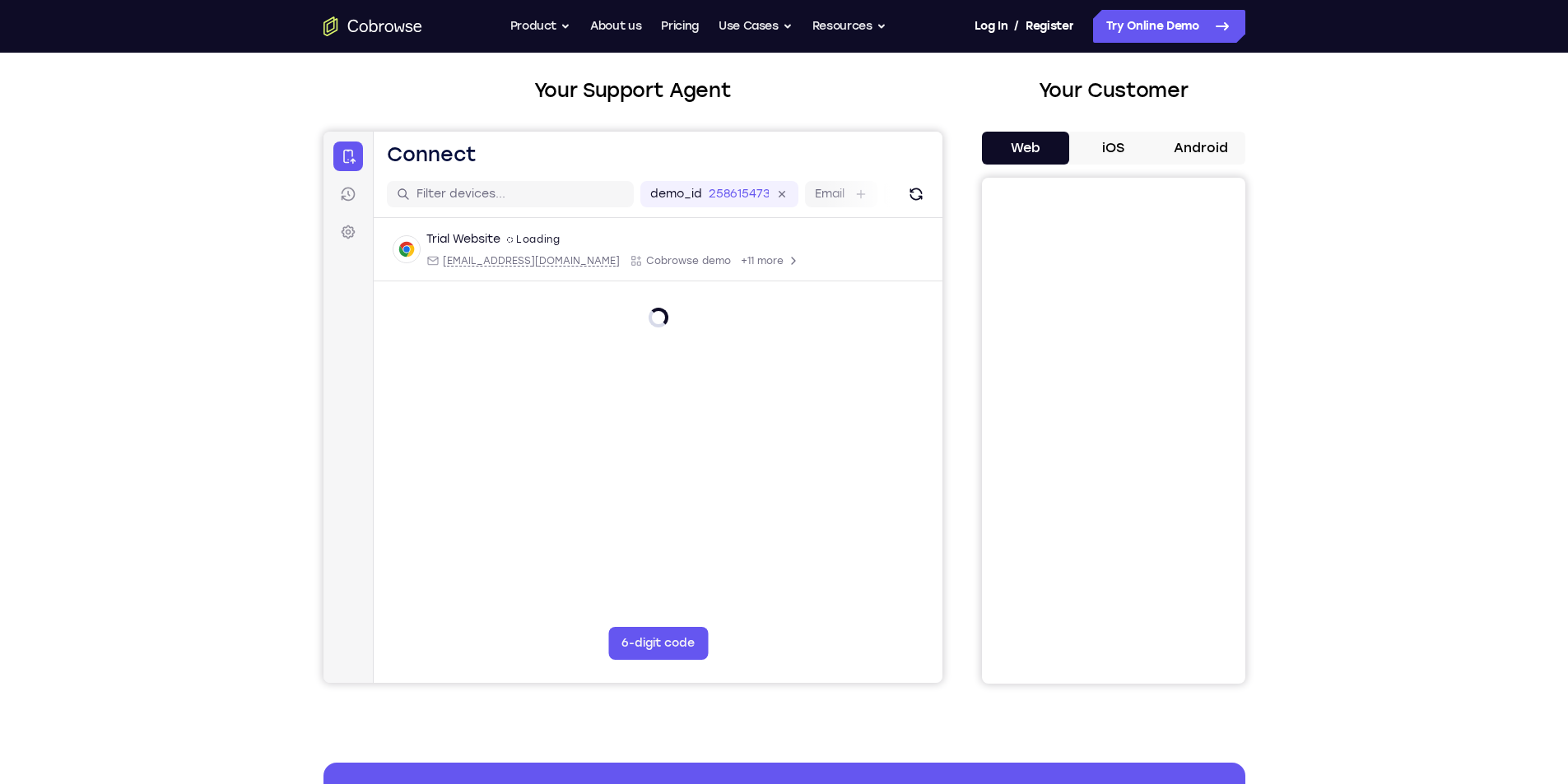
click at [1109, 142] on button "iOS" at bounding box center [1113, 147] width 88 height 33
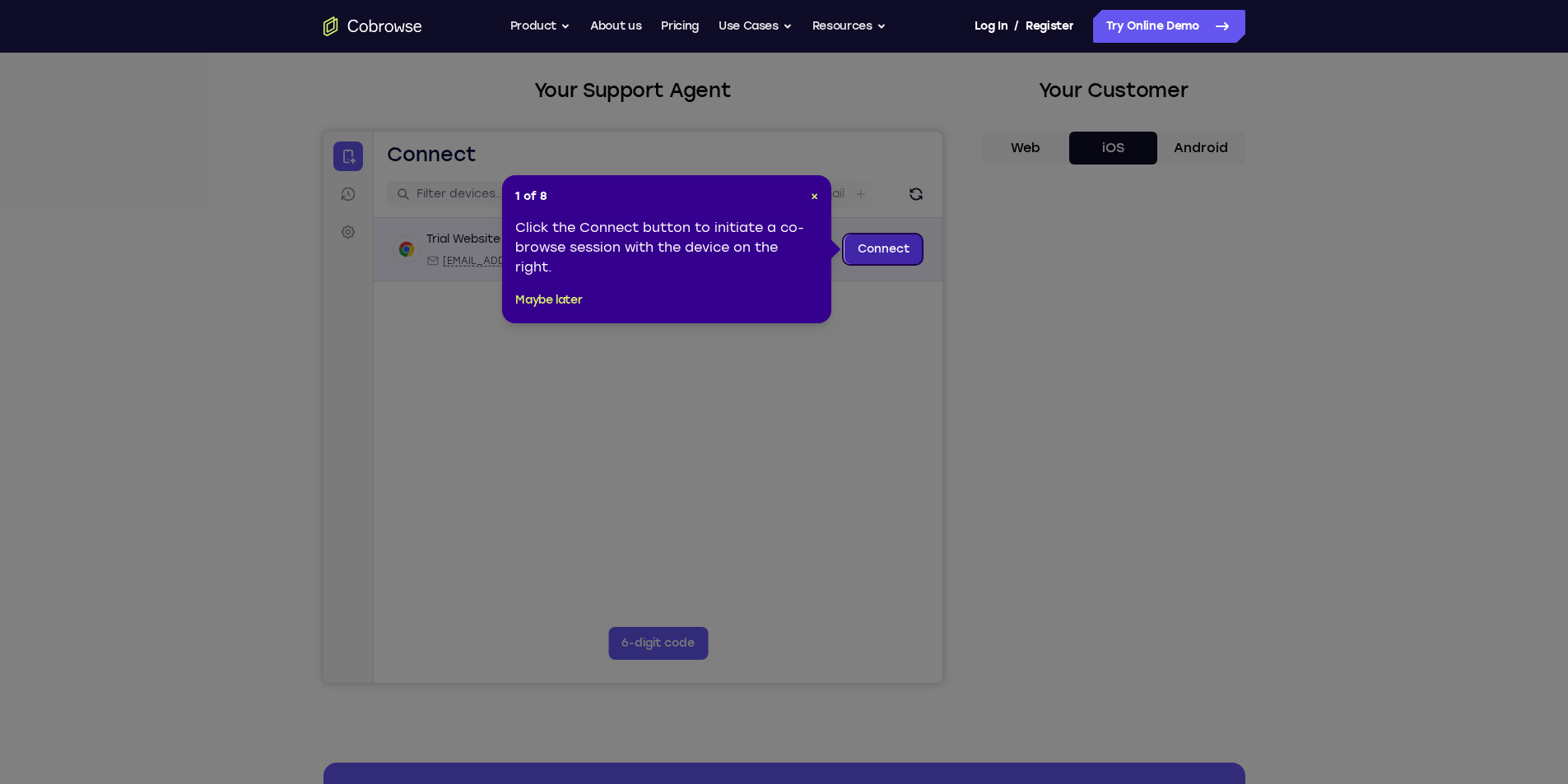
click at [873, 262] on link "Connect" at bounding box center [882, 249] width 78 height 30
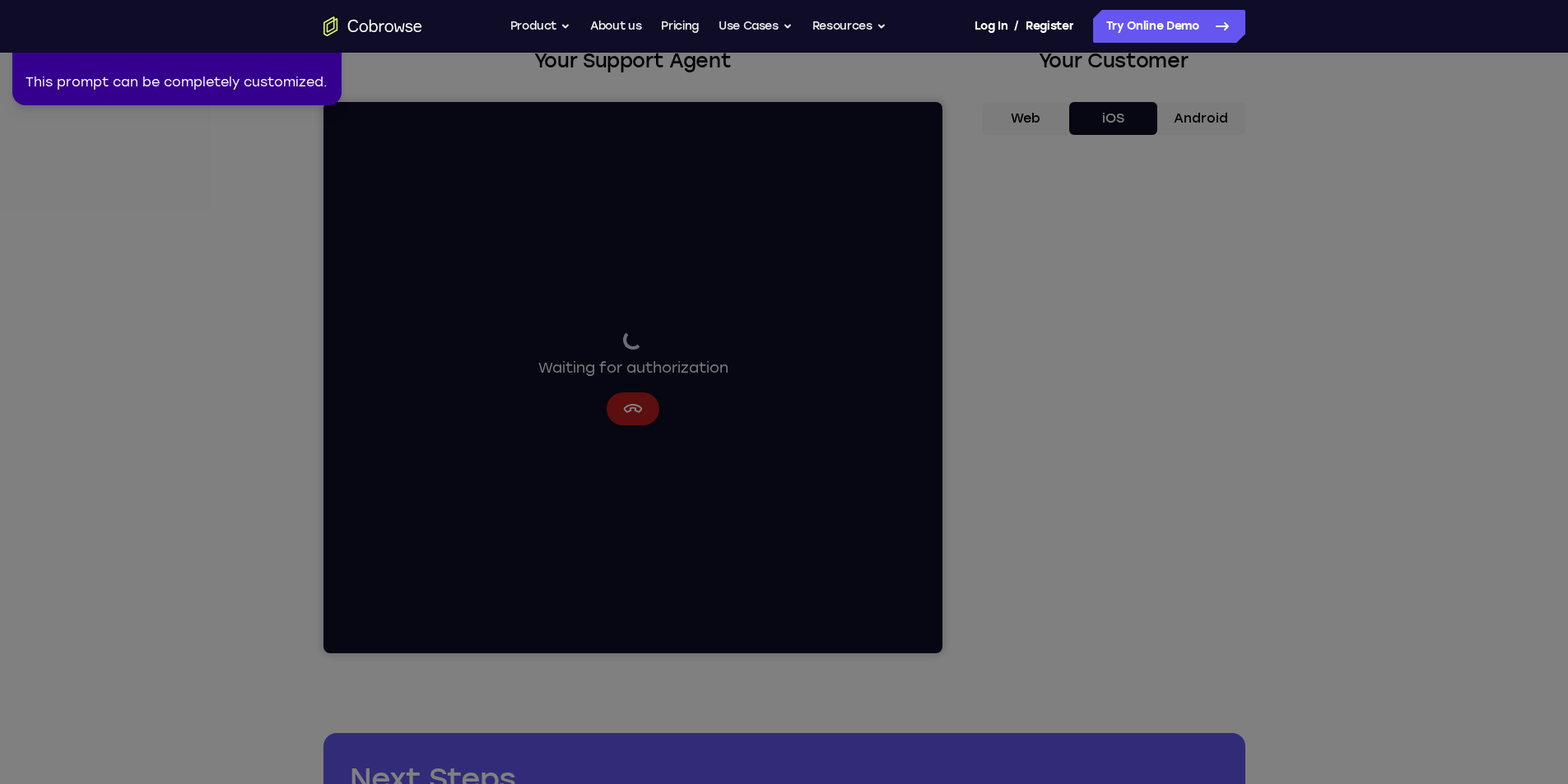
scroll to position [82, 0]
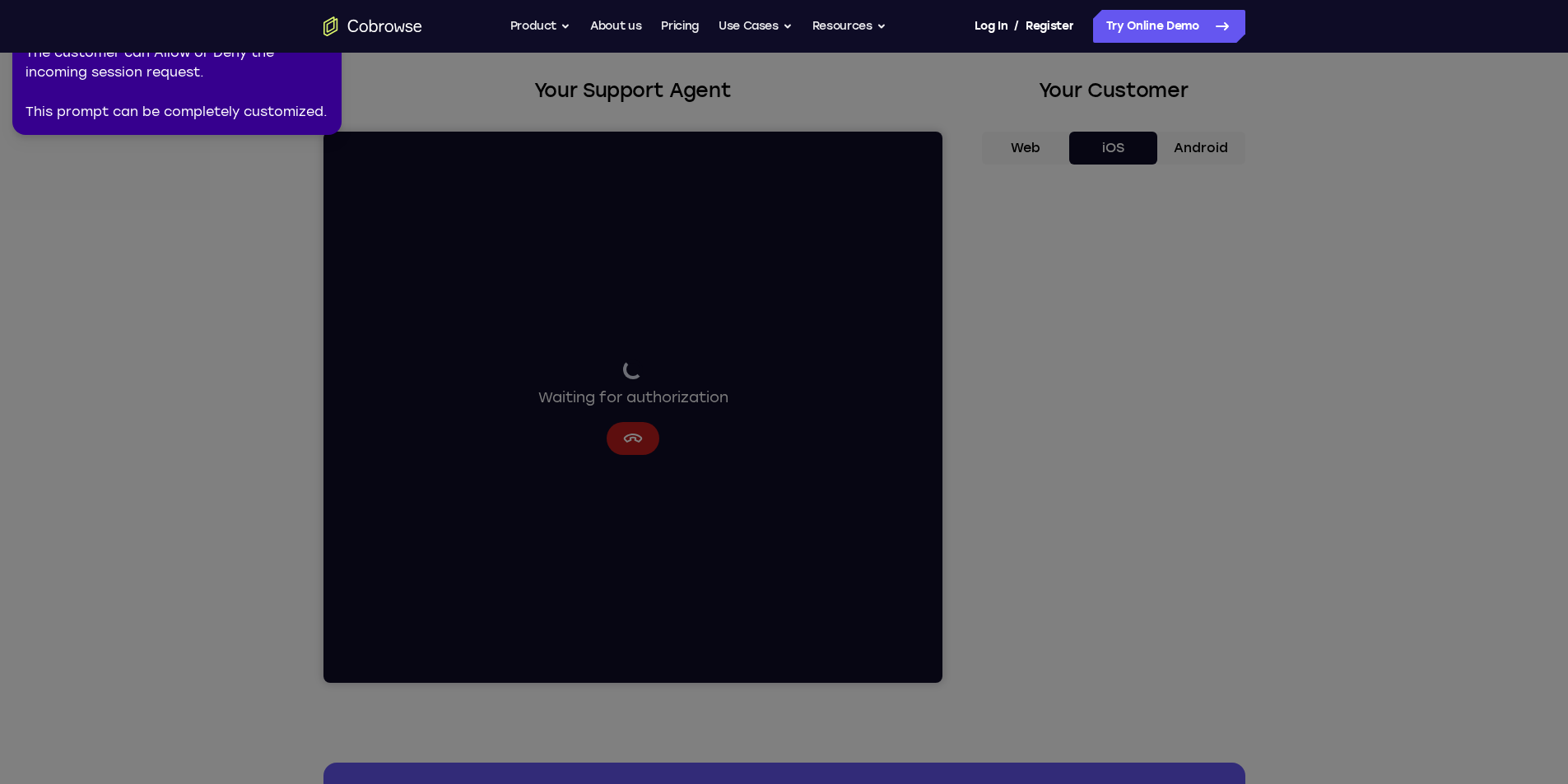
click at [1117, 667] on icon at bounding box center [786, 389] width 1587 height 791
click at [223, 107] on div "The customer can Allow or Deny the incoming session request. This prompt can be…" at bounding box center [177, 82] width 303 height 79
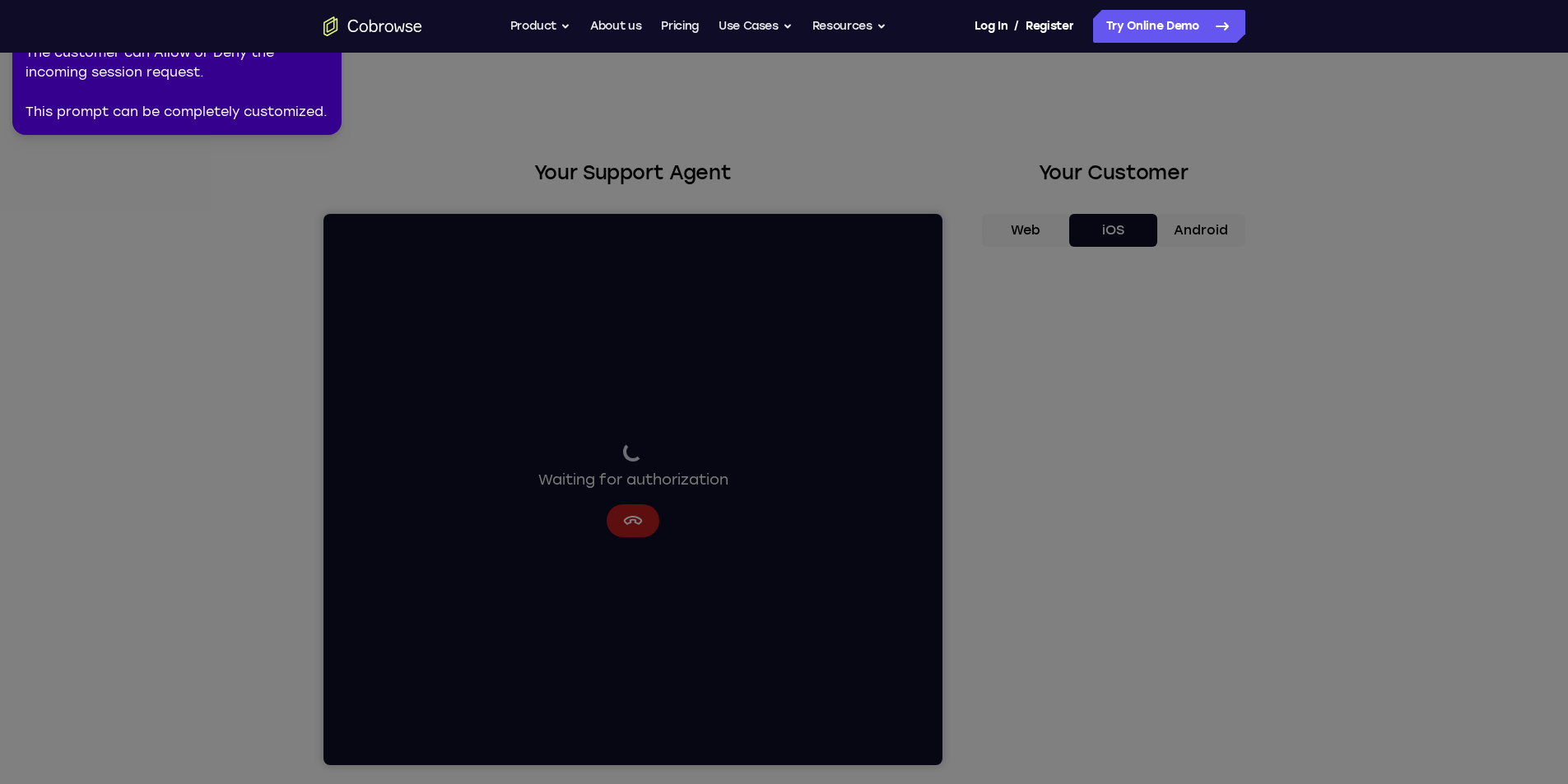
drag, startPoint x: 173, startPoint y: 35, endPoint x: 244, endPoint y: 47, distance: 72.0
click at [222, 43] on nav "Go back Powerful, Flexible and Trustworthy. Avoid all extra friction for both A…" at bounding box center [784, 26] width 1568 height 52
click at [579, 136] on icon at bounding box center [786, 389] width 1587 height 791
drag, startPoint x: 579, startPoint y: 150, endPoint x: 470, endPoint y: 163, distance: 109.8
click at [579, 154] on icon at bounding box center [786, 389] width 1587 height 791
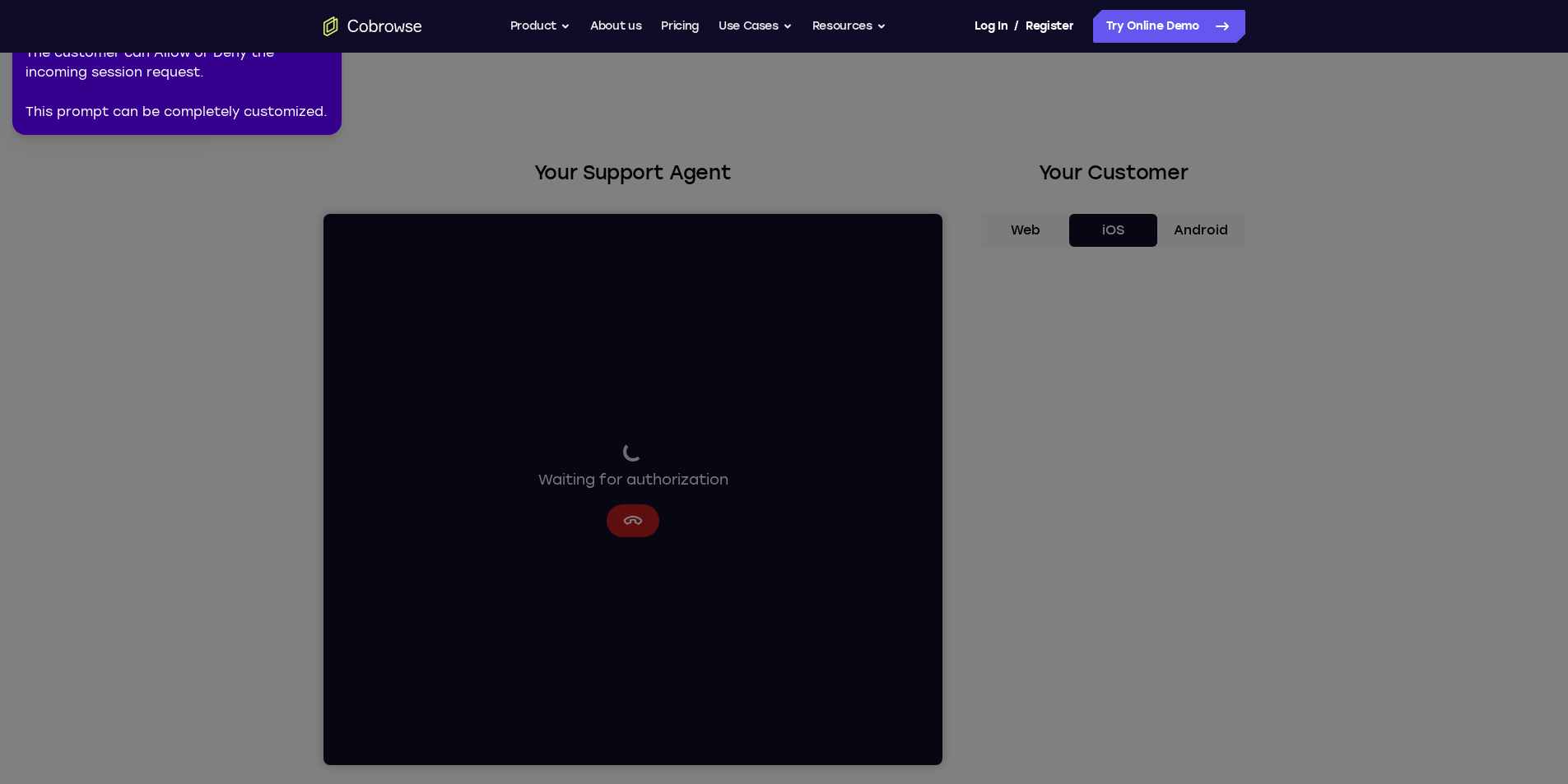
click at [403, 241] on icon at bounding box center [786, 389] width 1587 height 791
click at [786, 375] on icon at bounding box center [786, 389] width 1587 height 791
drag, startPoint x: 627, startPoint y: 514, endPoint x: 328, endPoint y: 291, distance: 373.0
click at [599, 504] on icon at bounding box center [786, 389] width 1587 height 791
click at [247, 77] on div "The customer can Allow or Deny the incoming session request. This prompt can be…" at bounding box center [177, 82] width 303 height 79
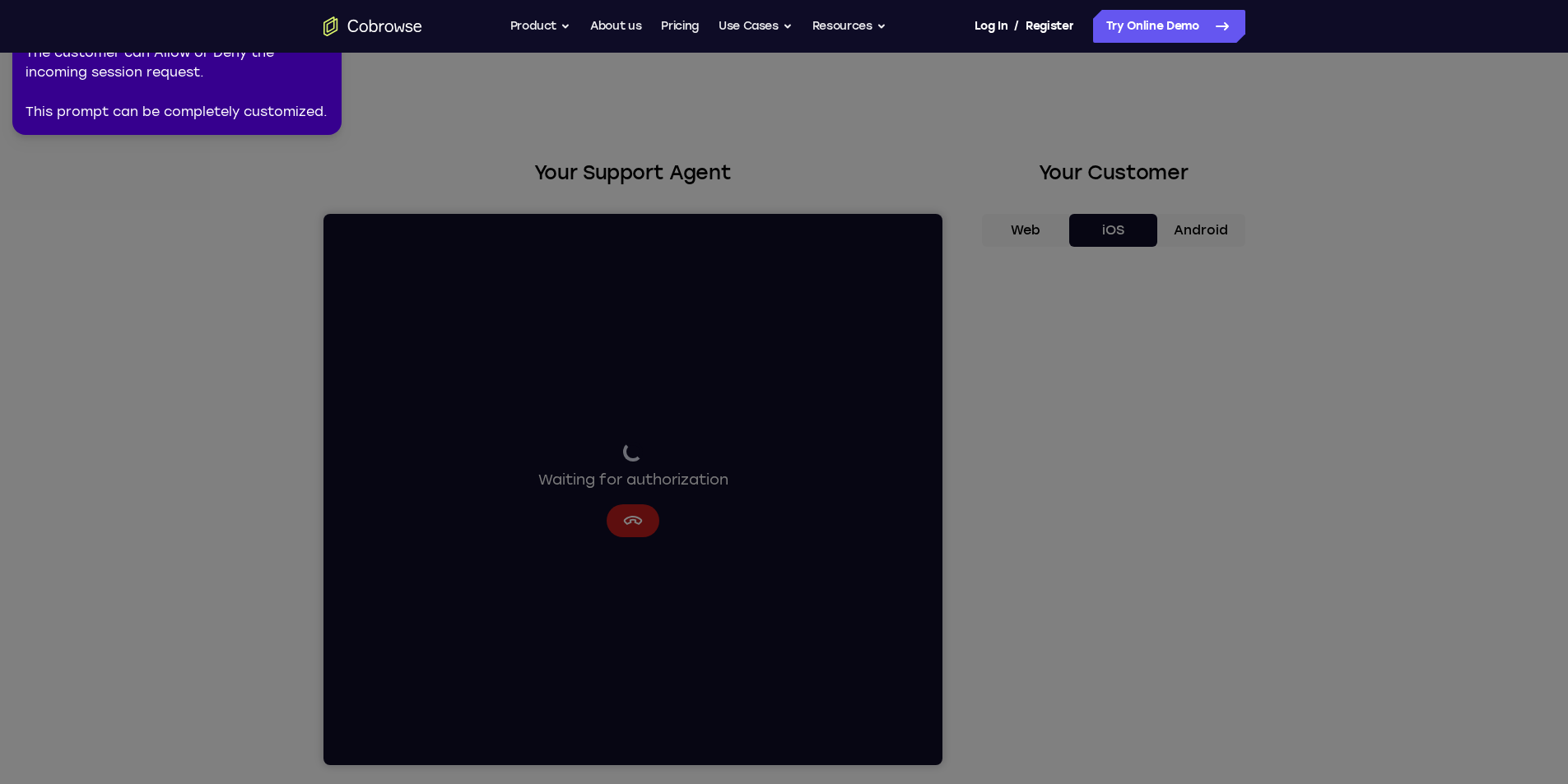
drag, startPoint x: 211, startPoint y: 71, endPoint x: 133, endPoint y: 62, distance: 78.5
click at [157, 66] on div "The customer can Allow or Deny the incoming session request. This prompt can be…" at bounding box center [177, 82] width 303 height 79
drag, startPoint x: 133, startPoint y: 62, endPoint x: 107, endPoint y: 60, distance: 26.1
click at [116, 62] on div "The customer can Allow or Deny the incoming session request. This prompt can be…" at bounding box center [177, 82] width 303 height 79
drag, startPoint x: 102, startPoint y: 60, endPoint x: 102, endPoint y: 82, distance: 22.0
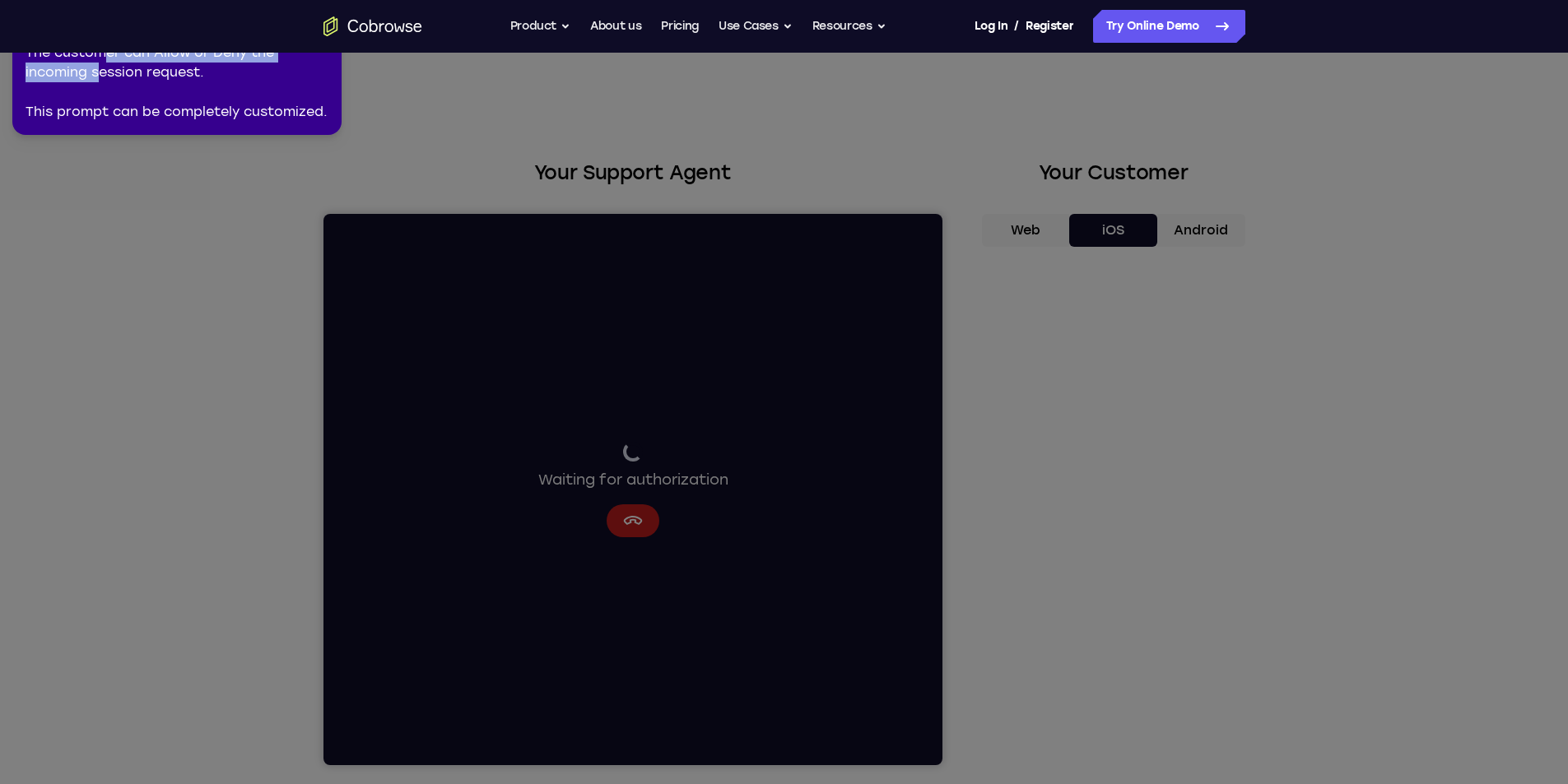
click at [102, 82] on div "The customer can Allow or Deny the incoming session request. This prompt can be…" at bounding box center [177, 82] width 303 height 79
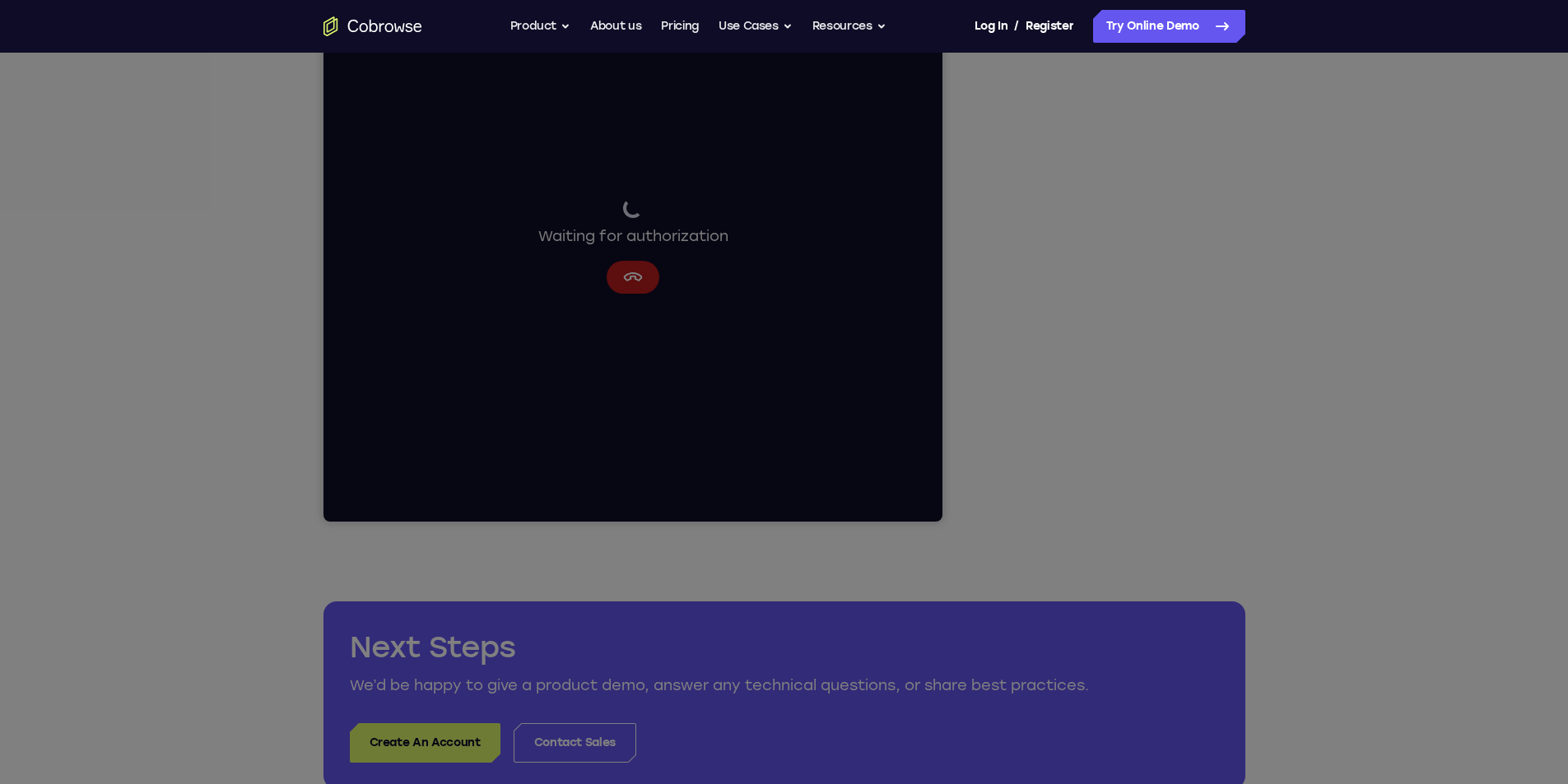
scroll to position [93, 0]
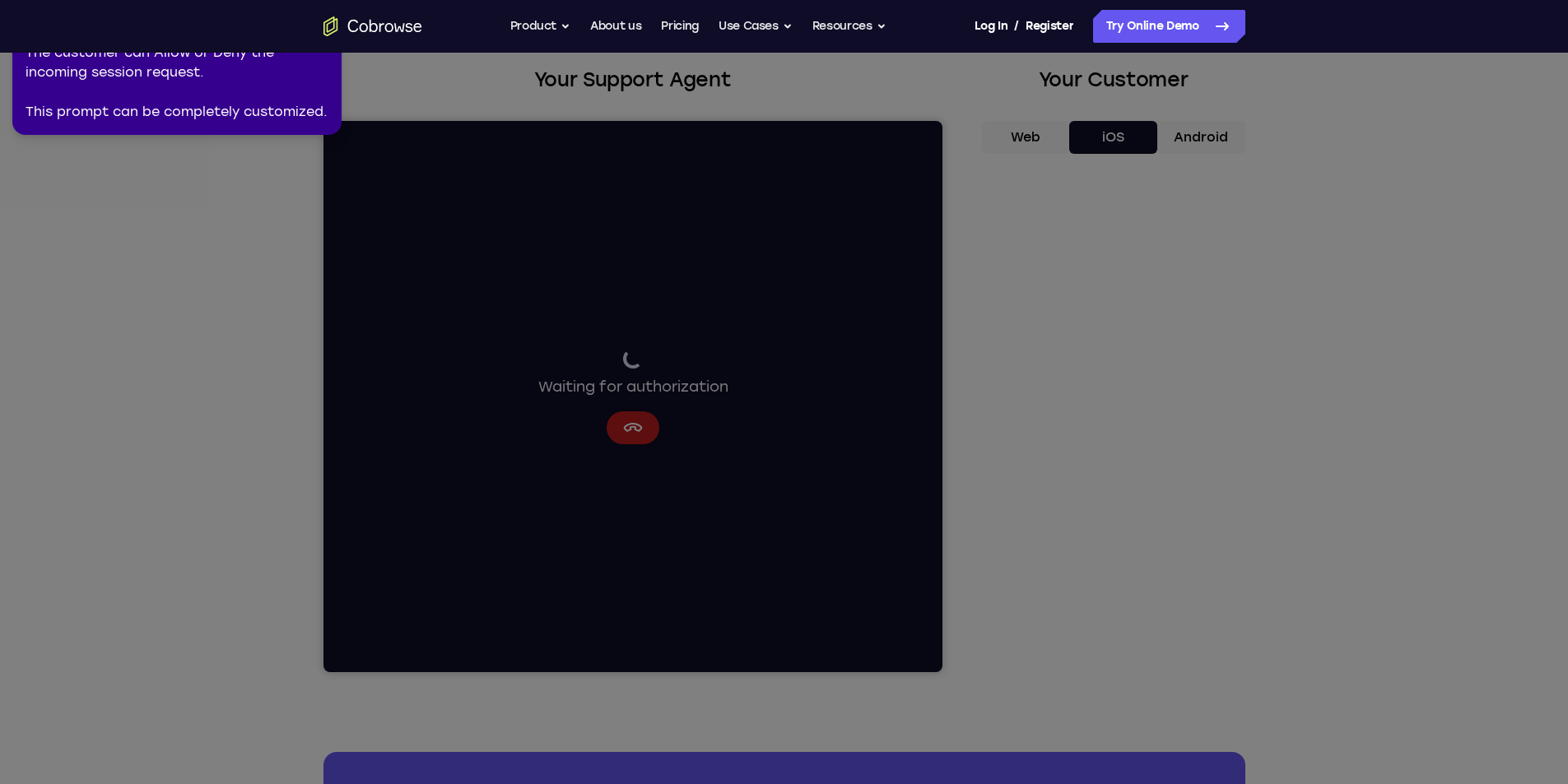
click at [318, 44] on nav "Go back Powerful, Flexible and Trustworthy. Avoid all extra friction for both A…" at bounding box center [784, 26] width 1568 height 52
click at [316, 45] on nav "Go back Powerful, Flexible and Trustworthy. Avoid all extra friction for both A…" at bounding box center [784, 26] width 1568 height 52
click at [325, 47] on nav "Go back Powerful, Flexible and Trustworthy. Avoid all extra friction for both A…" at bounding box center [784, 26] width 1568 height 52
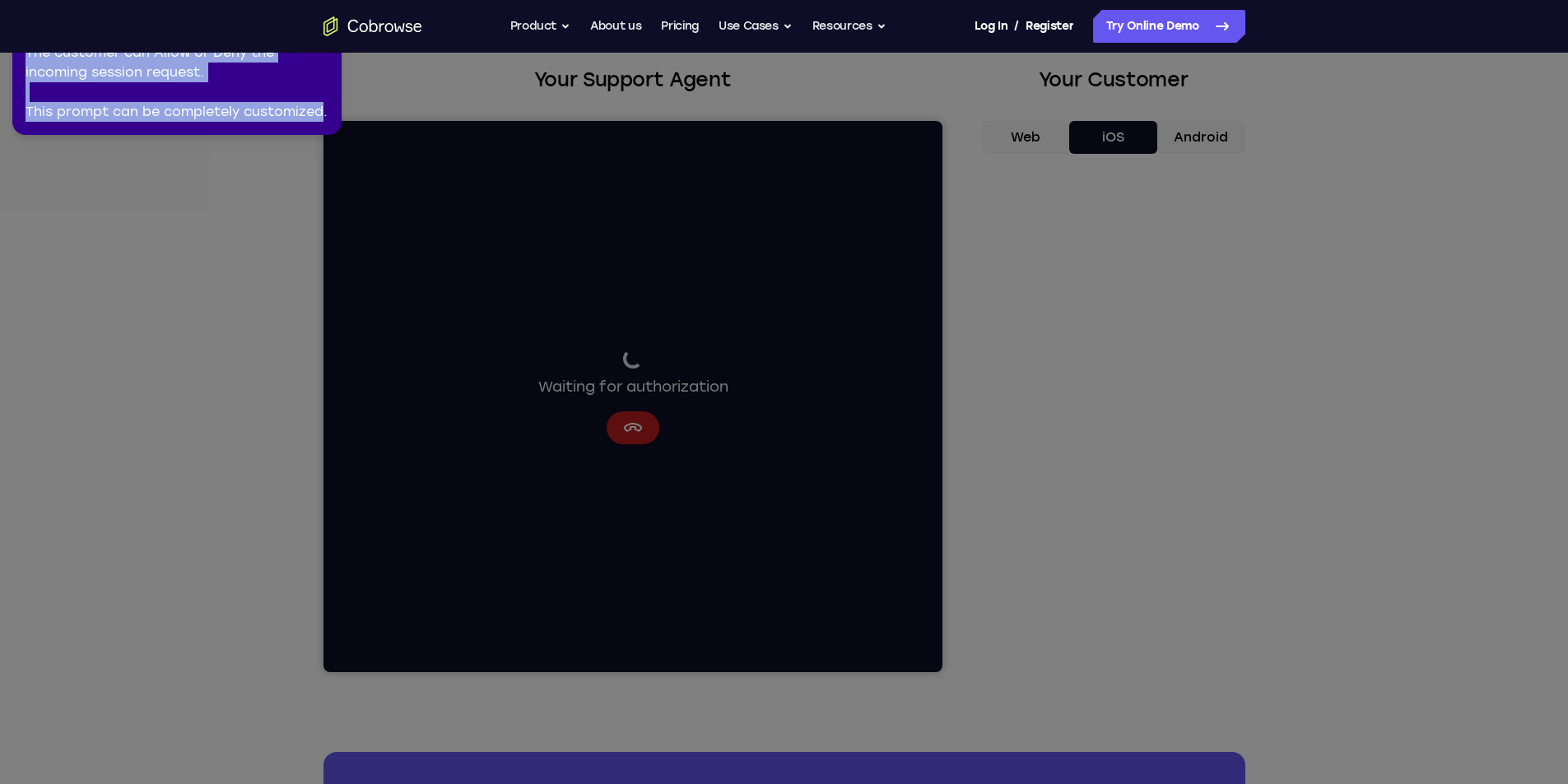
drag, startPoint x: 325, startPoint y: 67, endPoint x: 325, endPoint y: 124, distance: 57.0
click at [325, 124] on div "2 of 8 × The customer can Allow or Deny the incoming session request. This prom…" at bounding box center [178, 67] width 330 height 135
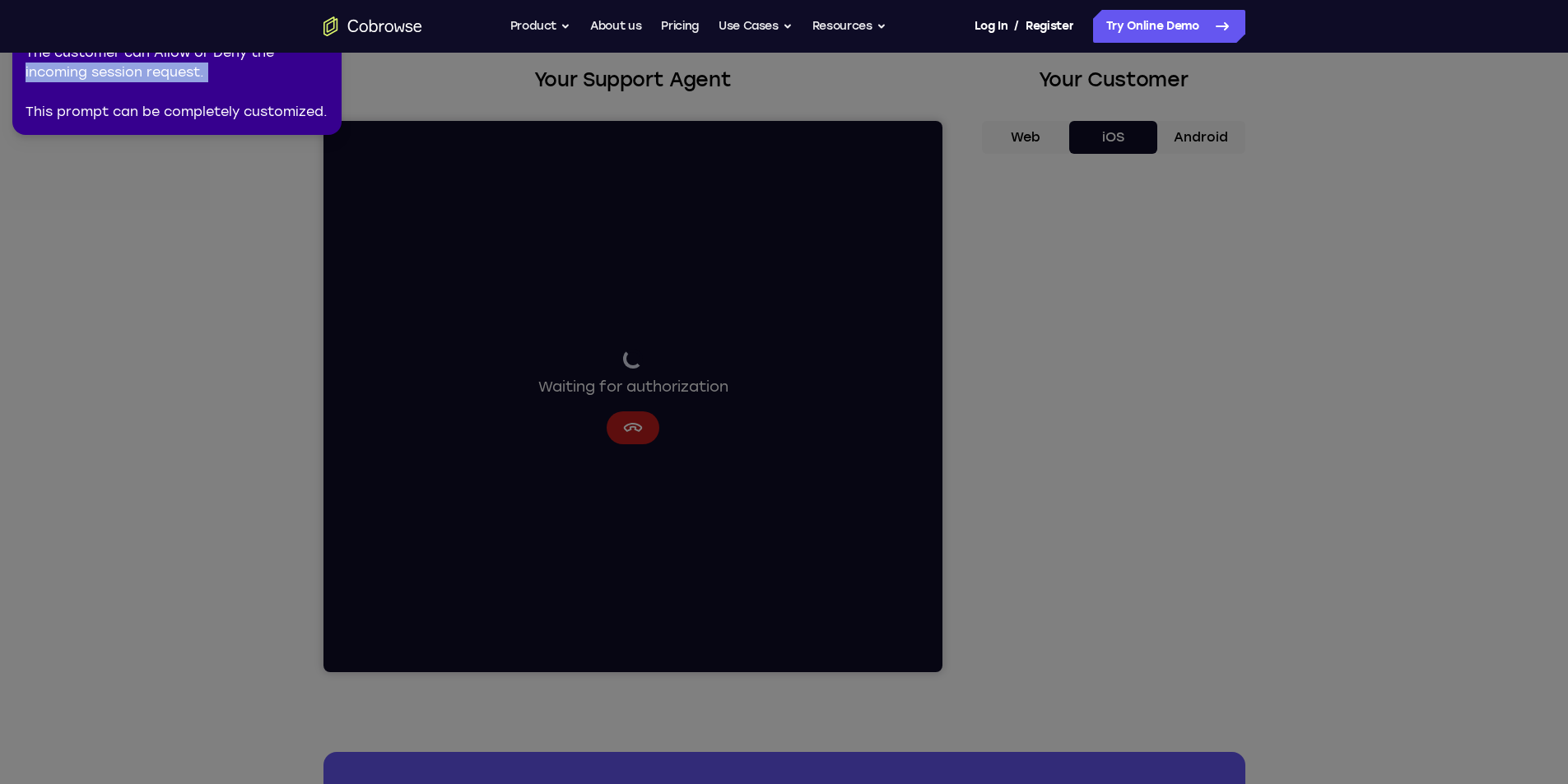
drag, startPoint x: 338, startPoint y: 58, endPoint x: 316, endPoint y: 84, distance: 34.1
click at [316, 88] on div "2 of 8 × The customer can Allow or Deny the incoming session request. This prom…" at bounding box center [178, 67] width 330 height 135
click at [317, 77] on div "The customer can Allow or Deny the incoming session request. This prompt can be…" at bounding box center [177, 82] width 303 height 79
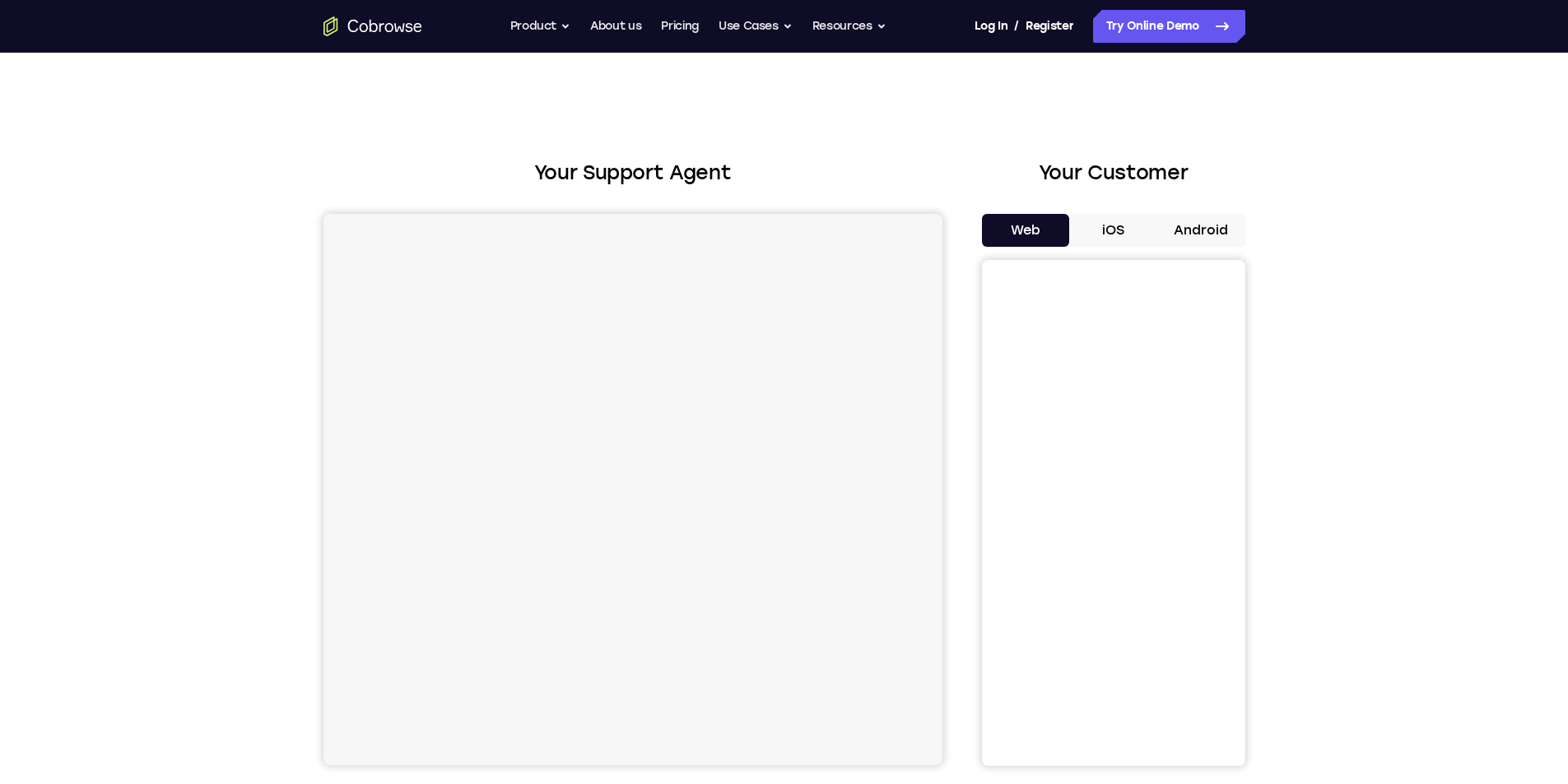
click at [1110, 225] on button "iOS" at bounding box center [1113, 230] width 88 height 33
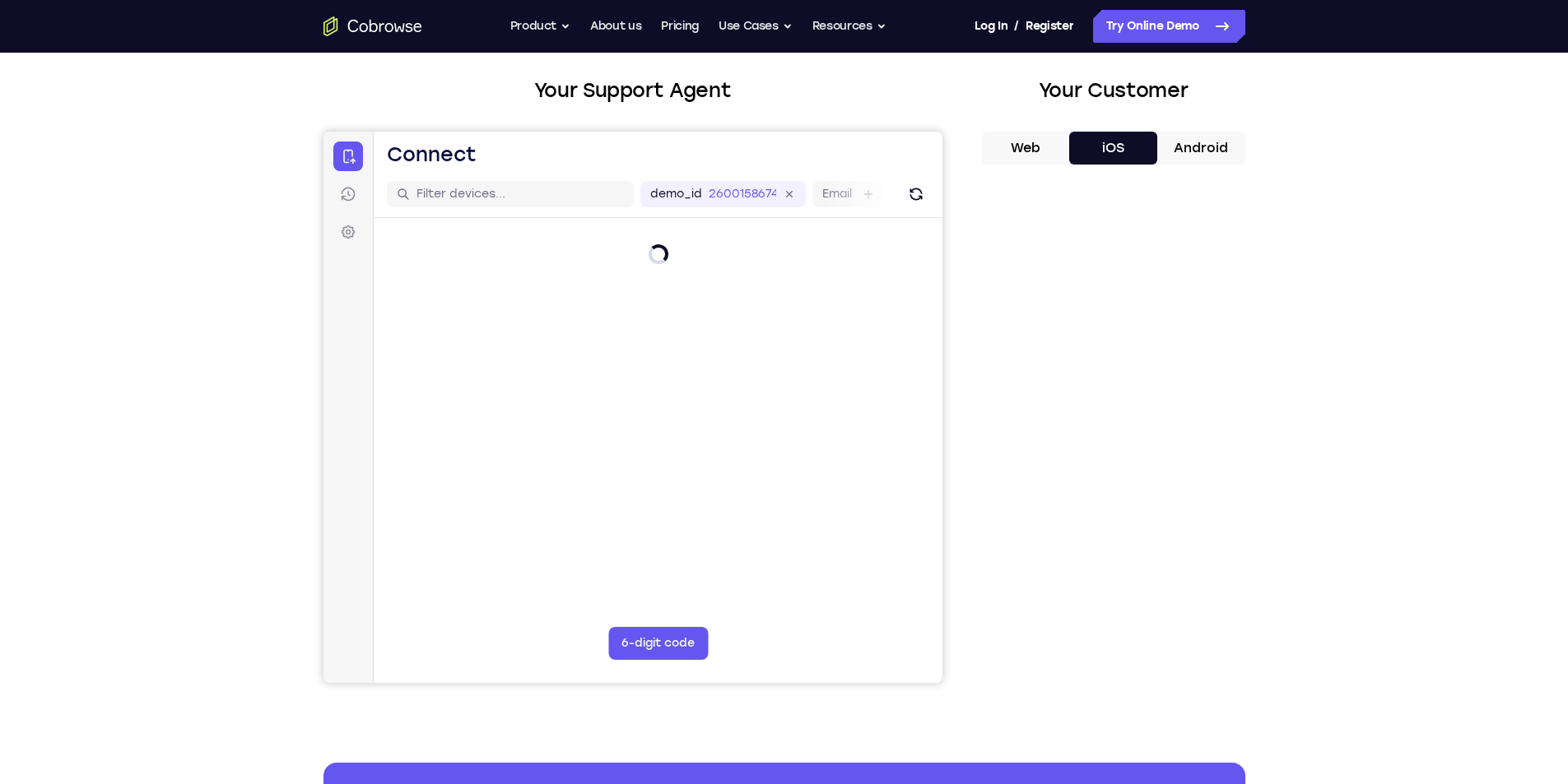
scroll to position [165, 0]
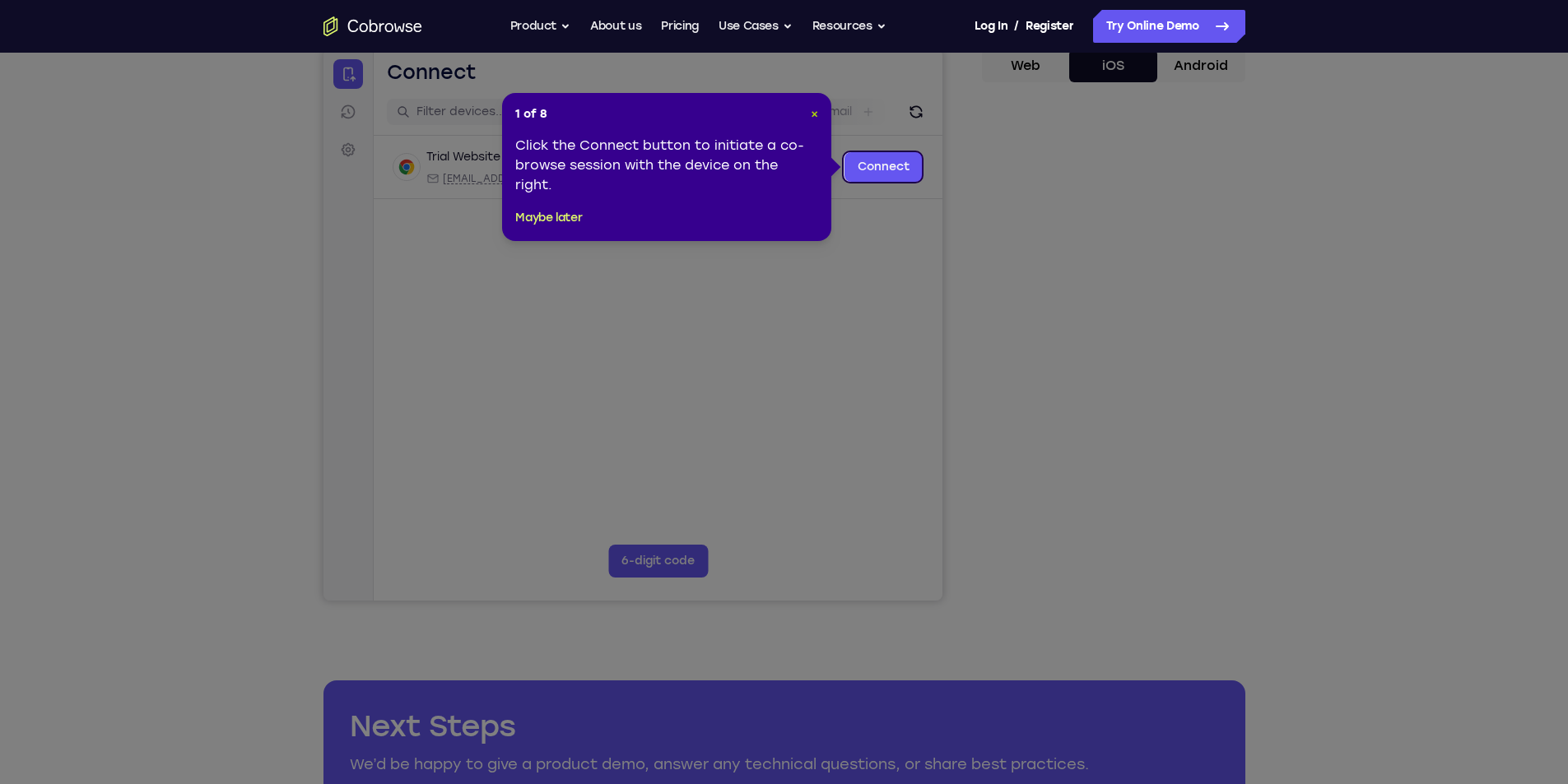
click at [818, 111] on span "×" at bounding box center [815, 113] width 8 height 14
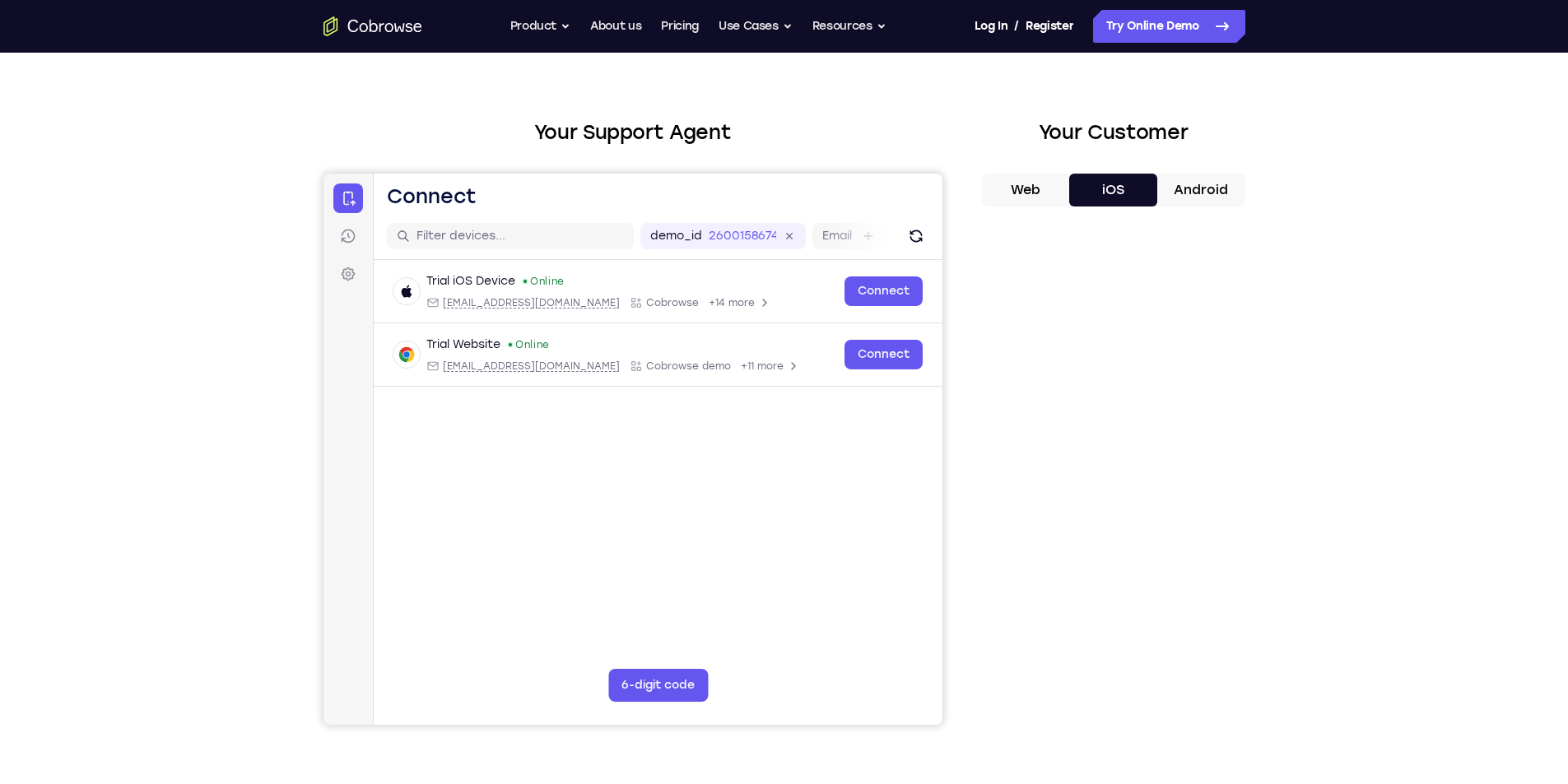
scroll to position [0, 0]
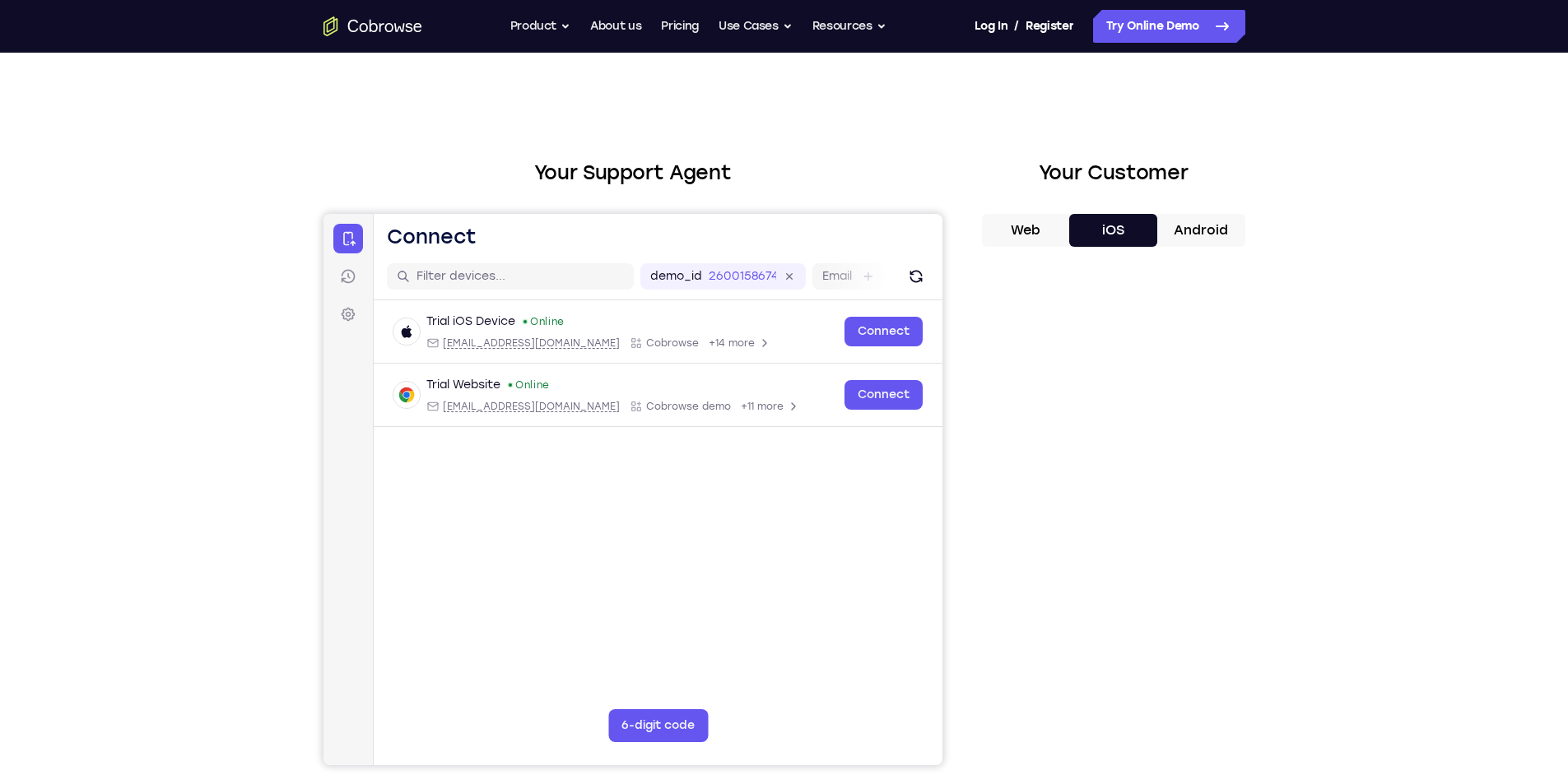
click at [1300, 433] on div "Your Support Agent Your Customer Web iOS Android Next Steps We’d be happy to gi…" at bounding box center [784, 595] width 1054 height 1085
click at [827, 280] on label "Email" at bounding box center [837, 276] width 30 height 17
click at [858, 280] on input "Email" at bounding box center [859, 276] width 3 height 17
click at [510, 269] on div "demo_id 2600158674" at bounding box center [512, 276] width 166 height 27
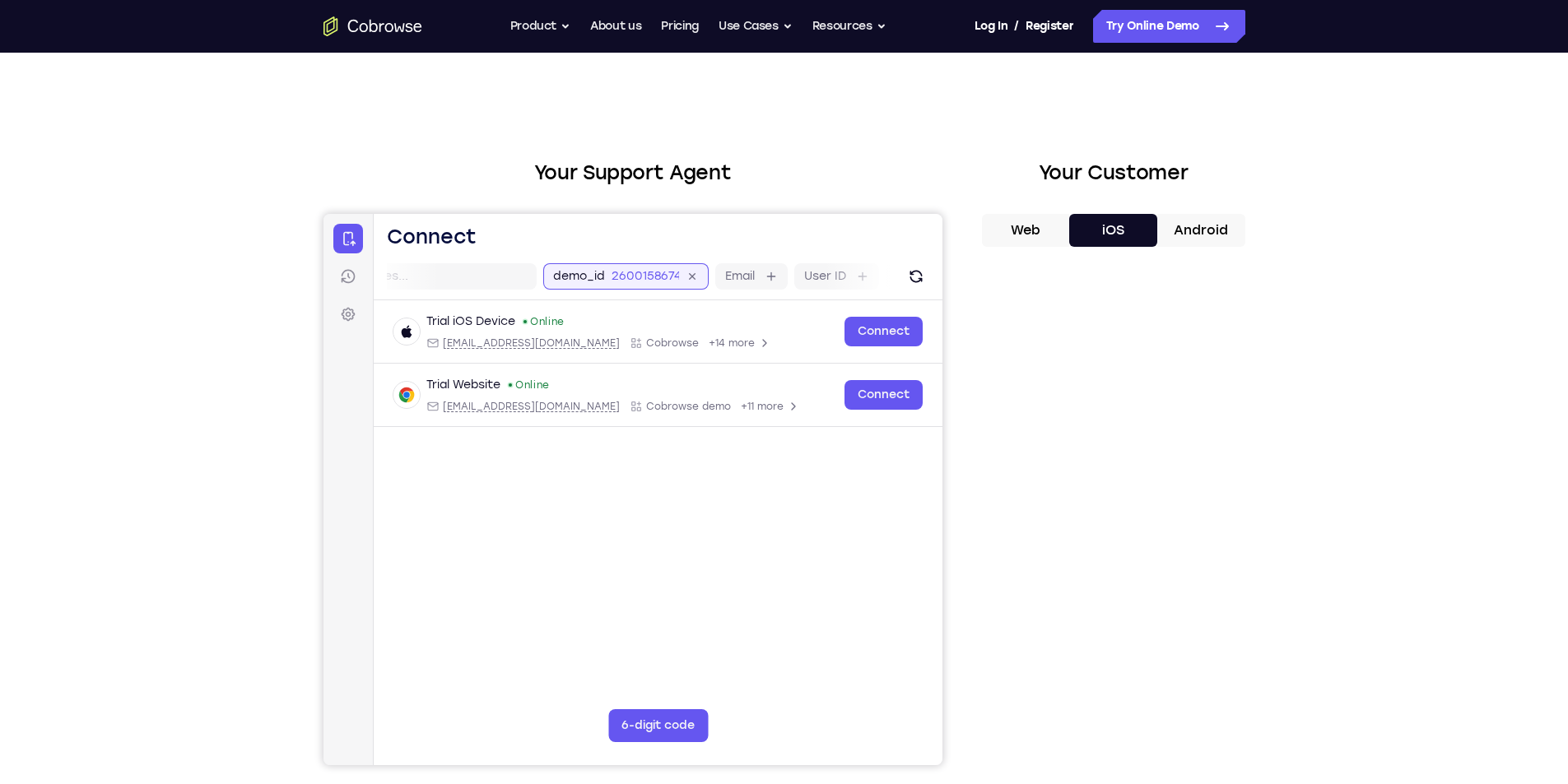
scroll to position [0, 85]
click at [344, 286] on link "Sessions" at bounding box center [347, 276] width 30 height 30
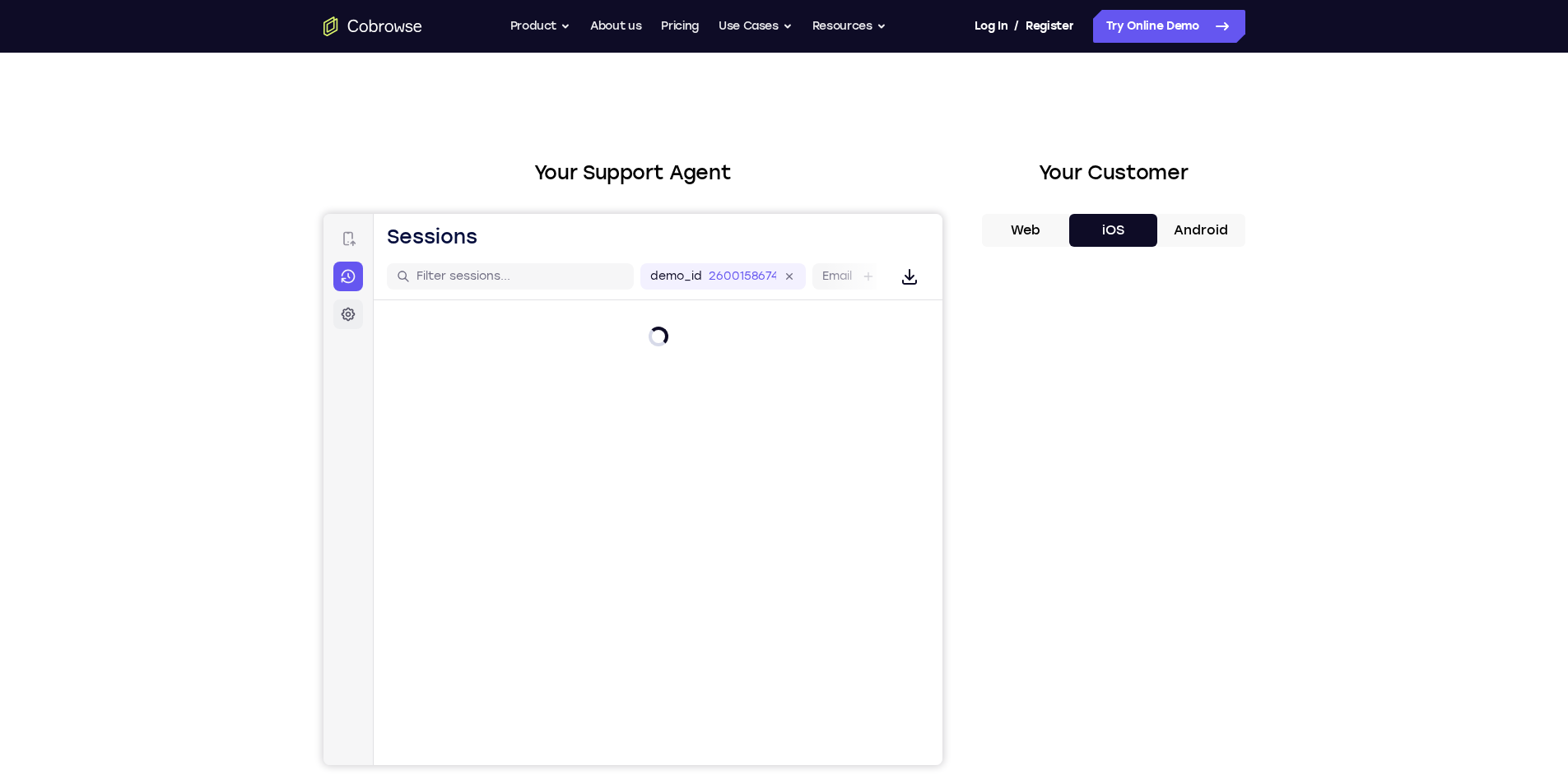
click at [348, 310] on icon at bounding box center [347, 315] width 14 height 14
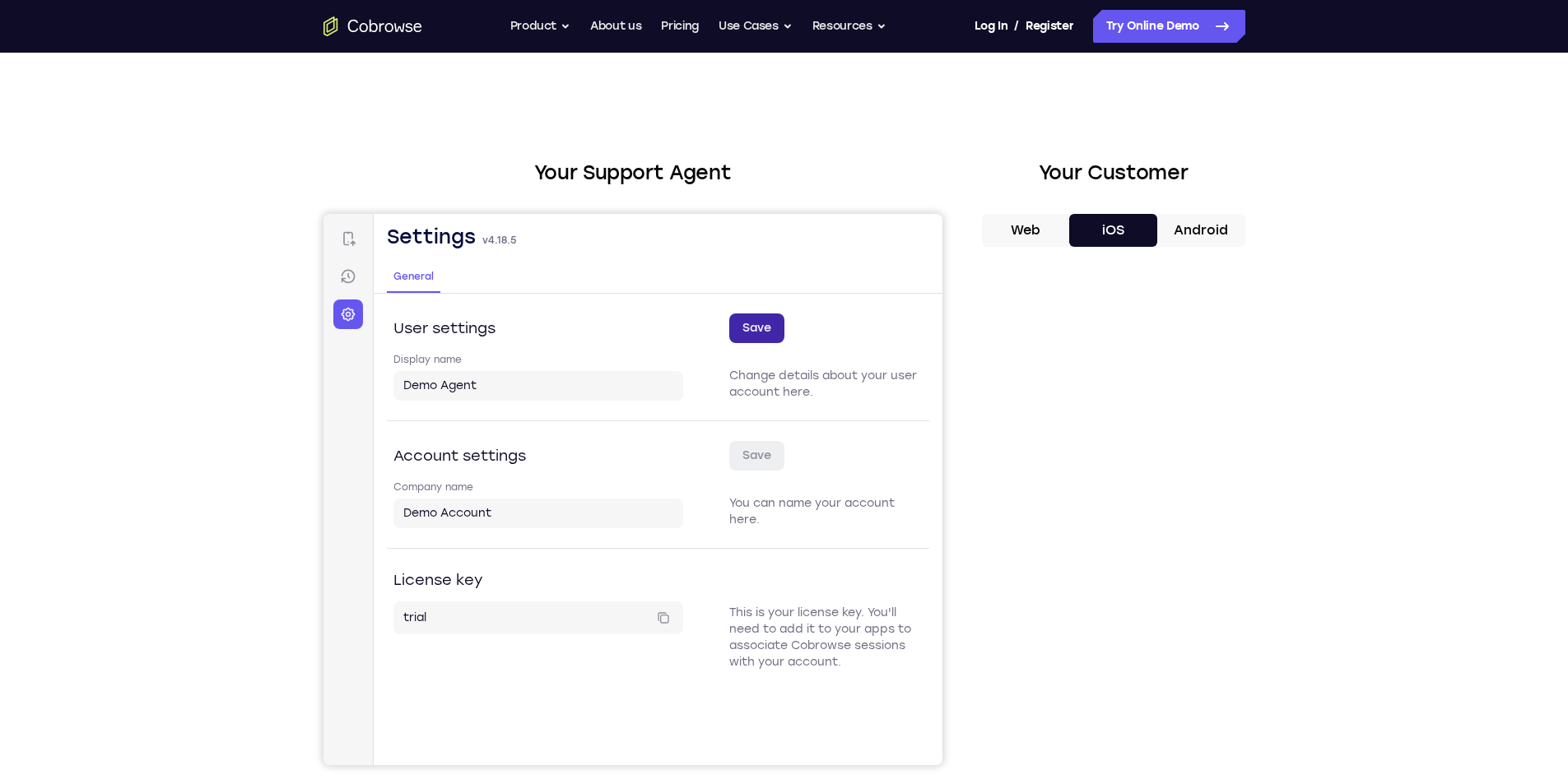
click at [751, 325] on button "Save" at bounding box center [756, 328] width 55 height 30
click at [455, 330] on h2 "User settings" at bounding box center [443, 327] width 102 height 23
drag, startPoint x: 454, startPoint y: 391, endPoint x: 510, endPoint y: 433, distance: 70.0
click at [453, 393] on input "Demo Agent" at bounding box center [538, 386] width 270 height 17
click at [490, 493] on div "Company name Demo Account" at bounding box center [538, 504] width 290 height 47
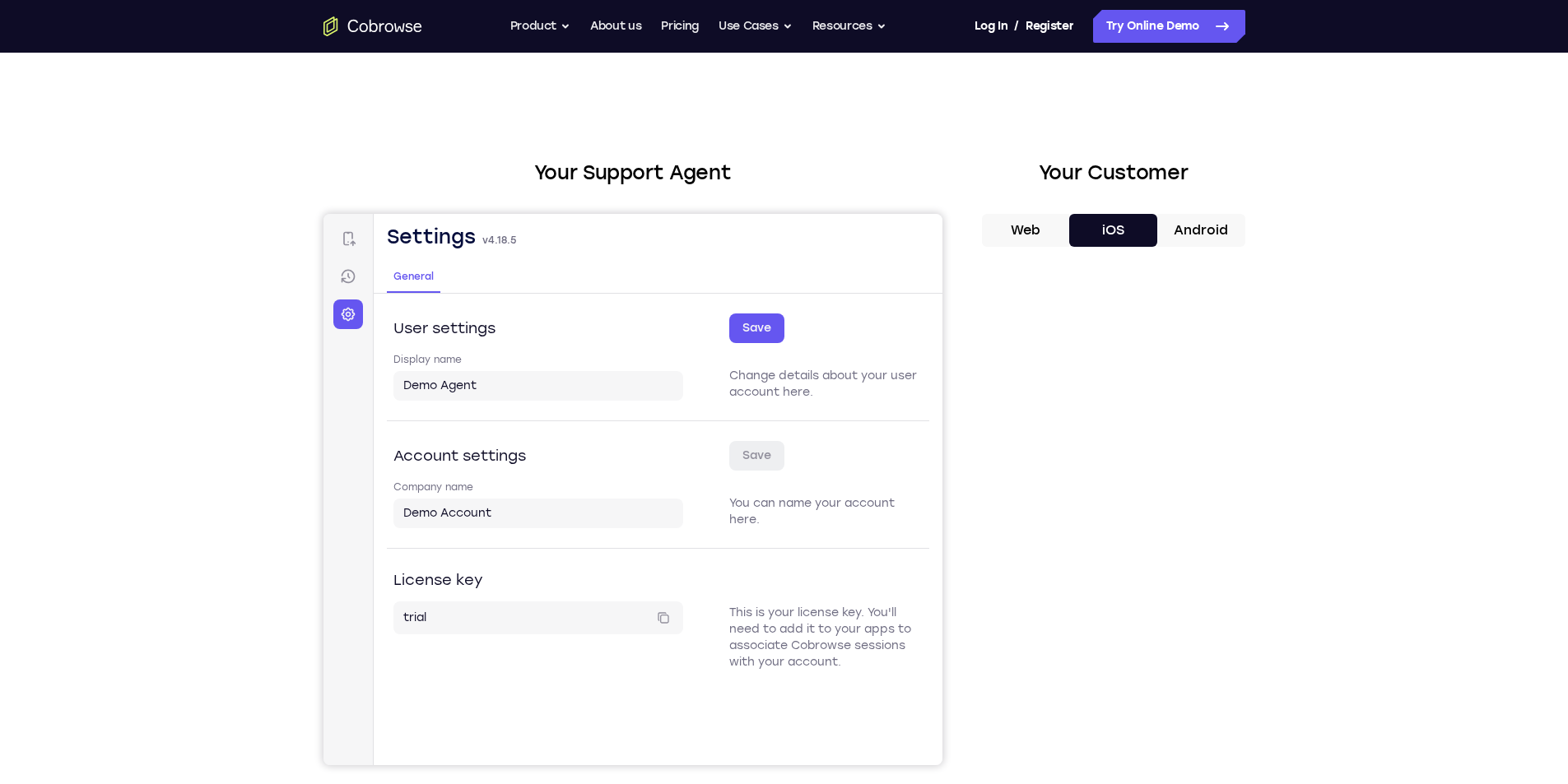
click at [489, 494] on div "Company name Demo Account" at bounding box center [538, 504] width 290 height 47
click at [742, 339] on button "Save" at bounding box center [756, 328] width 55 height 30
click at [347, 275] on icon at bounding box center [347, 276] width 3 height 6
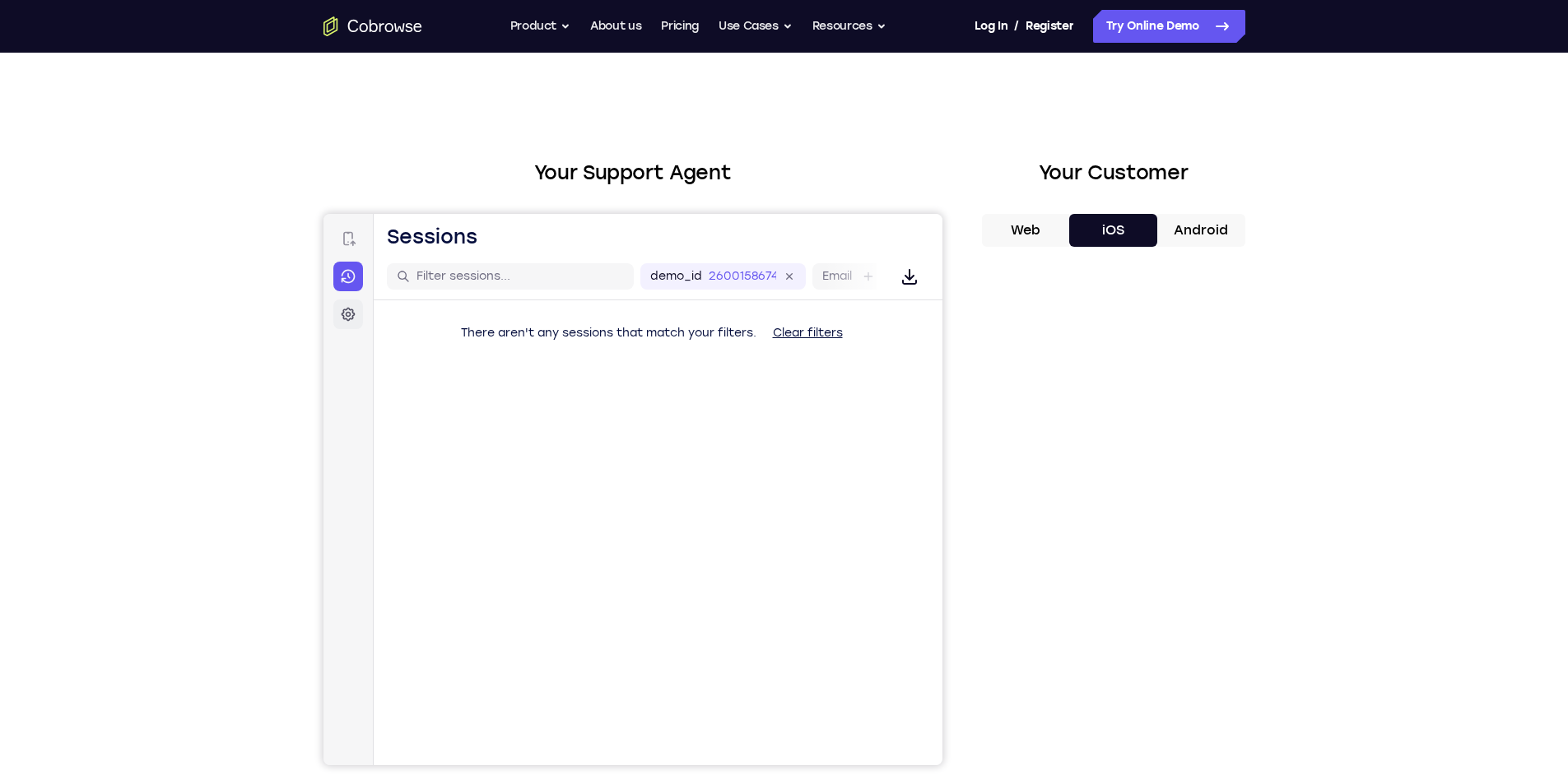
click at [345, 320] on icon at bounding box center [347, 315] width 14 height 14
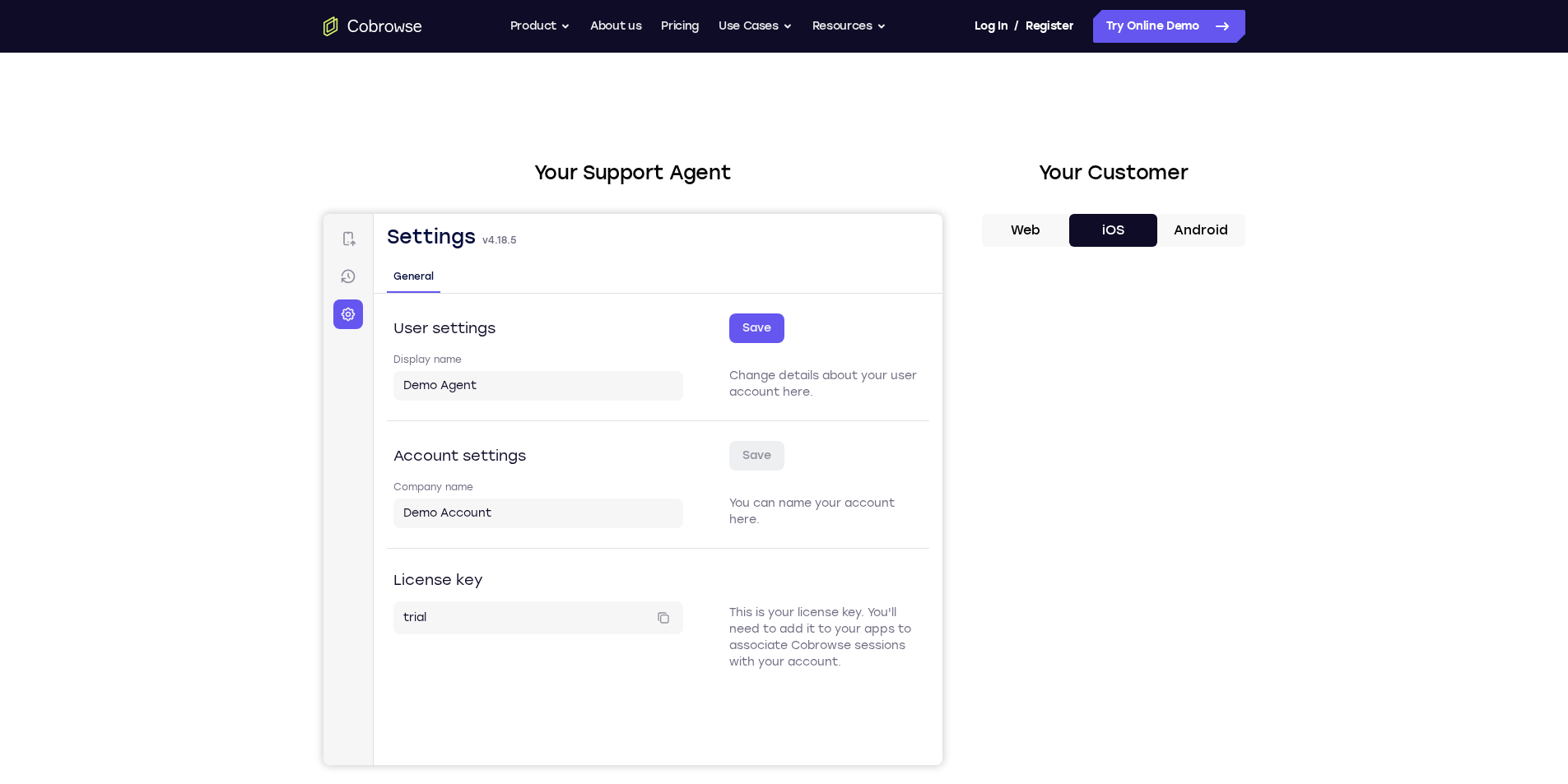
click at [412, 277] on span "General" at bounding box center [412, 276] width 40 height 13
click at [474, 280] on html "Skip to main content Connect Sessions Settings Open main menu Settings v 4.18.5…" at bounding box center [632, 489] width 619 height 551
click at [336, 283] on link "Sessions" at bounding box center [347, 276] width 30 height 30
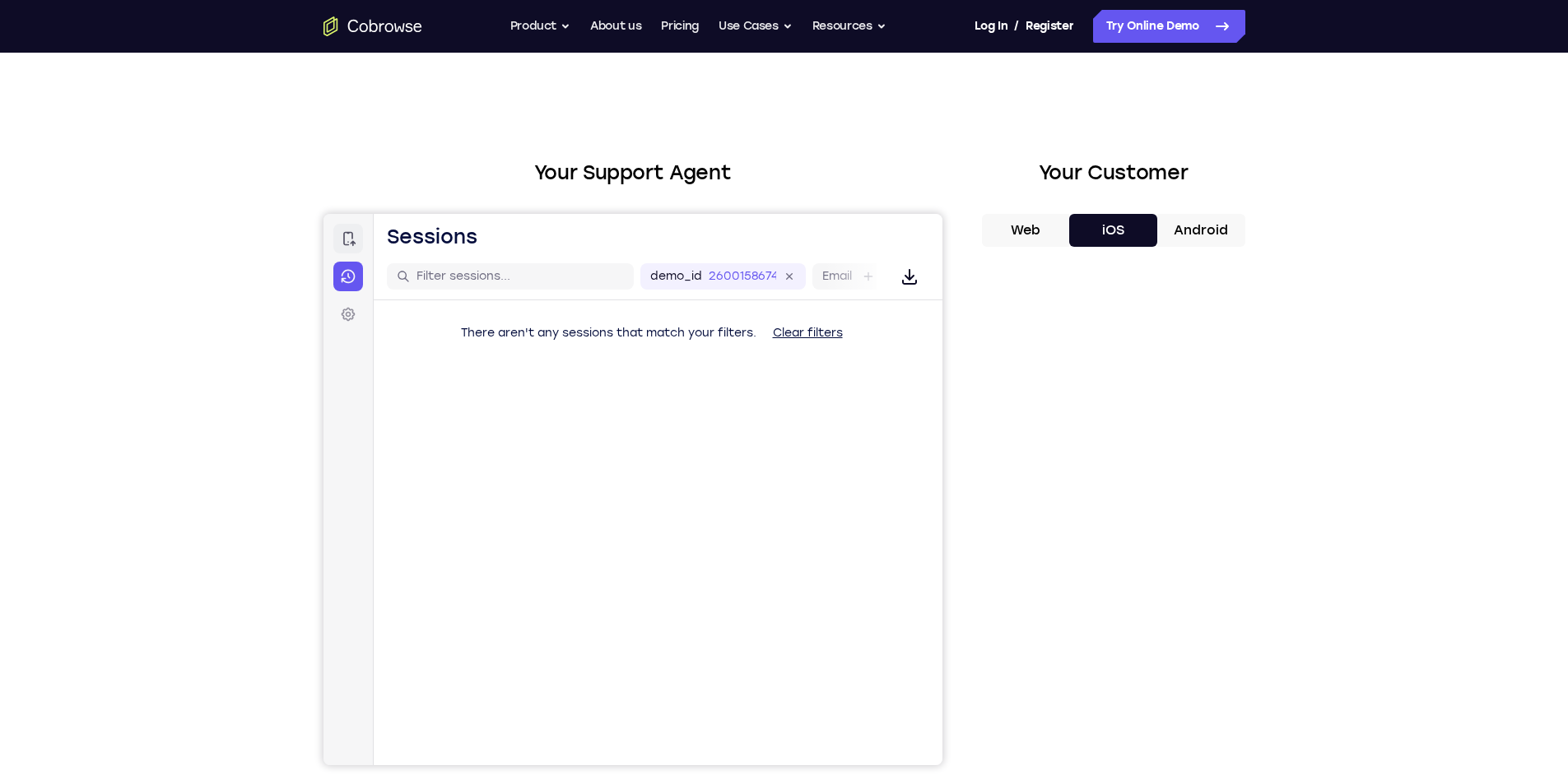
click at [348, 240] on icon at bounding box center [347, 239] width 17 height 17
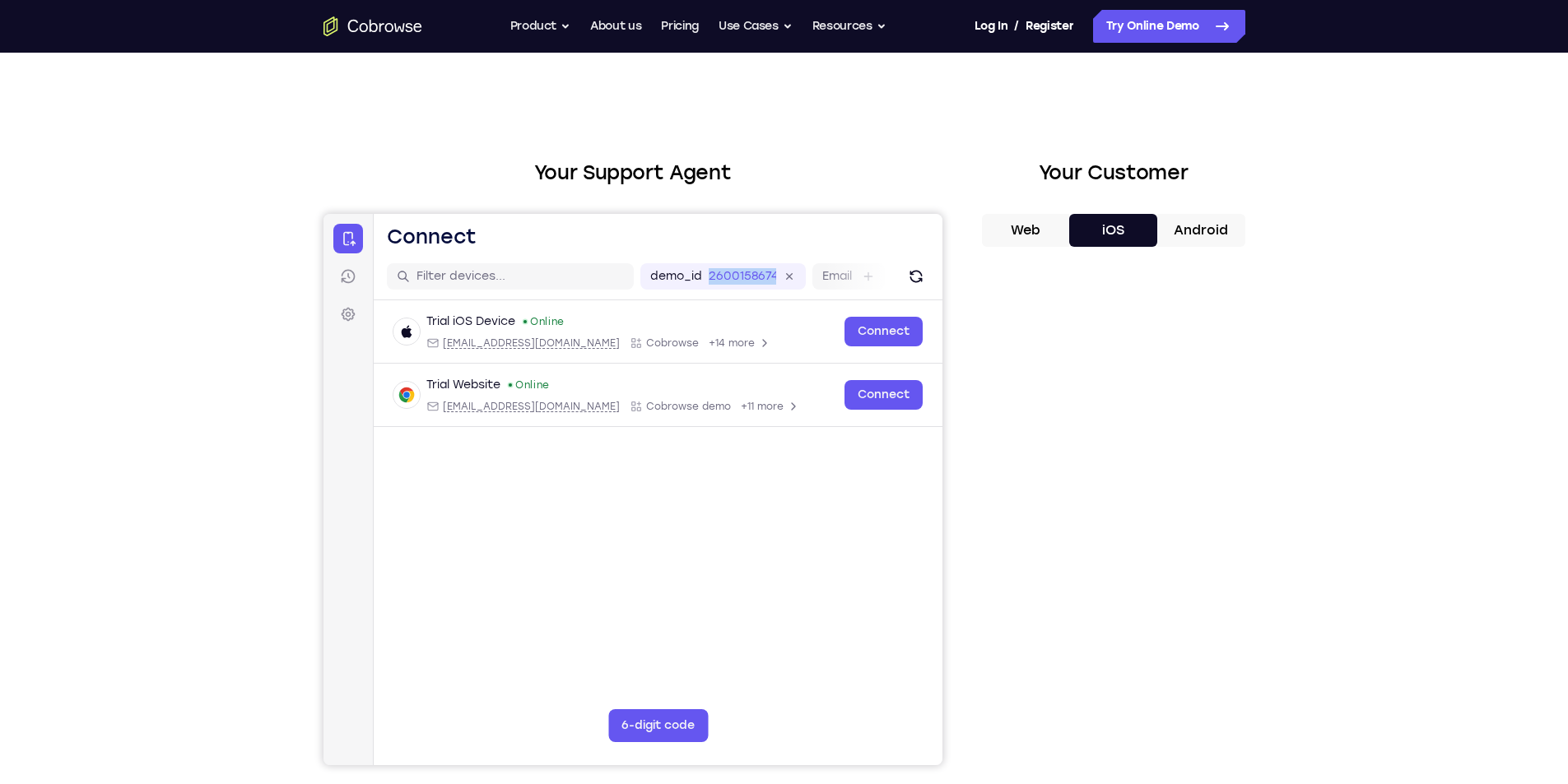
drag, startPoint x: 840, startPoint y: 285, endPoint x: 636, endPoint y: 282, distance: 204.0
click at [636, 282] on div "demo_id 2600158674 2600158674 Email User ID Device ID Device name" at bounding box center [637, 276] width 503 height 27
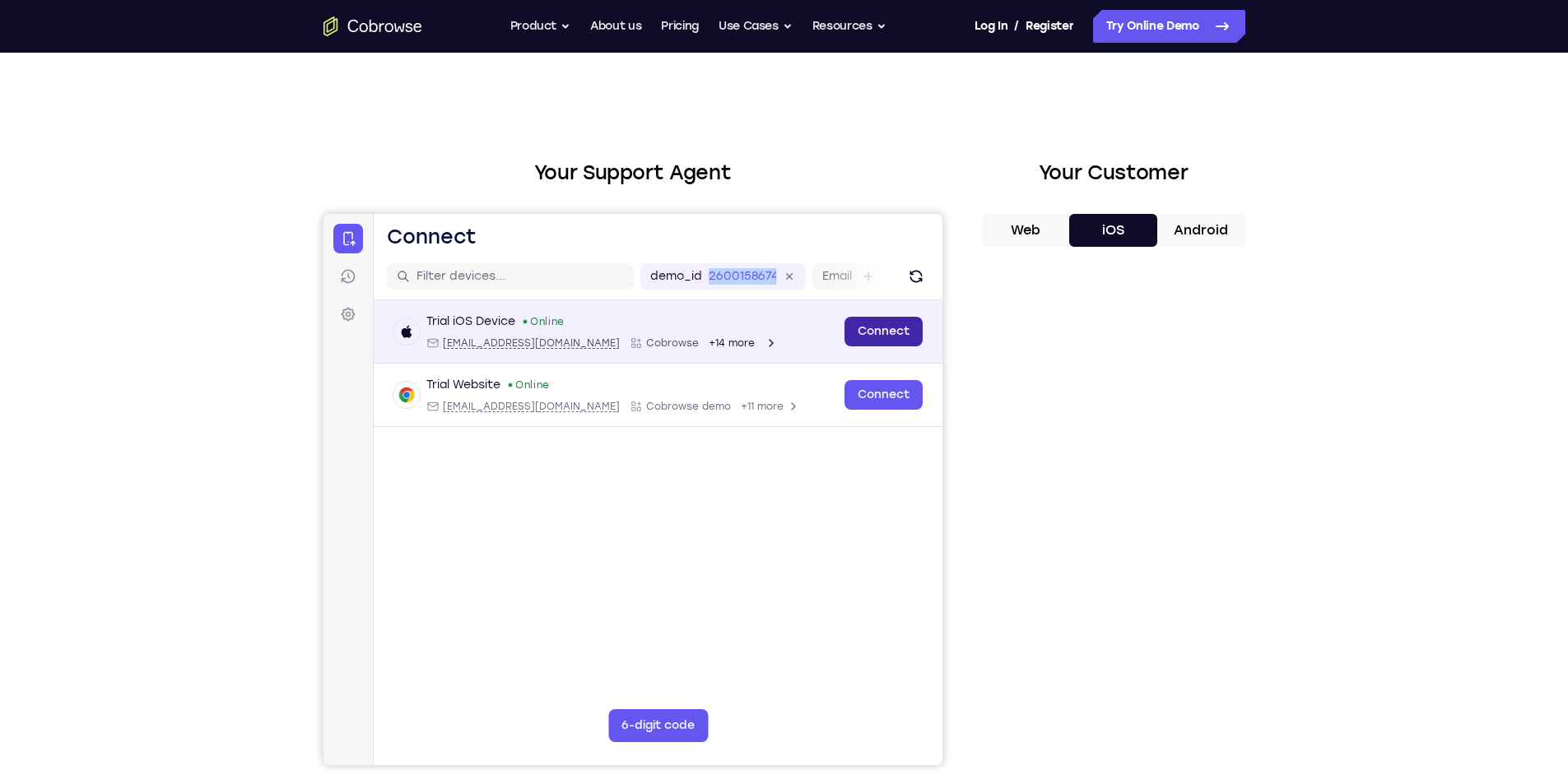
drag, startPoint x: 800, startPoint y: 296, endPoint x: 862, endPoint y: 317, distance: 65.5
click at [802, 296] on div "demo_id 2600158674 2600158674 Email User ID Device ID Device name" at bounding box center [657, 277] width 568 height 47
click at [877, 330] on link "Connect" at bounding box center [882, 331] width 78 height 30
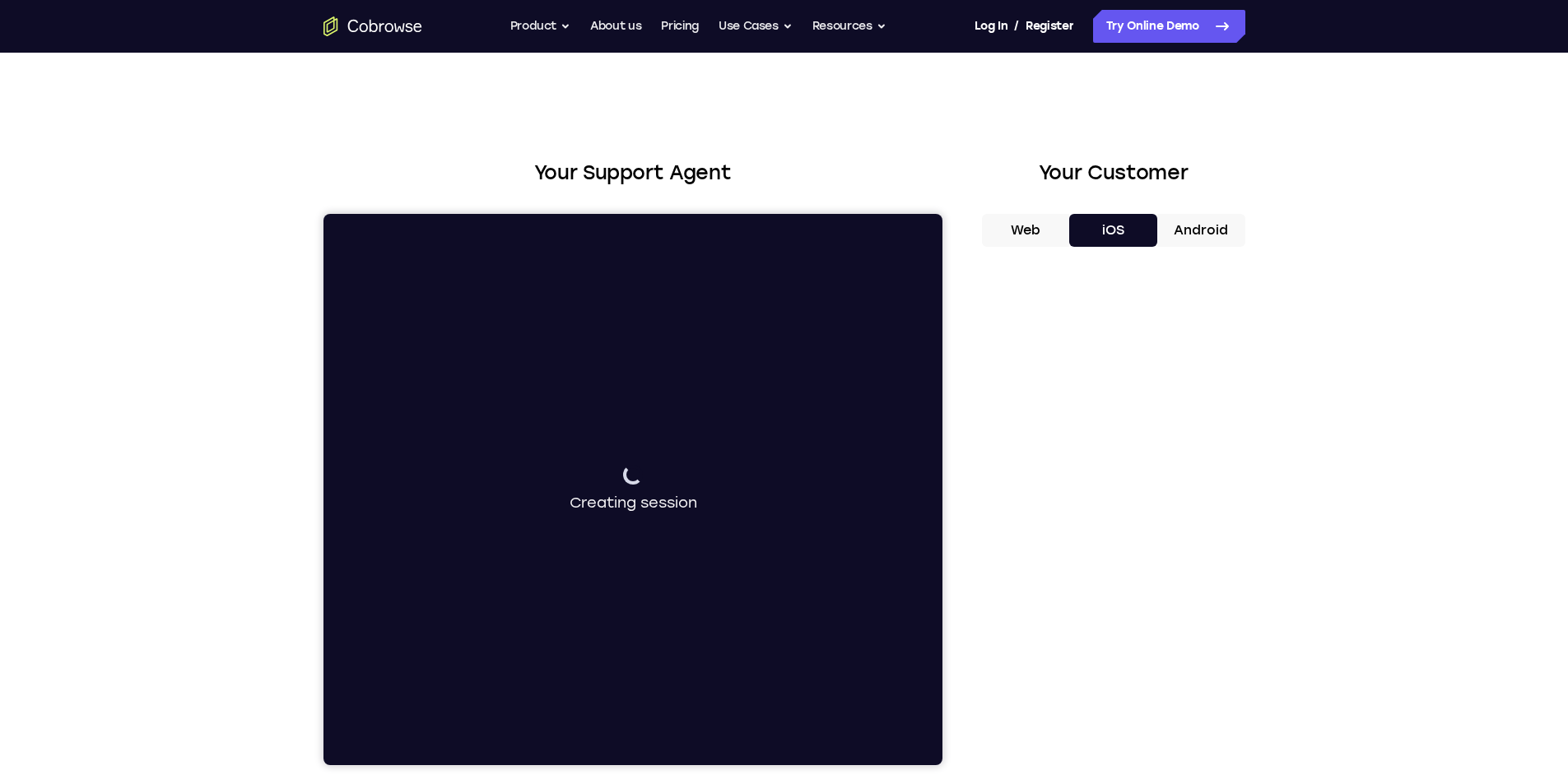
click at [1022, 237] on button "Web" at bounding box center [1025, 230] width 88 height 33
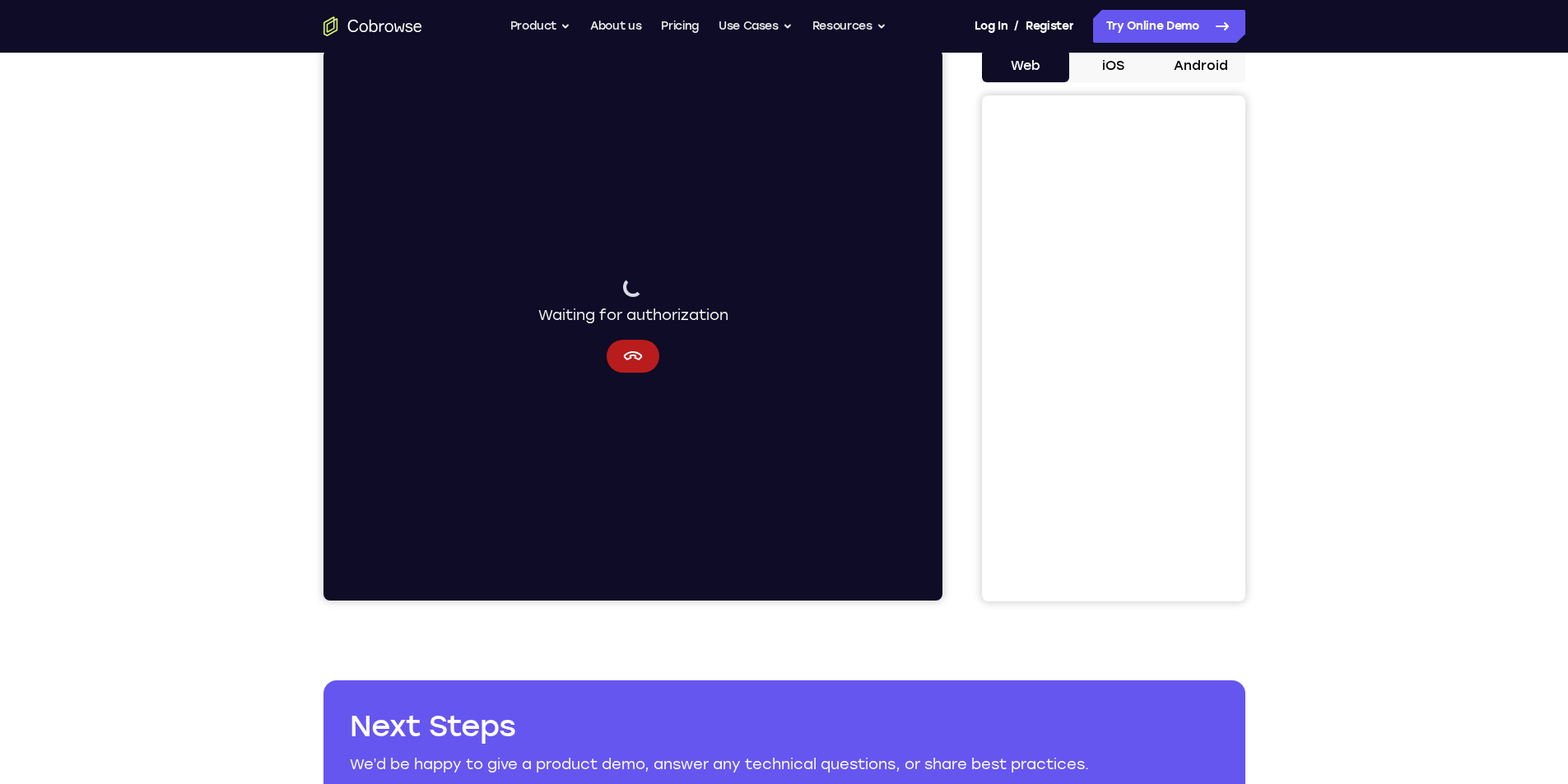
scroll to position [0, 0]
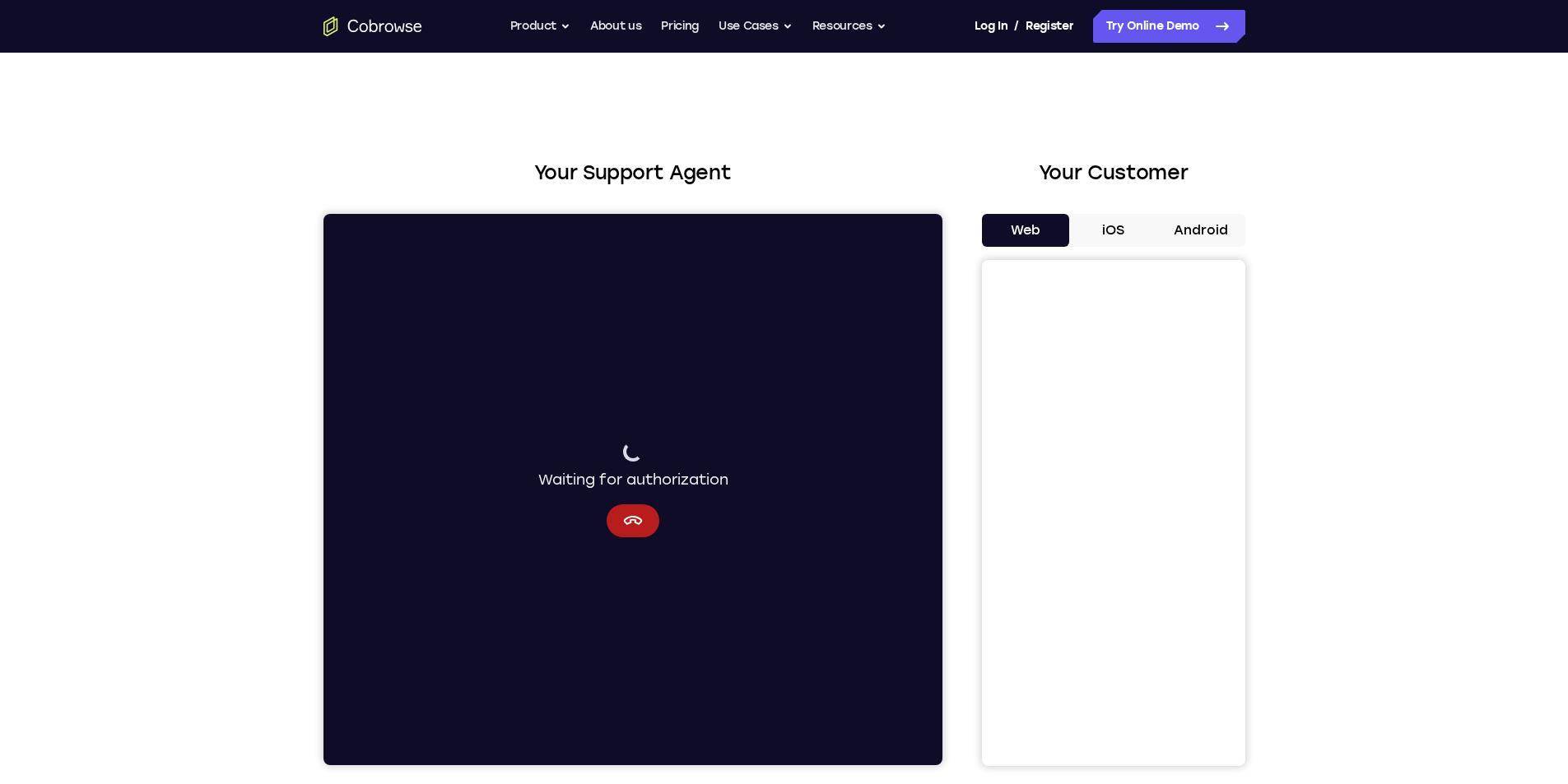
click at [1213, 231] on button "Android" at bounding box center [1201, 230] width 88 height 33
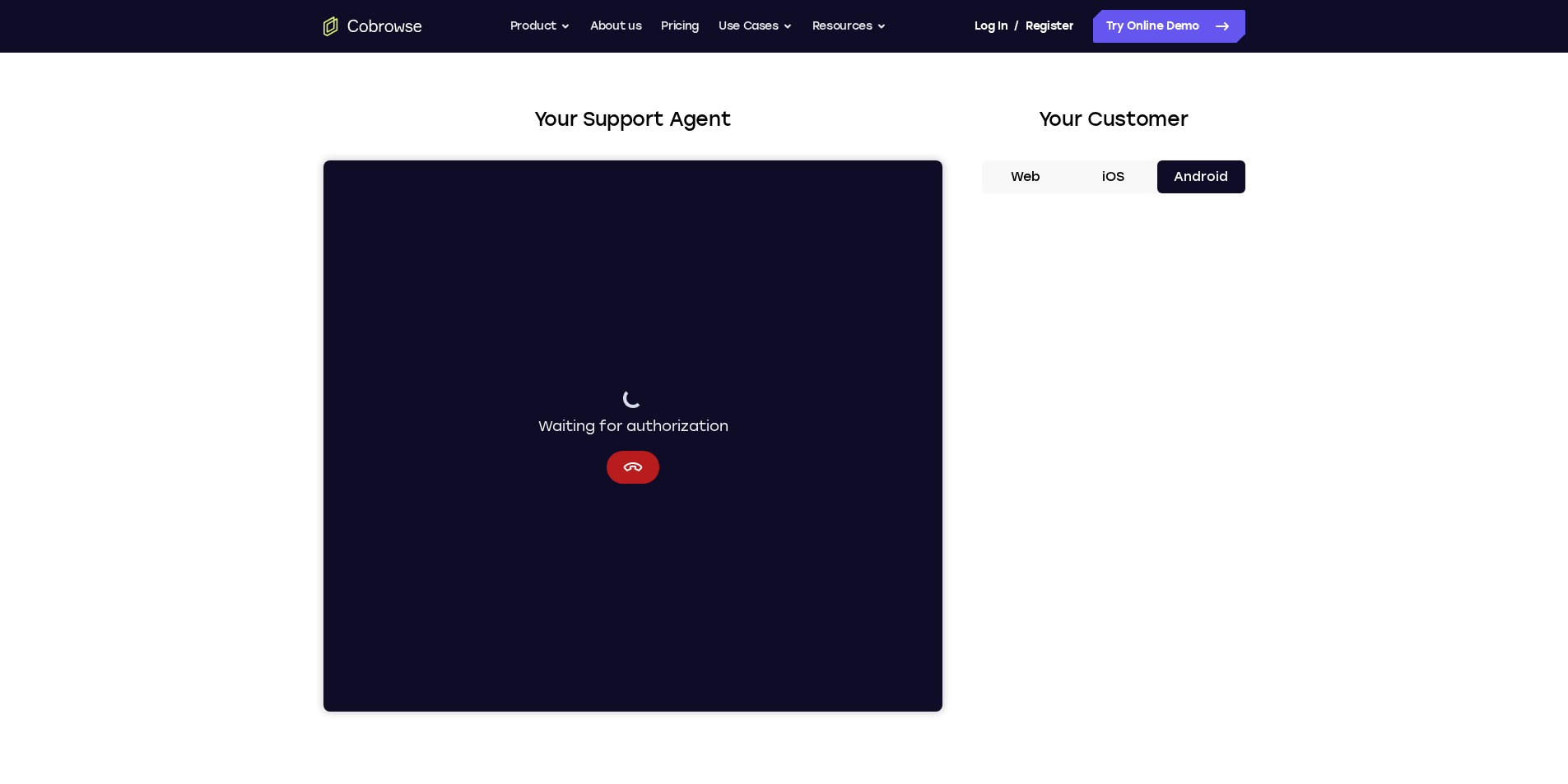
scroll to position [82, 0]
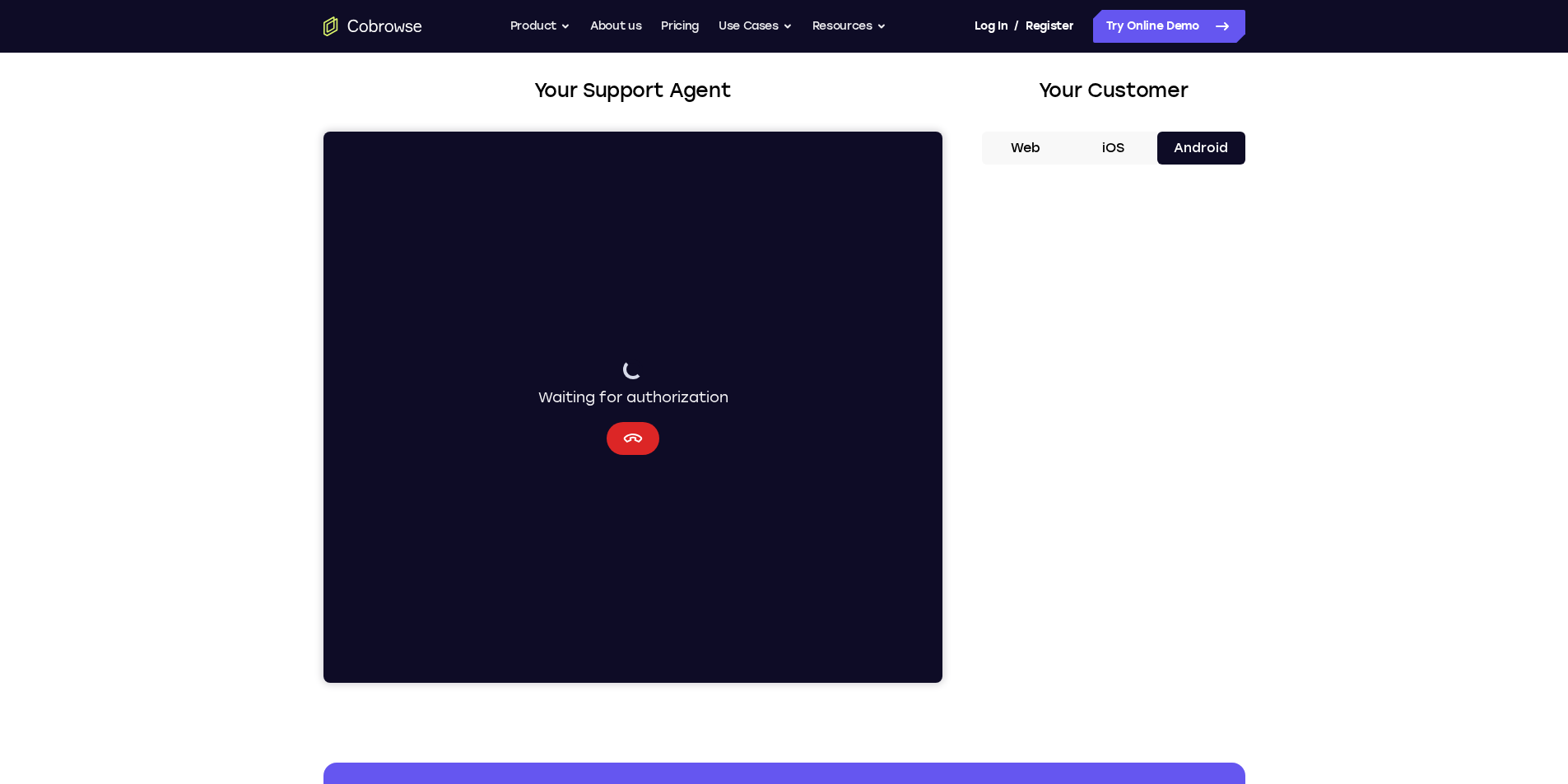
click at [650, 448] on button "Cancel" at bounding box center [632, 438] width 52 height 33
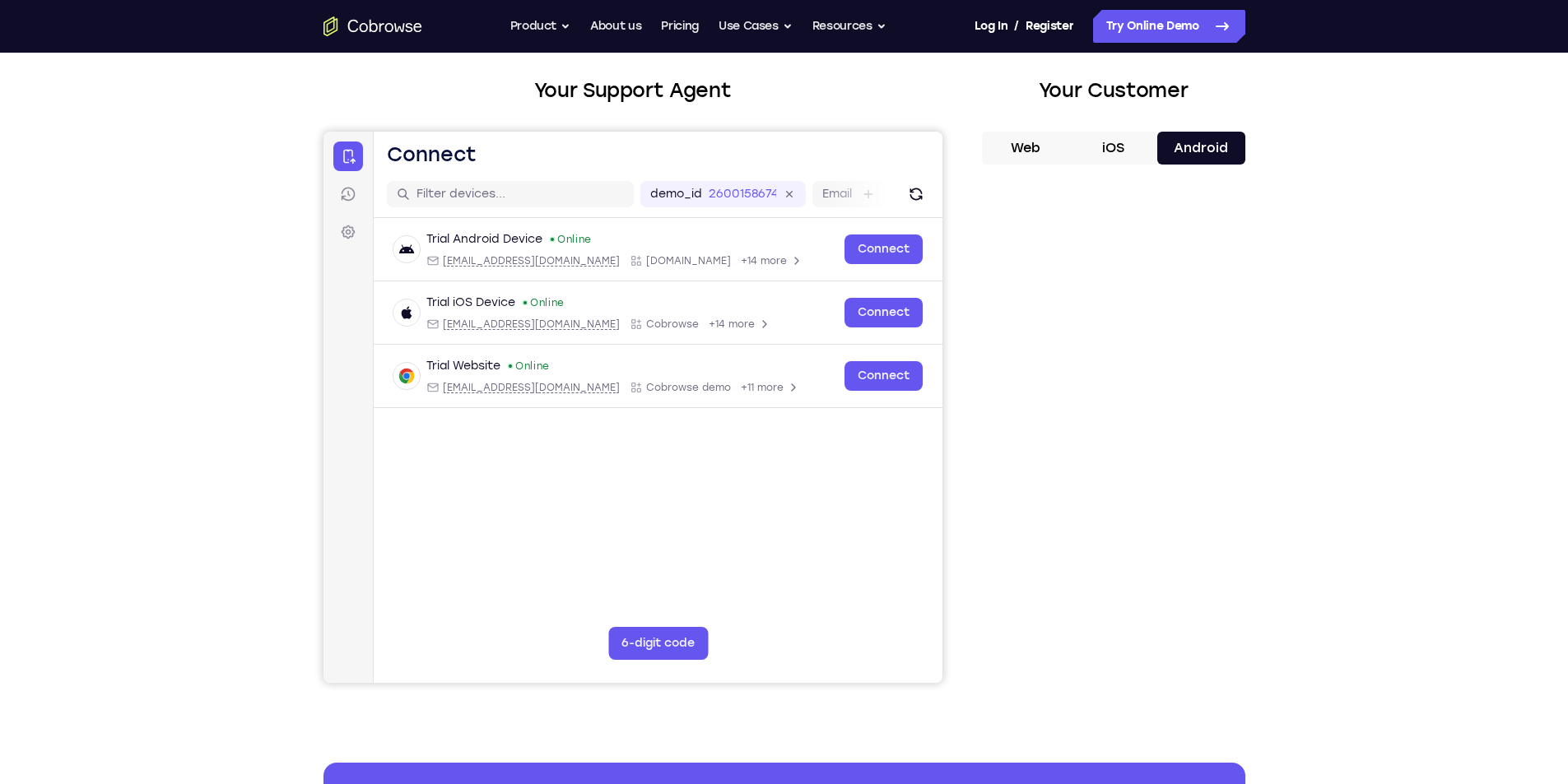
click at [1111, 153] on button "iOS" at bounding box center [1113, 147] width 88 height 33
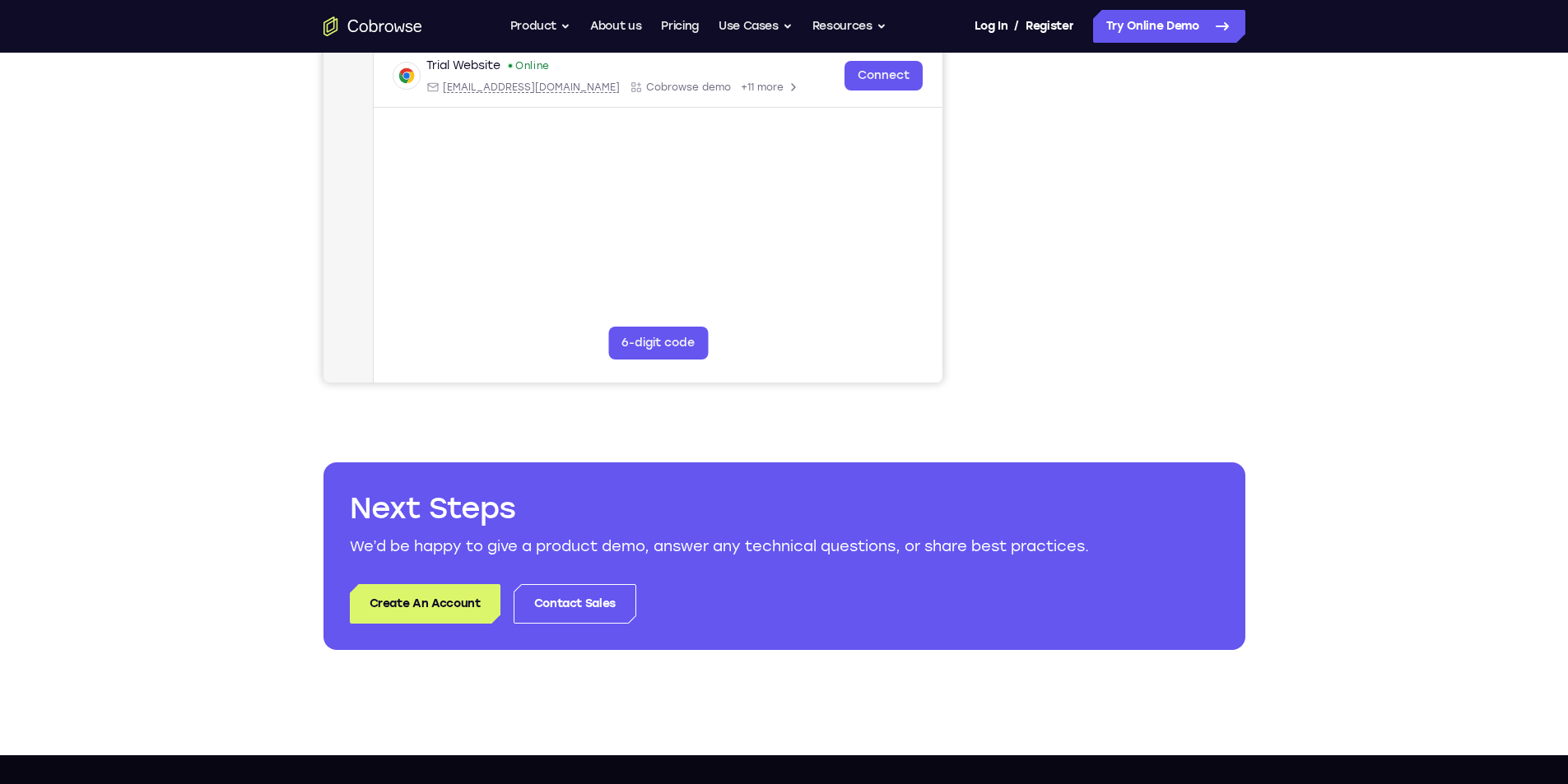
scroll to position [411, 0]
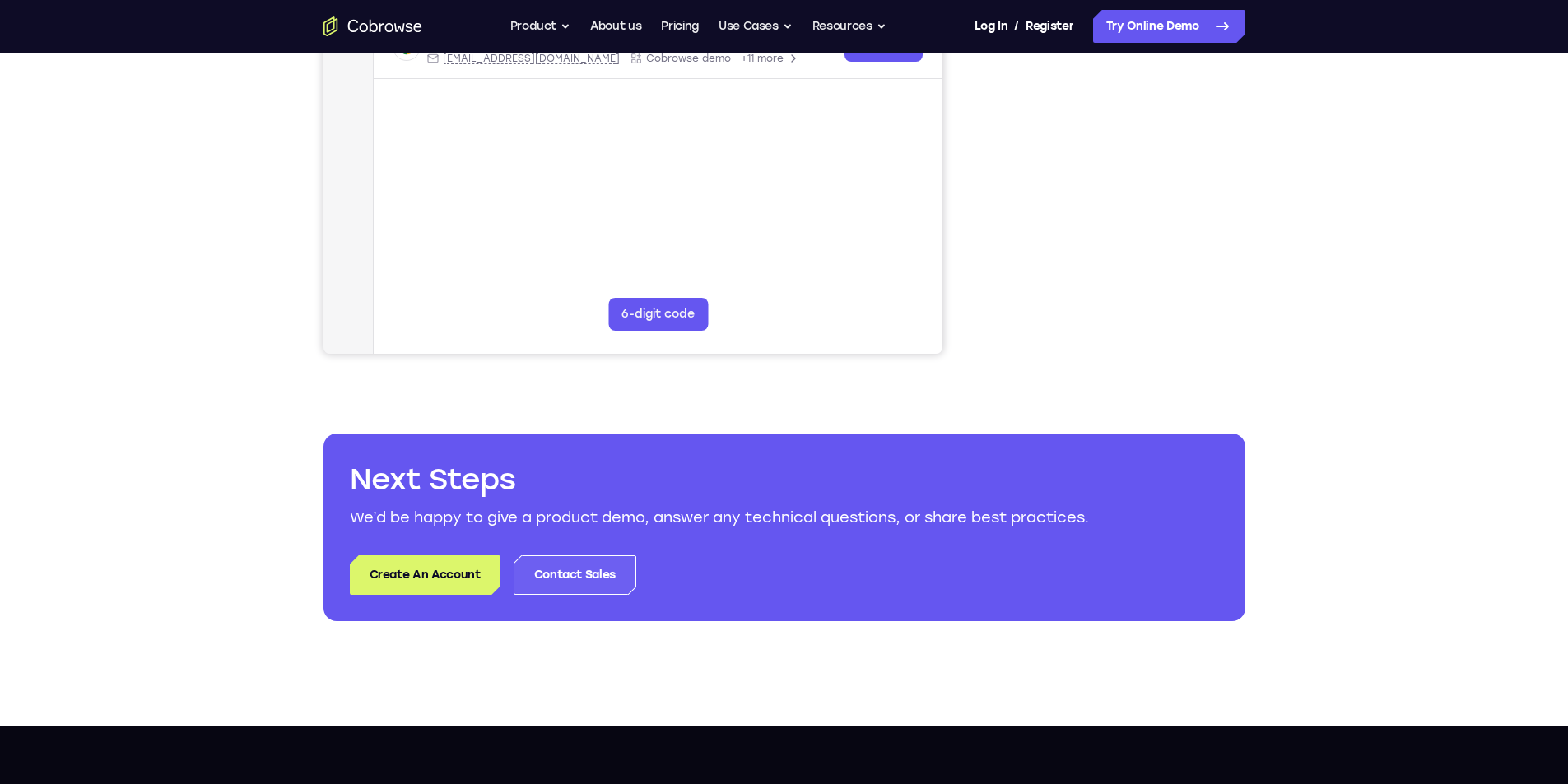
click at [584, 566] on link "Contact Sales" at bounding box center [575, 575] width 122 height 39
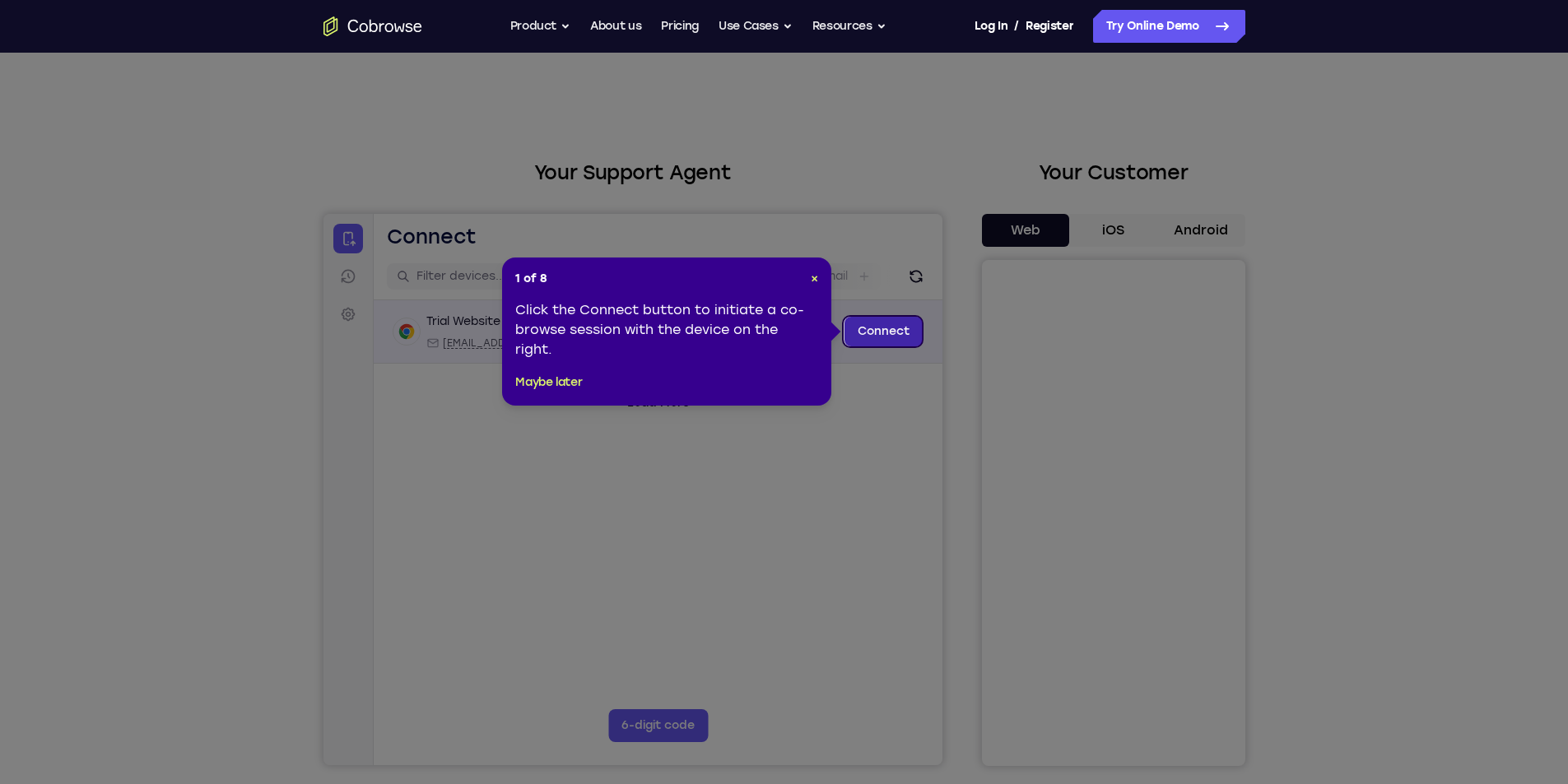
click at [876, 332] on link "Connect" at bounding box center [882, 331] width 78 height 30
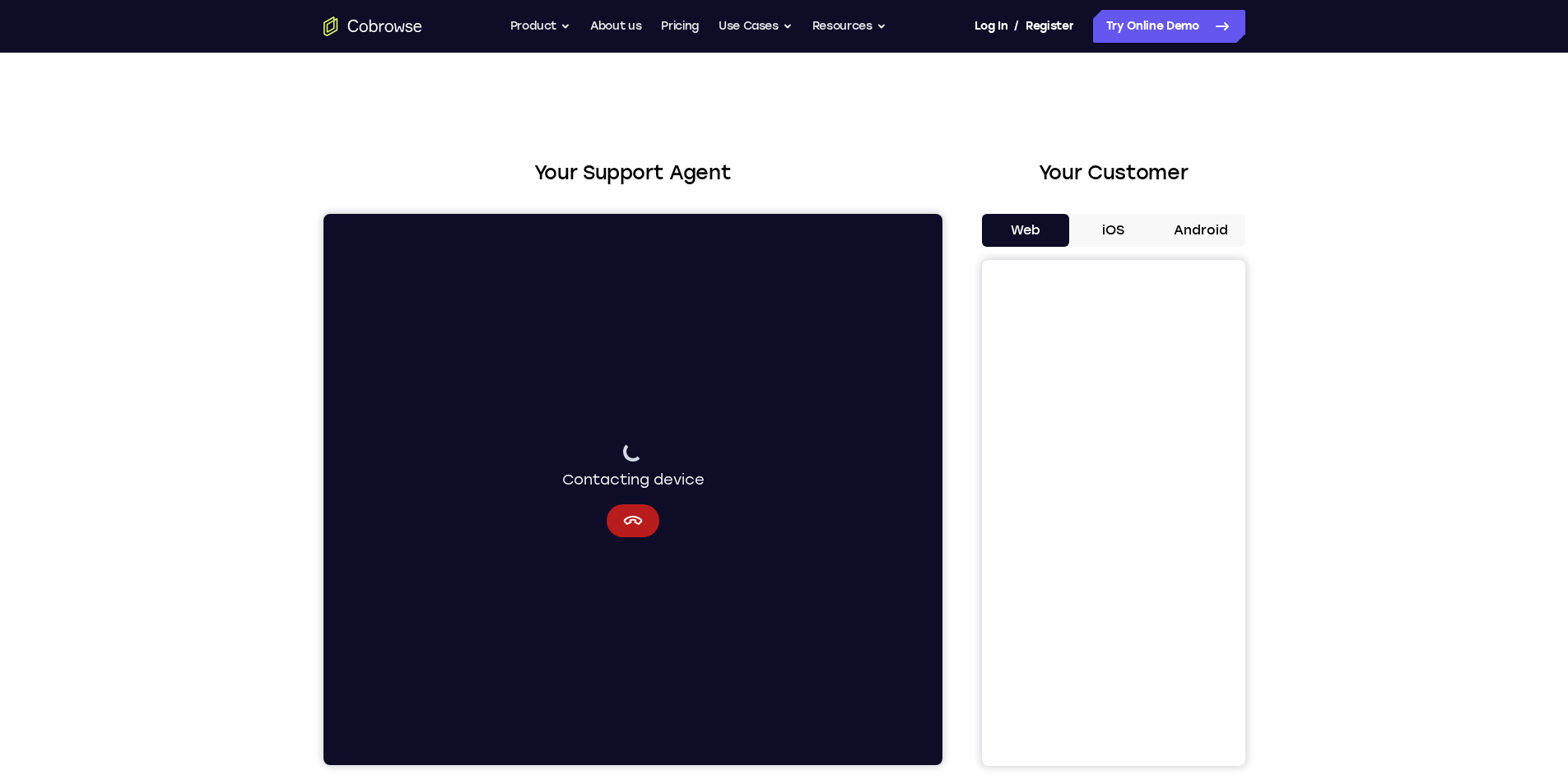
click at [1100, 230] on button "iOS" at bounding box center [1113, 230] width 88 height 33
click at [622, 506] on button "Cancel" at bounding box center [632, 520] width 52 height 33
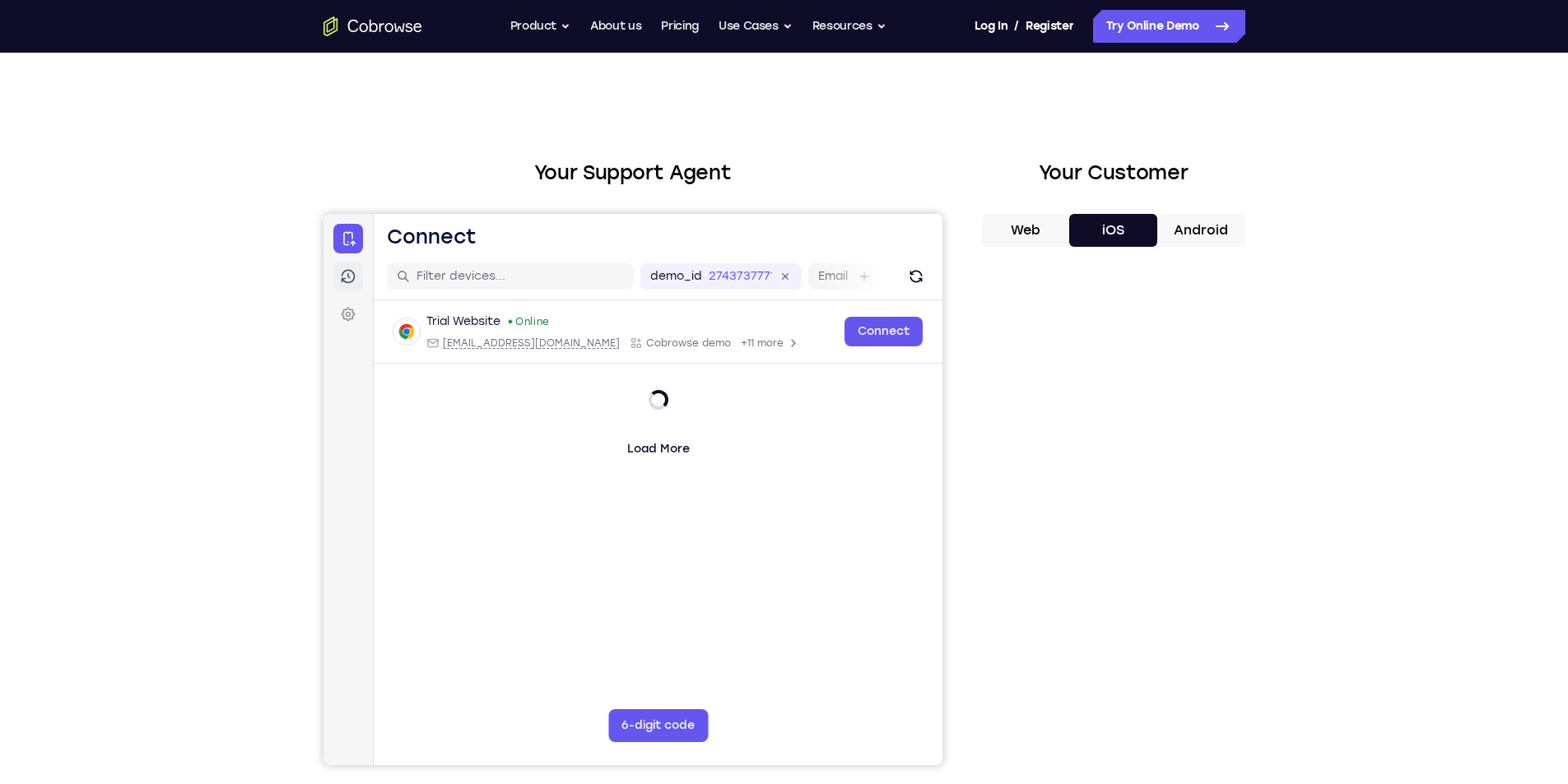
click at [356, 282] on link "Sessions" at bounding box center [347, 276] width 30 height 30
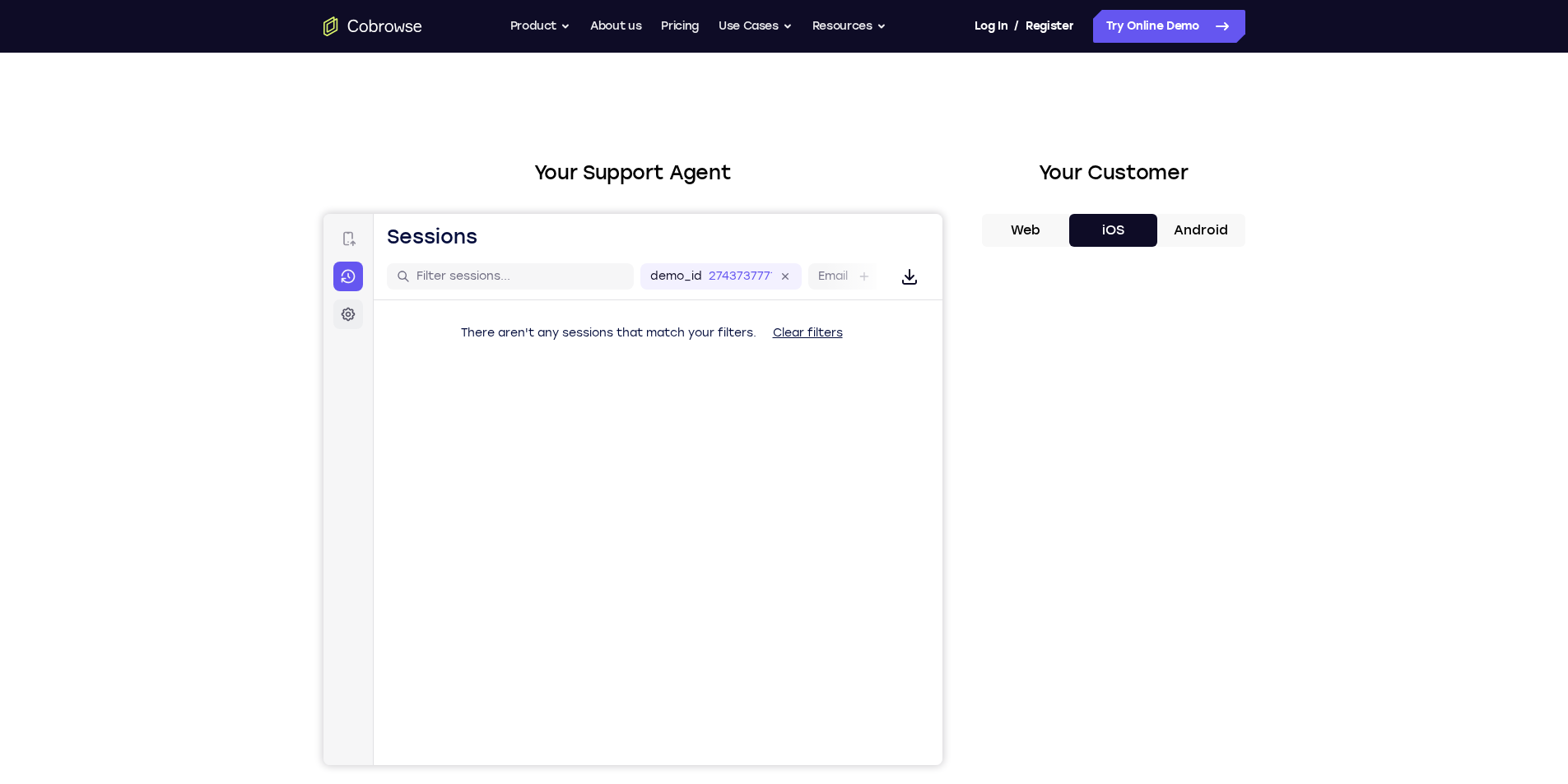
click at [341, 303] on link "Settings" at bounding box center [347, 315] width 30 height 30
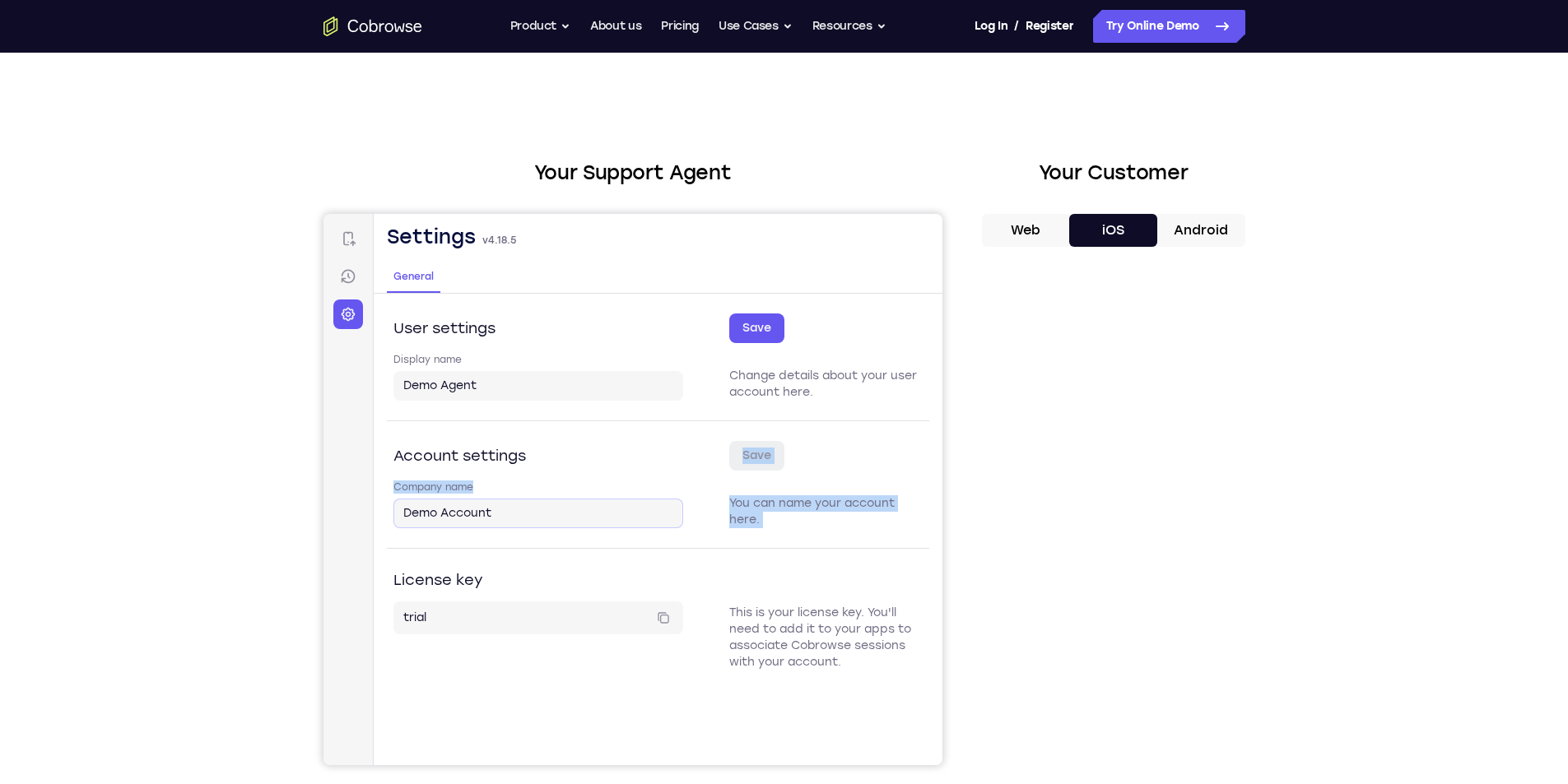
click at [518, 514] on div "Account settings You can name your account here. Save Company name Demo Account" at bounding box center [657, 483] width 543 height 127
click at [578, 480] on div "Company name Demo Account" at bounding box center [538, 504] width 290 height 47
click at [493, 392] on input "Demo Agent" at bounding box center [538, 386] width 270 height 17
drag, startPoint x: 493, startPoint y: 392, endPoint x: 395, endPoint y: 393, distance: 98.0
click at [395, 393] on div "Demo Agent" at bounding box center [538, 386] width 290 height 30
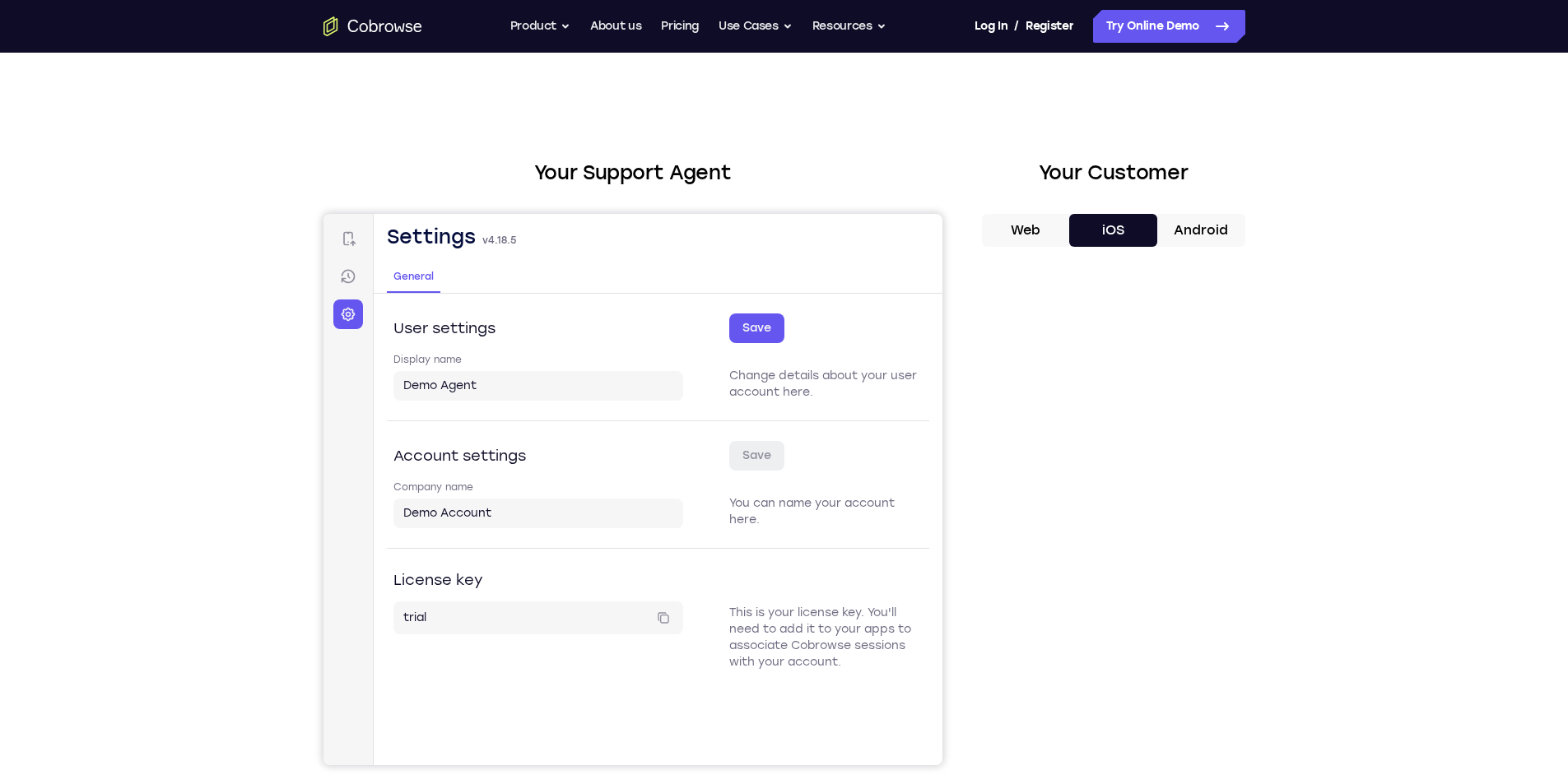
click at [518, 317] on div "User settings" at bounding box center [538, 328] width 290 height 30
drag, startPoint x: 445, startPoint y: 325, endPoint x: 676, endPoint y: 326, distance: 231.0
click at [449, 325] on h2 "User settings" at bounding box center [443, 327] width 102 height 23
click at [343, 274] on icon at bounding box center [347, 276] width 17 height 17
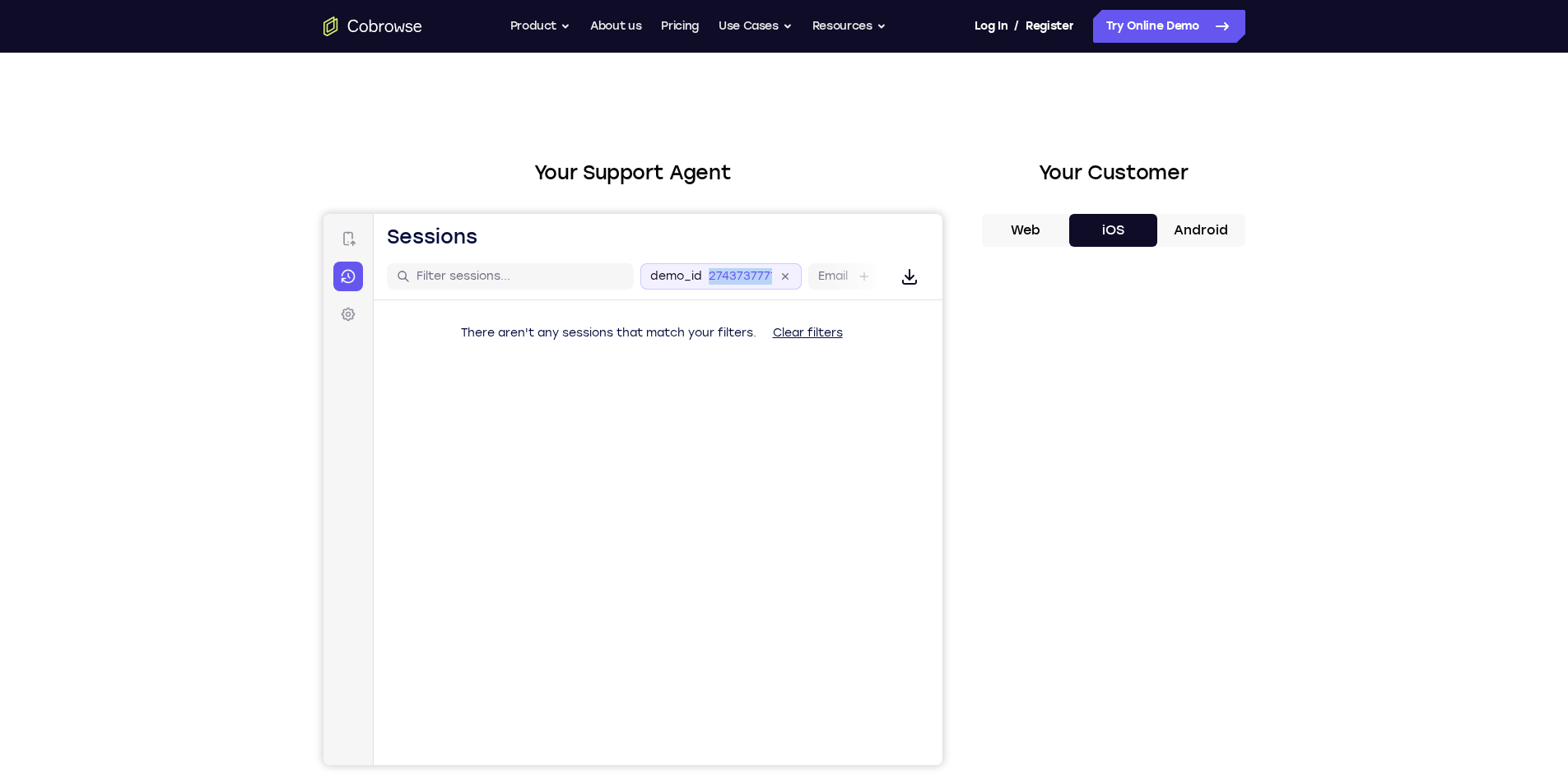
drag, startPoint x: 831, startPoint y: 267, endPoint x: 690, endPoint y: 280, distance: 141.6
click at [690, 280] on div "demo_id 2743737771 2743737771 Email User ID Device ID Device name" at bounding box center [920, 276] width 560 height 27
click at [723, 282] on div "demo_id 2743737771 2743737771 Email User ID Device ID Device name" at bounding box center [834, 276] width 560 height 27
click at [812, 279] on label "User ID" at bounding box center [828, 276] width 42 height 17
click at [856, 279] on input "User ID" at bounding box center [857, 276] width 3 height 17
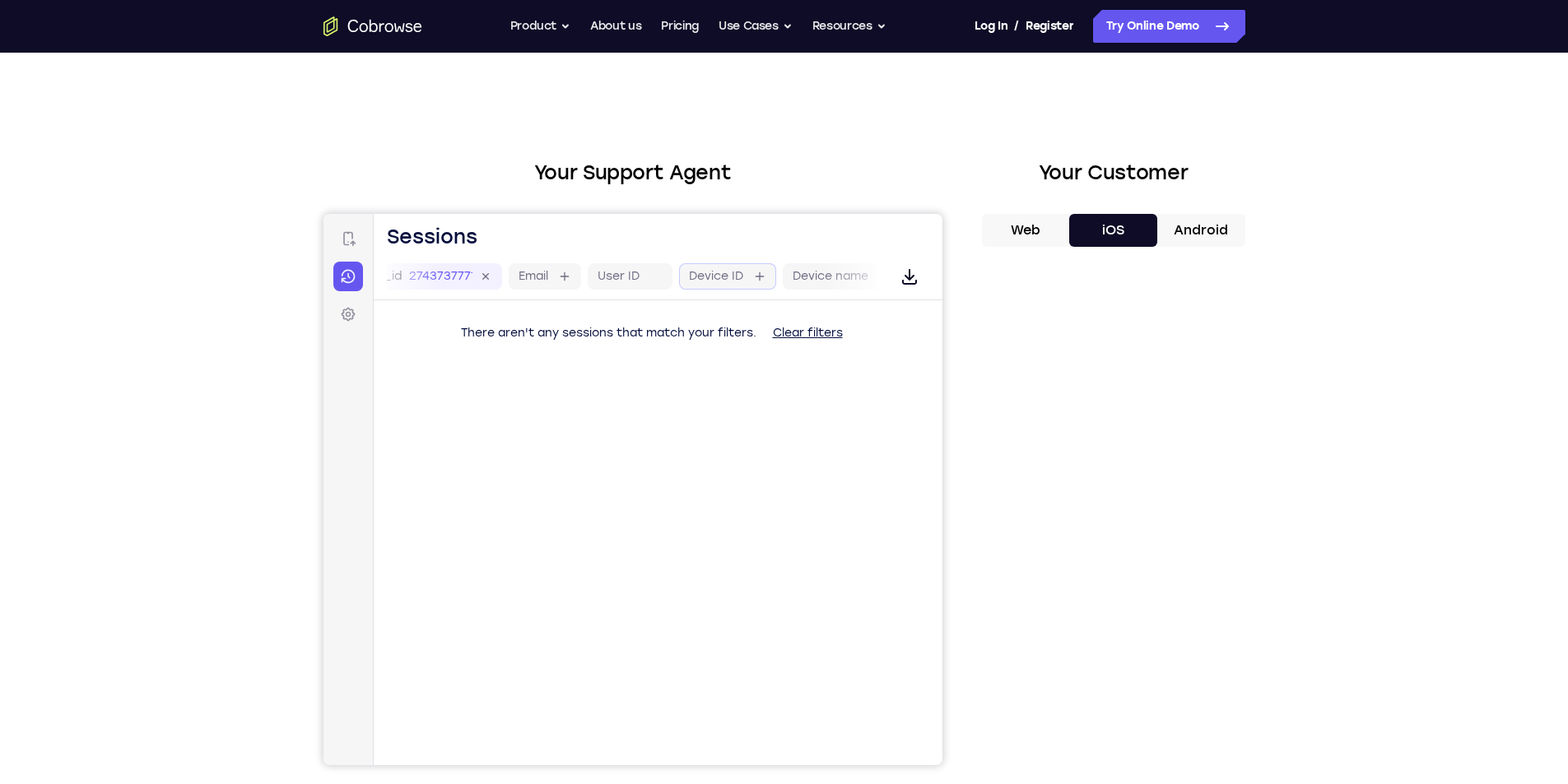
click at [735, 276] on label "Device ID" at bounding box center [714, 276] width 54 height 17
click at [749, 276] on input "Device ID" at bounding box center [750, 276] width 3 height 17
click at [603, 278] on label "User ID" at bounding box center [593, 276] width 42 height 17
click at [621, 278] on input "User ID" at bounding box center [622, 276] width 3 height 17
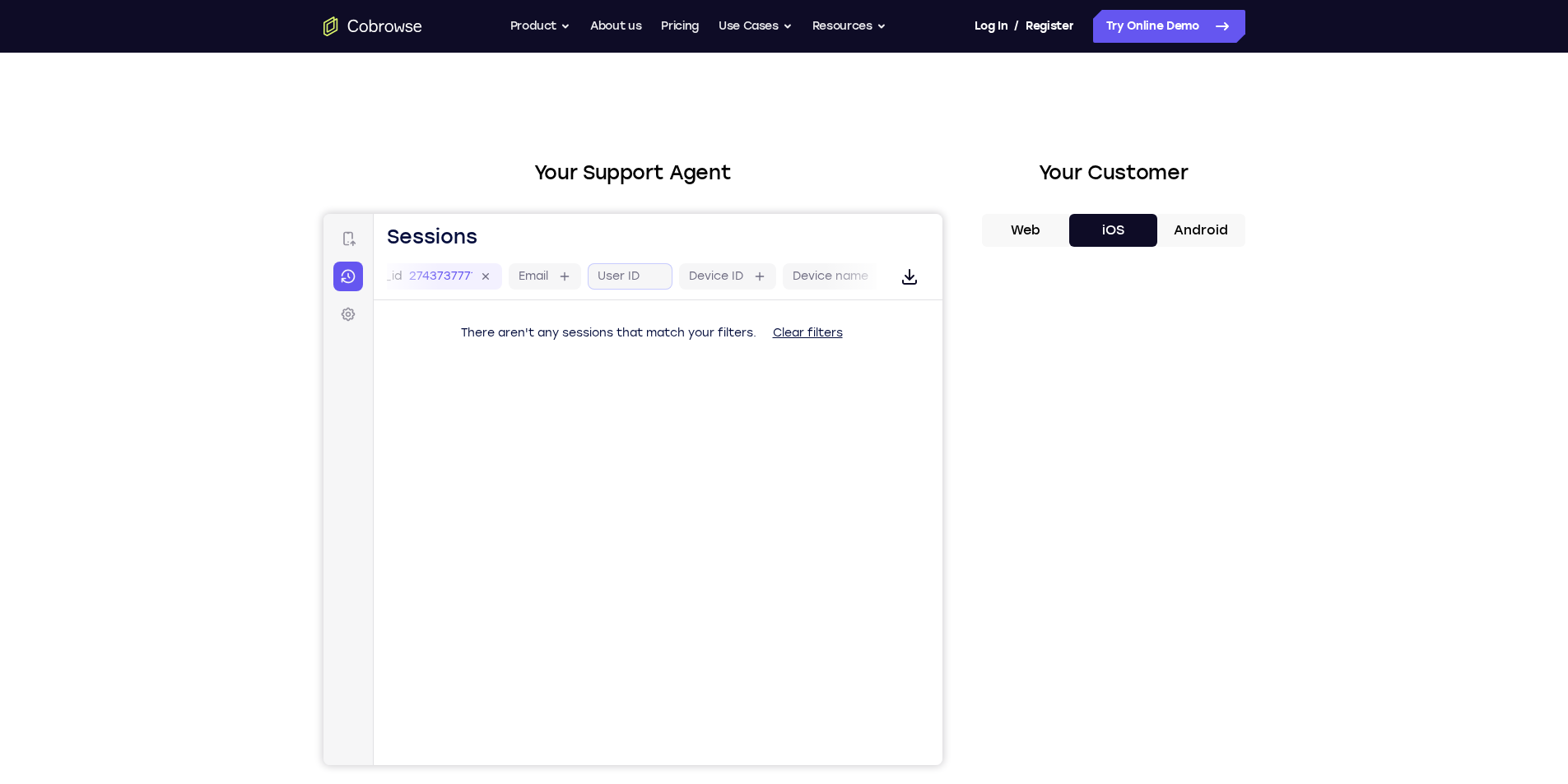
click at [655, 273] on div at bounding box center [653, 276] width 17 height 17
click at [348, 236] on icon at bounding box center [347, 239] width 17 height 17
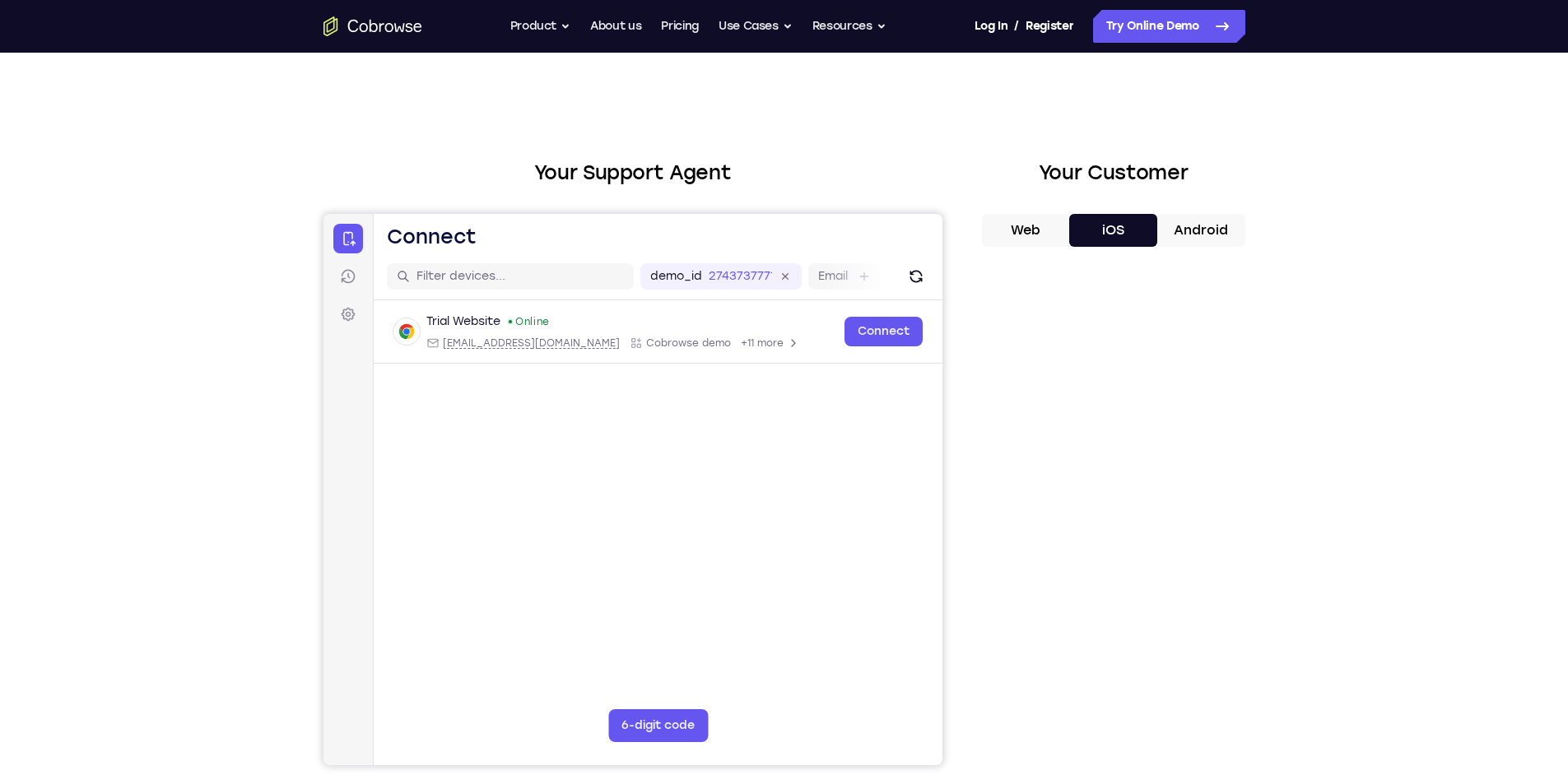
drag, startPoint x: 1227, startPoint y: 463, endPoint x: 1393, endPoint y: 505, distance: 171.2
click at [1393, 505] on div "Your Support Agent Your Customer Web iOS Android Next Steps We’d be happy to gi…" at bounding box center [784, 595] width 1568 height 1085
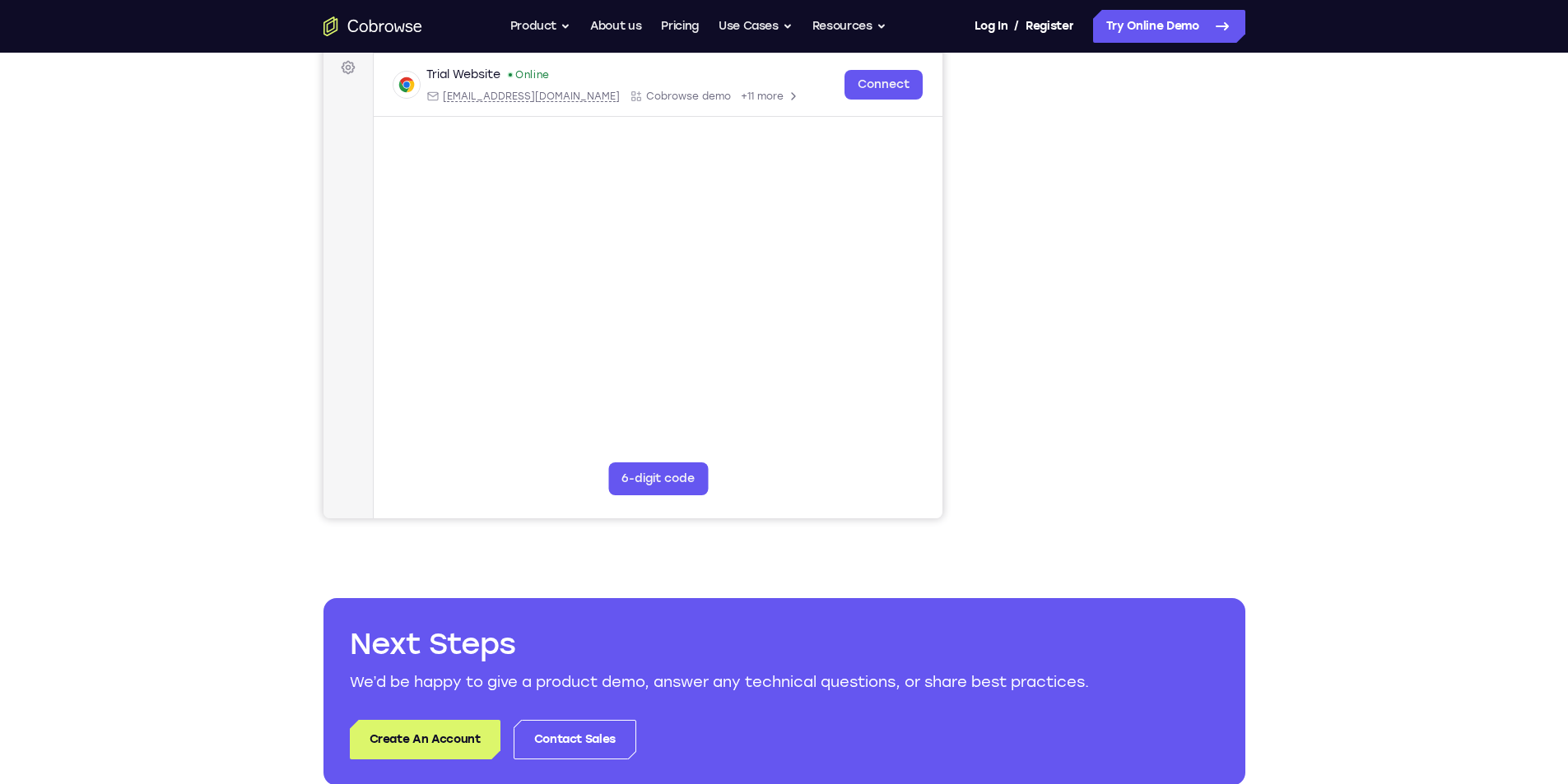
scroll to position [0, 0]
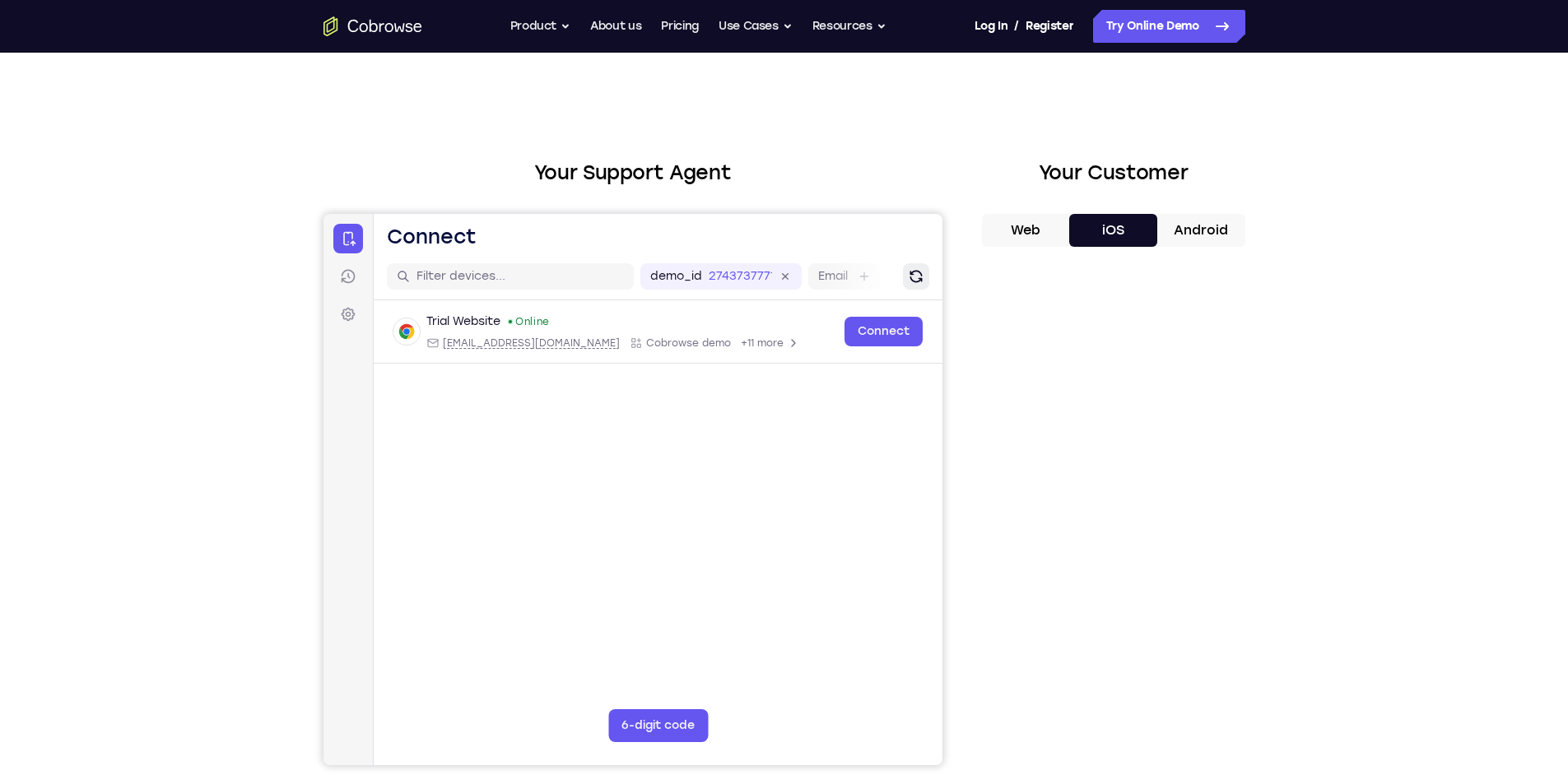
click at [902, 270] on button "Refresh" at bounding box center [915, 276] width 27 height 27
click at [784, 35] on button "Use Cases" at bounding box center [755, 26] width 74 height 33
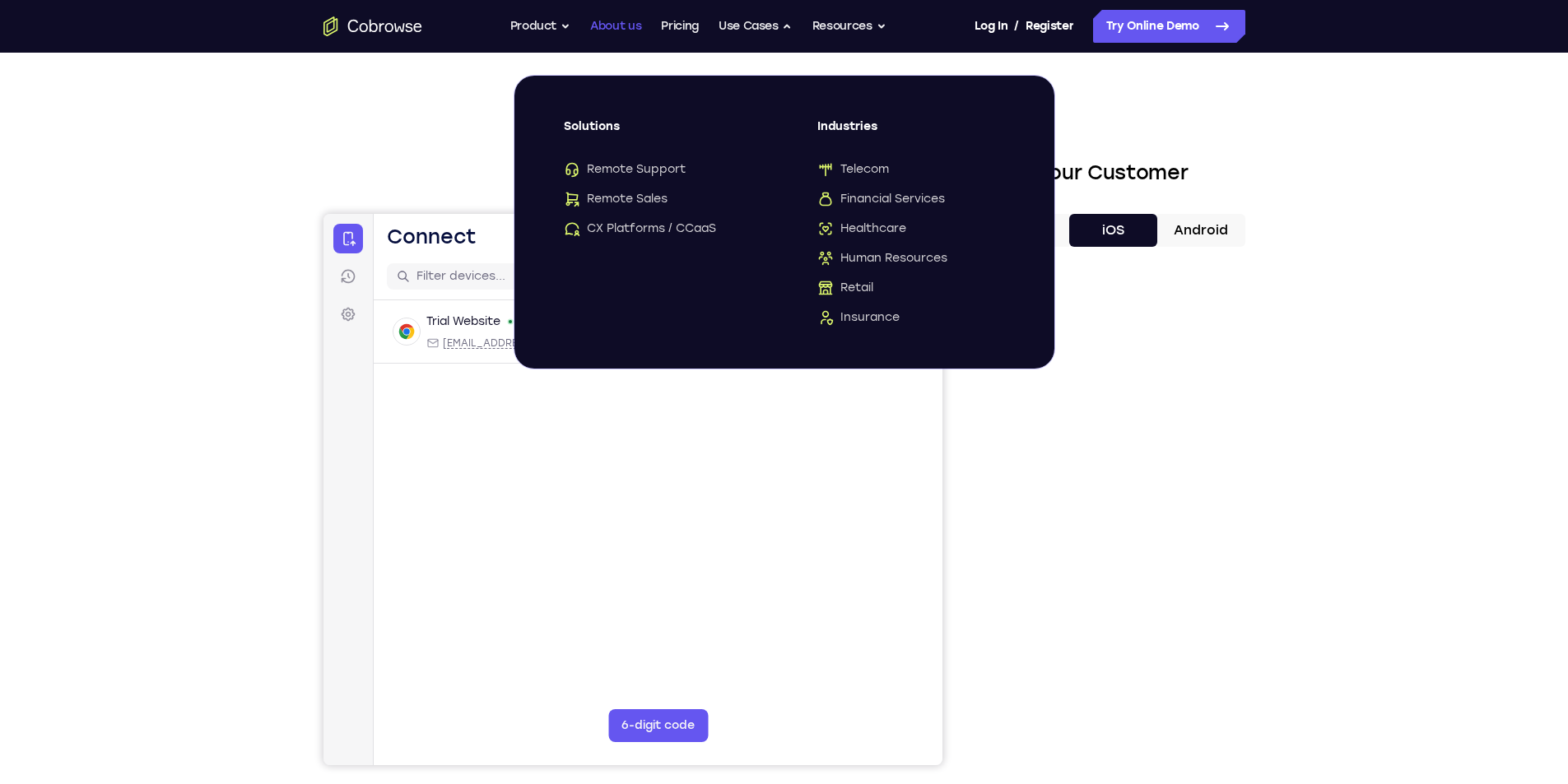
click at [619, 27] on link "About us" at bounding box center [616, 26] width 51 height 33
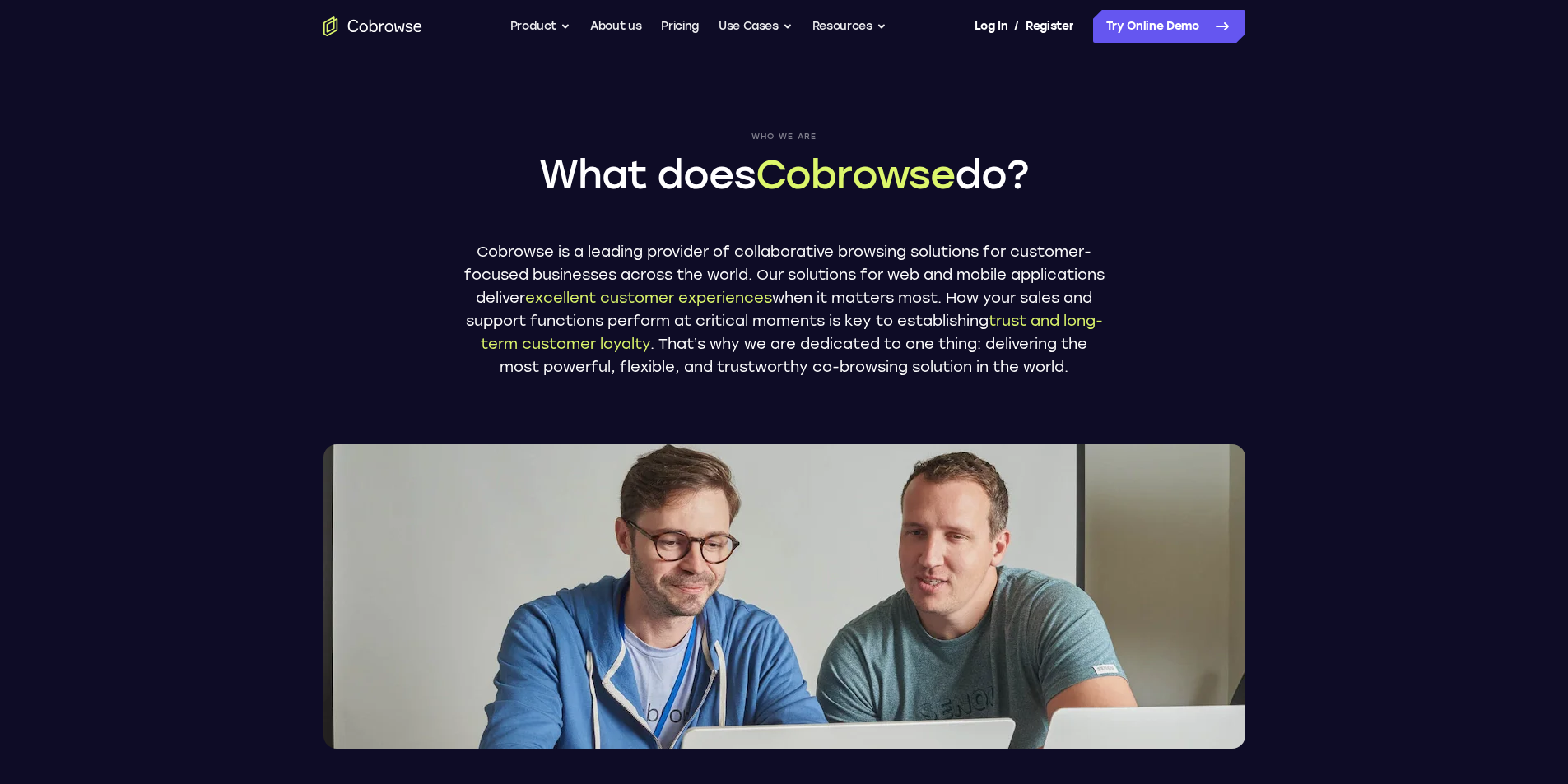
click at [562, 23] on button "Product" at bounding box center [541, 26] width 61 height 33
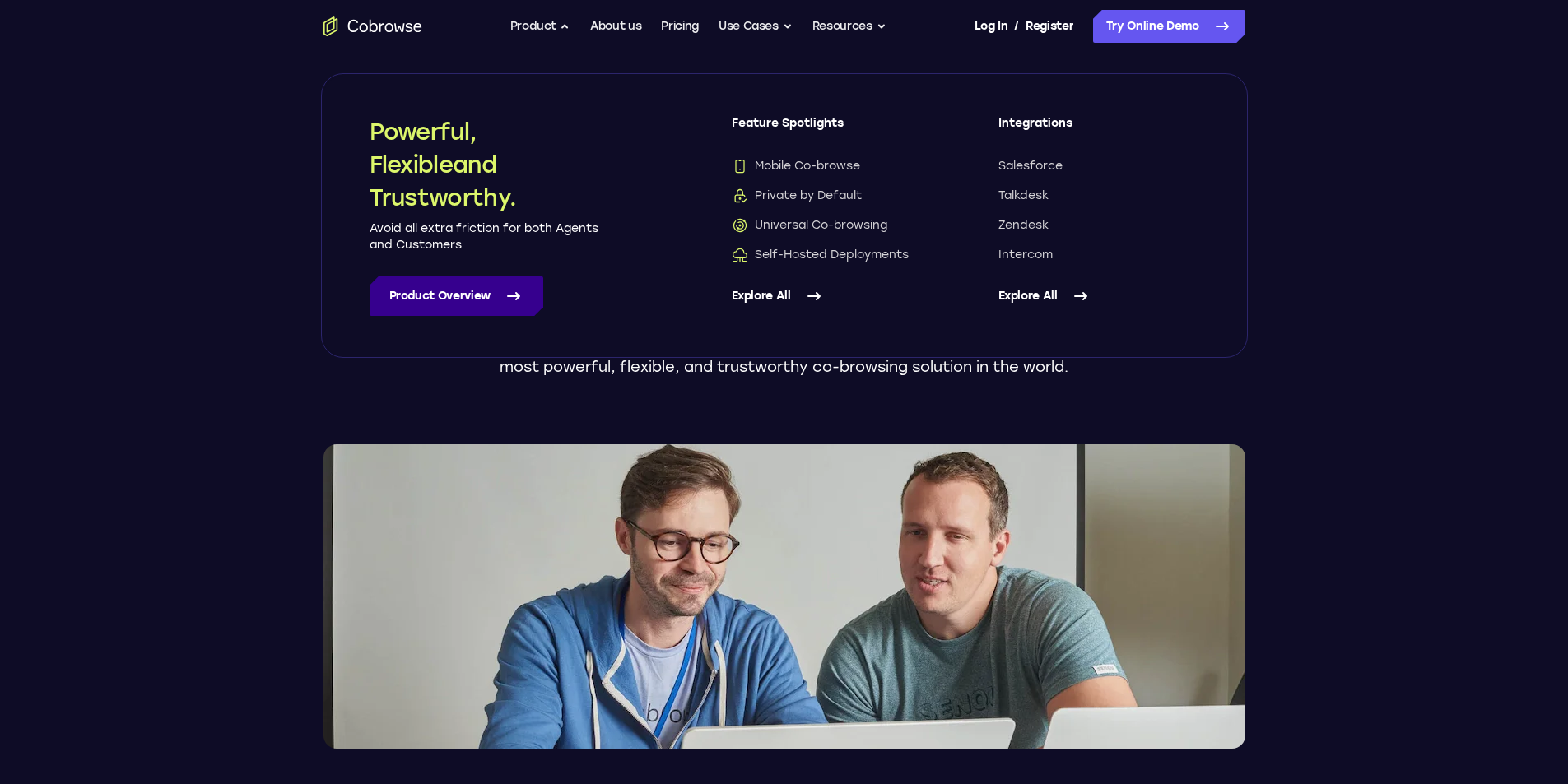
click at [419, 302] on link "Product Overview" at bounding box center [457, 296] width 174 height 39
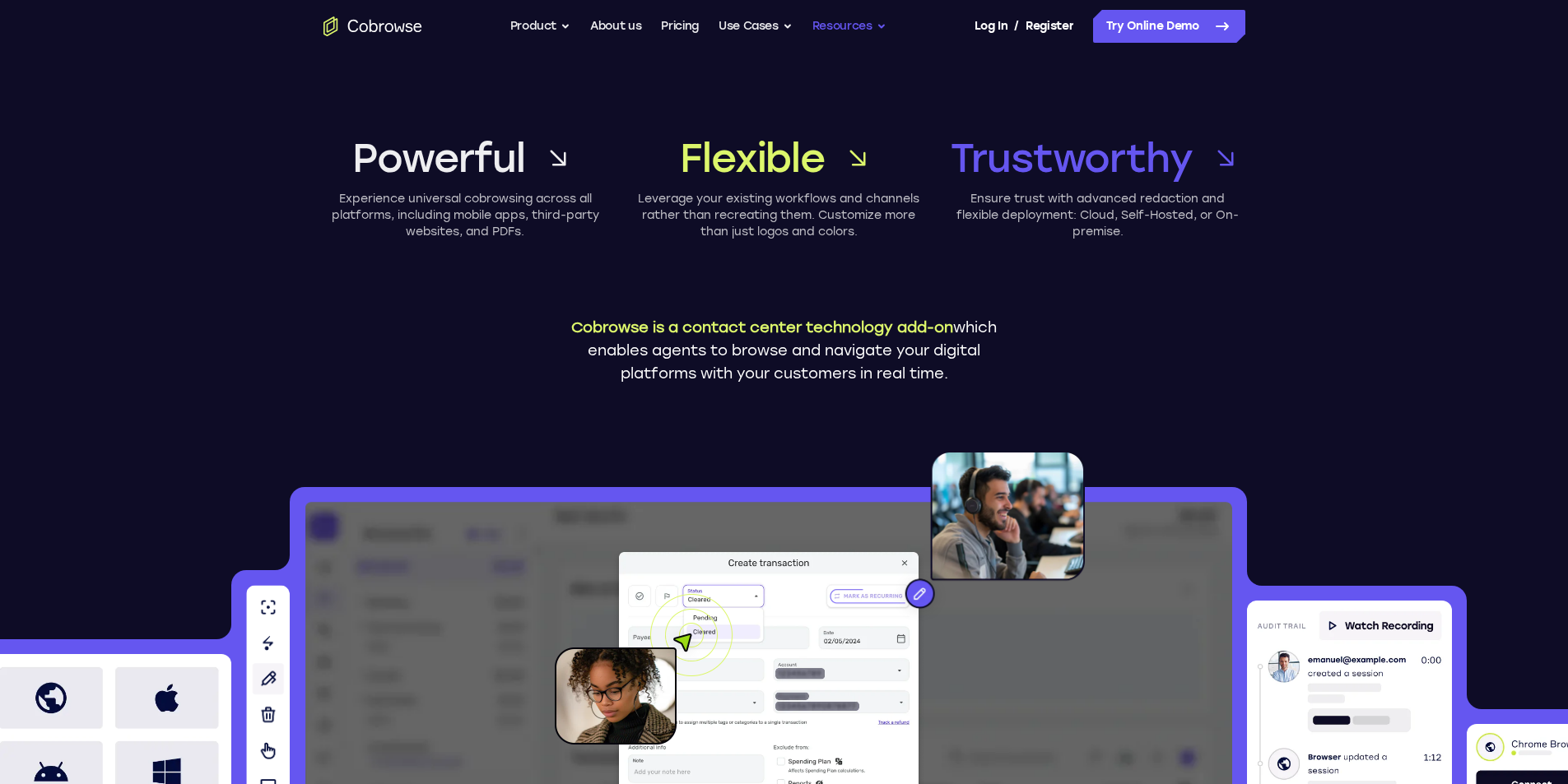
click at [856, 38] on button "Resources" at bounding box center [849, 26] width 74 height 33
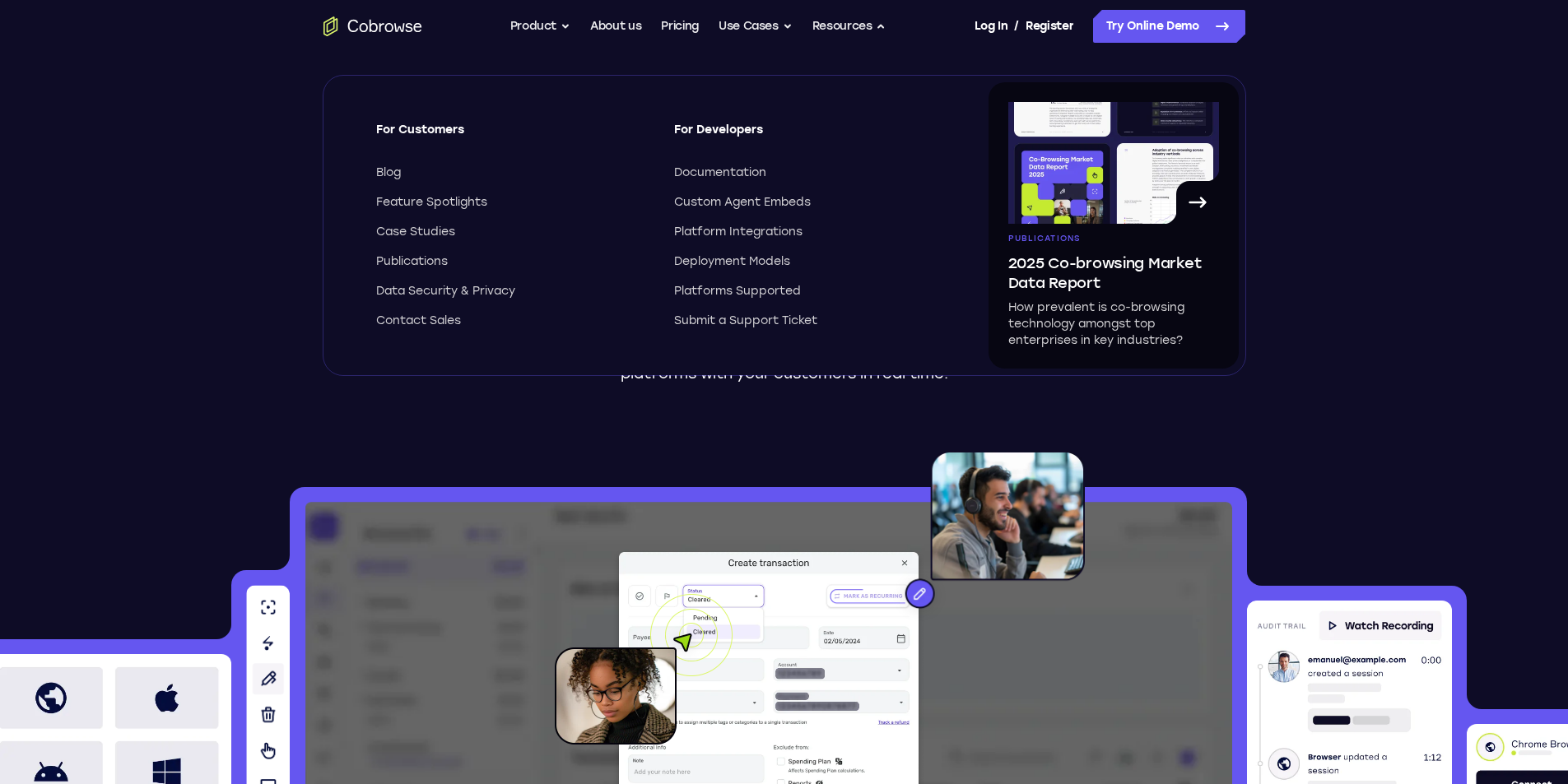
click at [1205, 194] on icon at bounding box center [1198, 202] width 27 height 27
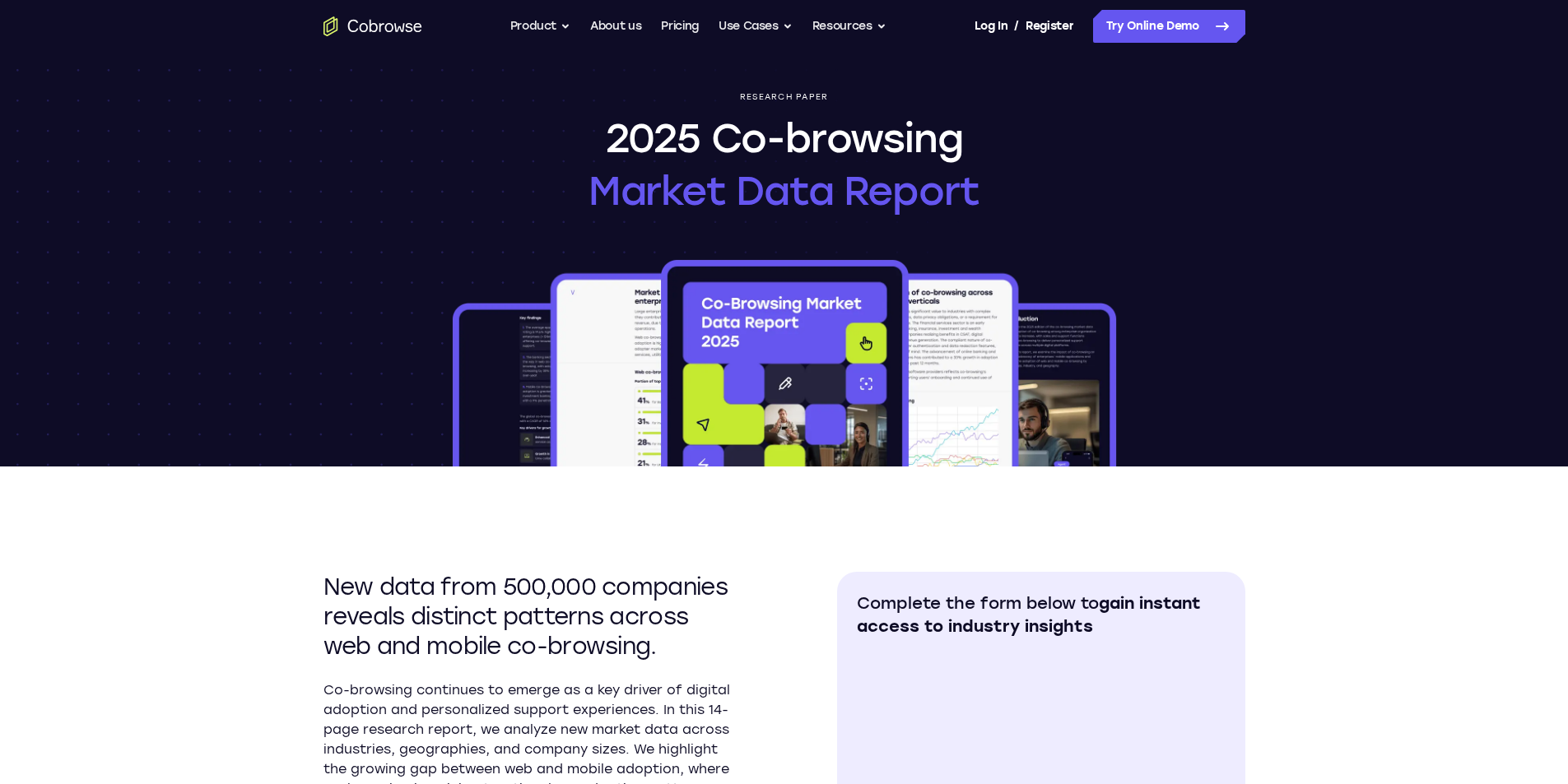
click at [840, 37] on button "Resources" at bounding box center [849, 26] width 74 height 33
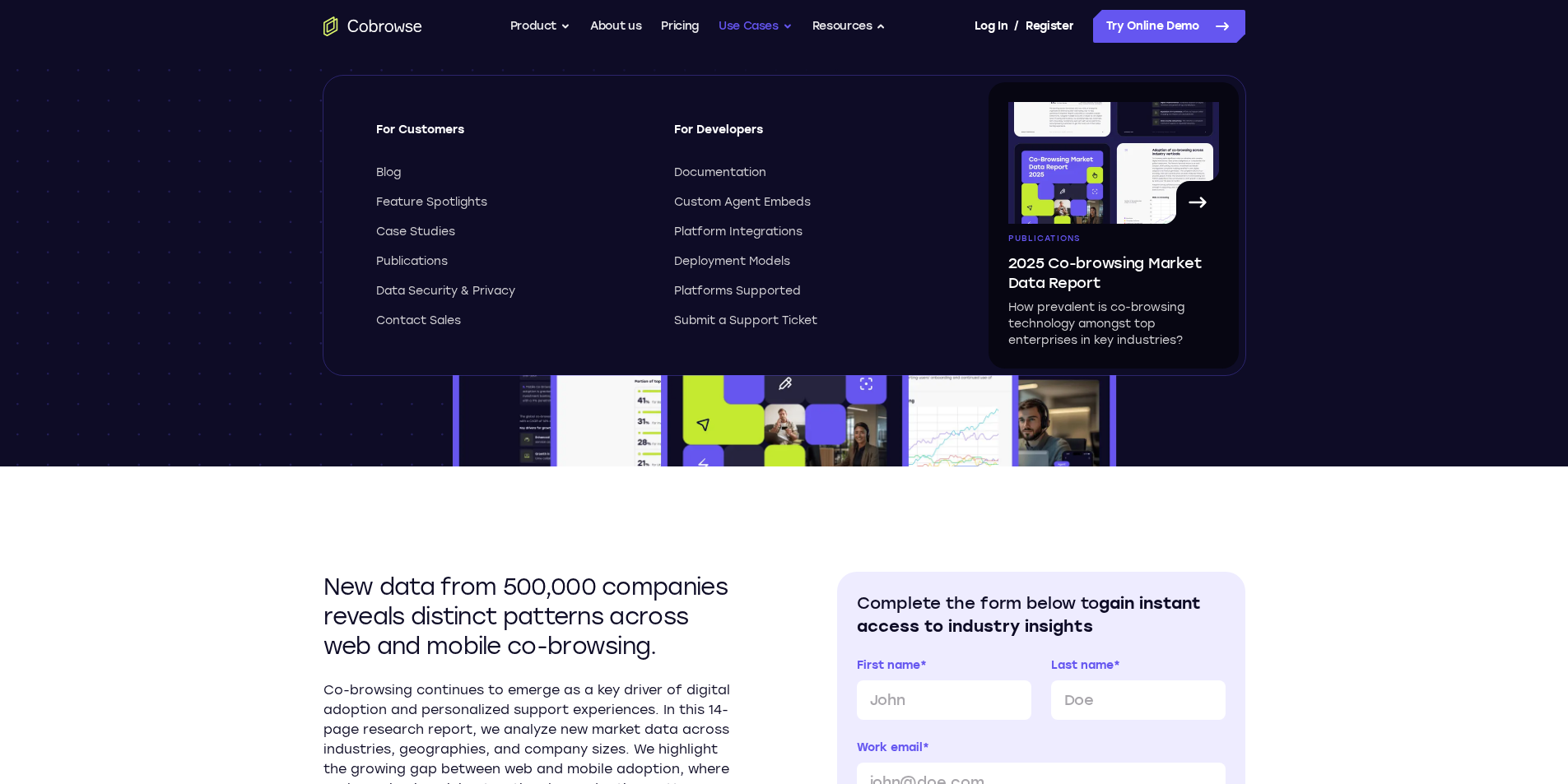
click at [747, 35] on button "Use Cases" at bounding box center [755, 26] width 74 height 33
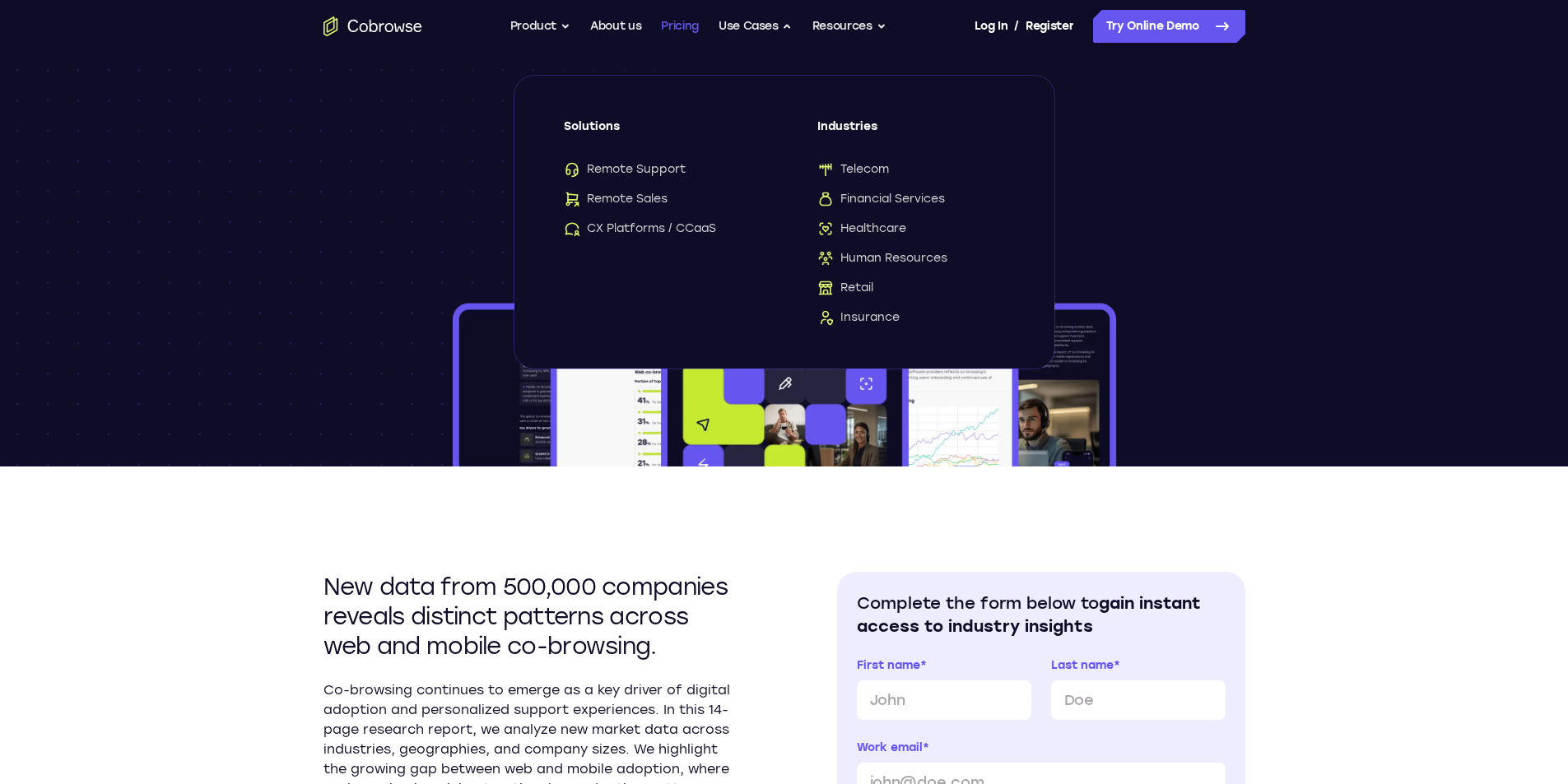
click at [679, 41] on link "Pricing" at bounding box center [680, 26] width 37 height 33
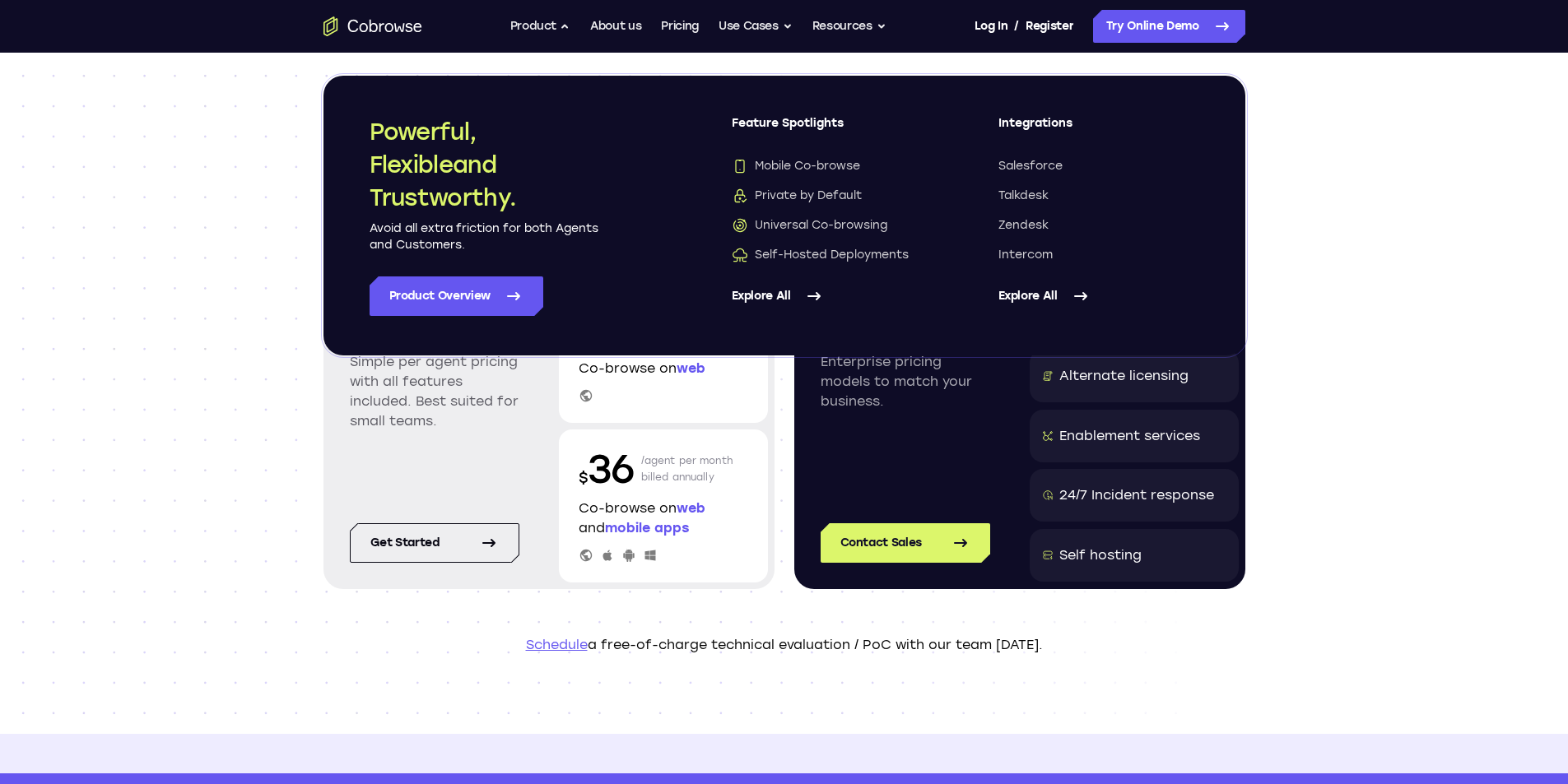
drag, startPoint x: 620, startPoint y: 488, endPoint x: 653, endPoint y: 445, distance: 54.2
click at [620, 489] on p "$ 36" at bounding box center [607, 468] width 56 height 52
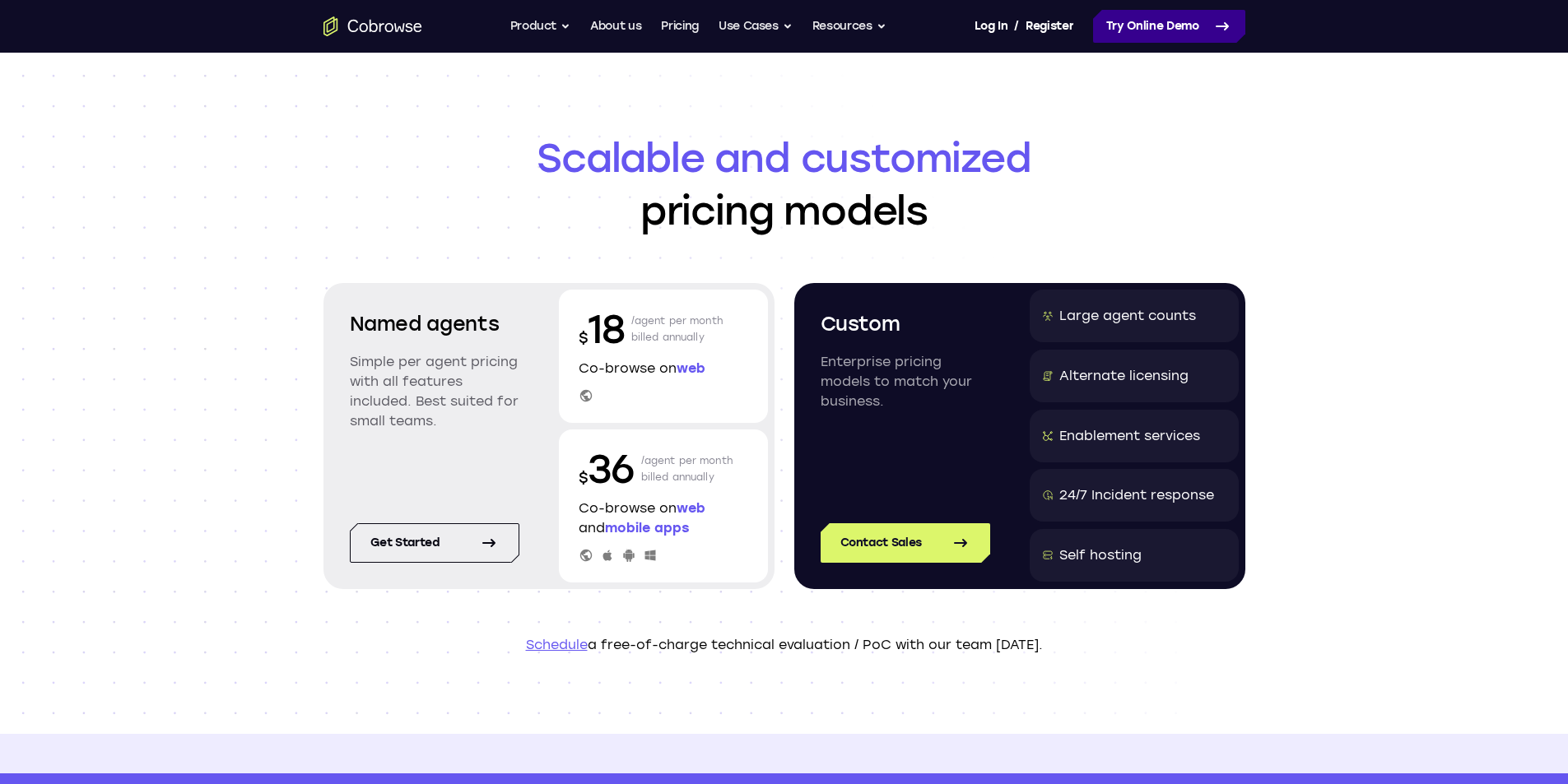
click at [1134, 31] on link "Try Online Demo" at bounding box center [1169, 26] width 152 height 33
click at [1195, 21] on link "Try Online Demo" at bounding box center [1169, 26] width 152 height 33
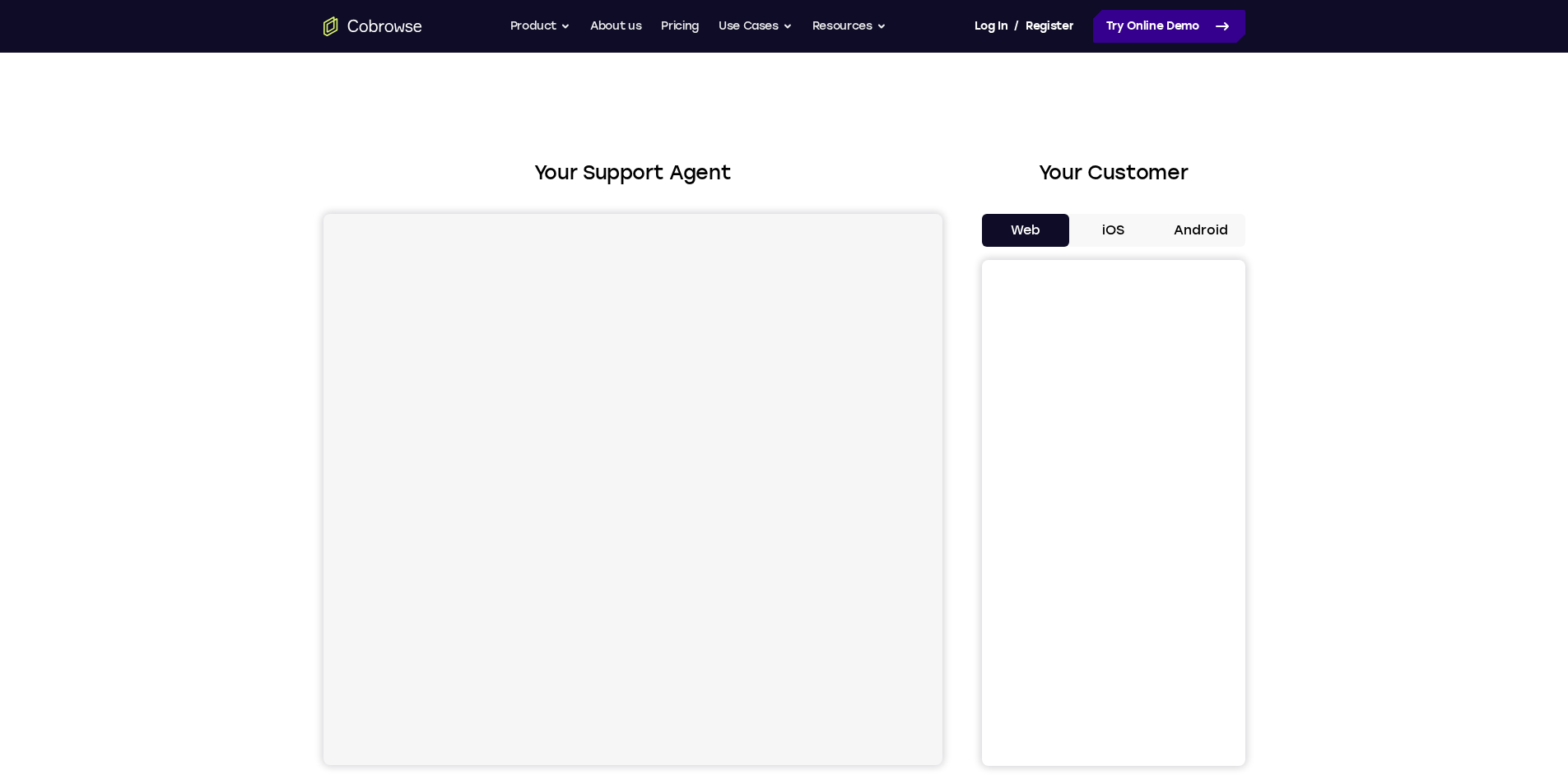
click at [1166, 30] on link "Try Online Demo" at bounding box center [1169, 26] width 152 height 33
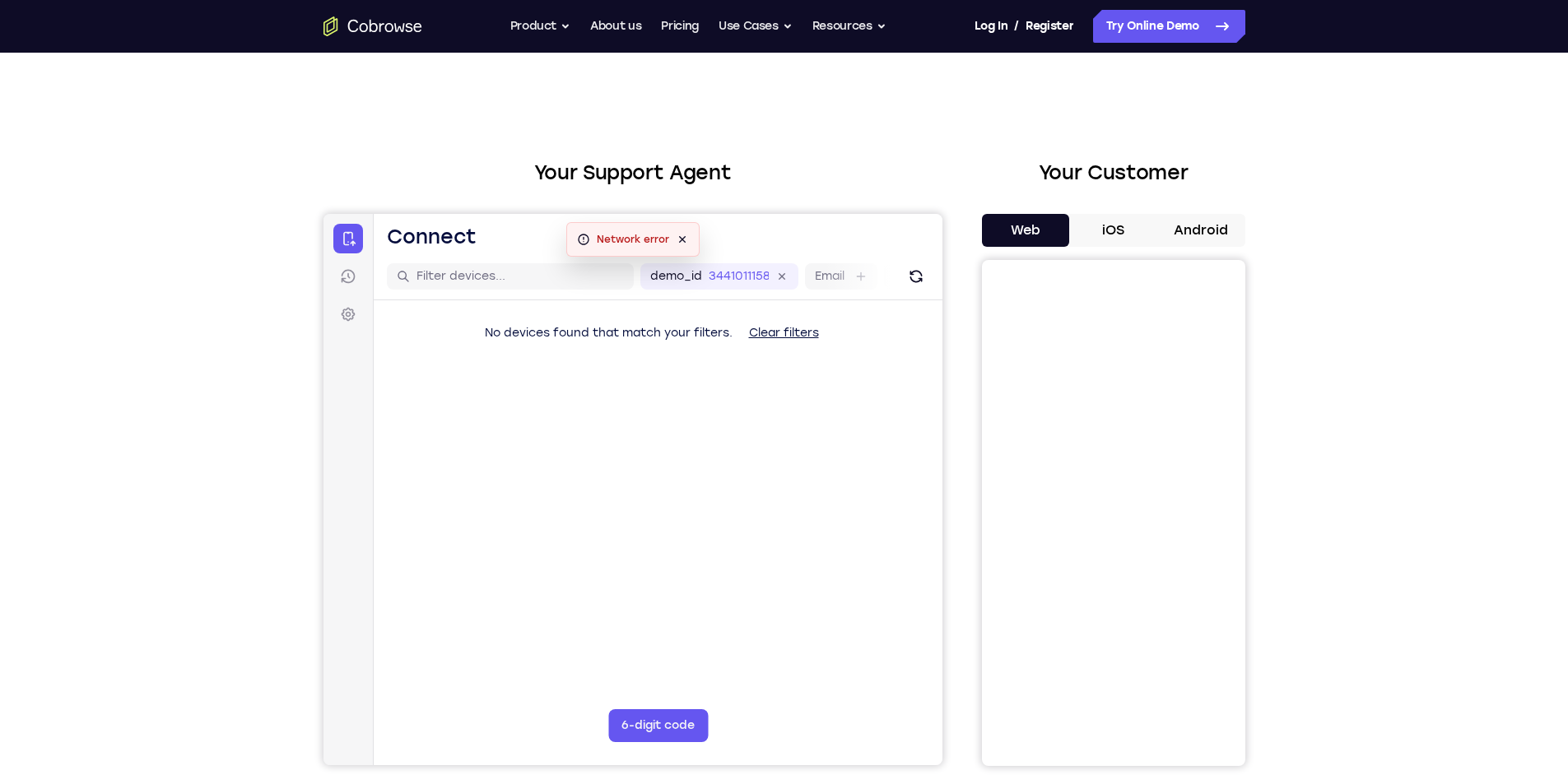
click at [1191, 227] on button "Android" at bounding box center [1201, 230] width 88 height 33
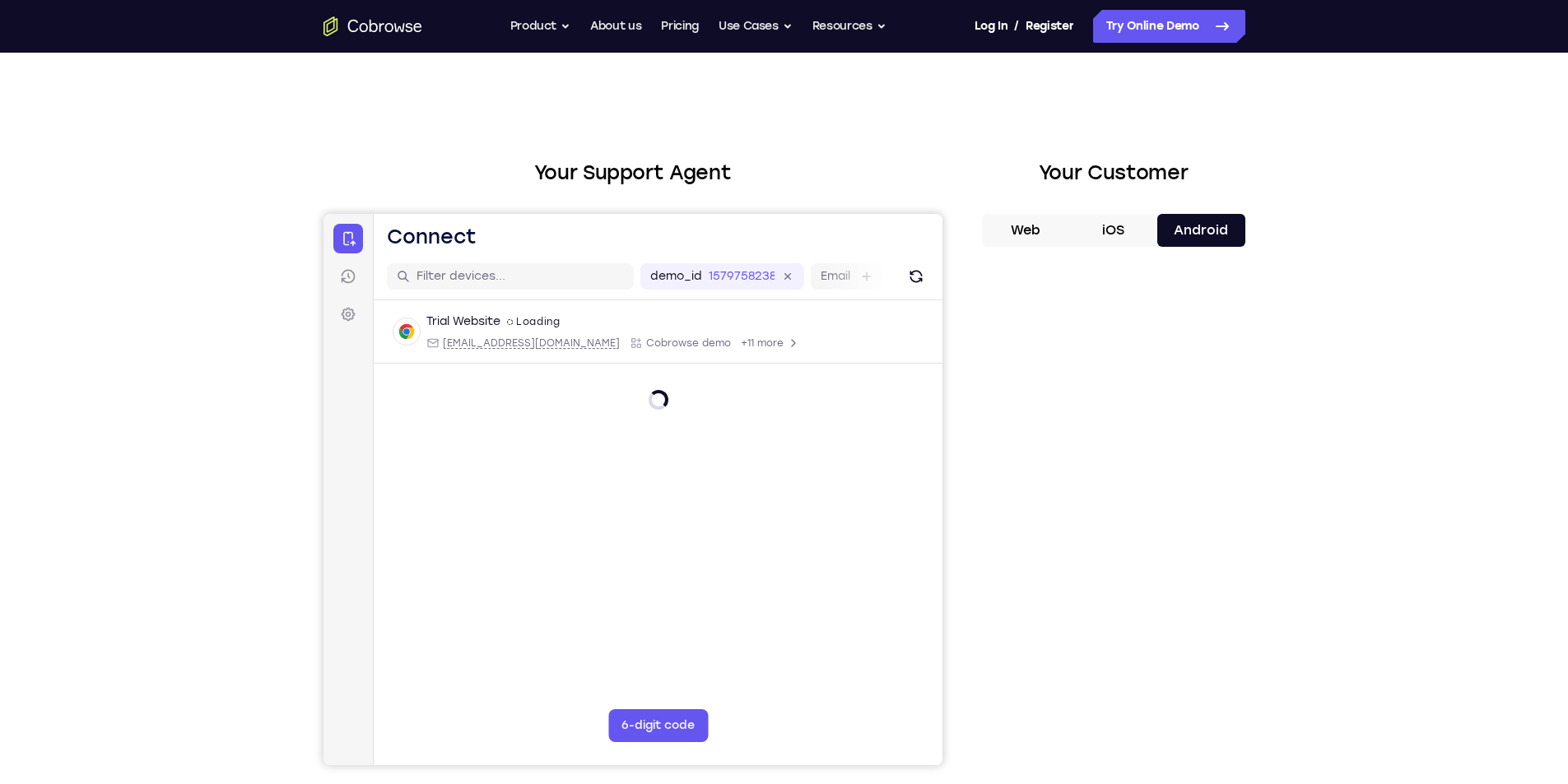
click at [1128, 236] on button "iOS" at bounding box center [1113, 230] width 88 height 33
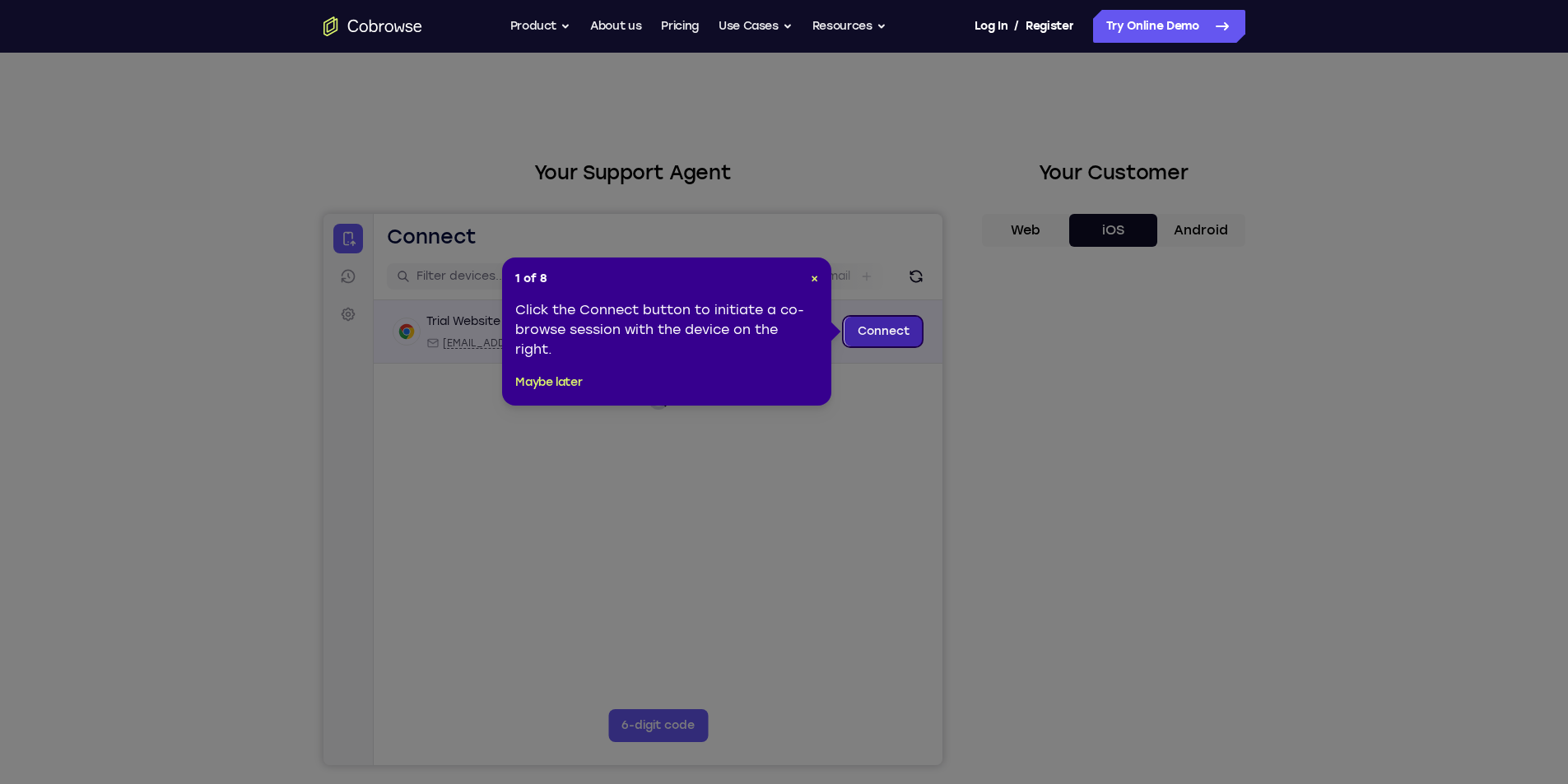
click at [881, 334] on link "Connect" at bounding box center [882, 331] width 78 height 30
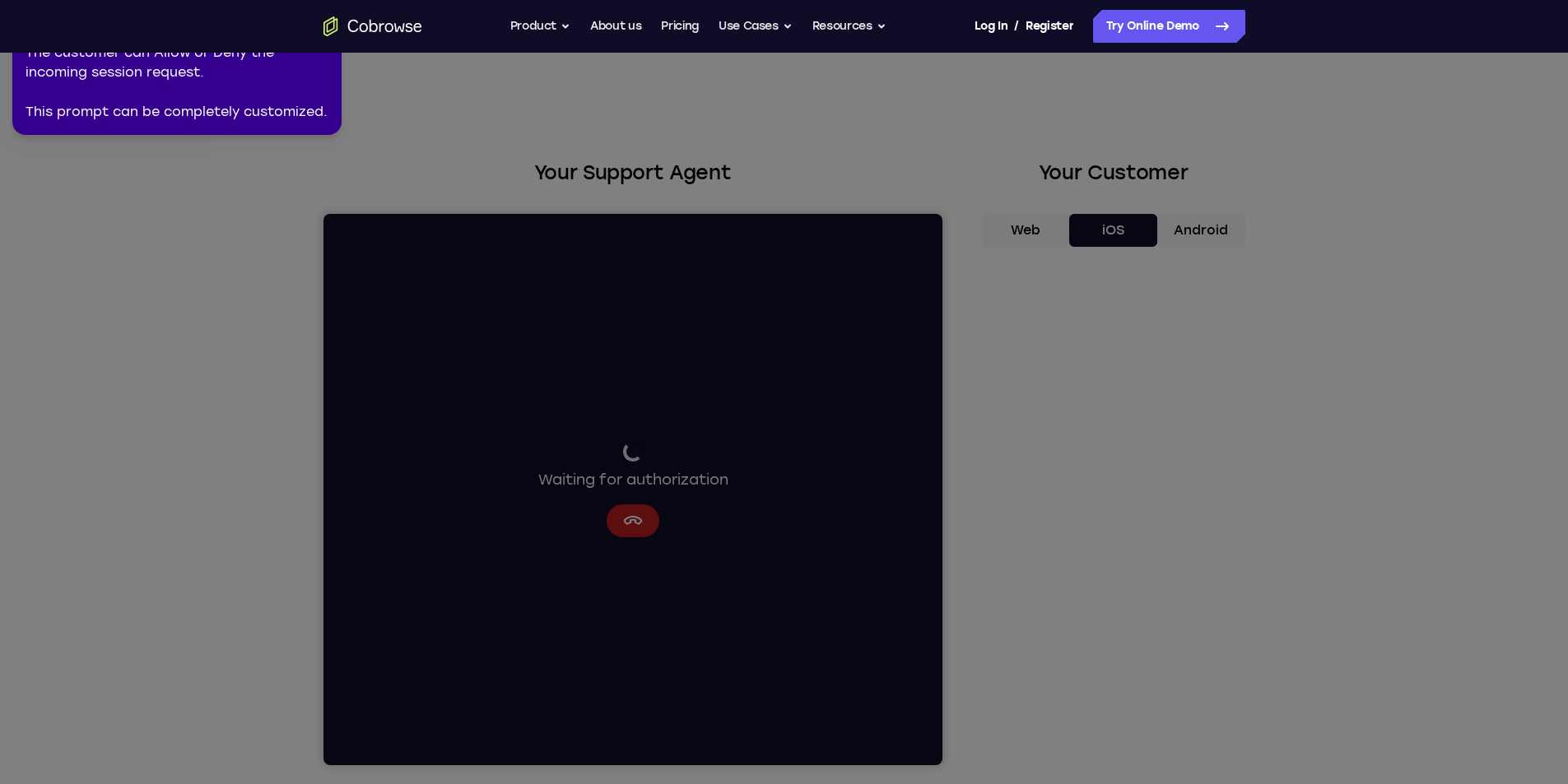
drag, startPoint x: 1115, startPoint y: 605, endPoint x: 1144, endPoint y: 338, distance: 268.6
click at [1130, 414] on icon at bounding box center [786, 389] width 1587 height 791
drag, startPoint x: 1130, startPoint y: 236, endPoint x: 1110, endPoint y: 238, distance: 20.1
click at [1110, 238] on icon at bounding box center [786, 389] width 1587 height 791
drag, startPoint x: 282, startPoint y: 76, endPoint x: 282, endPoint y: 98, distance: 22.0
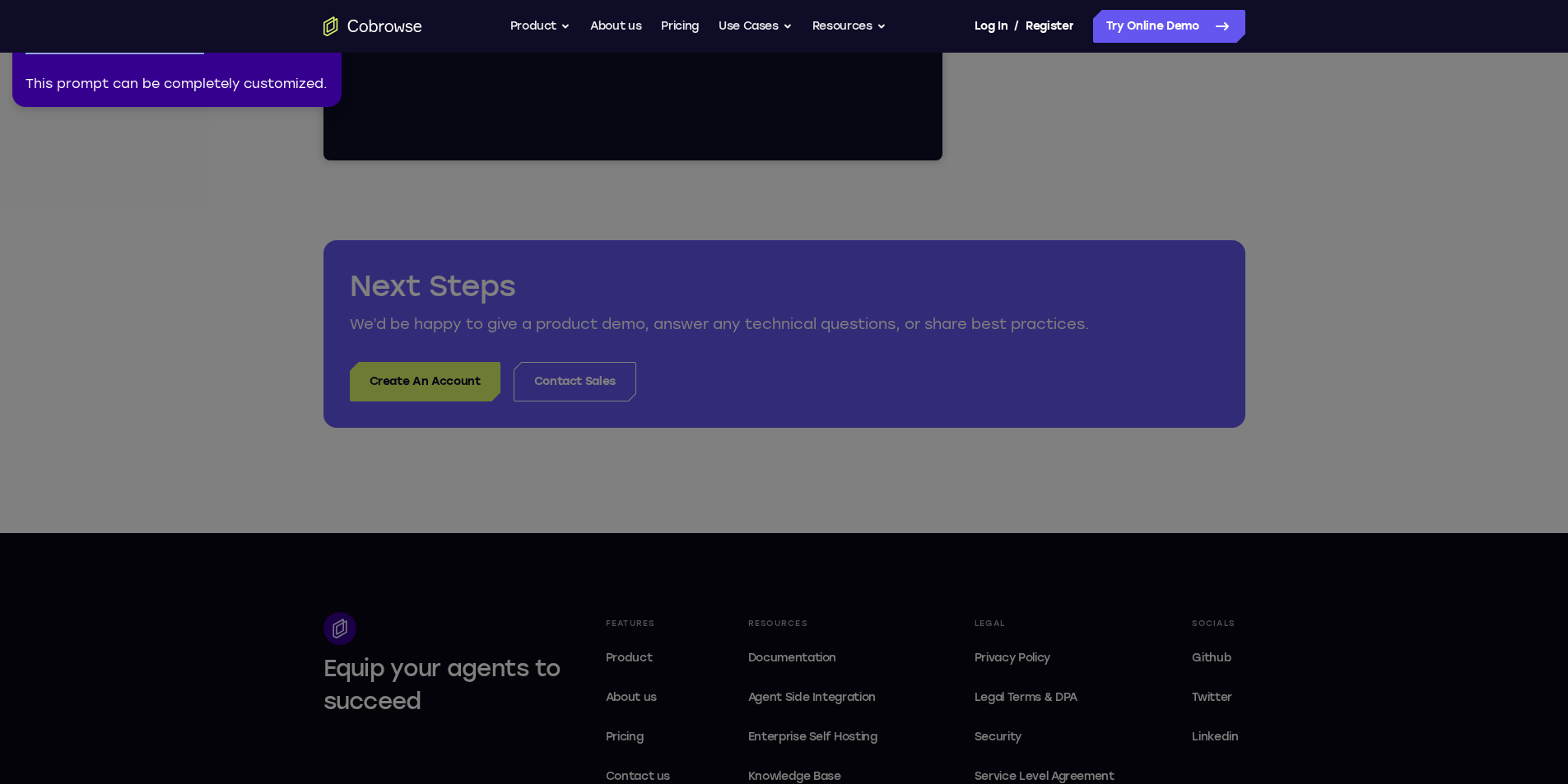
scroll to position [576, 0]
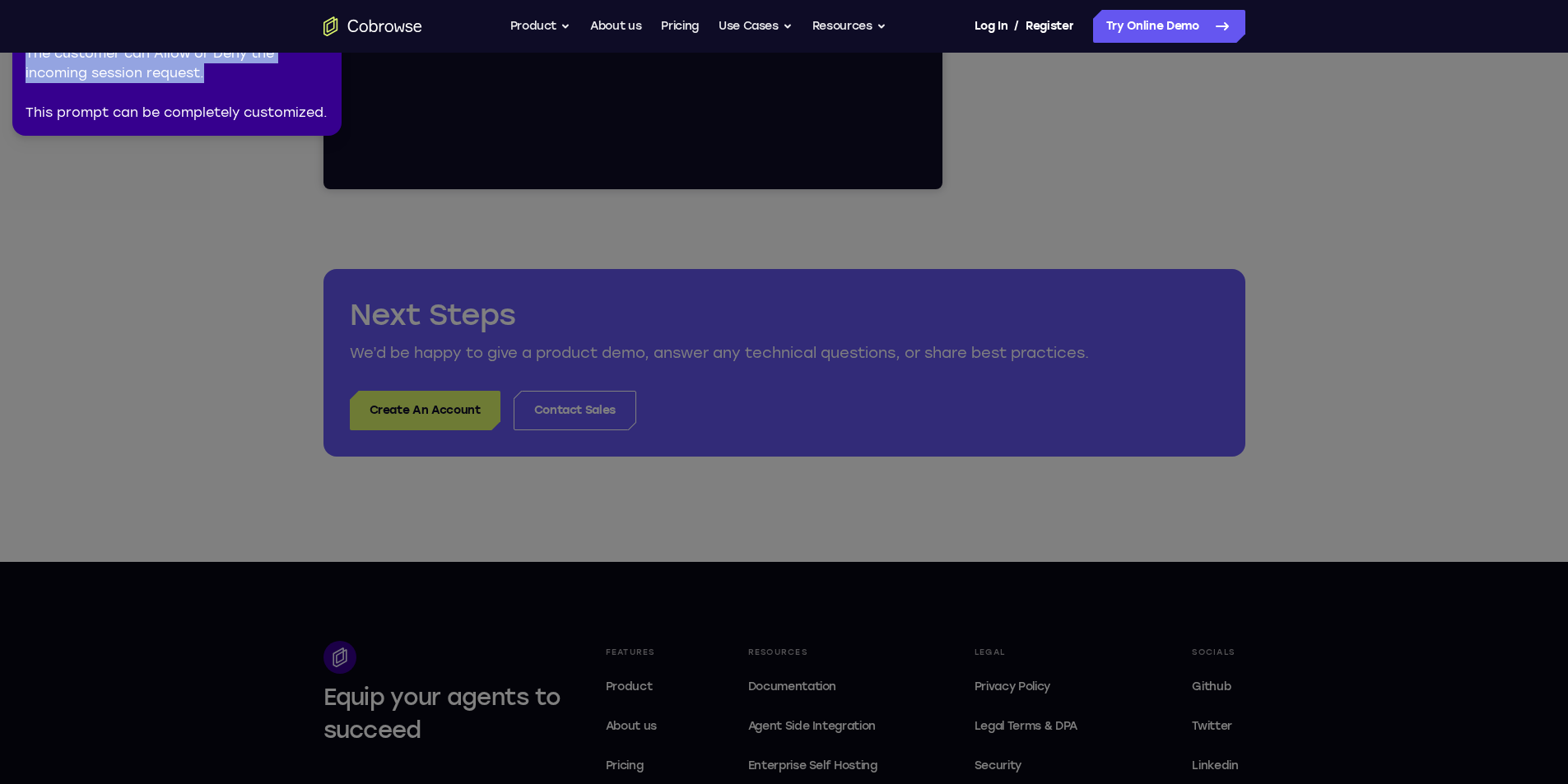
click at [326, 53] on div "The customer can Allow or Deny the incoming session request. This prompt can be…" at bounding box center [177, 83] width 303 height 79
drag, startPoint x: 311, startPoint y: 62, endPoint x: 658, endPoint y: 208, distance: 376.5
click at [658, 208] on icon at bounding box center [786, 389] width 1587 height 791
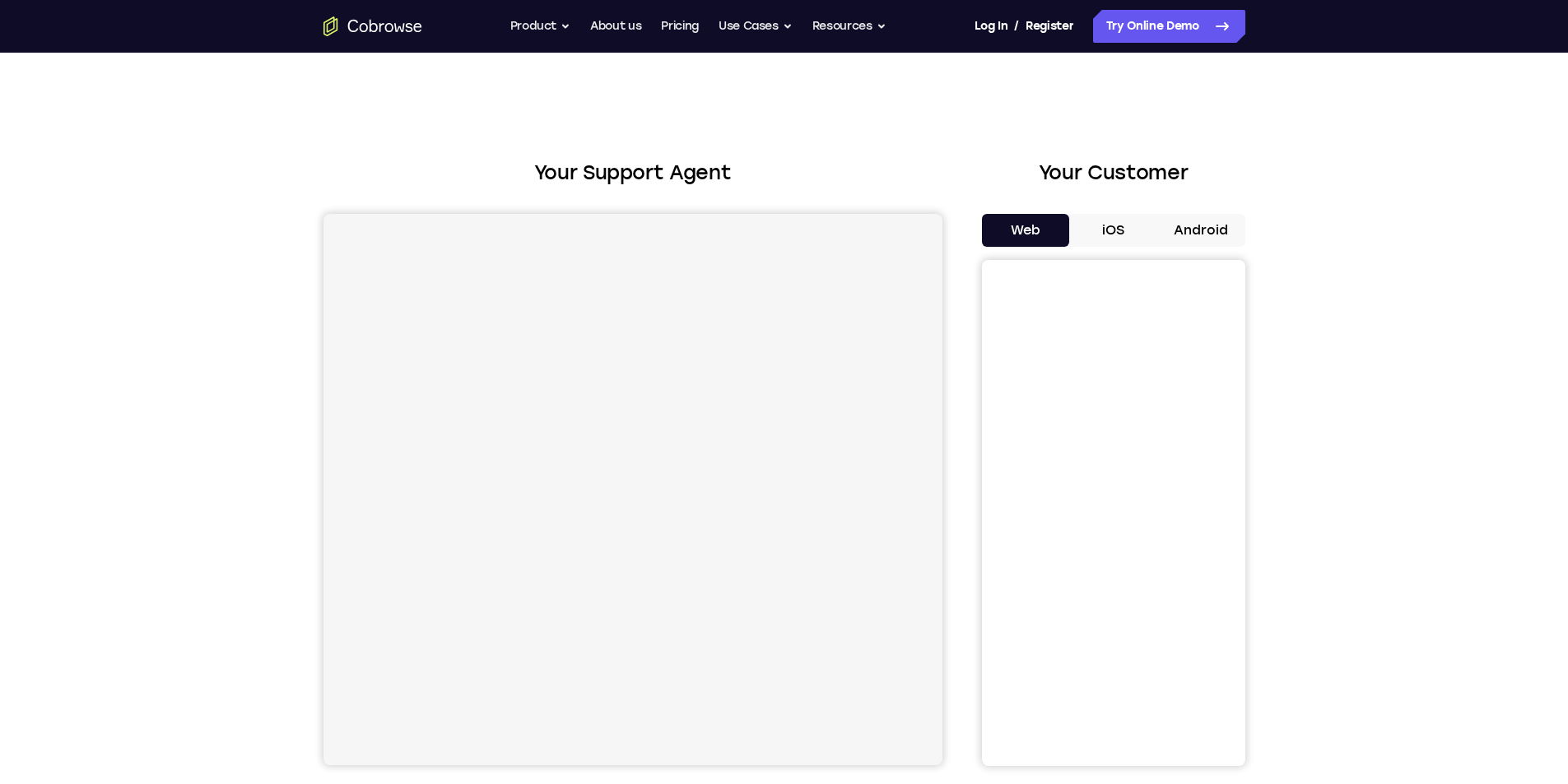
click at [1108, 231] on button "iOS" at bounding box center [1113, 230] width 88 height 33
click at [1188, 240] on button "Android" at bounding box center [1201, 230] width 88 height 33
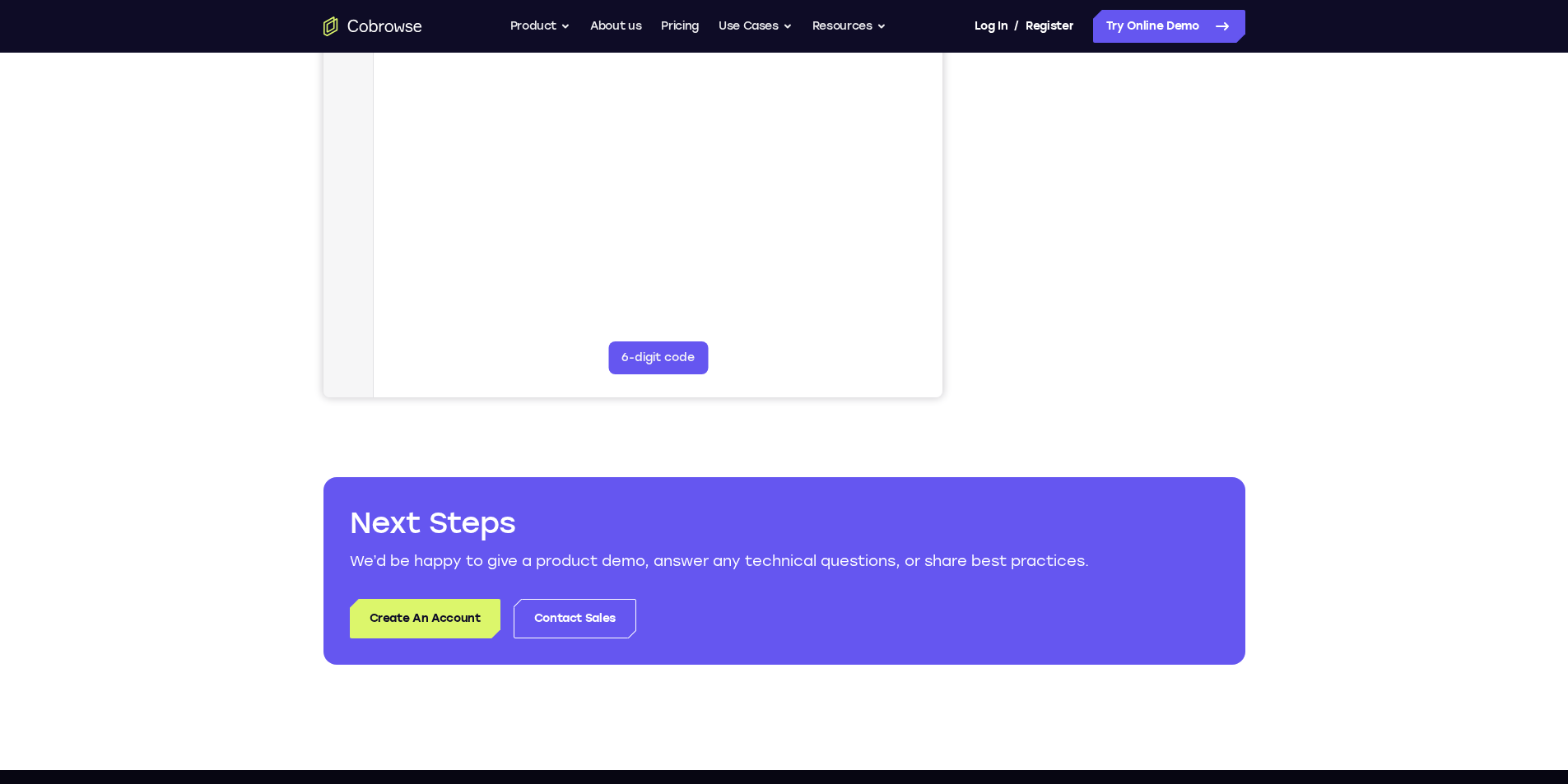
scroll to position [576, 0]
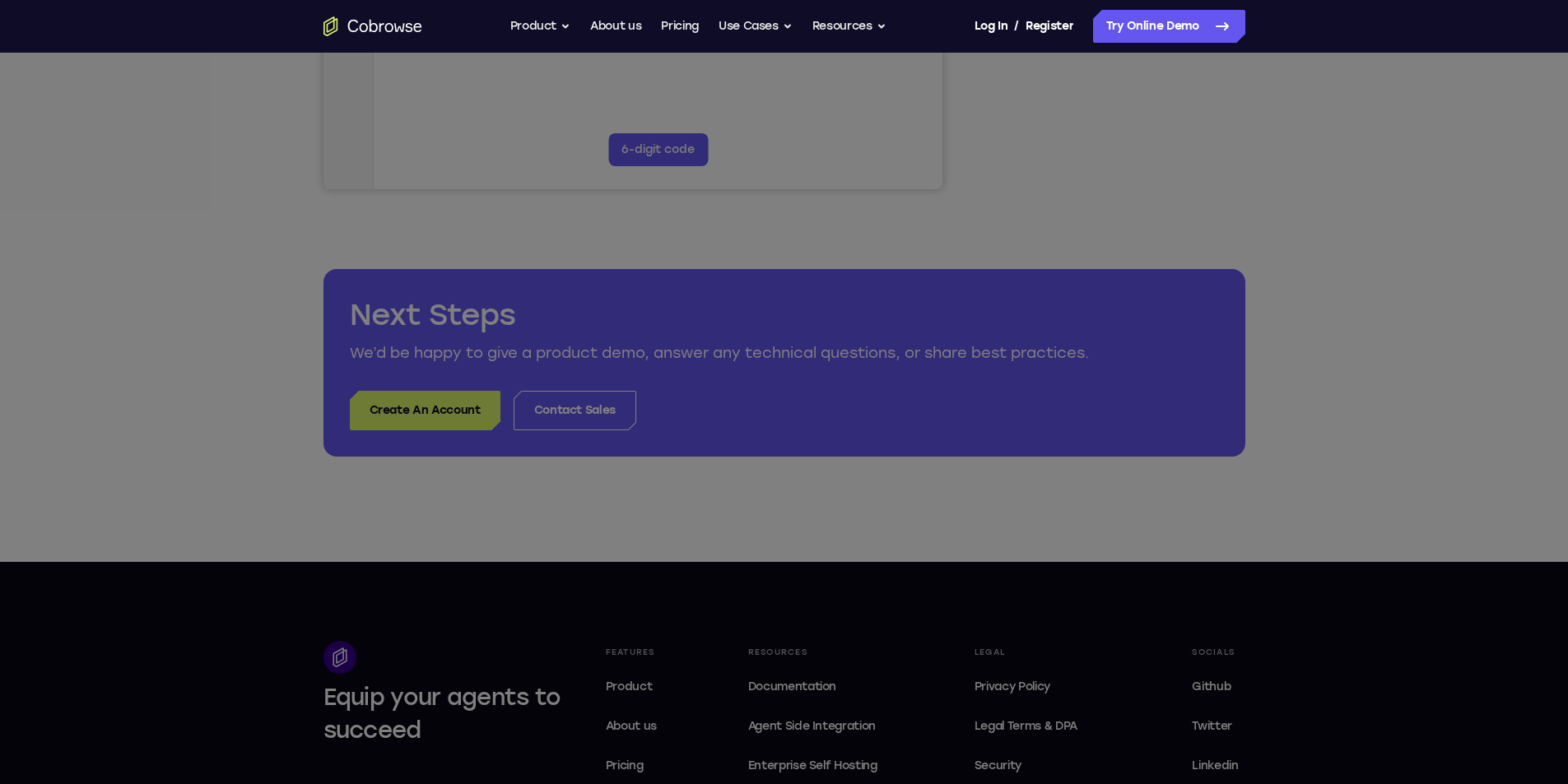
click at [599, 404] on icon at bounding box center [790, 262] width 1581 height 1043
drag, startPoint x: 609, startPoint y: 415, endPoint x: 628, endPoint y: 415, distance: 19.0
click at [615, 416] on icon at bounding box center [790, 262] width 1581 height 1043
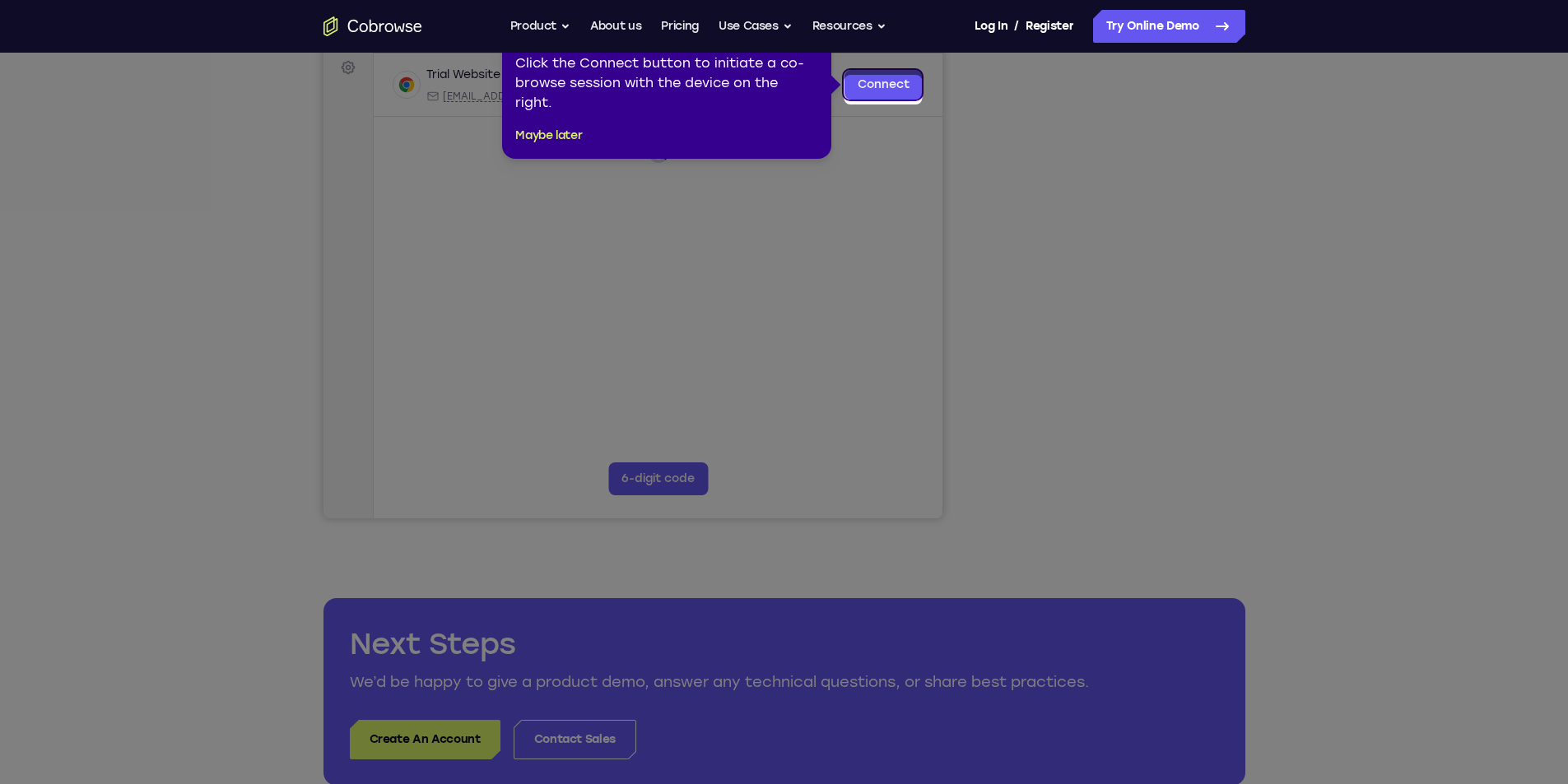
scroll to position [0, 0]
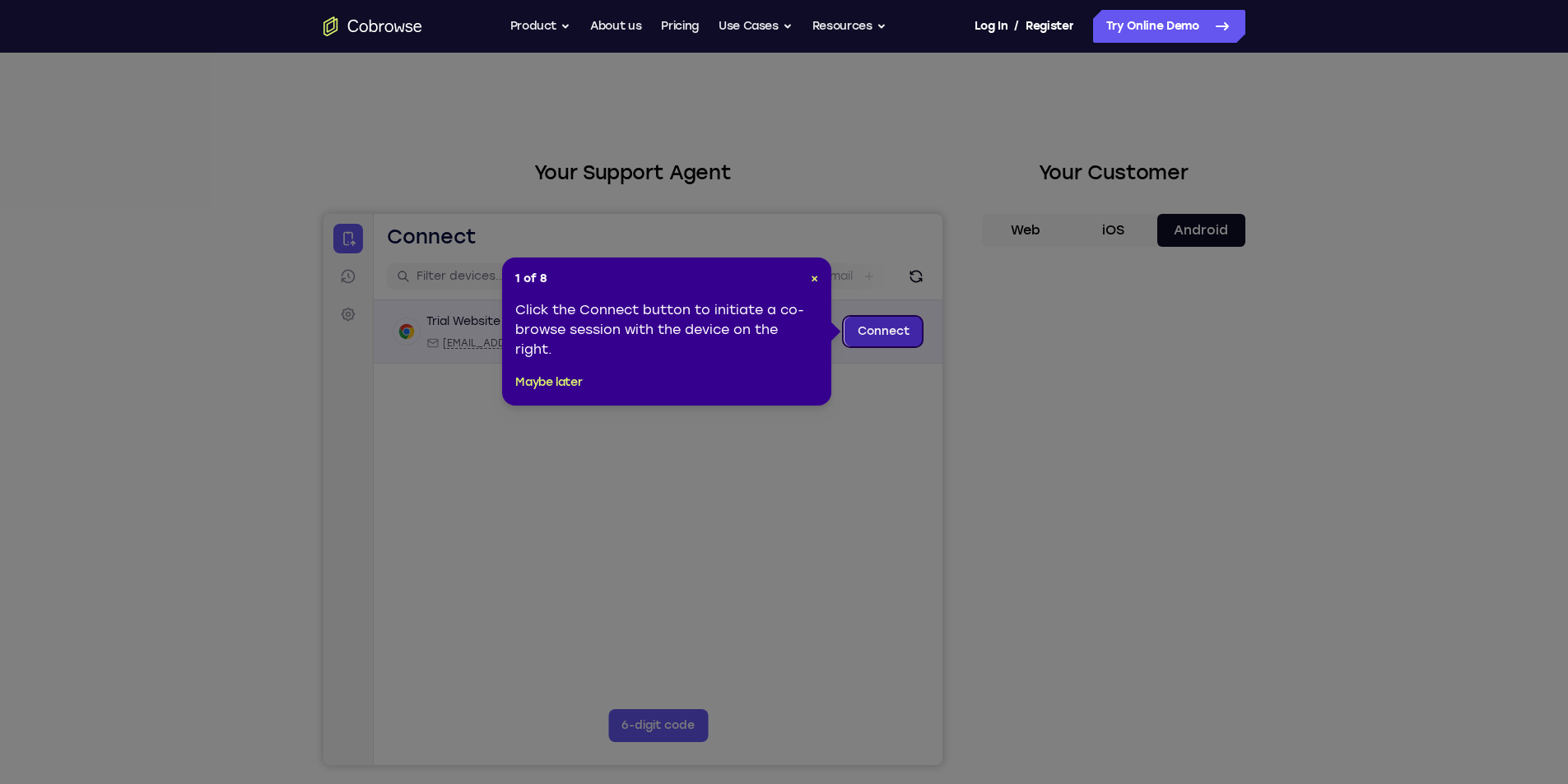
click at [880, 328] on link "Connect" at bounding box center [882, 331] width 78 height 30
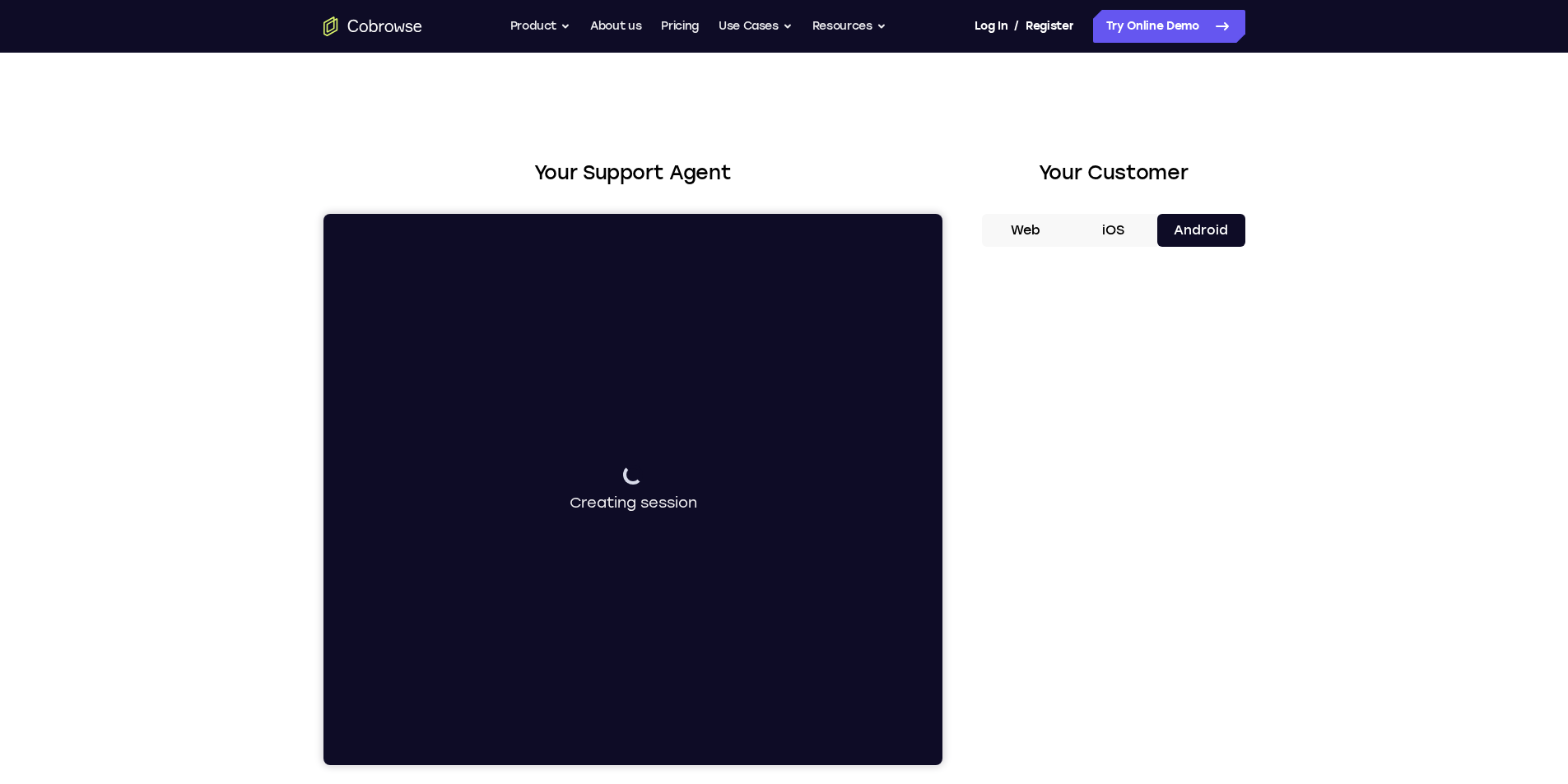
scroll to position [411, 0]
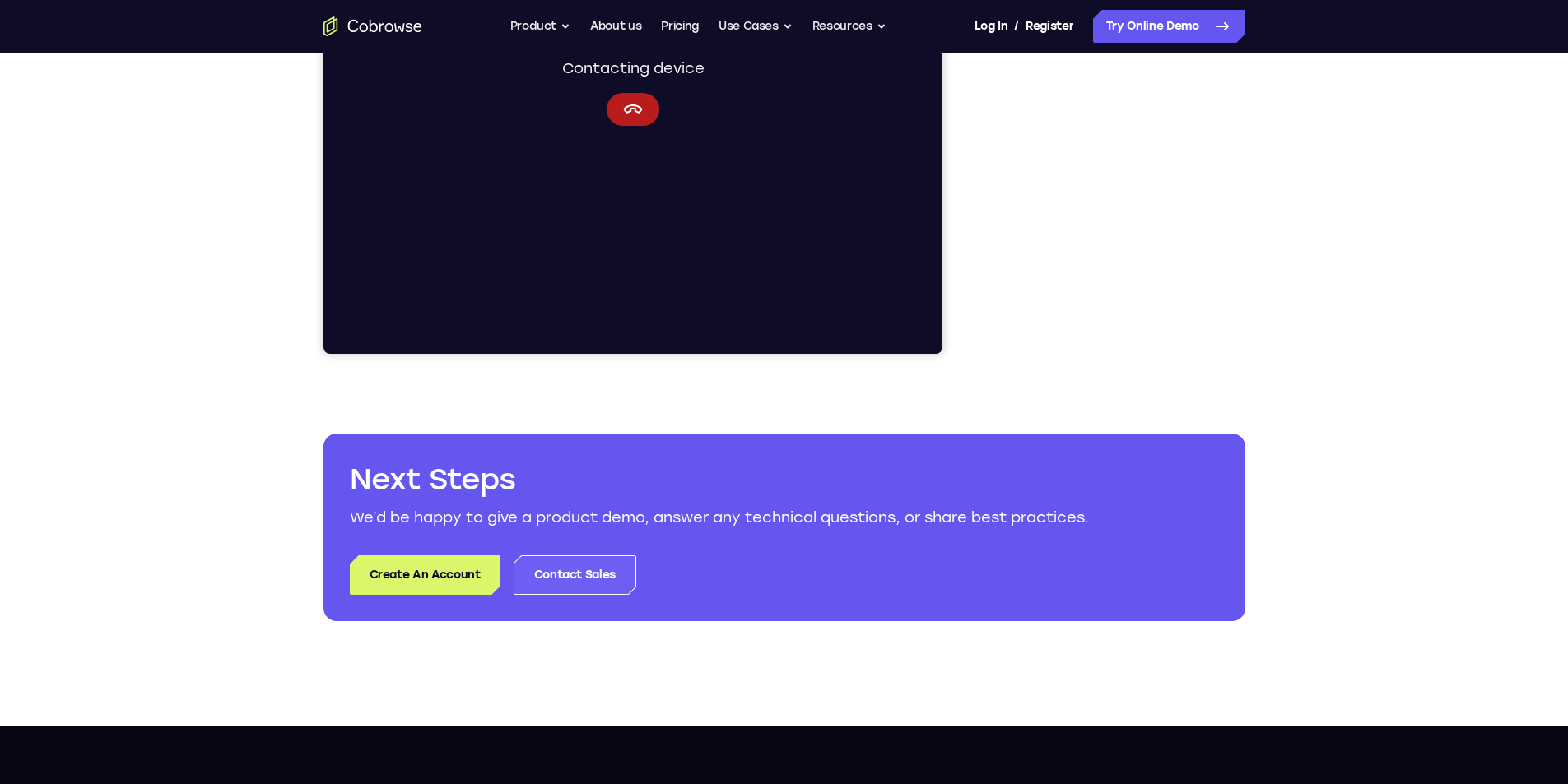
click at [584, 589] on link "Contact Sales" at bounding box center [575, 575] width 122 height 39
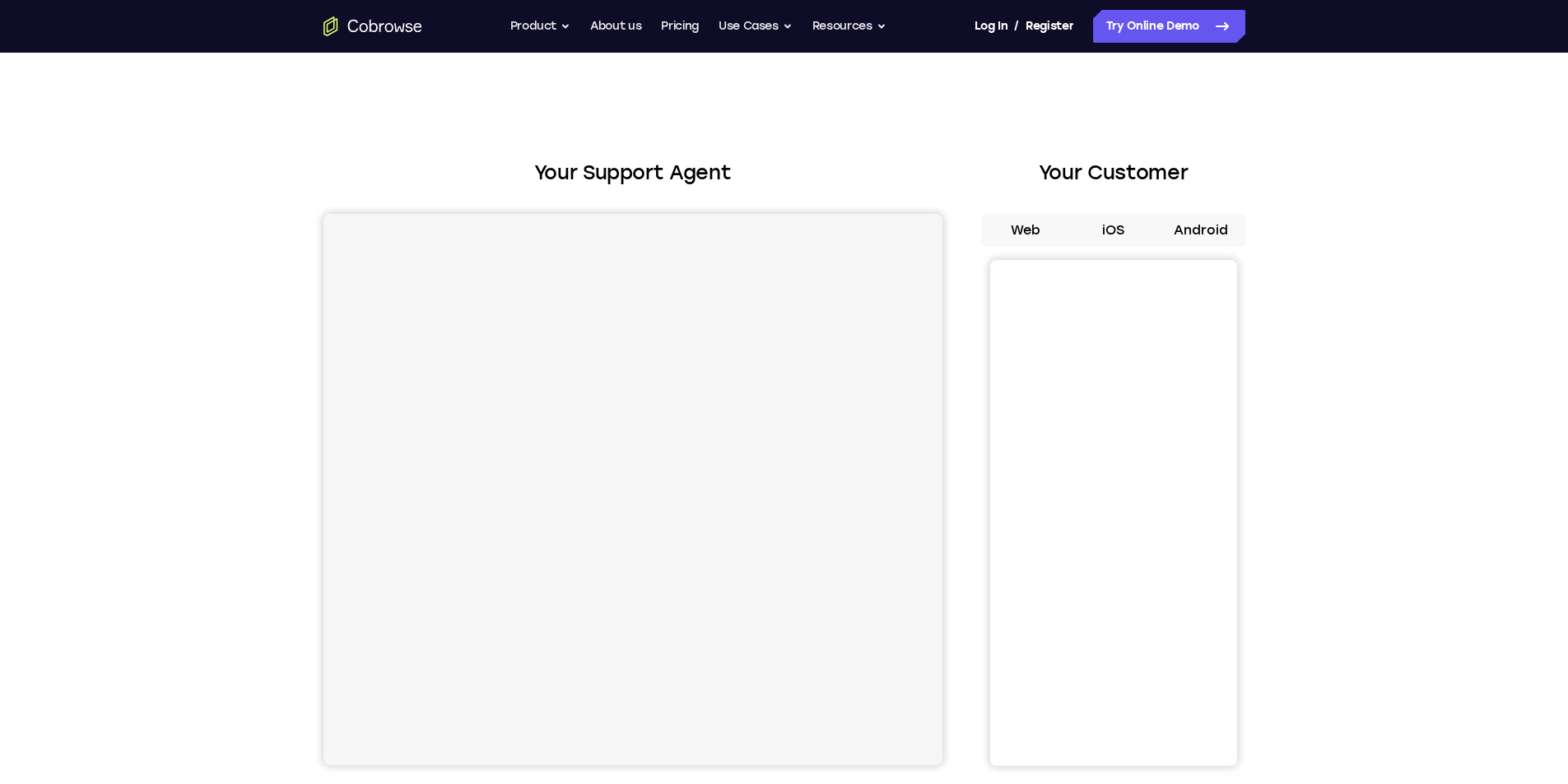
click at [1126, 226] on button "iOS" at bounding box center [1113, 230] width 88 height 33
click at [1130, 229] on button "iOS" at bounding box center [1113, 230] width 88 height 33
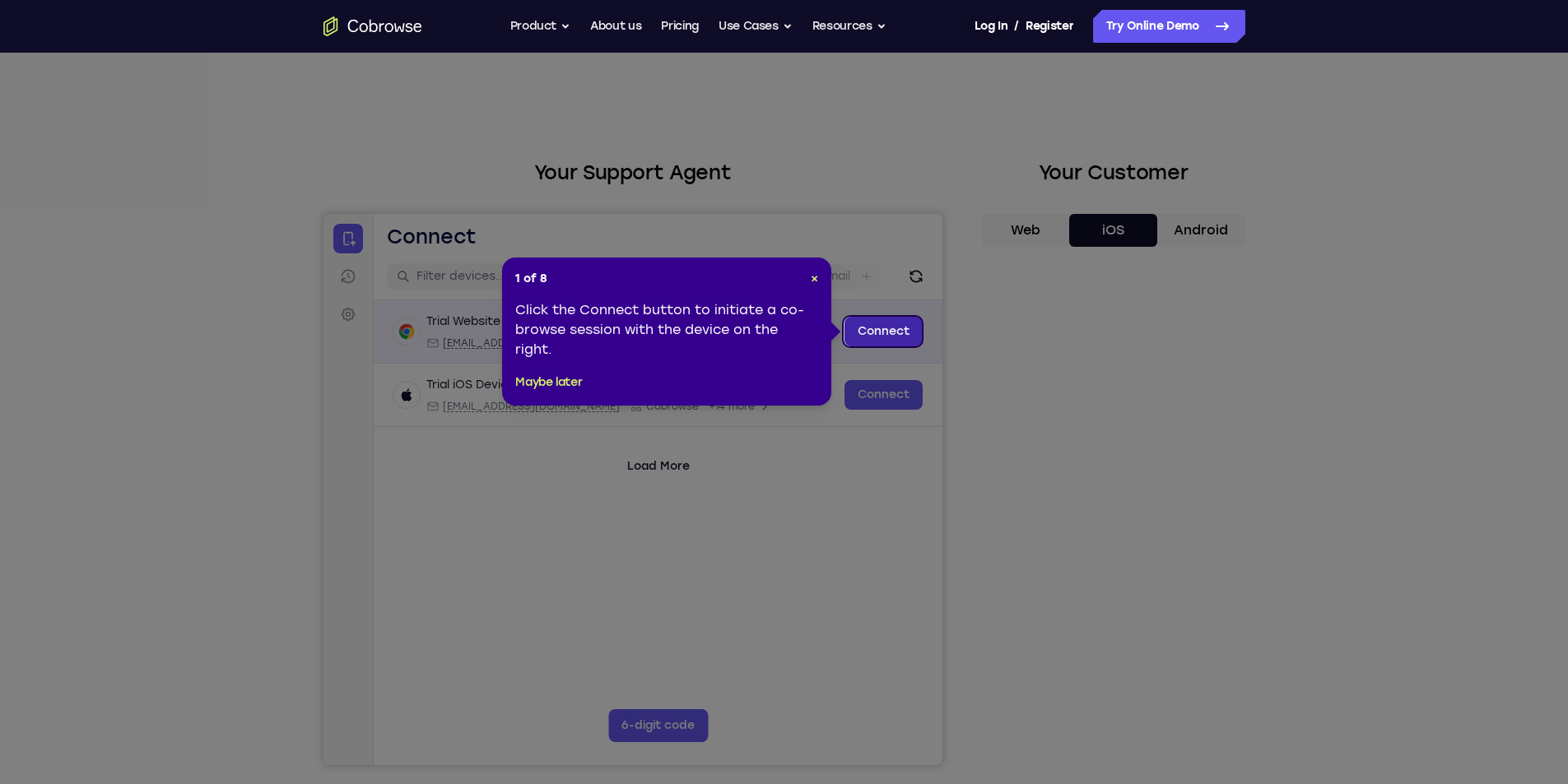
click at [885, 335] on link "Connect" at bounding box center [882, 331] width 78 height 30
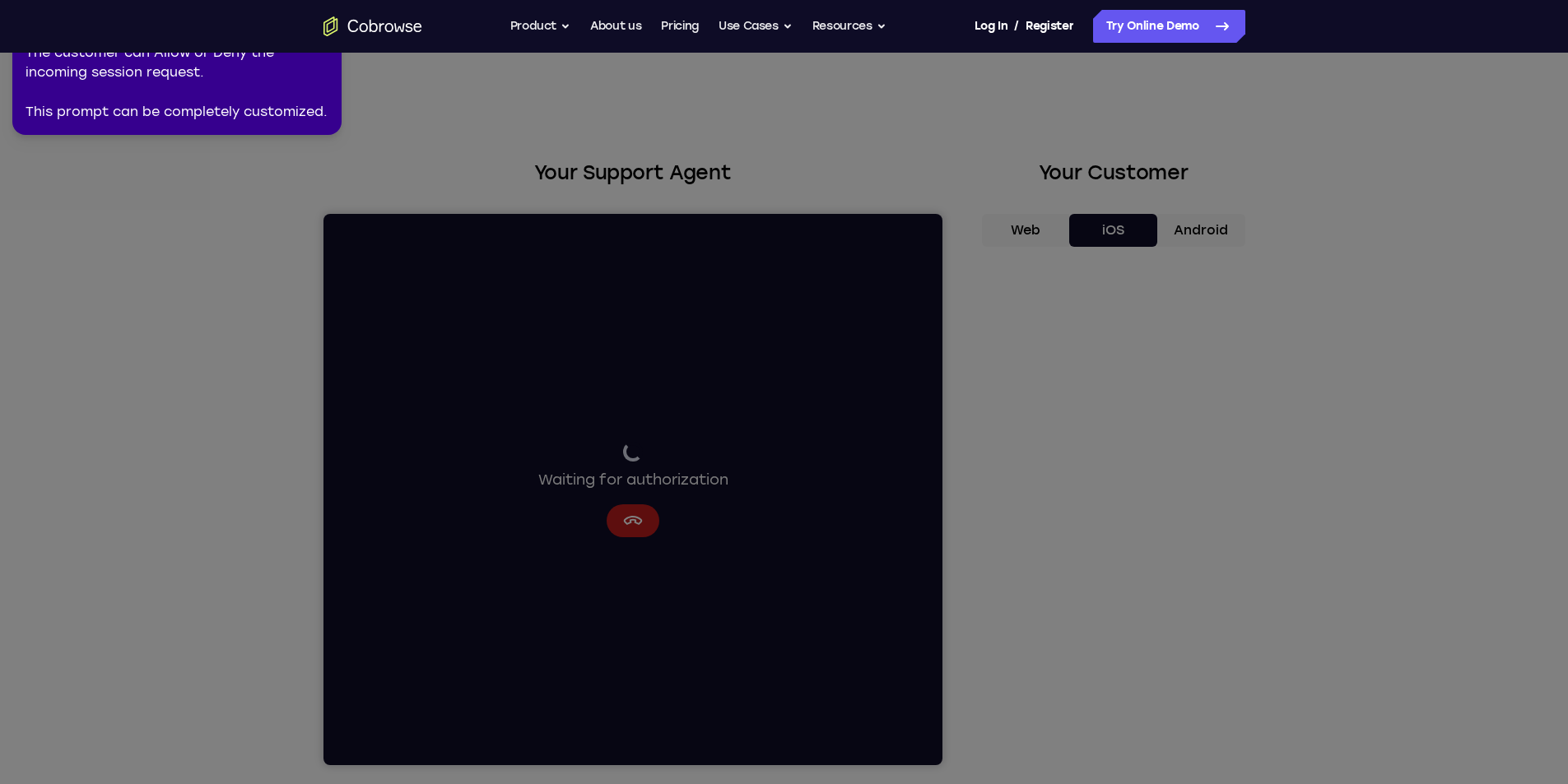
click at [330, 52] on nav "Go back Powerful, Flexible and Trustworthy. Avoid all extra friction for both A…" at bounding box center [784, 26] width 1568 height 52
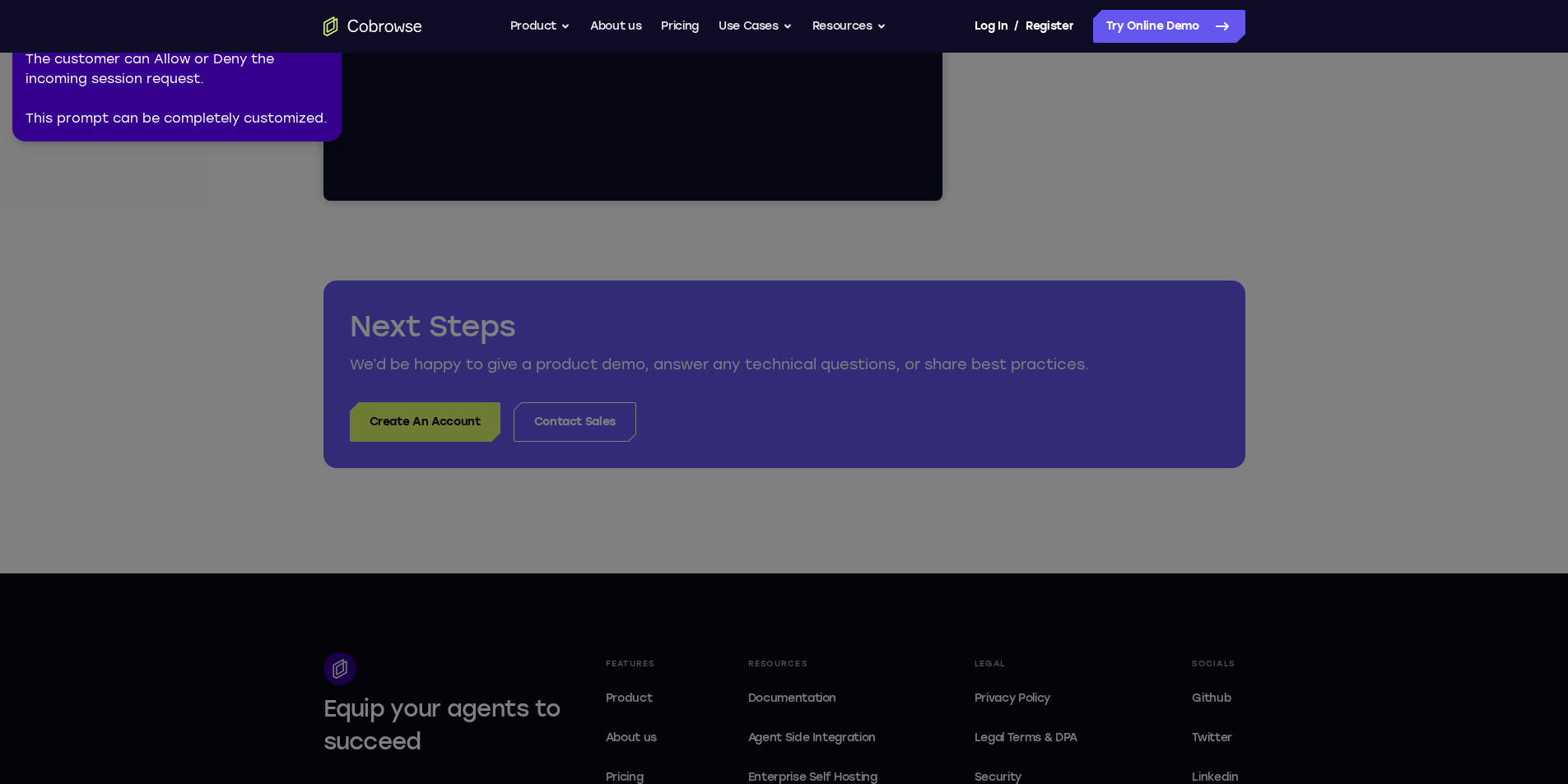
scroll to position [559, 0]
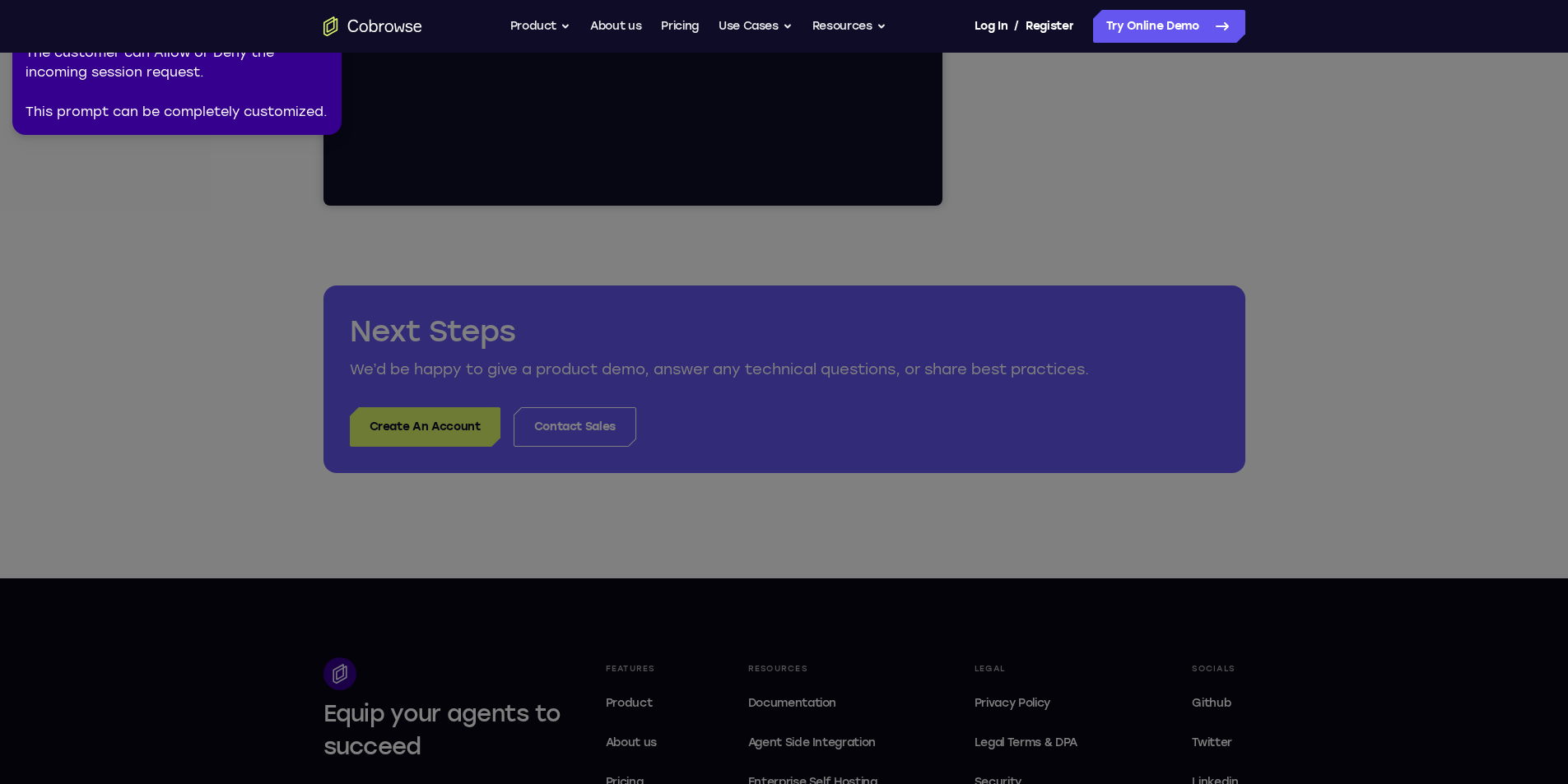
click at [265, 13] on div "Go back Powerful, Flexible and Trustworthy. Avoid all extra friction for both A…" at bounding box center [784, 26] width 1054 height 33
click at [259, 62] on body "Open main menu Go back Powerful, Flexible and Trustworthy. Avoid all extra fric…" at bounding box center [784, 331] width 1568 height 1782
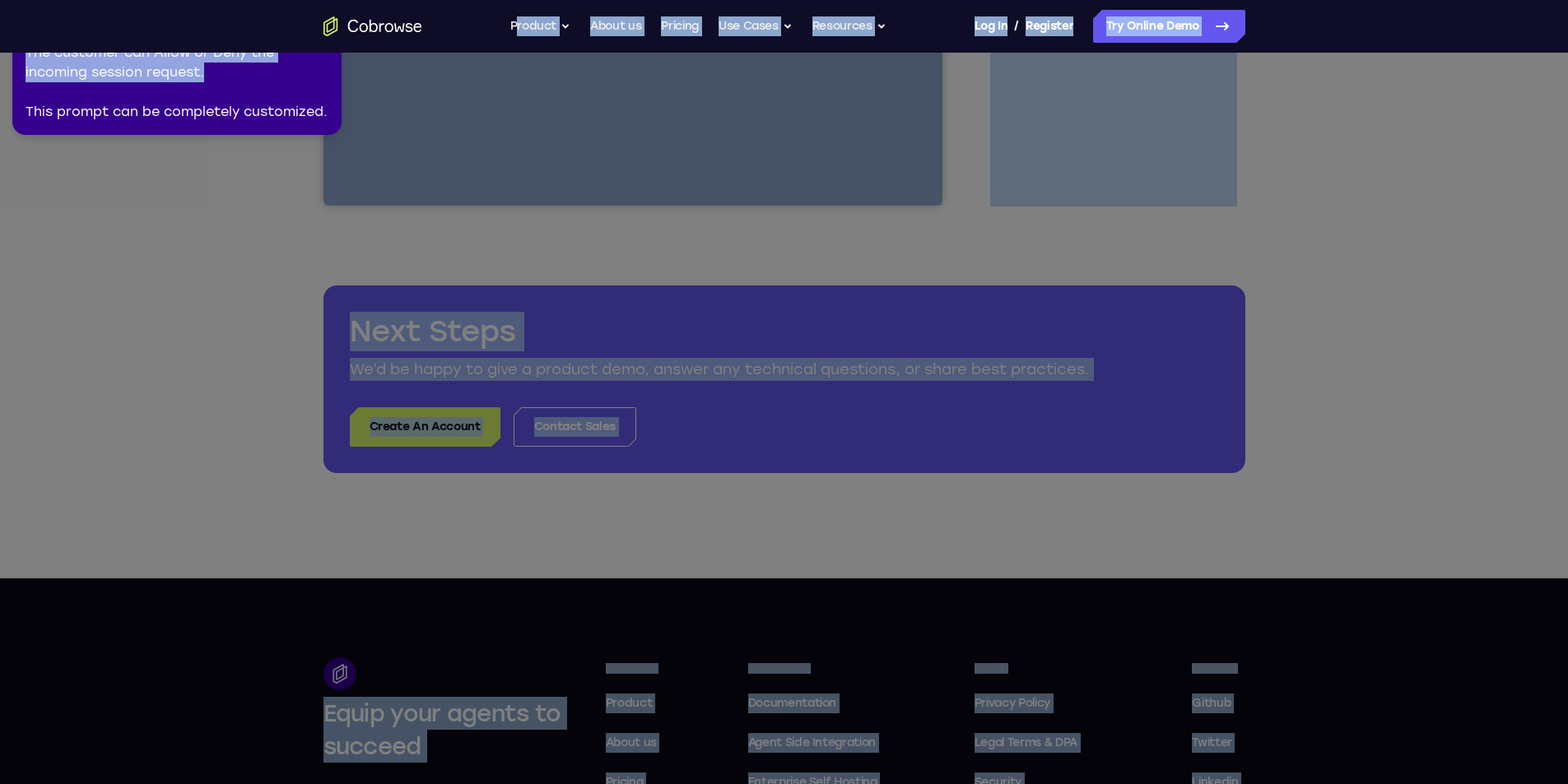
click at [1353, 163] on icon at bounding box center [786, 389] width 1587 height 791
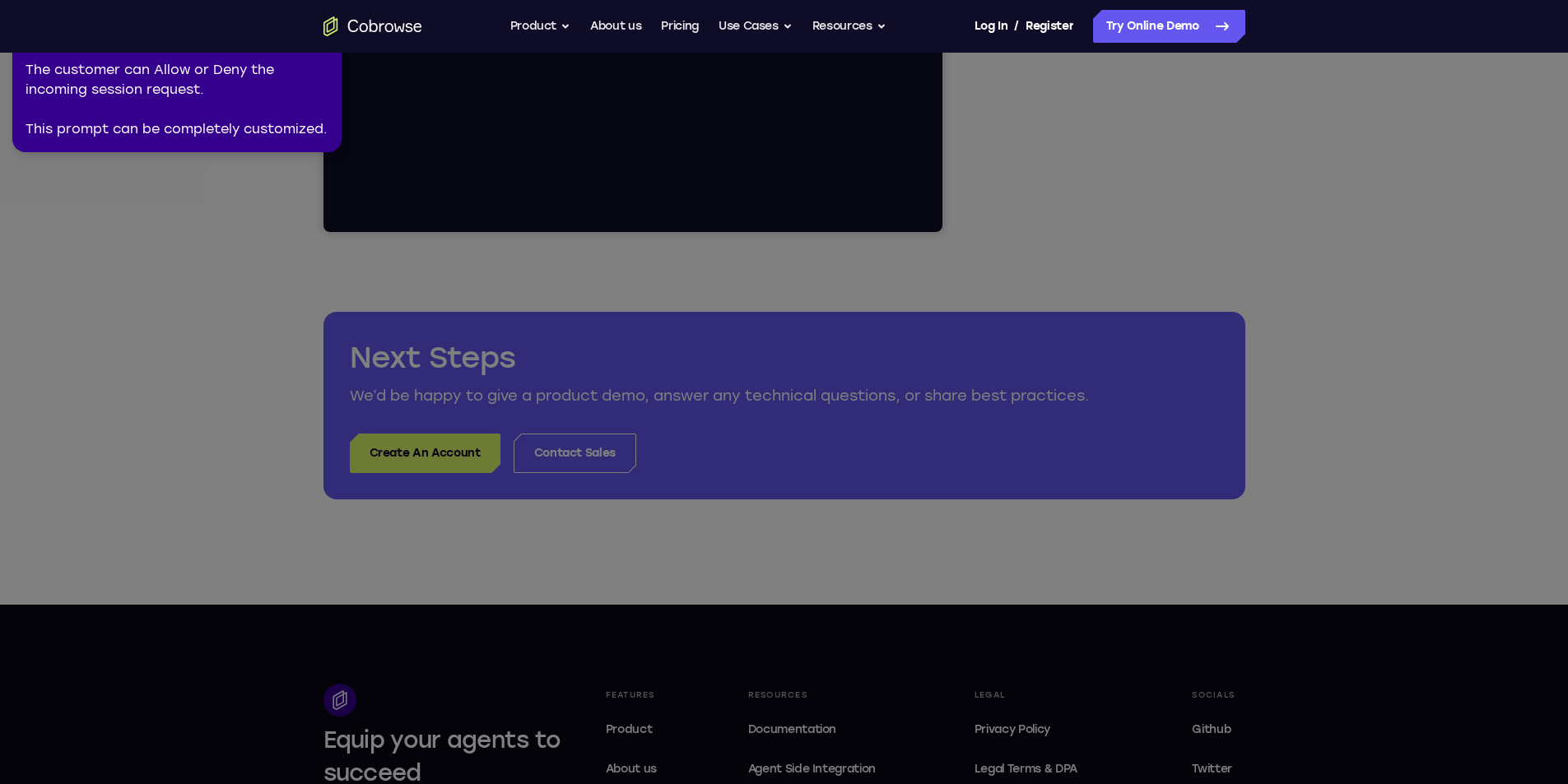
scroll to position [527, 0]
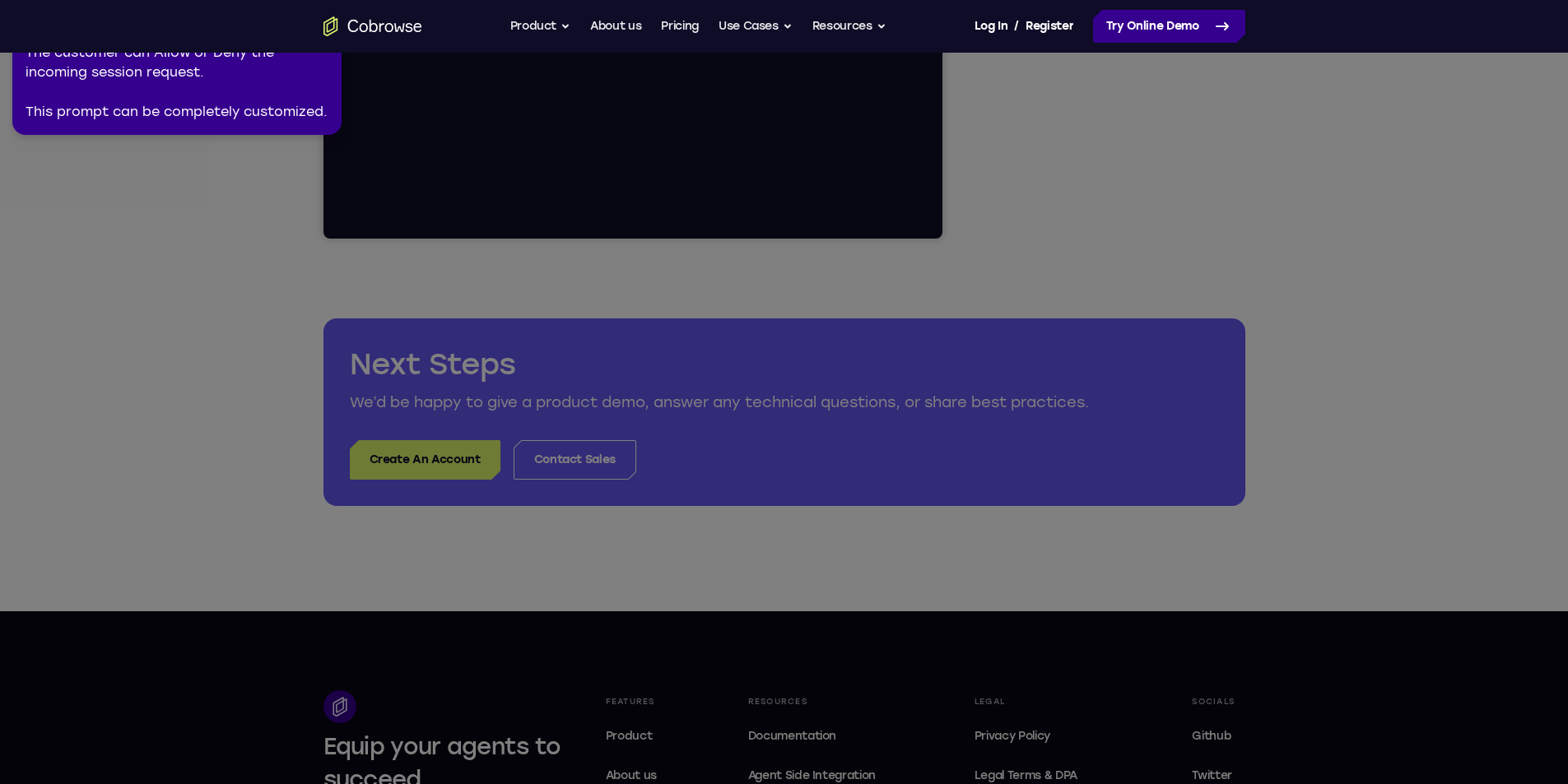
click at [1140, 33] on link "Try Online Demo" at bounding box center [1169, 26] width 152 height 33
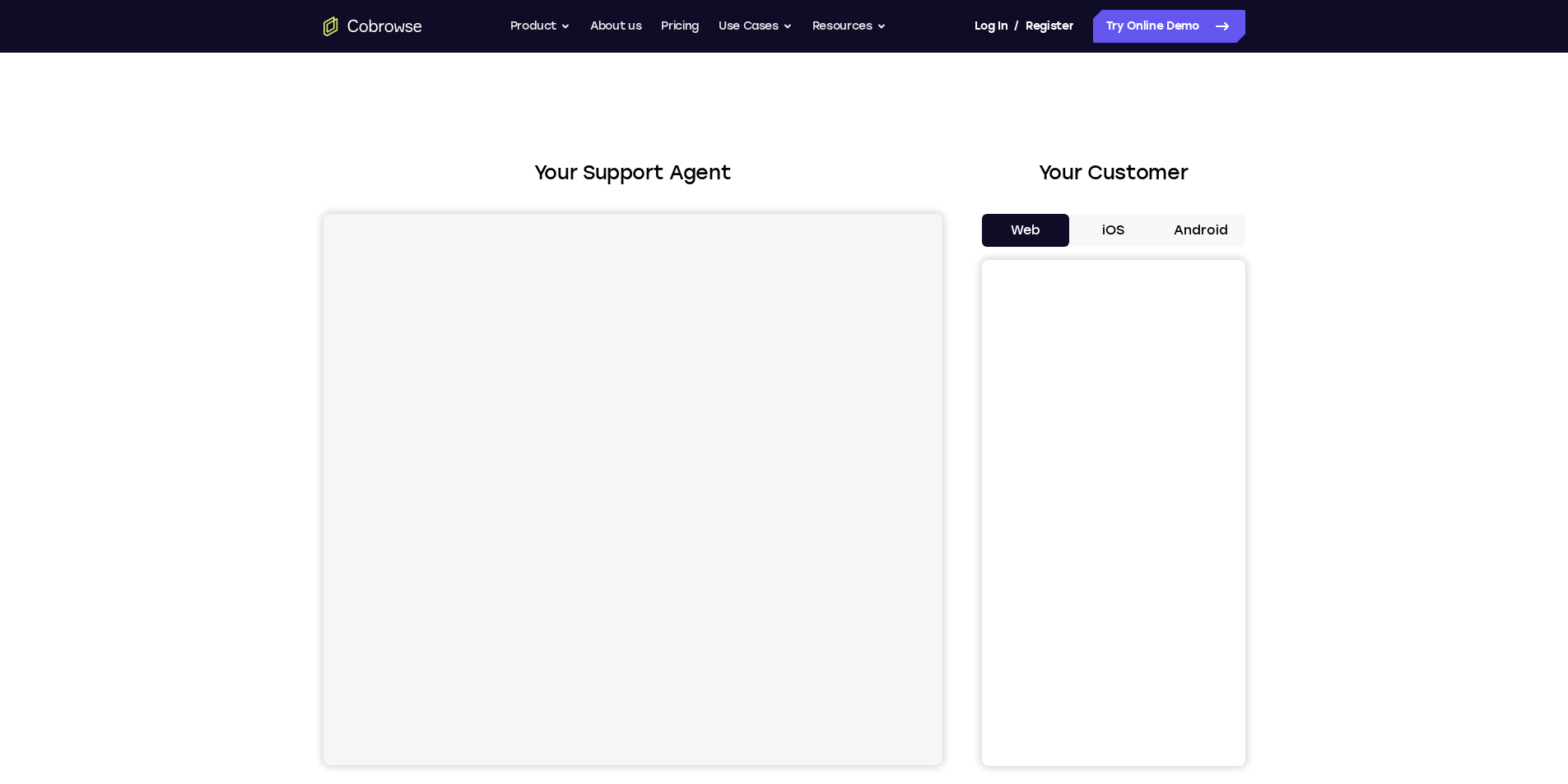
click at [1117, 232] on button "iOS" at bounding box center [1113, 230] width 88 height 33
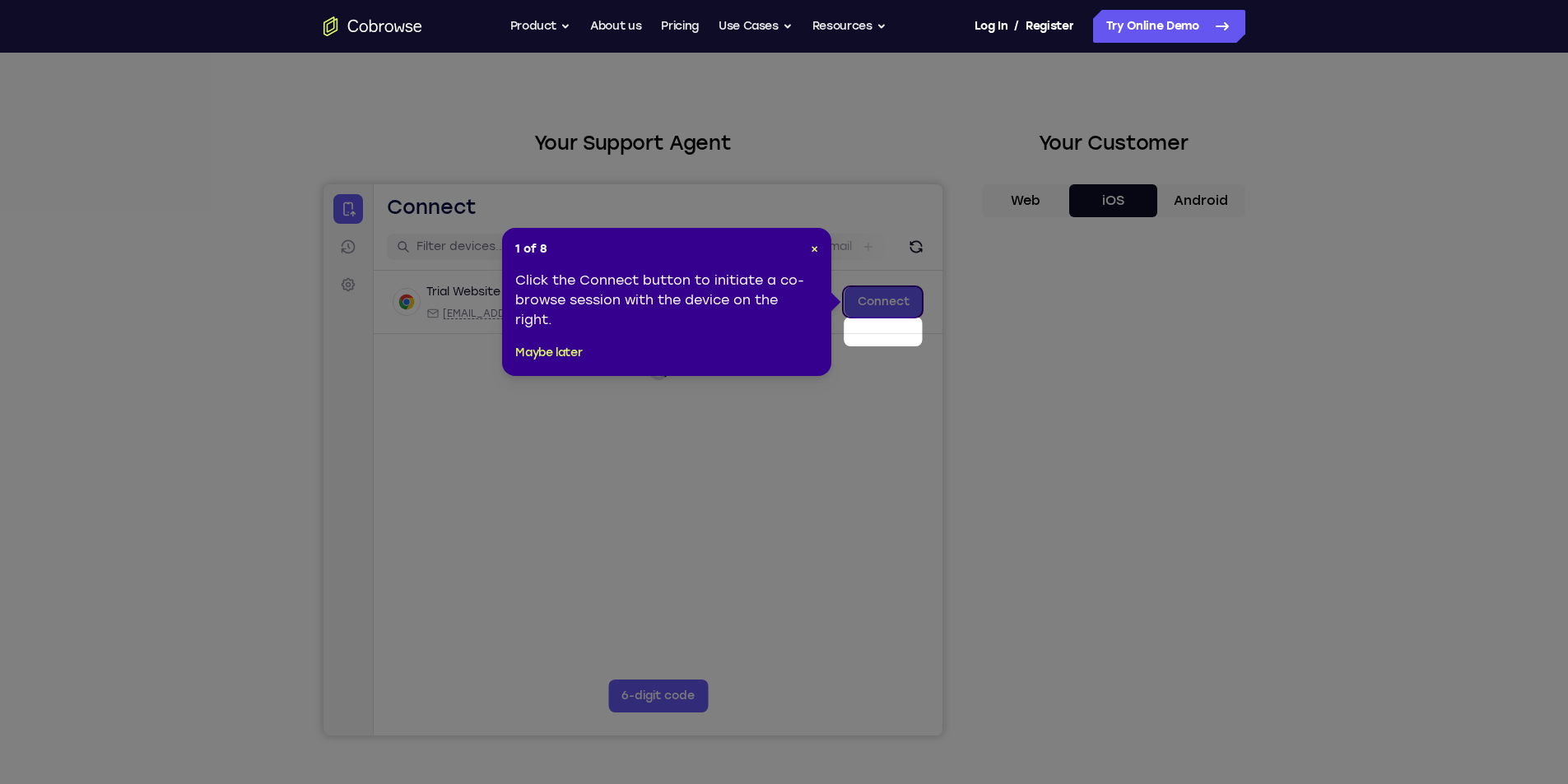
scroll to position [33, 0]
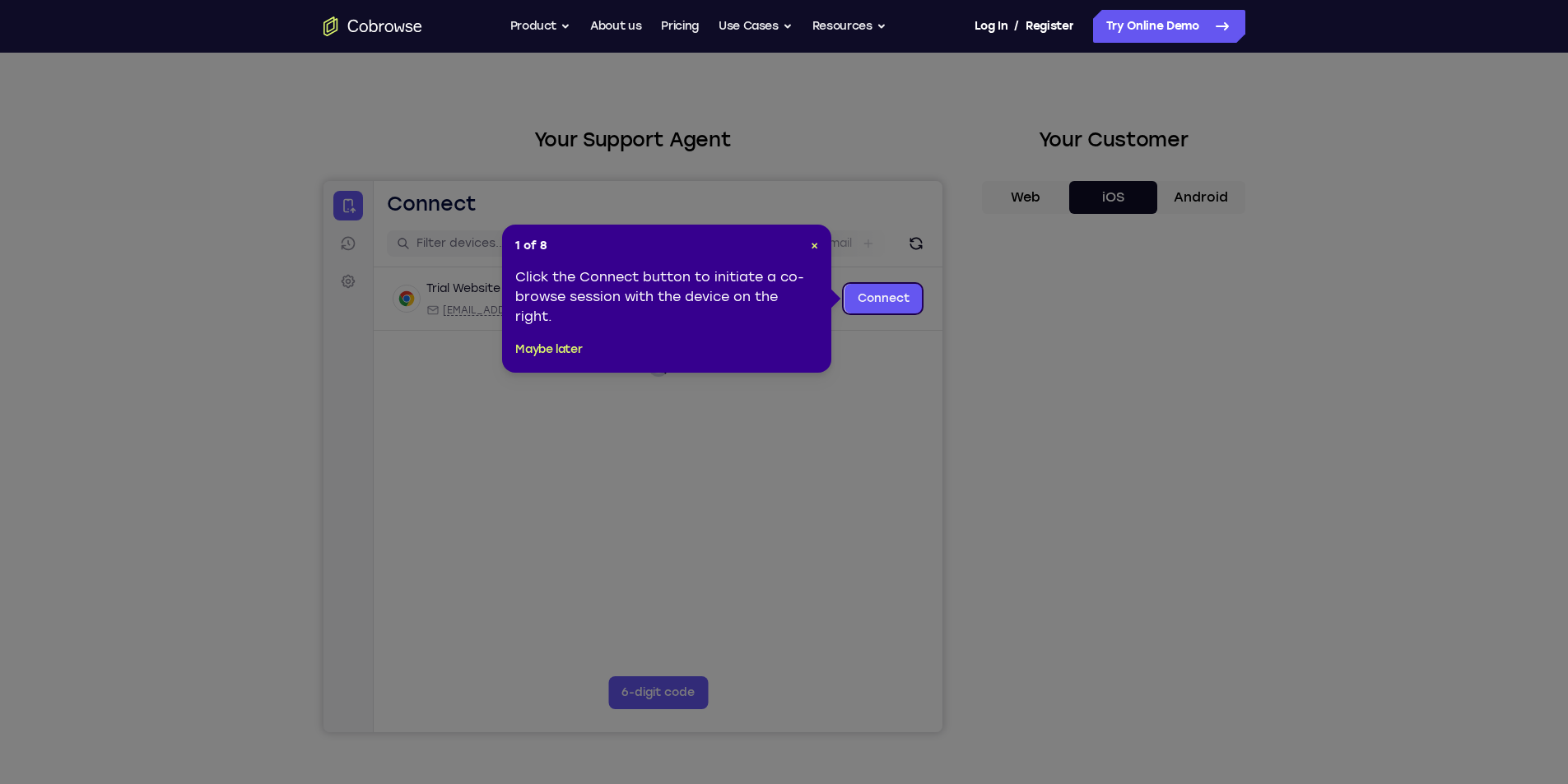
click at [813, 254] on div "1 of 8 × Click the Connect button to initiate a co-browse session with the devi…" at bounding box center [667, 299] width 330 height 148
drag, startPoint x: 813, startPoint y: 248, endPoint x: 489, endPoint y: 66, distance: 371.6
click at [813, 248] on span "×" at bounding box center [815, 246] width 8 height 14
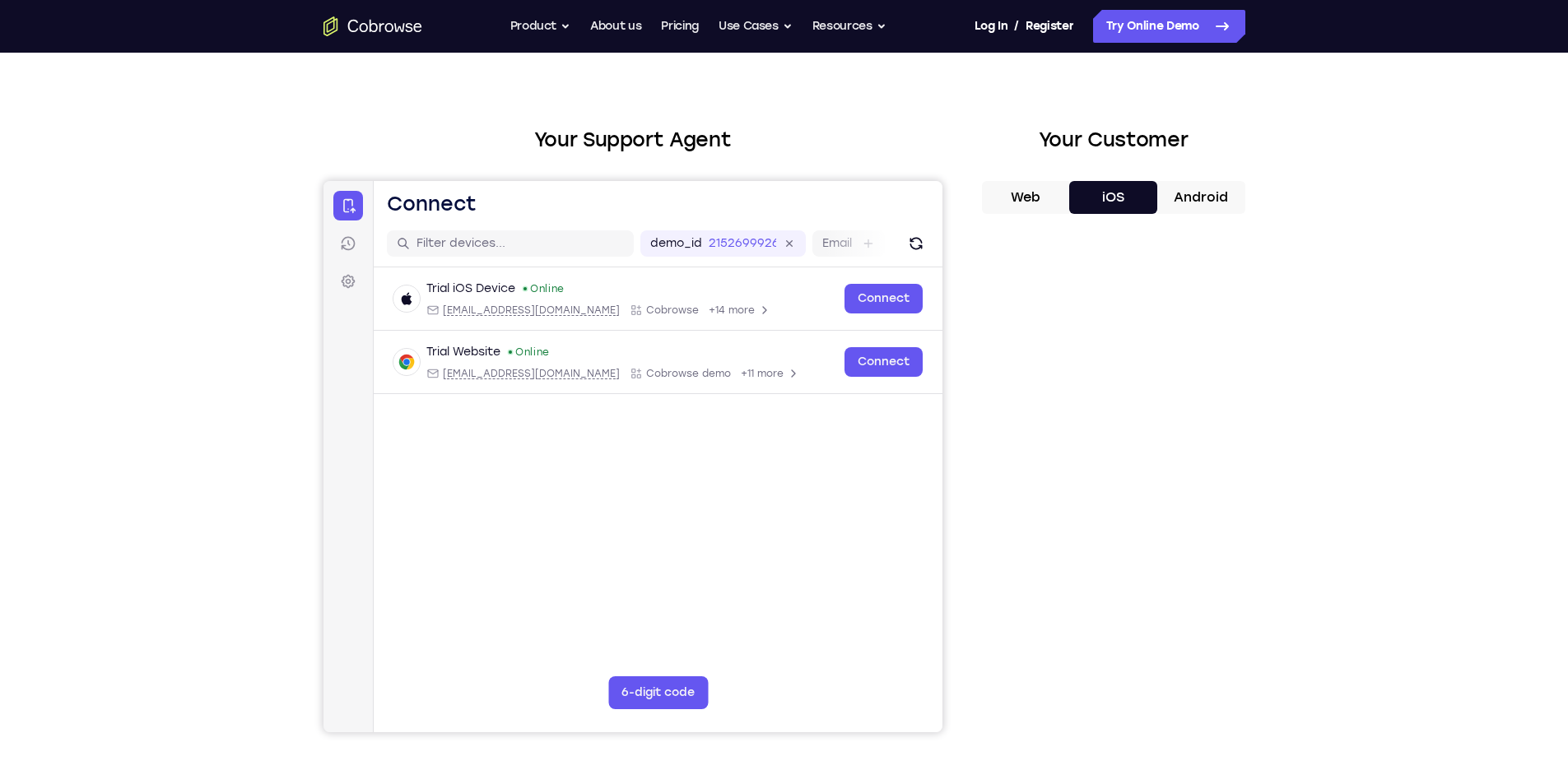
click at [1293, 663] on div "Your Support Agent Your Customer Web iOS Android Next Steps We’d be happy to gi…" at bounding box center [784, 562] width 1054 height 1085
click at [1294, 653] on div "Your Support Agent Your Customer Web iOS Android Next Steps We’d be happy to gi…" at bounding box center [784, 562] width 1054 height 1085
click at [1294, 656] on div "Your Support Agent Your Customer Web iOS Android Next Steps We’d be happy to gi…" at bounding box center [784, 562] width 1054 height 1085
drag, startPoint x: 1295, startPoint y: 656, endPoint x: 1292, endPoint y: 644, distance: 12.4
click at [1294, 652] on div "Your Support Agent Your Customer Web iOS Android Next Steps We’d be happy to gi…" at bounding box center [784, 562] width 1054 height 1085
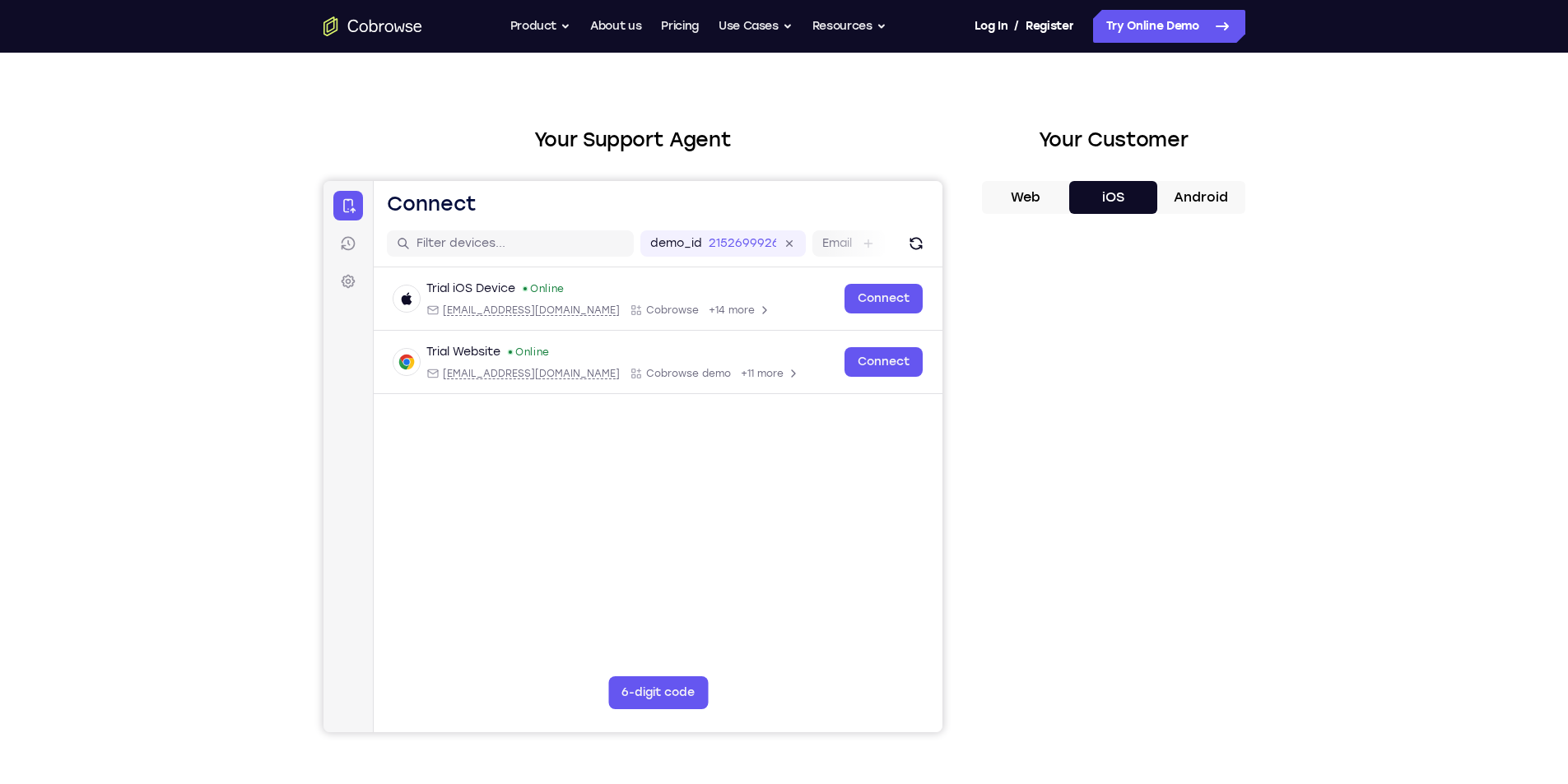
click at [1253, 437] on div "Your Support Agent Your Customer Web iOS Android Next Steps We’d be happy to gi…" at bounding box center [784, 562] width 1054 height 1085
click at [1335, 677] on div "Your Support Agent Your Customer Web iOS Android Next Steps We’d be happy to gi…" at bounding box center [784, 562] width 1568 height 1085
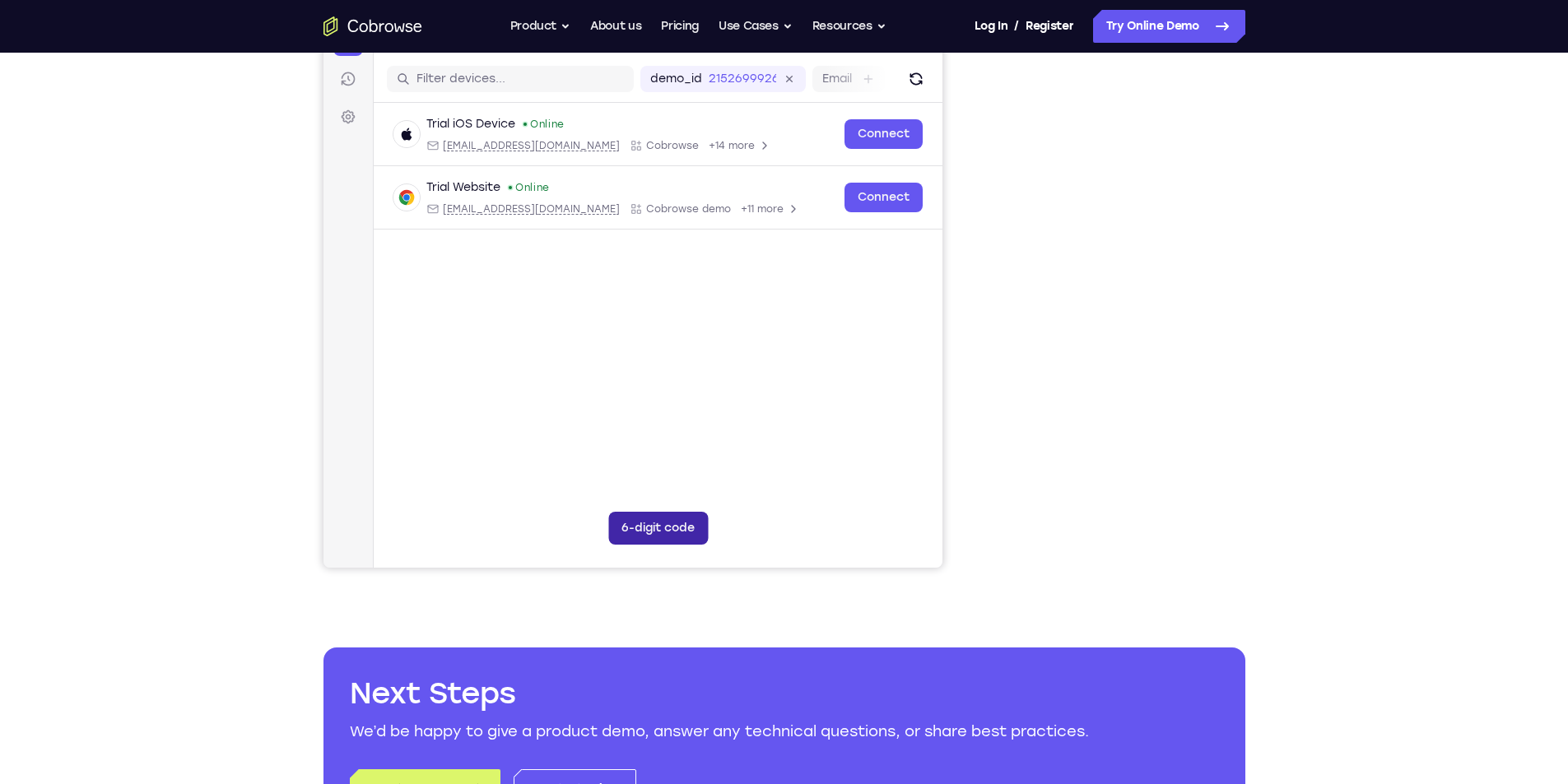
click at [669, 531] on button "6-digit code" at bounding box center [657, 528] width 100 height 33
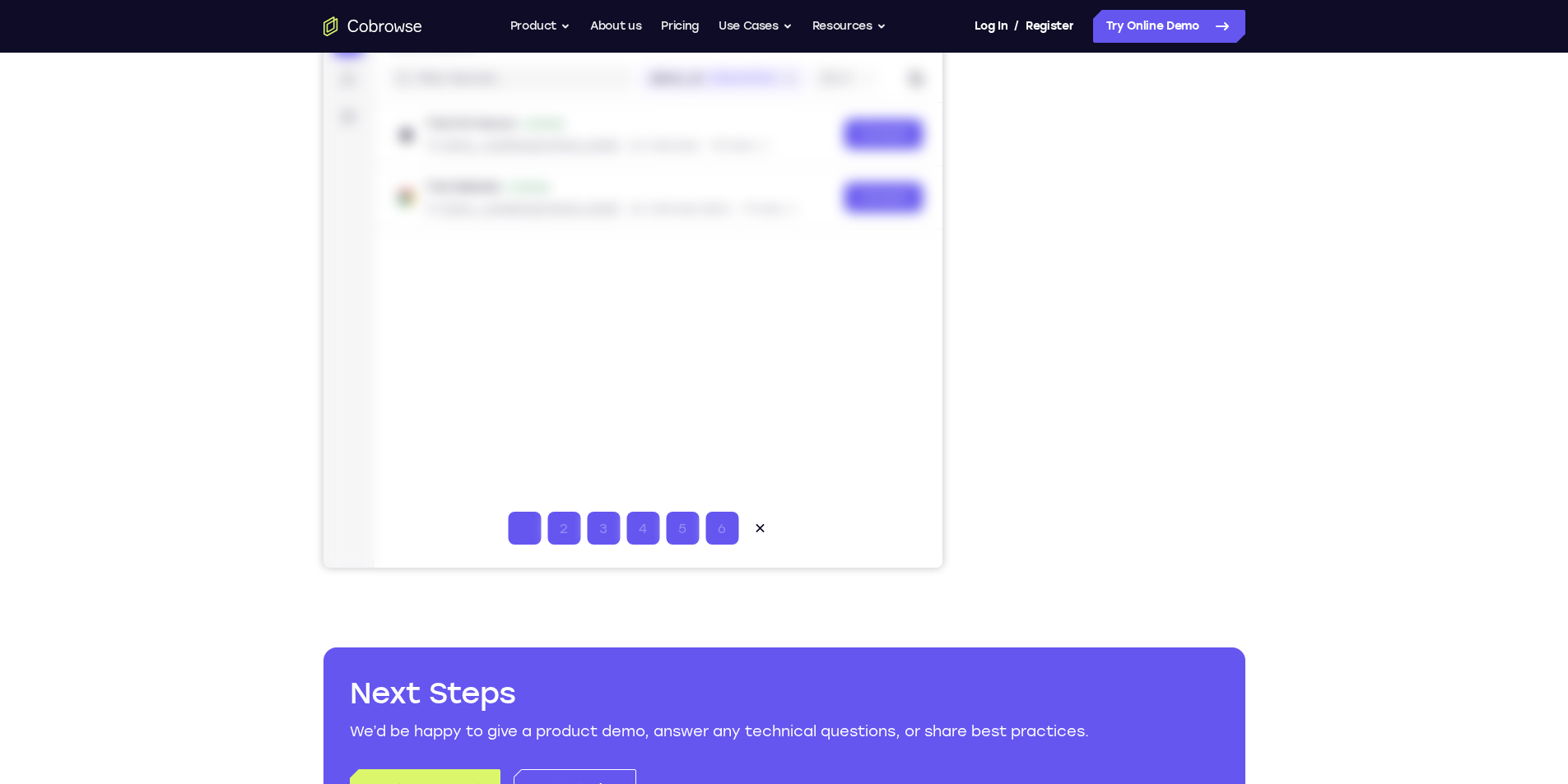
click at [565, 530] on input "Code entry digit 2" at bounding box center [562, 528] width 33 height 33
click at [723, 534] on input "Code entry digit 6" at bounding box center [720, 528] width 33 height 33
click at [768, 527] on button at bounding box center [759, 528] width 33 height 33
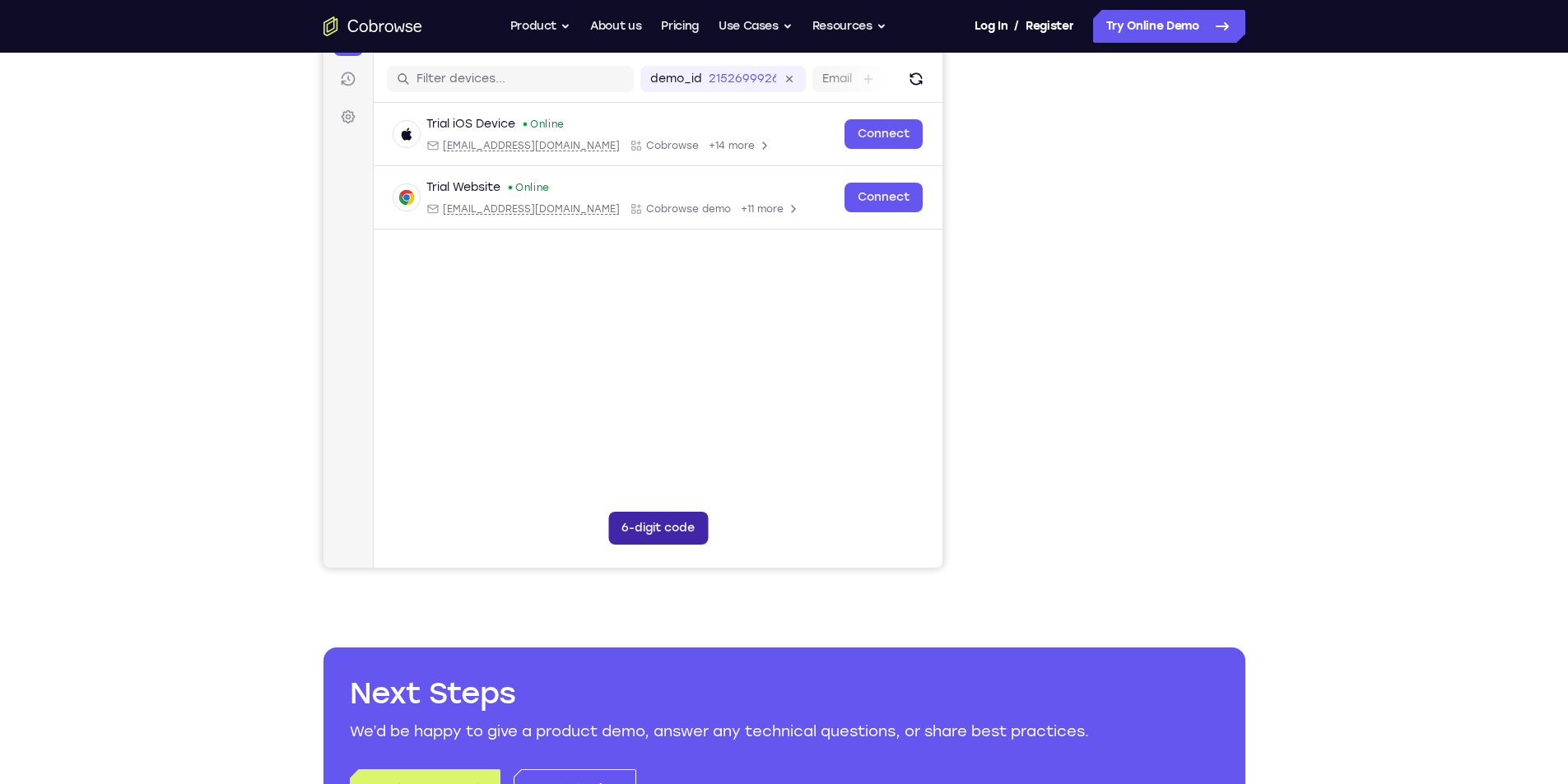
click at [655, 529] on button "6-digit code" at bounding box center [657, 528] width 100 height 33
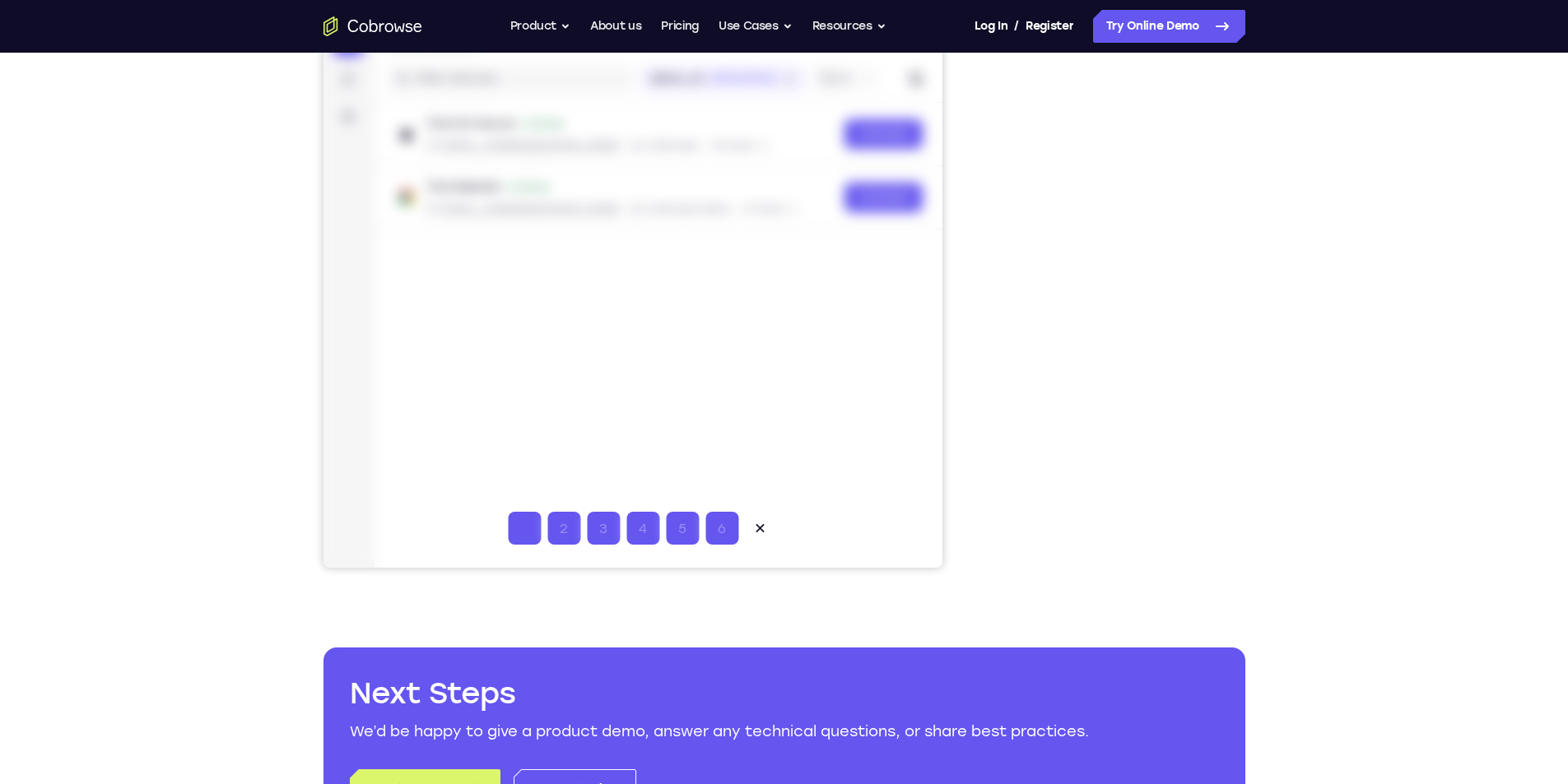
click at [524, 527] on input "Code entry digit 1" at bounding box center [523, 528] width 33 height 33
click at [756, 523] on icon at bounding box center [759, 528] width 17 height 17
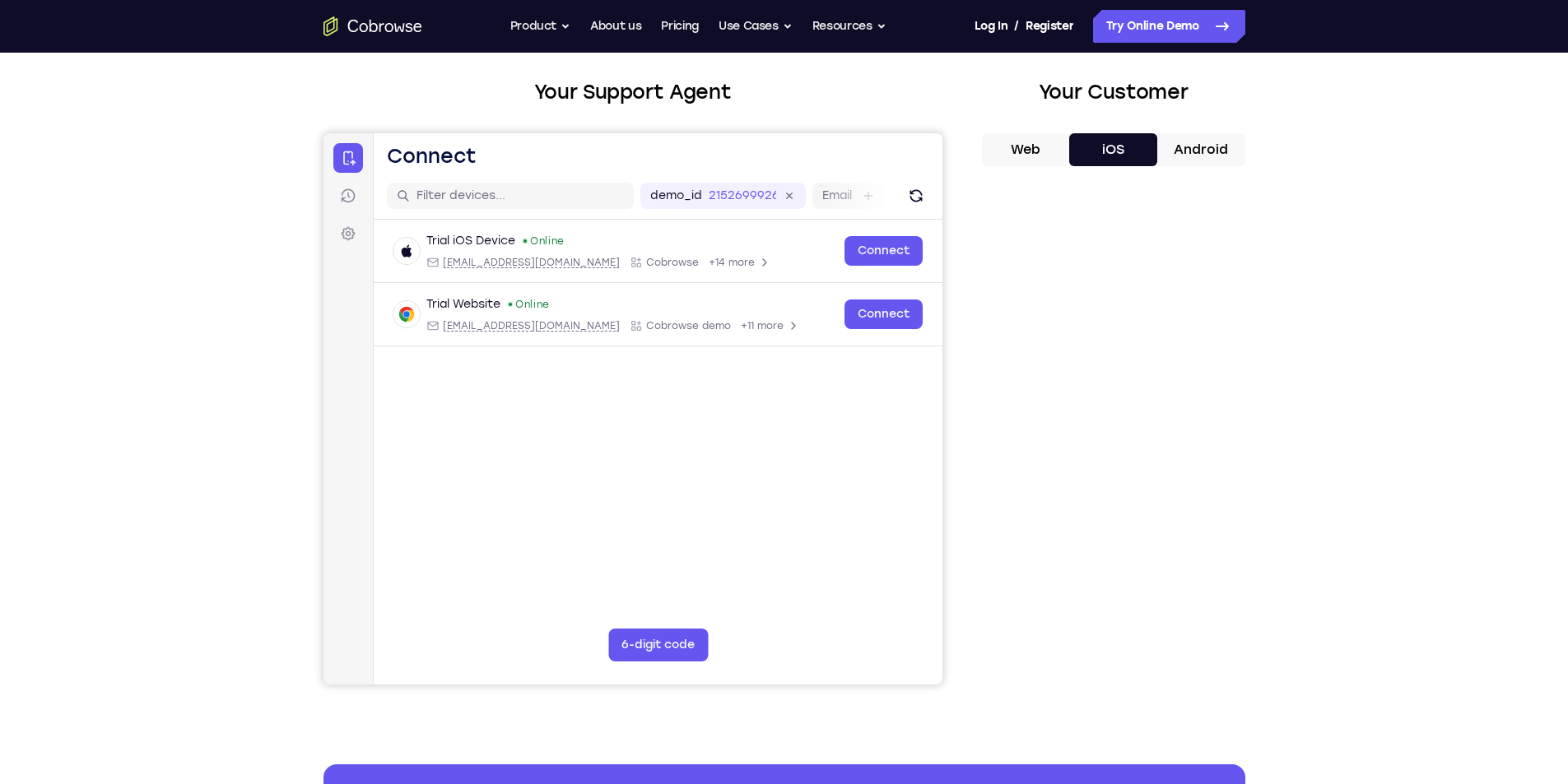
scroll to position [33, 0]
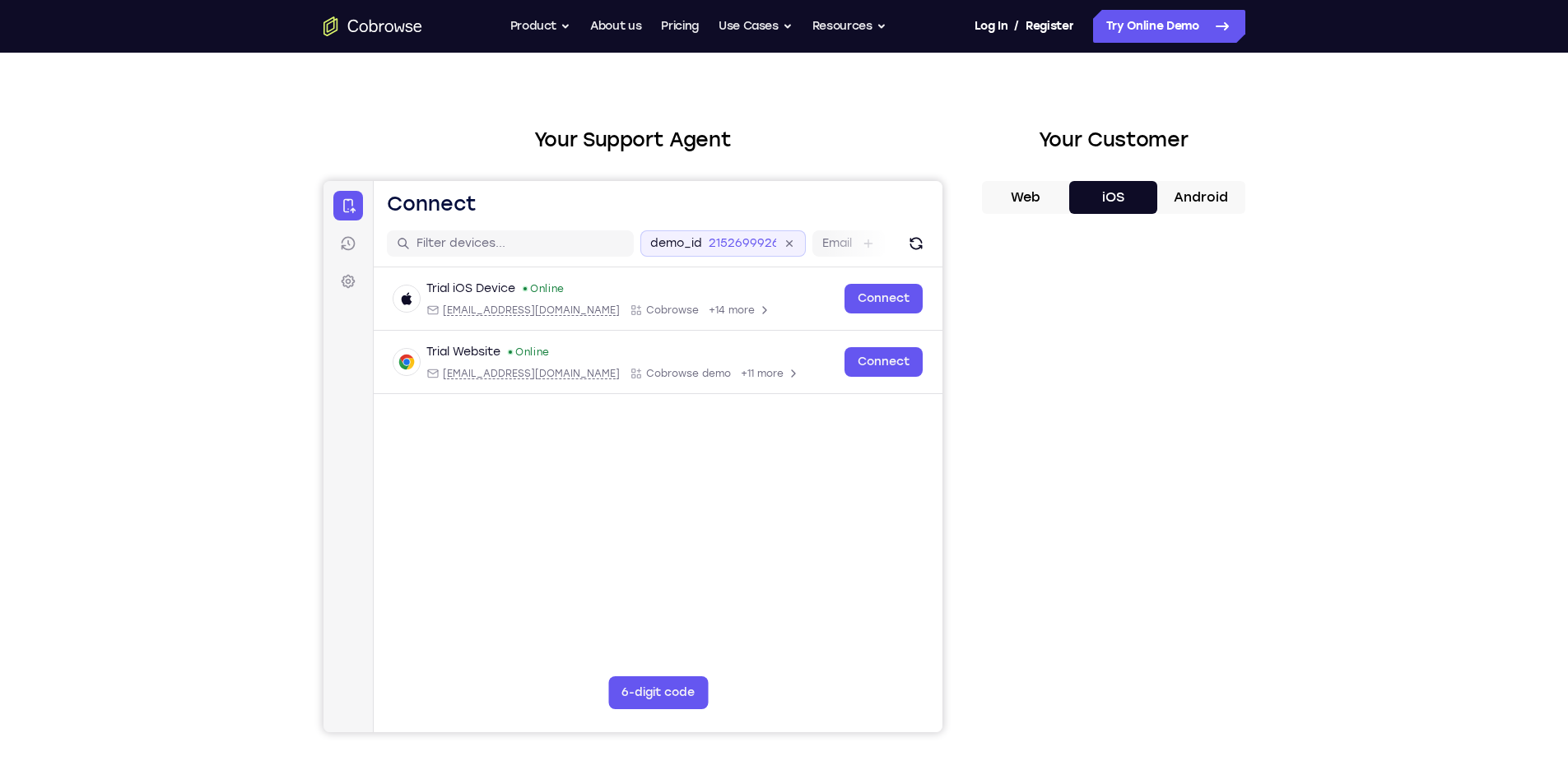
click at [787, 240] on icon at bounding box center [788, 244] width 19 height 19
click at [497, 249] on input "text" at bounding box center [434, 244] width 207 height 17
type input ","
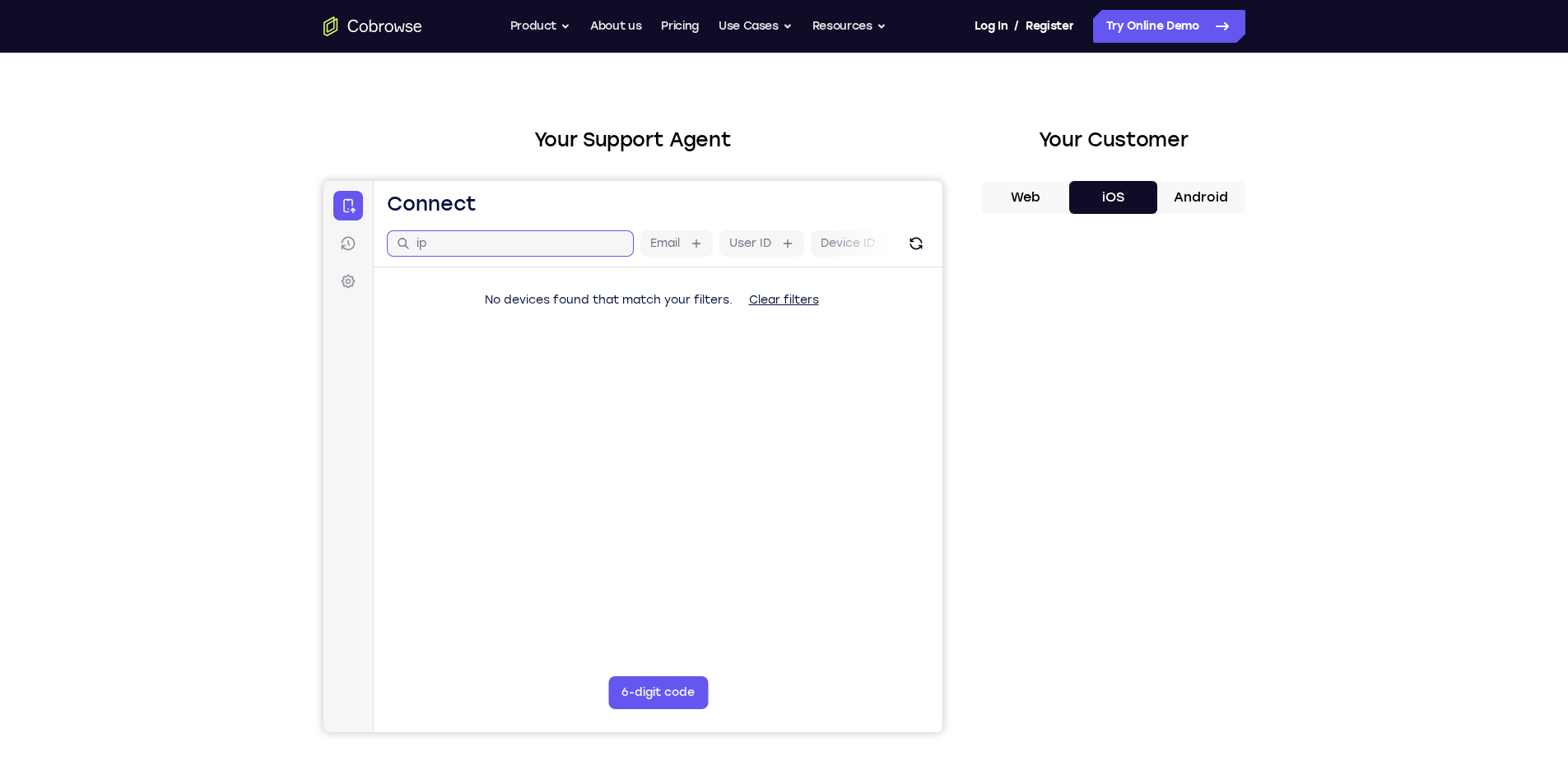
type input "i"
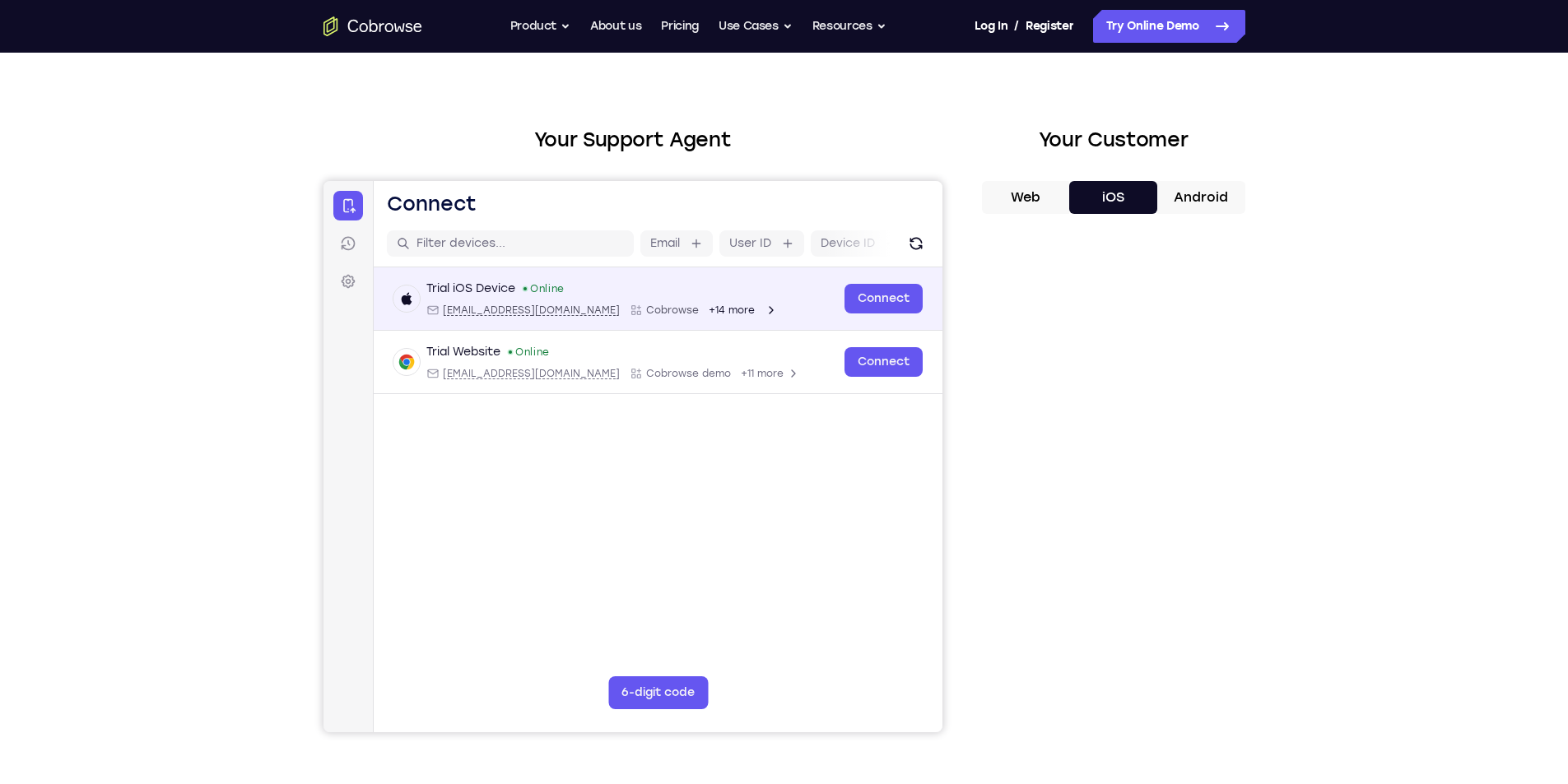
click at [708, 313] on div "+14 more" at bounding box center [742, 310] width 69 height 13
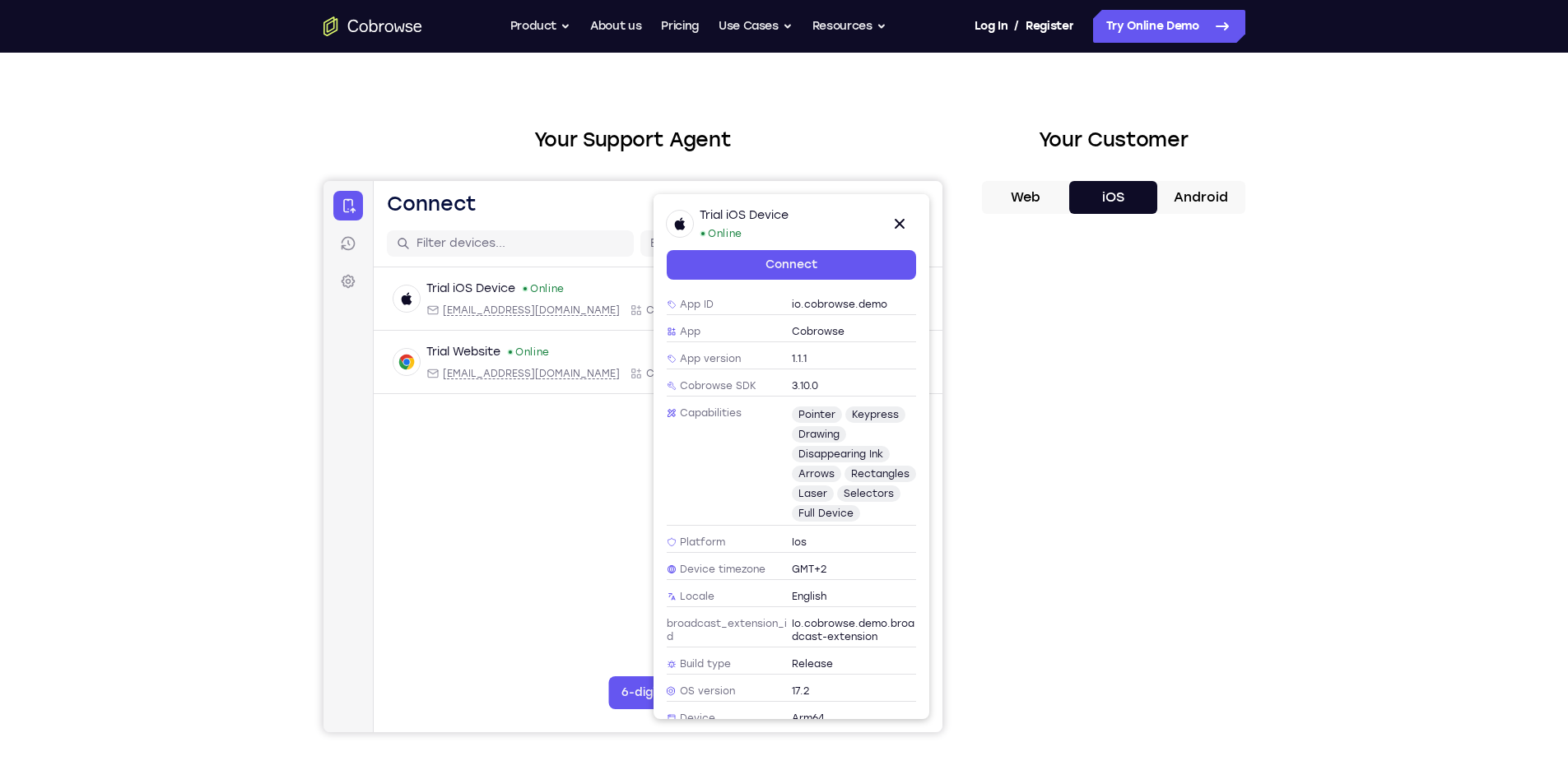
scroll to position [165, 0]
click at [807, 399] on span "pointer" at bounding box center [816, 407] width 50 height 17
click at [802, 419] on span "drawing" at bounding box center [818, 427] width 54 height 17
click at [797, 460] on span "arrows" at bounding box center [816, 467] width 49 height 17
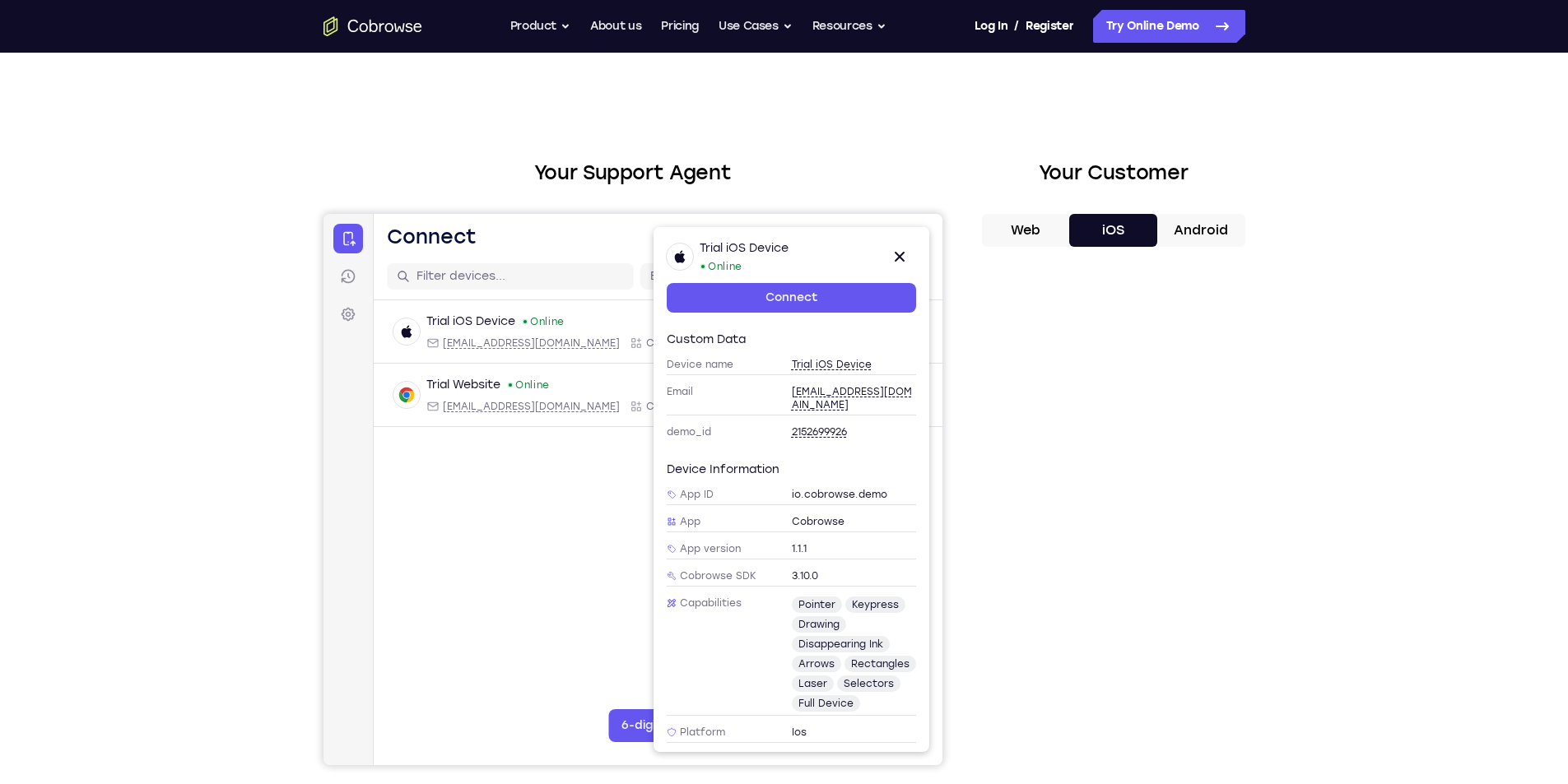
scroll to position [0, 0]
click at [831, 390] on span "ios@example.com" at bounding box center [854, 398] width 125 height 27
type input "ios@example.com"
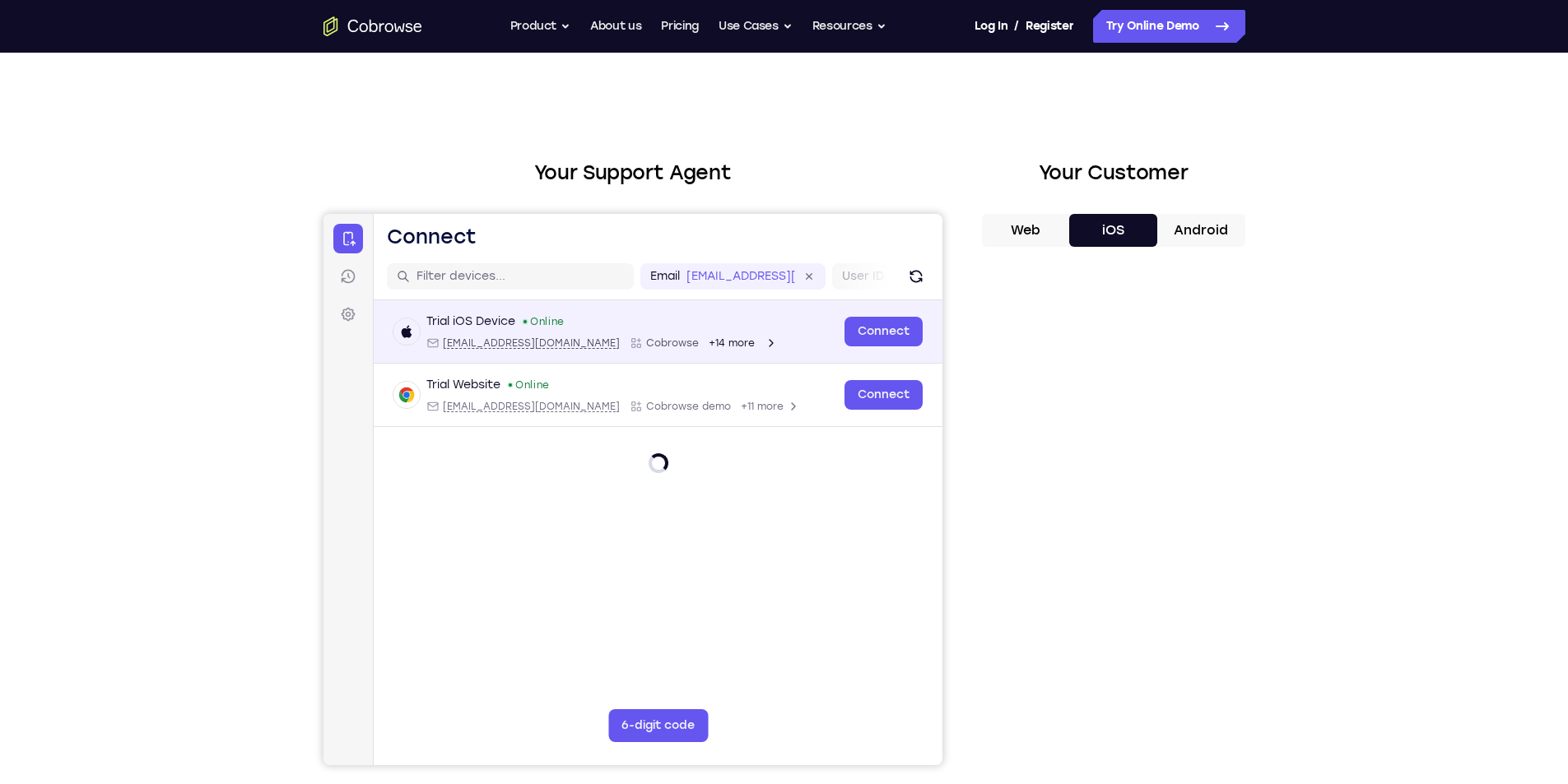
click at [708, 345] on span "+14 more" at bounding box center [730, 342] width 46 height 13
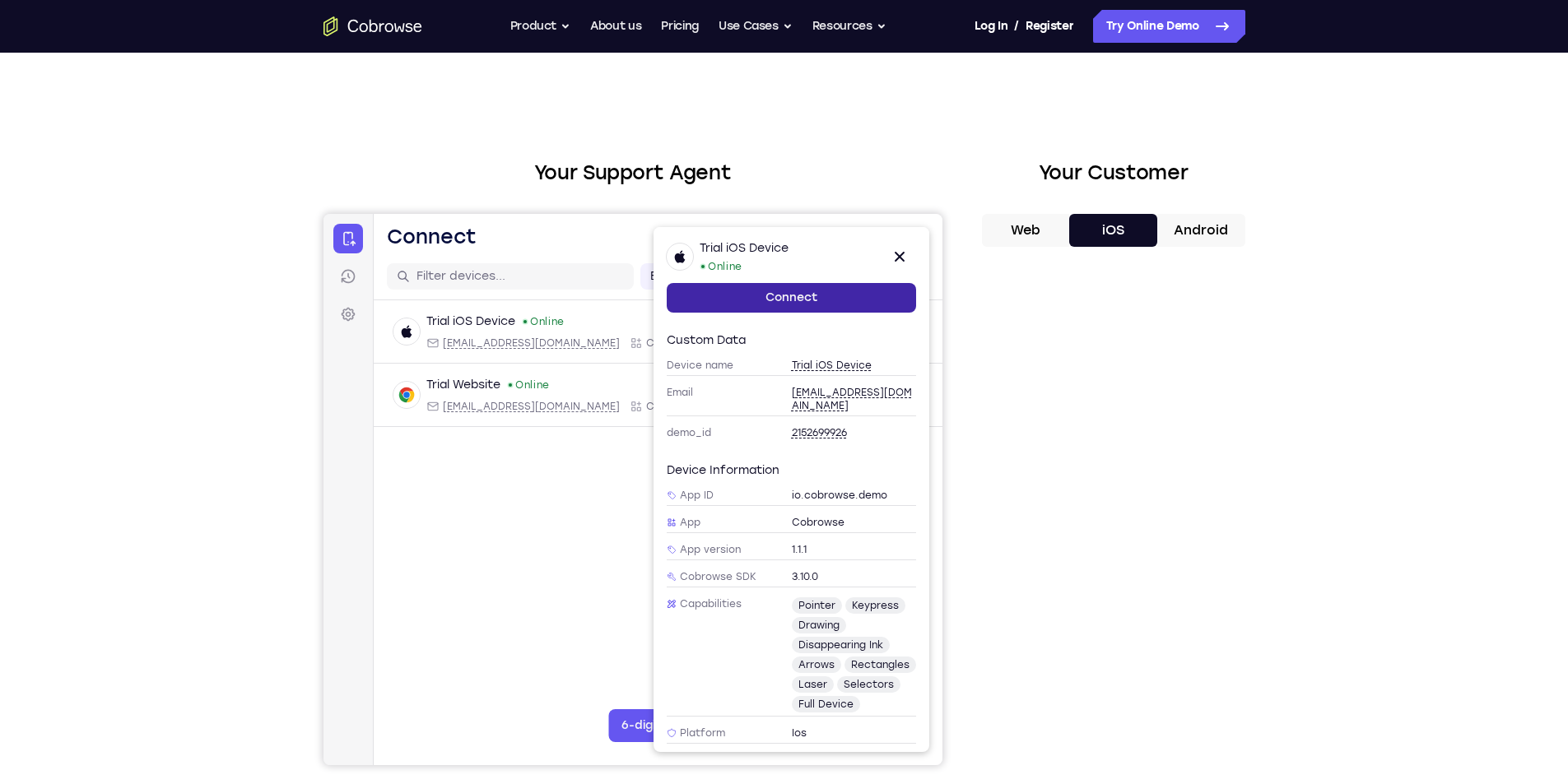
click at [815, 301] on link "Connect" at bounding box center [790, 298] width 250 height 30
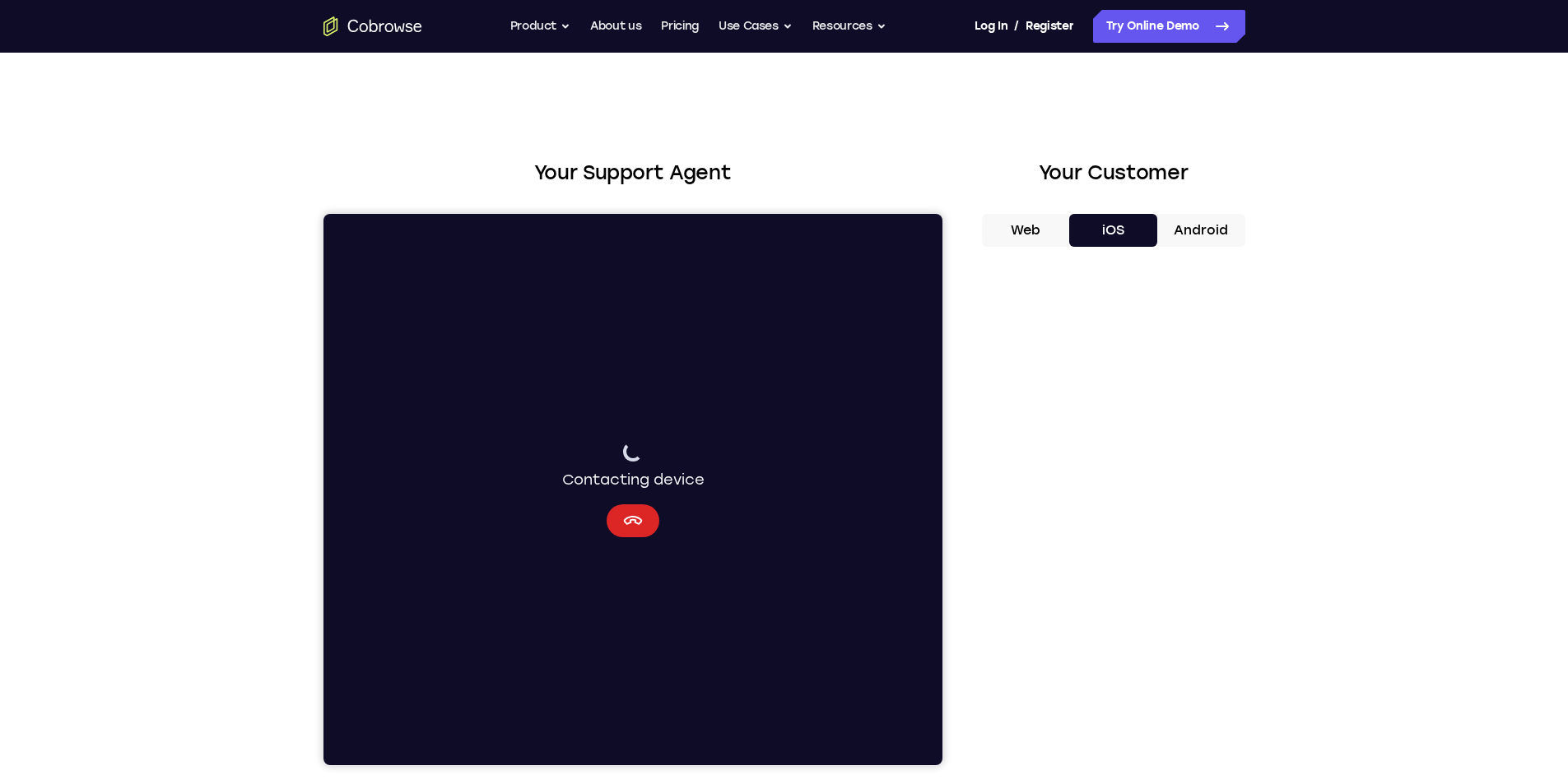
click at [635, 507] on button "Cancel" at bounding box center [632, 520] width 52 height 33
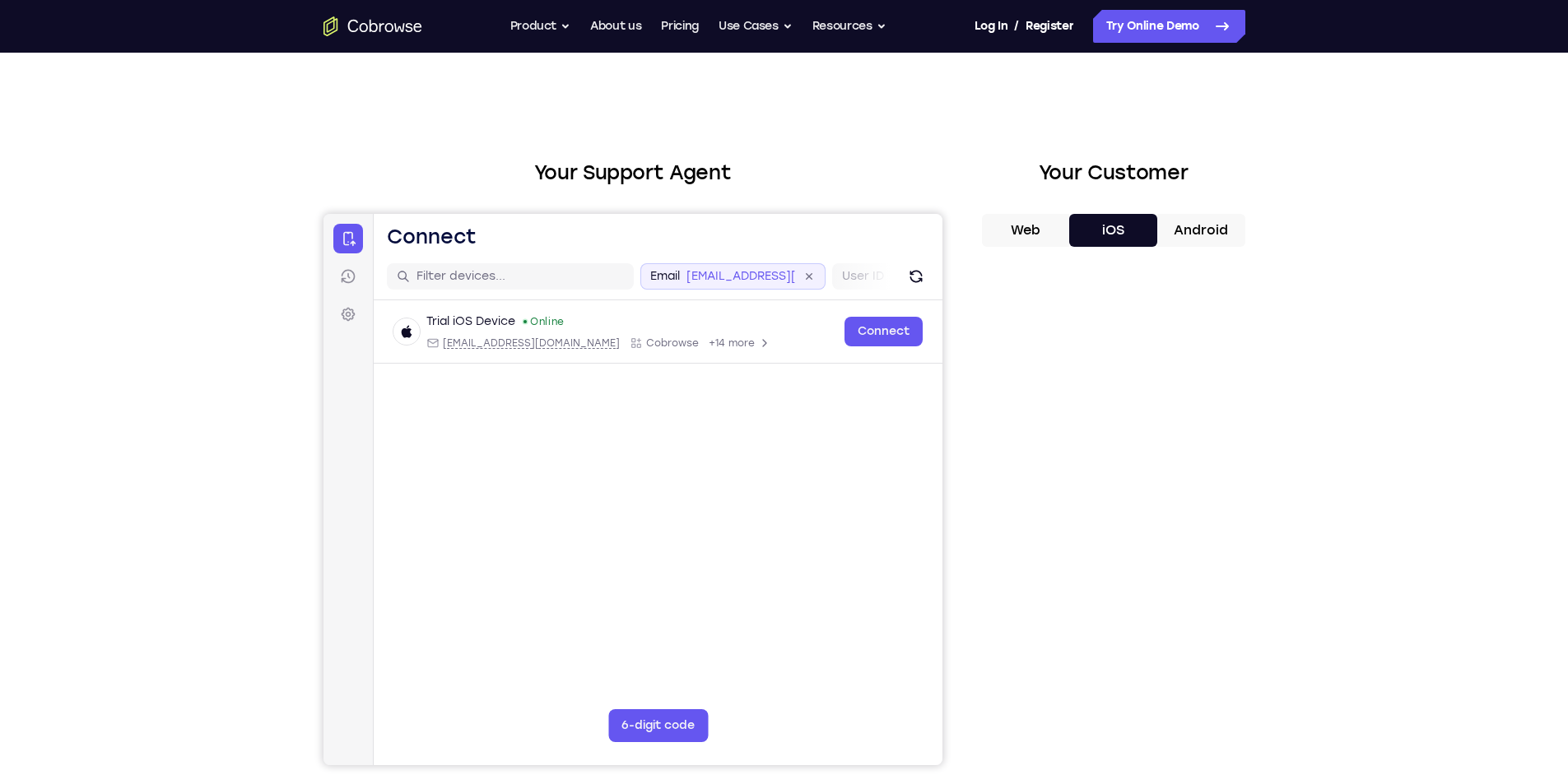
click at [810, 275] on icon at bounding box center [808, 276] width 13 height 13
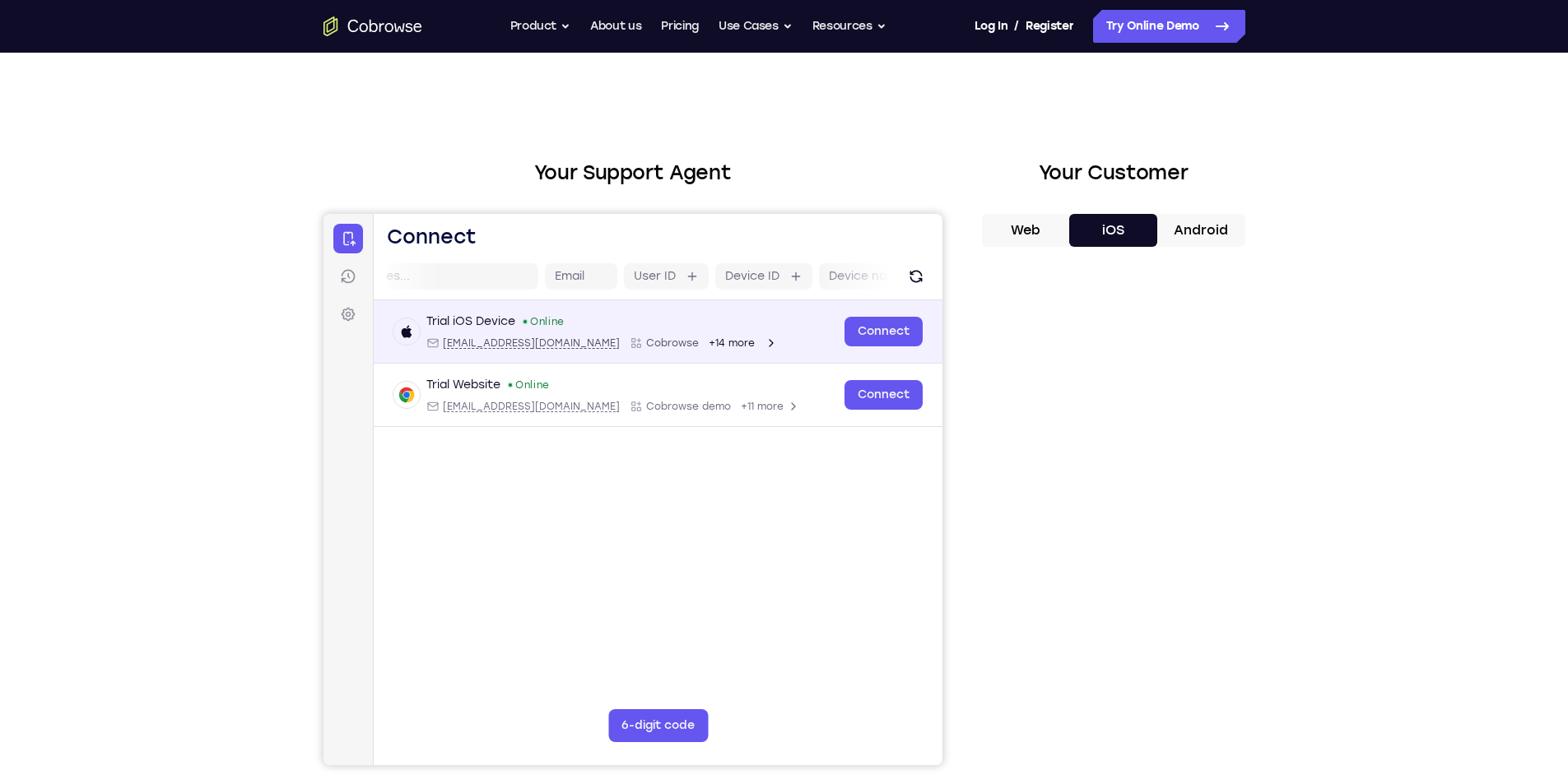
click at [708, 340] on div "+14 more" at bounding box center [742, 342] width 69 height 13
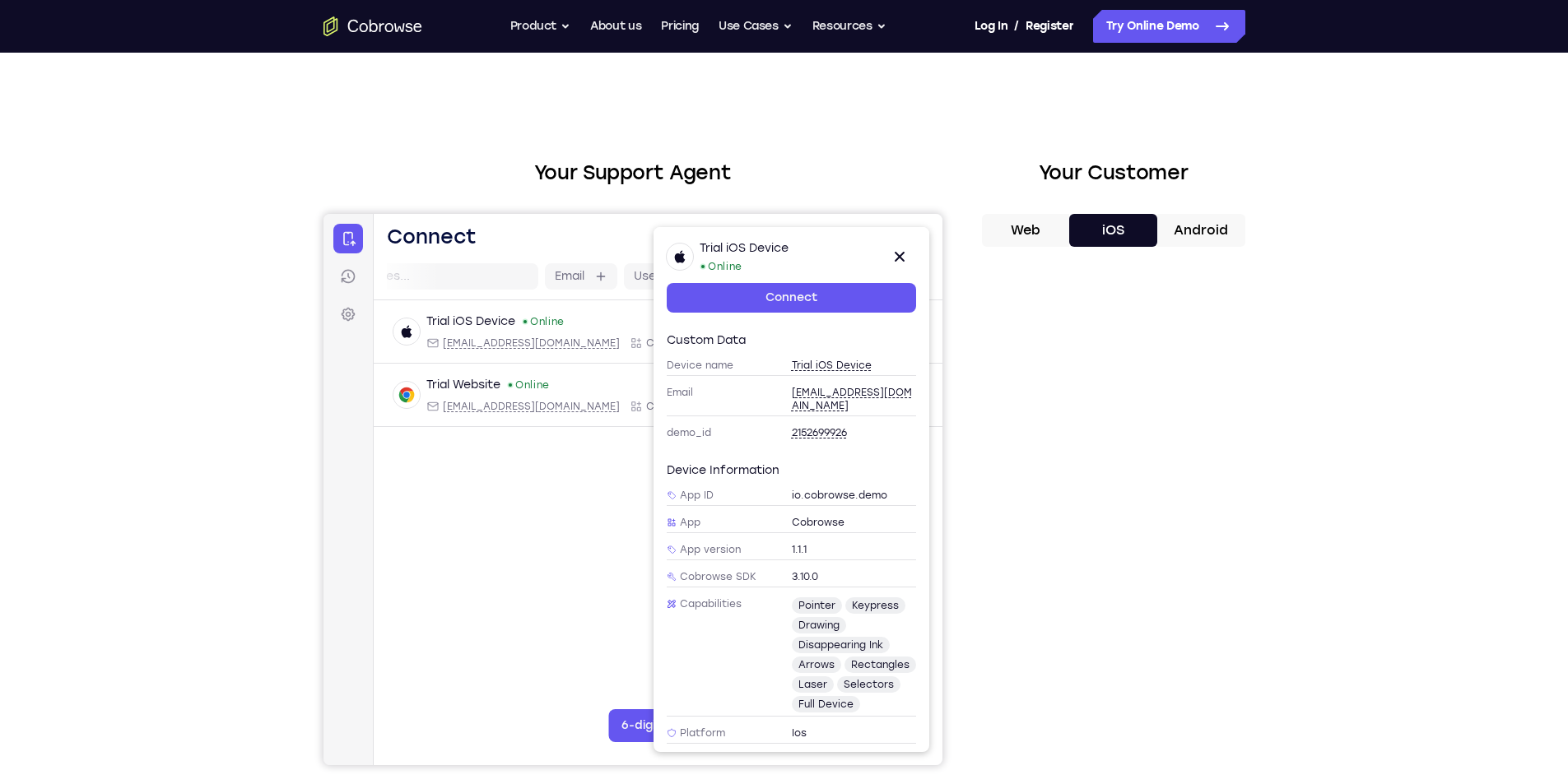
click at [856, 363] on span "Trial iOS Device" at bounding box center [831, 365] width 80 height 13
type input "Trial iOS Device"
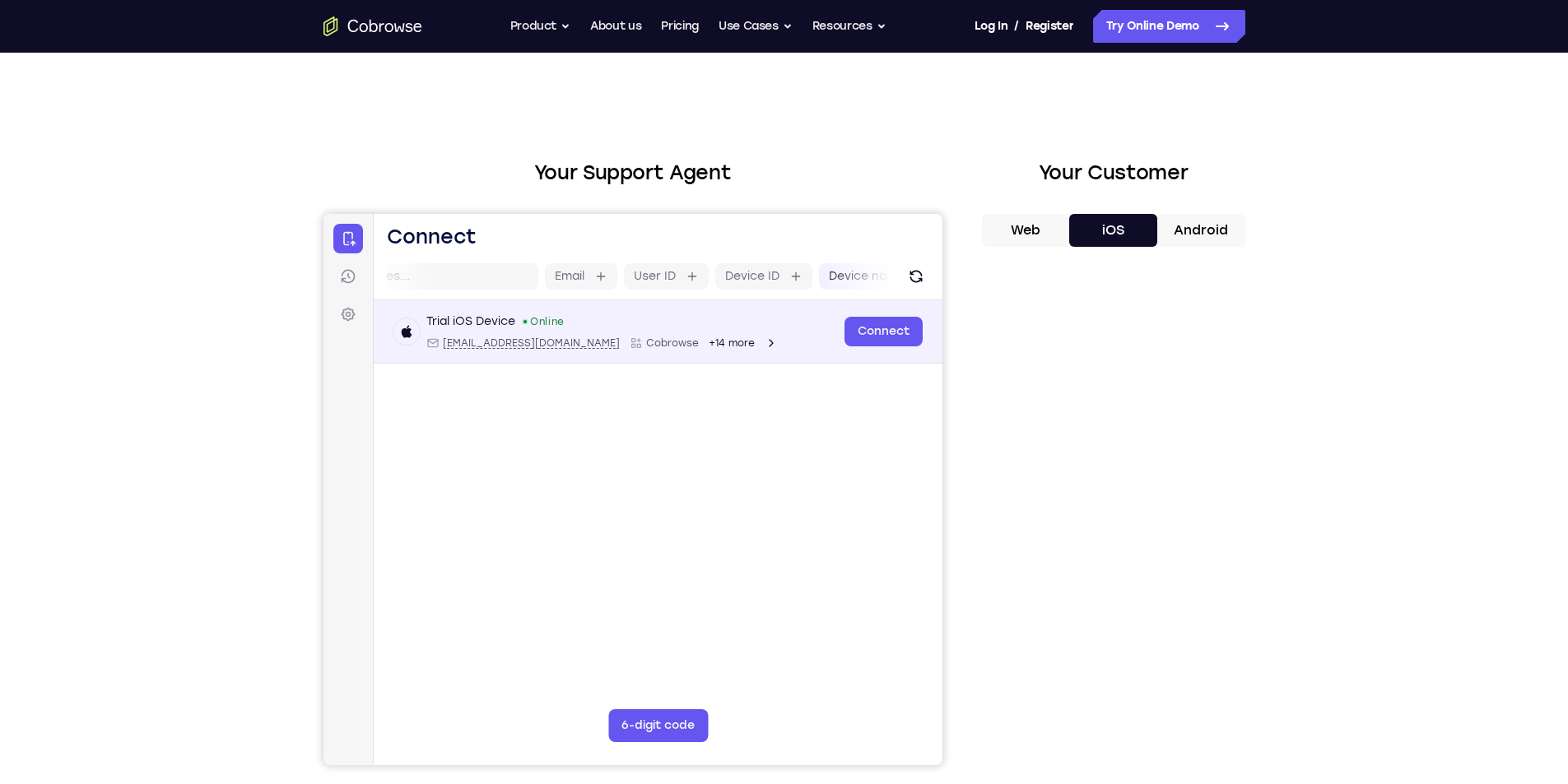
click at [708, 340] on span "+14 more" at bounding box center [730, 342] width 46 height 13
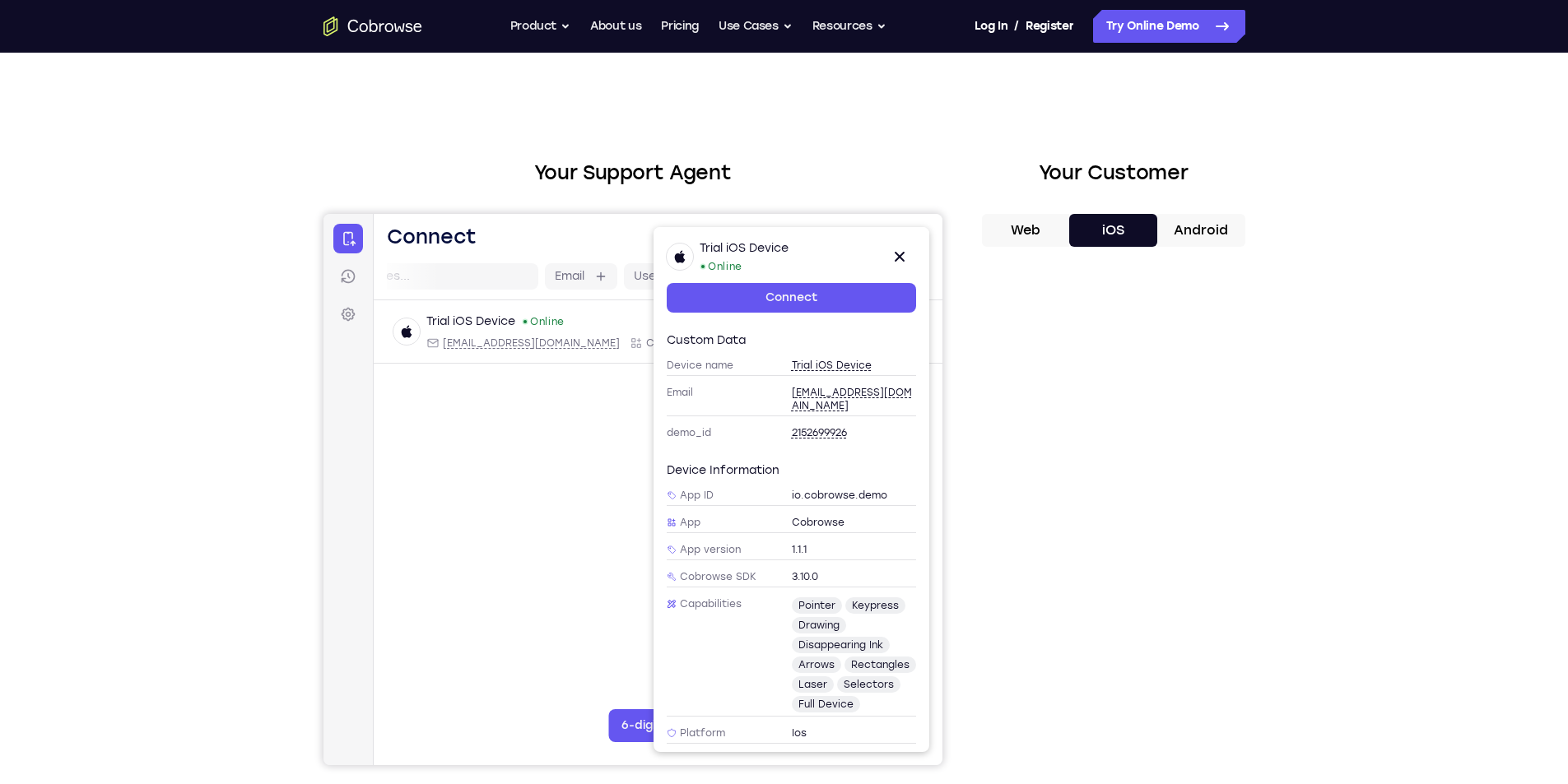
scroll to position [82, 0]
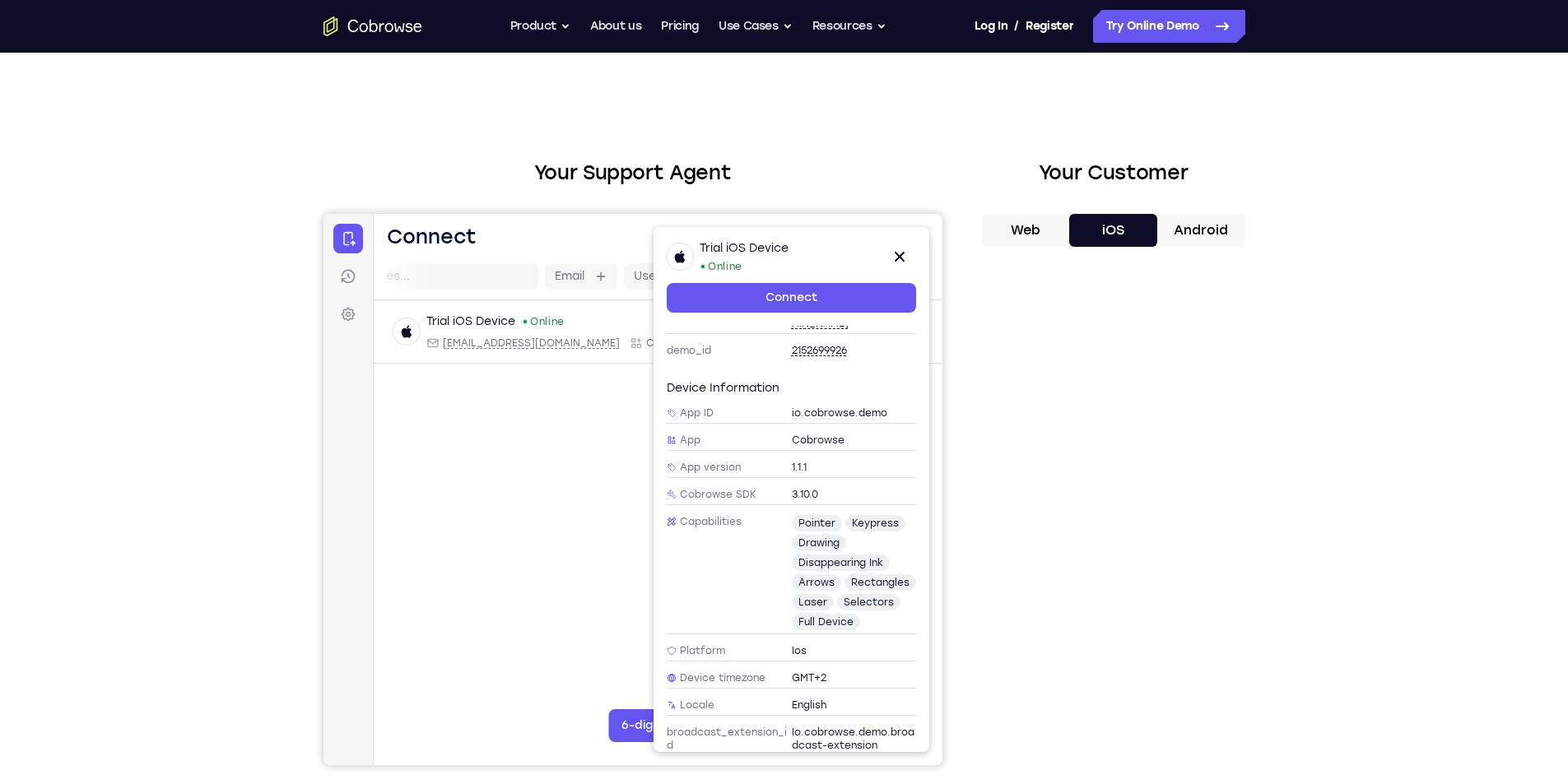
click at [804, 515] on span "pointer" at bounding box center [816, 523] width 50 height 17
click at [806, 535] on span "drawing" at bounding box center [818, 542] width 54 height 17
click at [809, 538] on div "pointer keypress drawing disappearing ink arrows rectangles laser selectors ful…" at bounding box center [854, 572] width 125 height 115
drag, startPoint x: 819, startPoint y: 565, endPoint x: 807, endPoint y: 589, distance: 26.8
click at [819, 574] on span "arrows" at bounding box center [816, 582] width 49 height 17
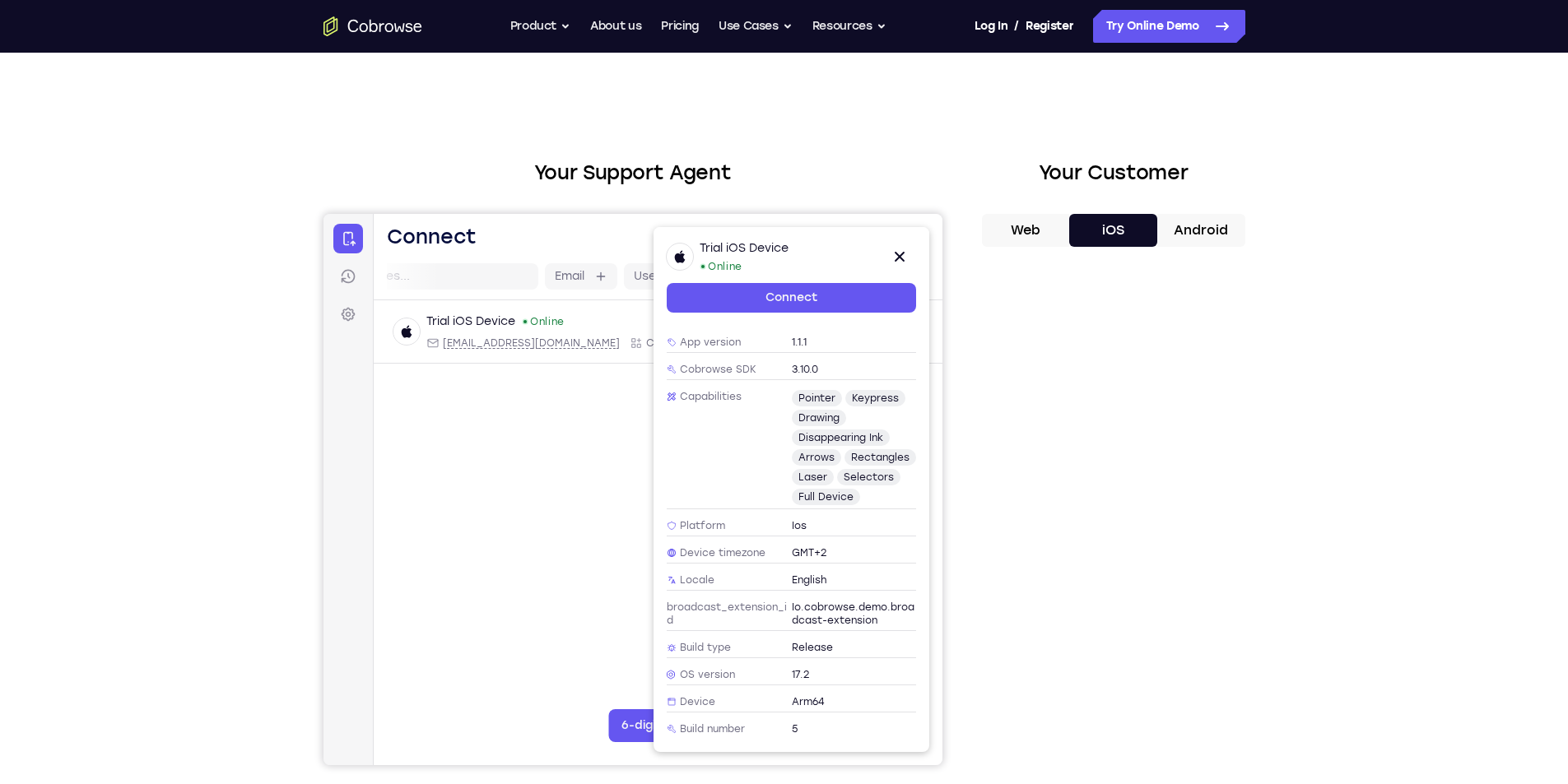
scroll to position [214, 0]
drag, startPoint x: 782, startPoint y: 588, endPoint x: 805, endPoint y: 563, distance: 34.0
click at [784, 587] on div "Locale English" at bounding box center [790, 580] width 250 height 21
drag, startPoint x: 812, startPoint y: 536, endPoint x: 813, endPoint y: 596, distance: 60.0
click at [813, 584] on div "App ID io.cobrowse.demo App Cobrowse App version 1.1.1 Cobrowse SDK 3.10.0 Capa…" at bounding box center [790, 508] width 250 height 461
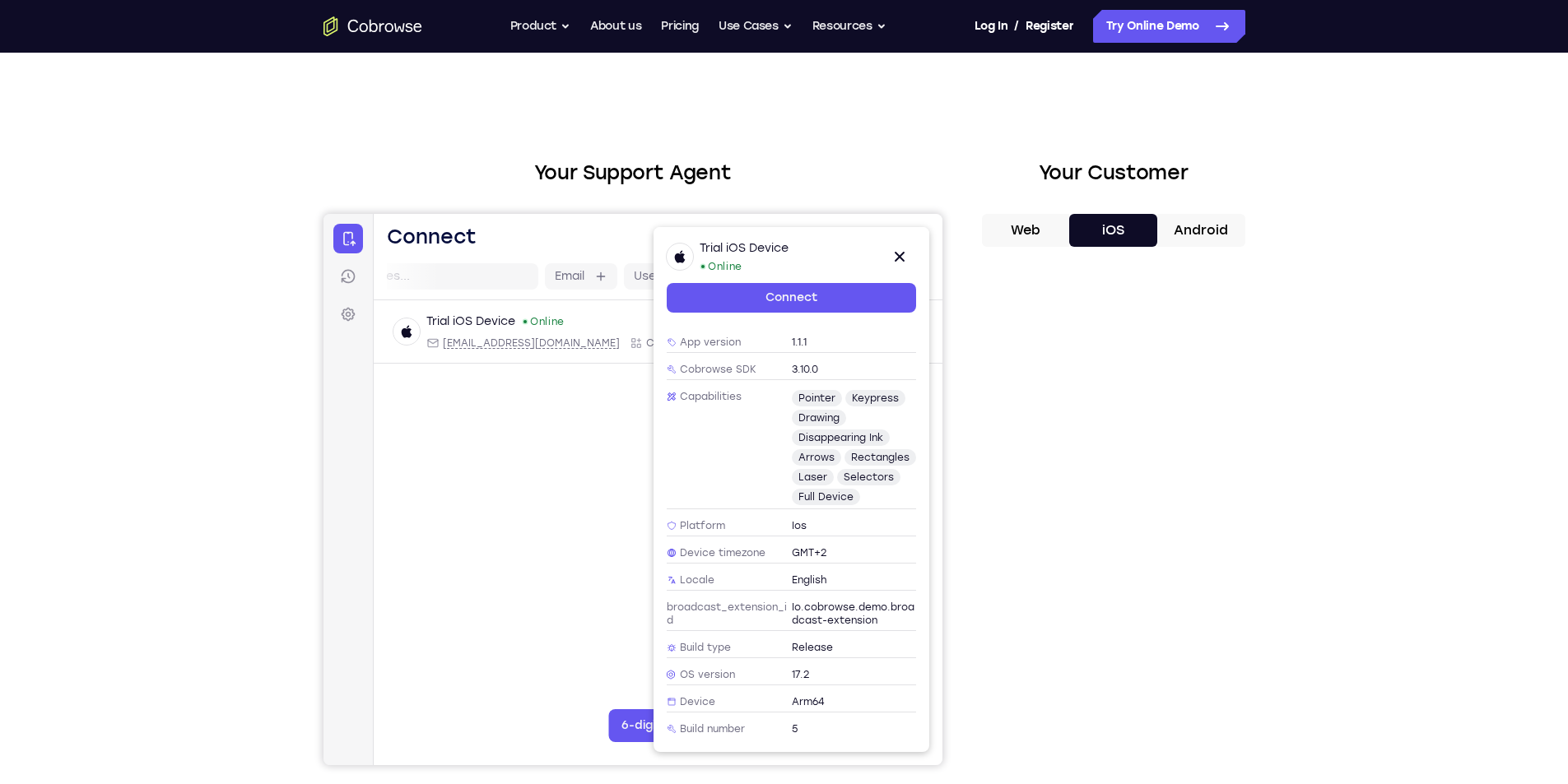
drag, startPoint x: 823, startPoint y: 703, endPoint x: 822, endPoint y: 714, distance: 11.0
click at [823, 708] on div "Device Arm64" at bounding box center [790, 702] width 250 height 21
click at [809, 728] on div "5" at bounding box center [854, 729] width 125 height 13
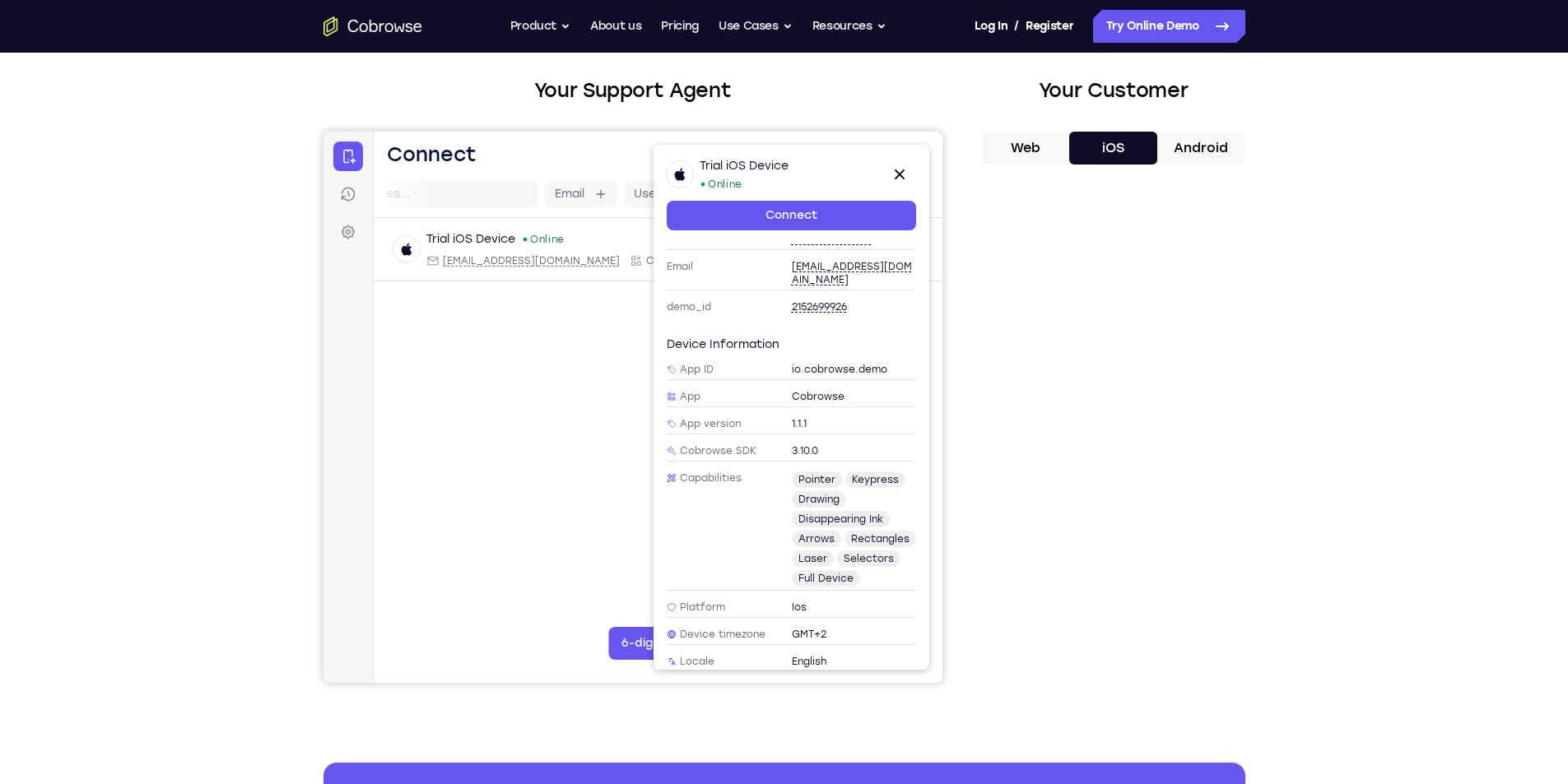
scroll to position [0, 0]
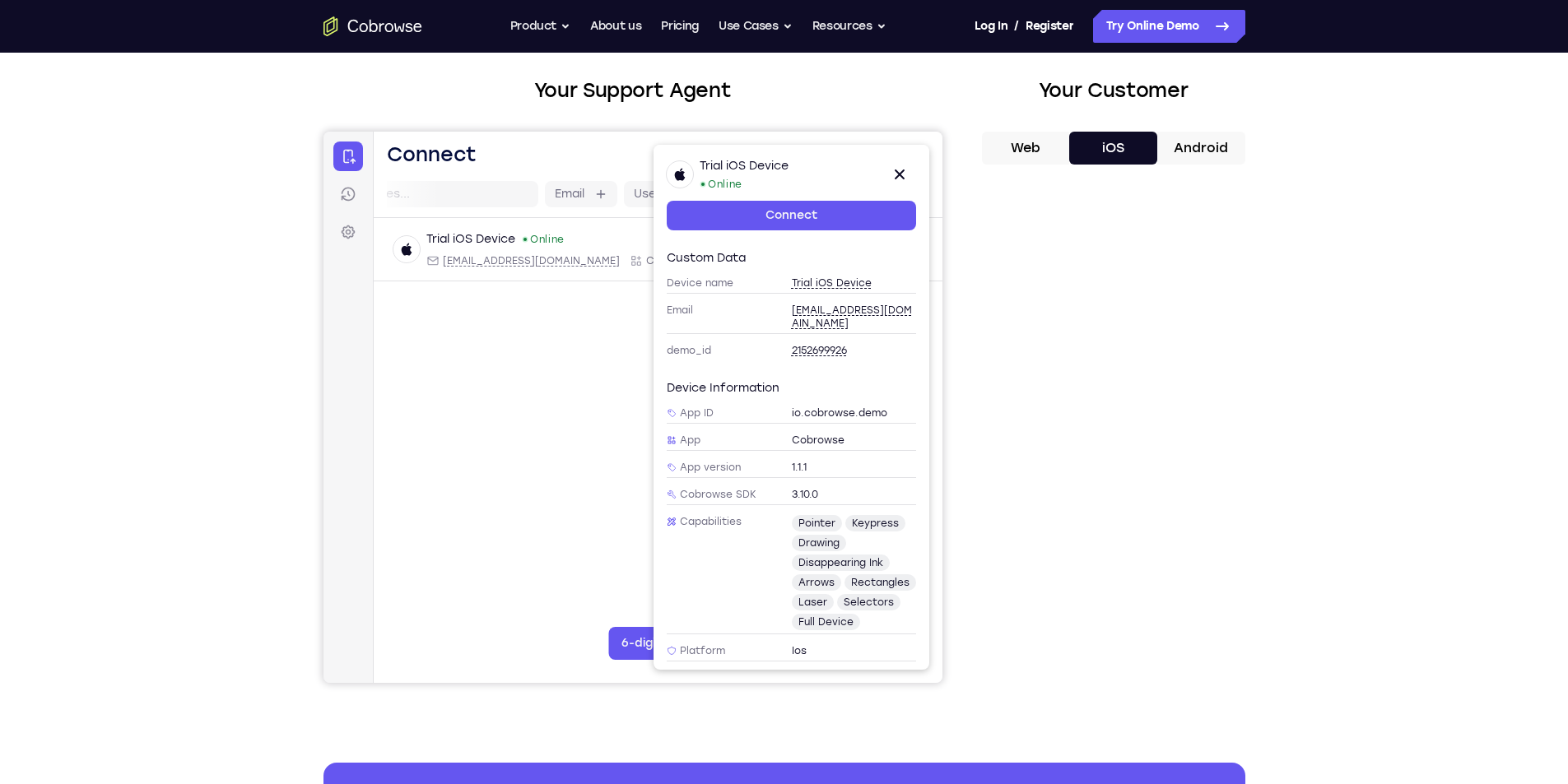
click at [743, 252] on div "Custom data" at bounding box center [790, 258] width 250 height 17
click at [887, 168] on button "Close" at bounding box center [898, 174] width 33 height 33
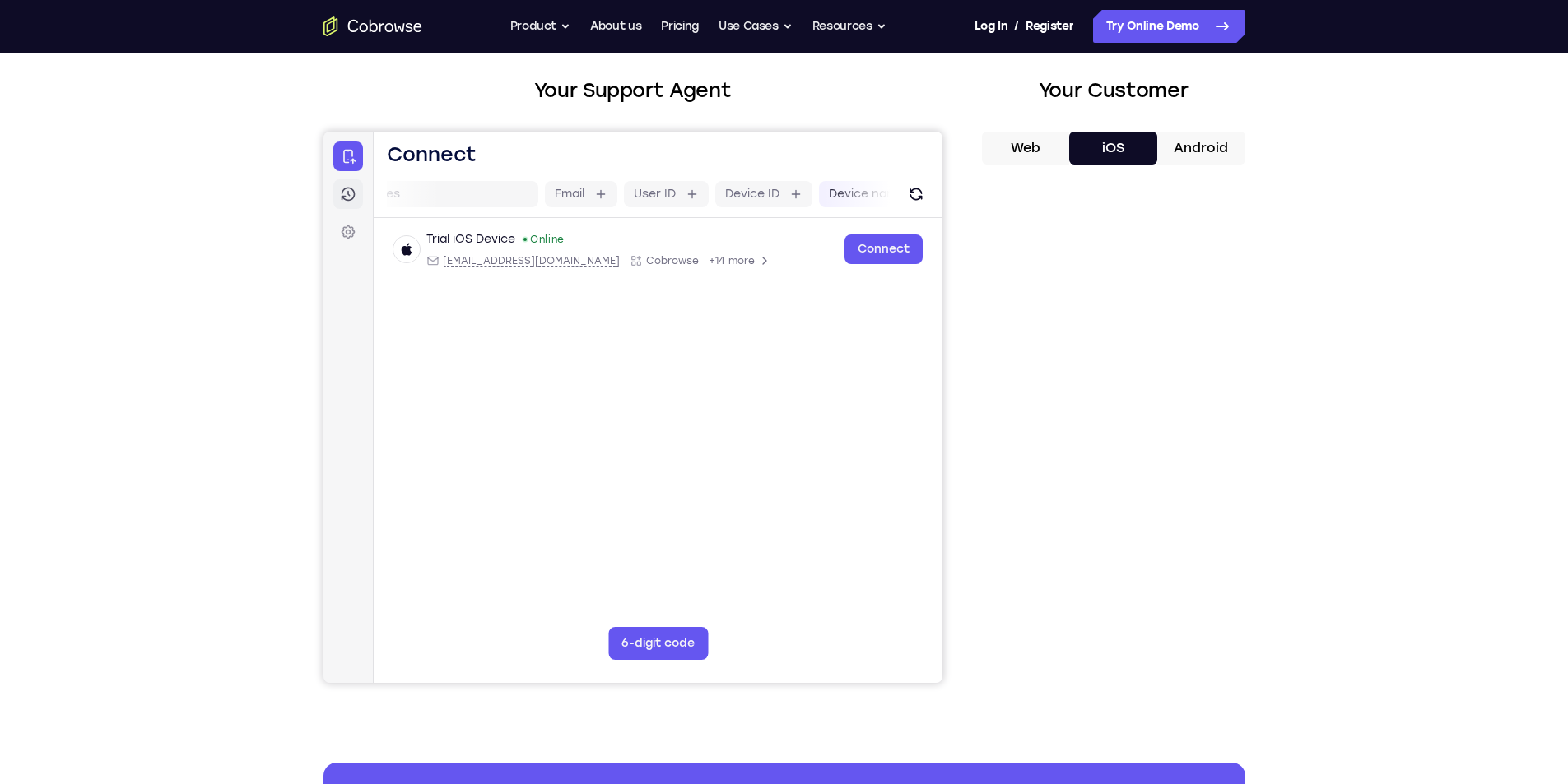
click at [350, 191] on icon at bounding box center [347, 194] width 17 height 17
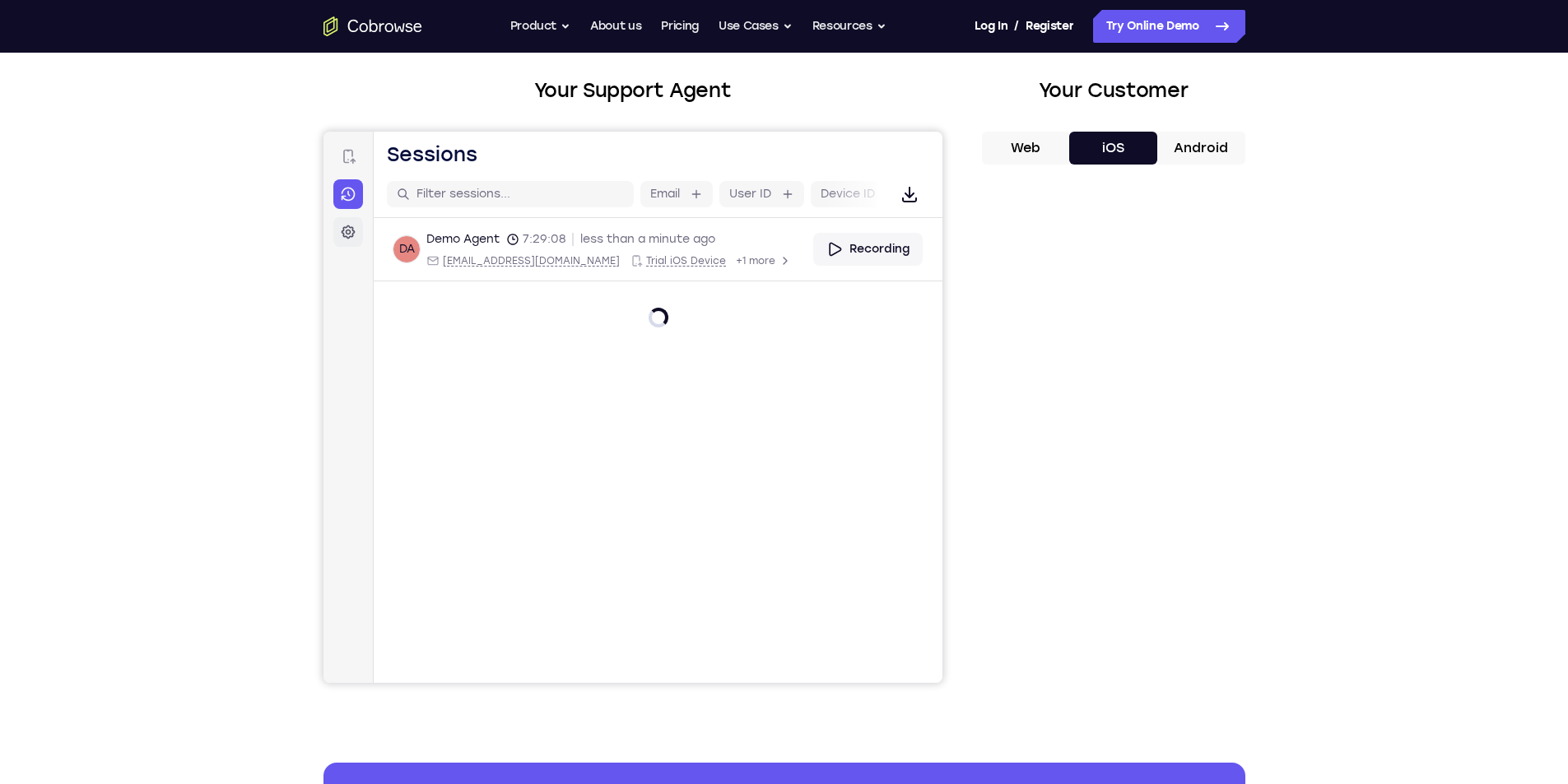
click at [354, 239] on icon at bounding box center [347, 232] width 17 height 17
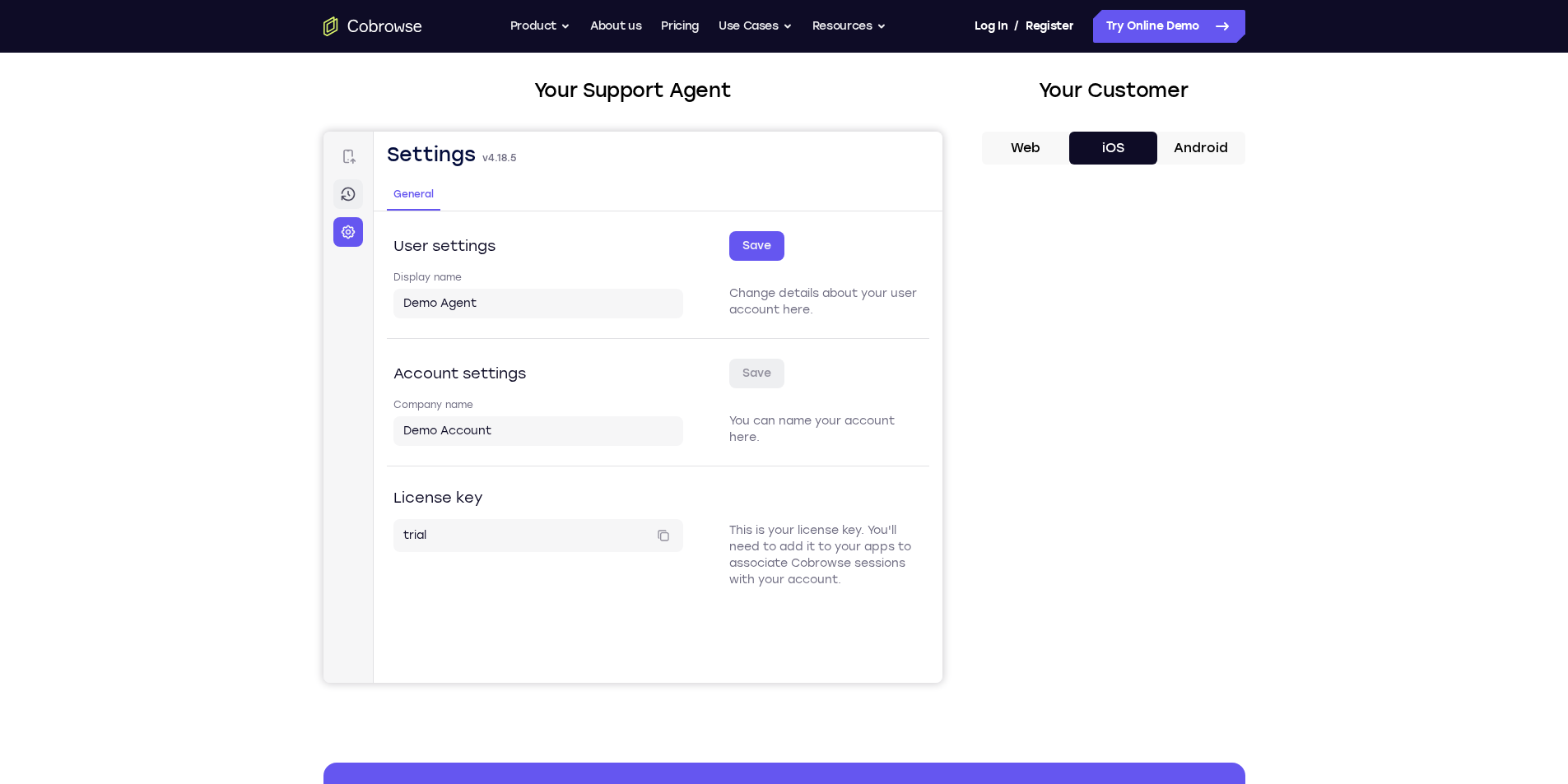
click at [346, 201] on icon at bounding box center [347, 194] width 17 height 17
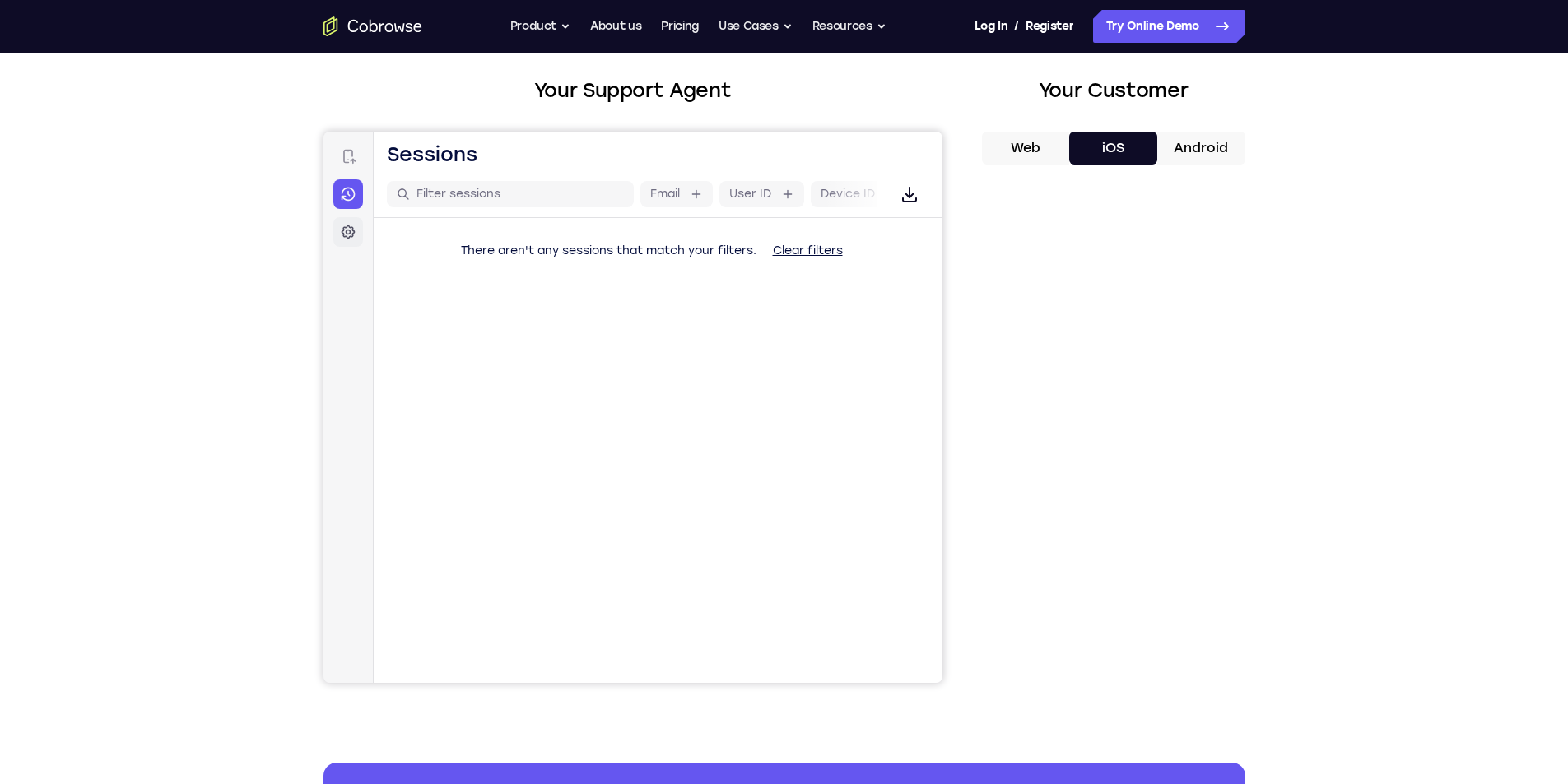
click at [336, 226] on link "Settings" at bounding box center [347, 232] width 30 height 30
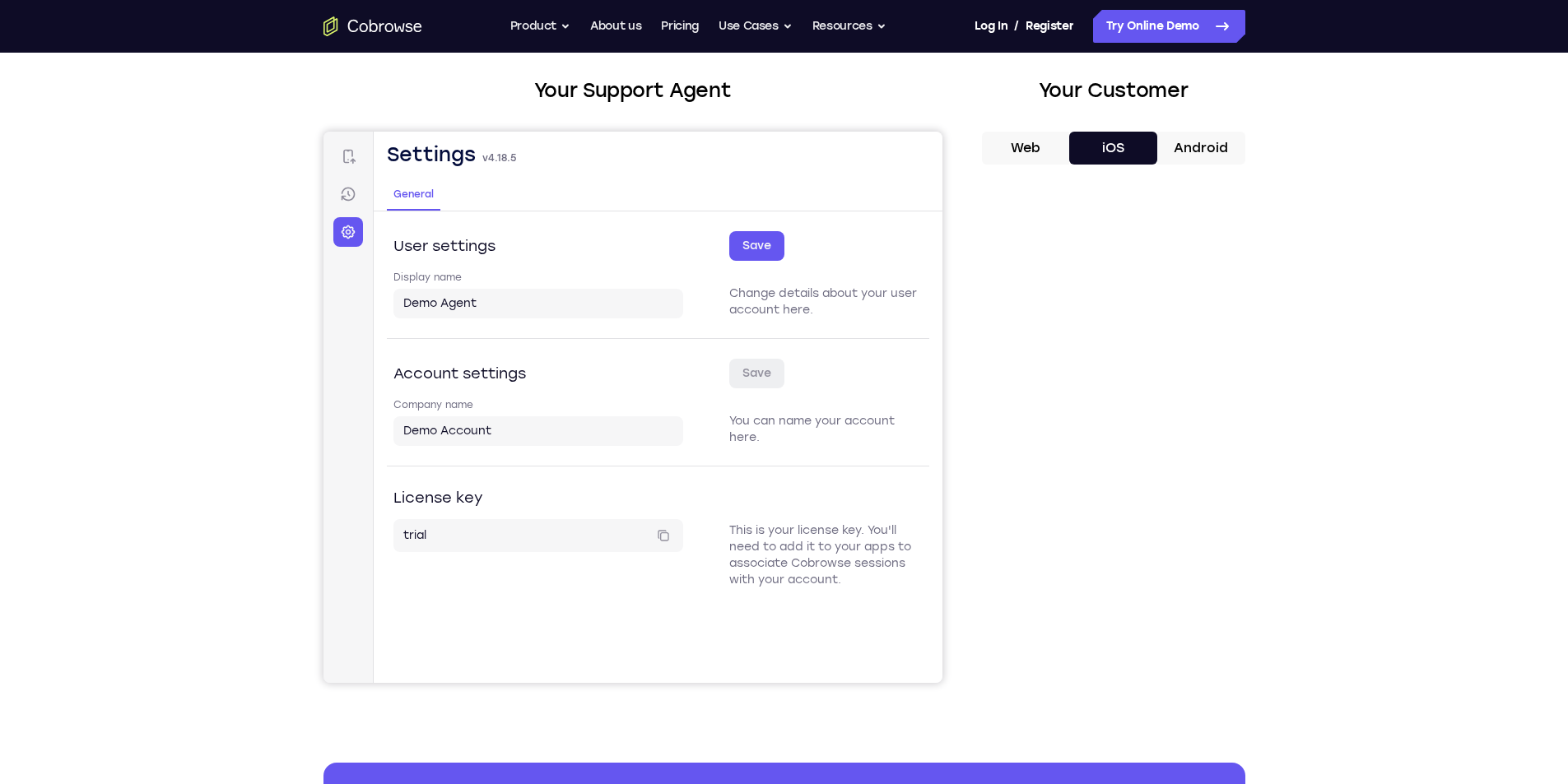
drag, startPoint x: 423, startPoint y: 198, endPoint x: 496, endPoint y: 201, distance: 73.1
click at [424, 197] on span "General" at bounding box center [412, 193] width 40 height 13
click at [496, 201] on html "Skip to main content Connect Sessions Settings Open main menu Settings v 4.18.5…" at bounding box center [632, 406] width 619 height 551
drag, startPoint x: 519, startPoint y: 197, endPoint x: 594, endPoint y: 198, distance: 75.0
click at [577, 199] on nav "General General" at bounding box center [657, 191] width 568 height 40
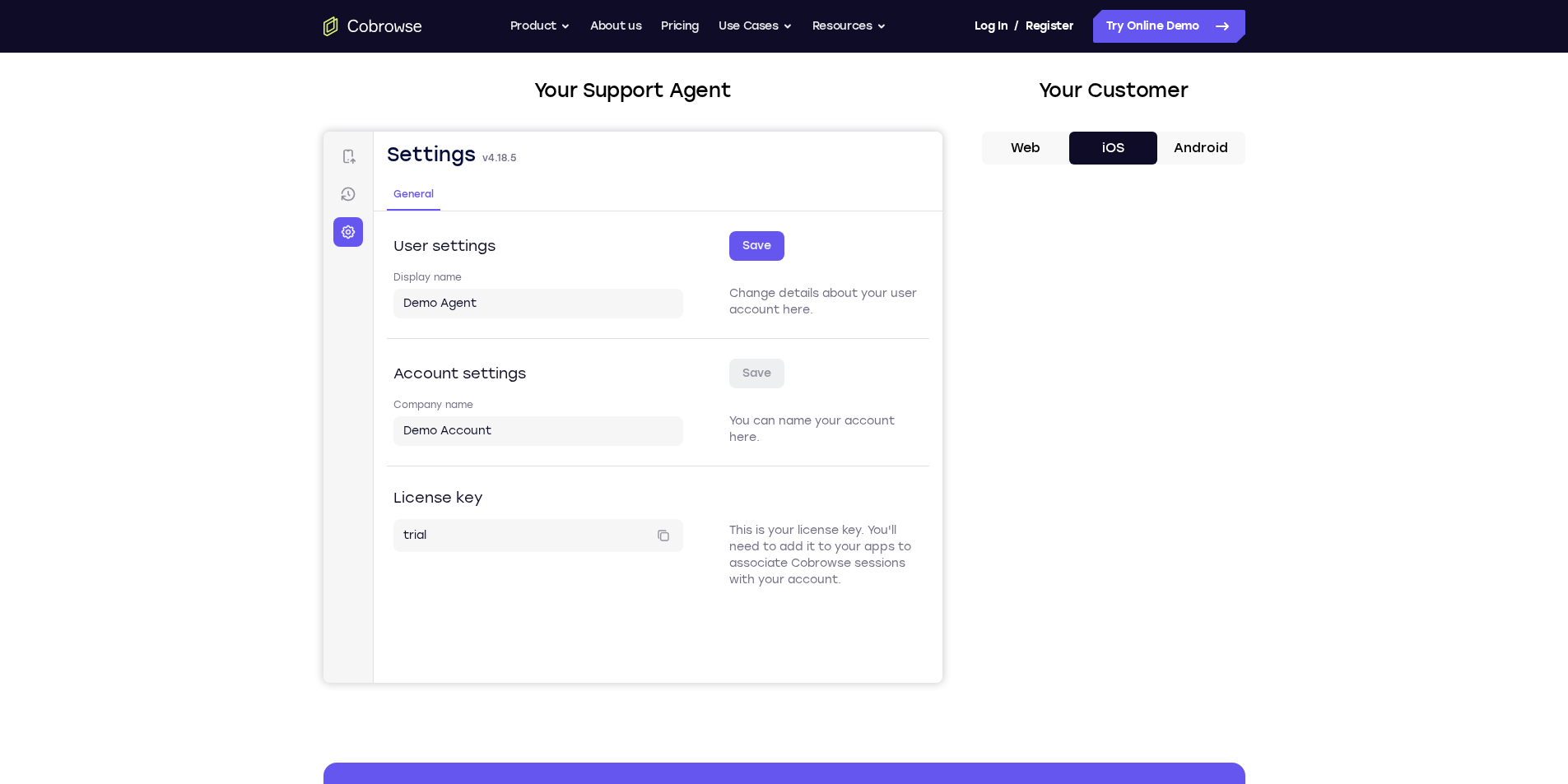
drag, startPoint x: 607, startPoint y: 196, endPoint x: 471, endPoint y: 172, distance: 138.1
click at [471, 172] on nav "General General" at bounding box center [657, 191] width 568 height 40
drag, startPoint x: 607, startPoint y: 185, endPoint x: 519, endPoint y: 188, distance: 88.1
click at [520, 188] on nav "General General" at bounding box center [657, 191] width 568 height 40
click at [662, 539] on icon at bounding box center [662, 535] width 13 height 13
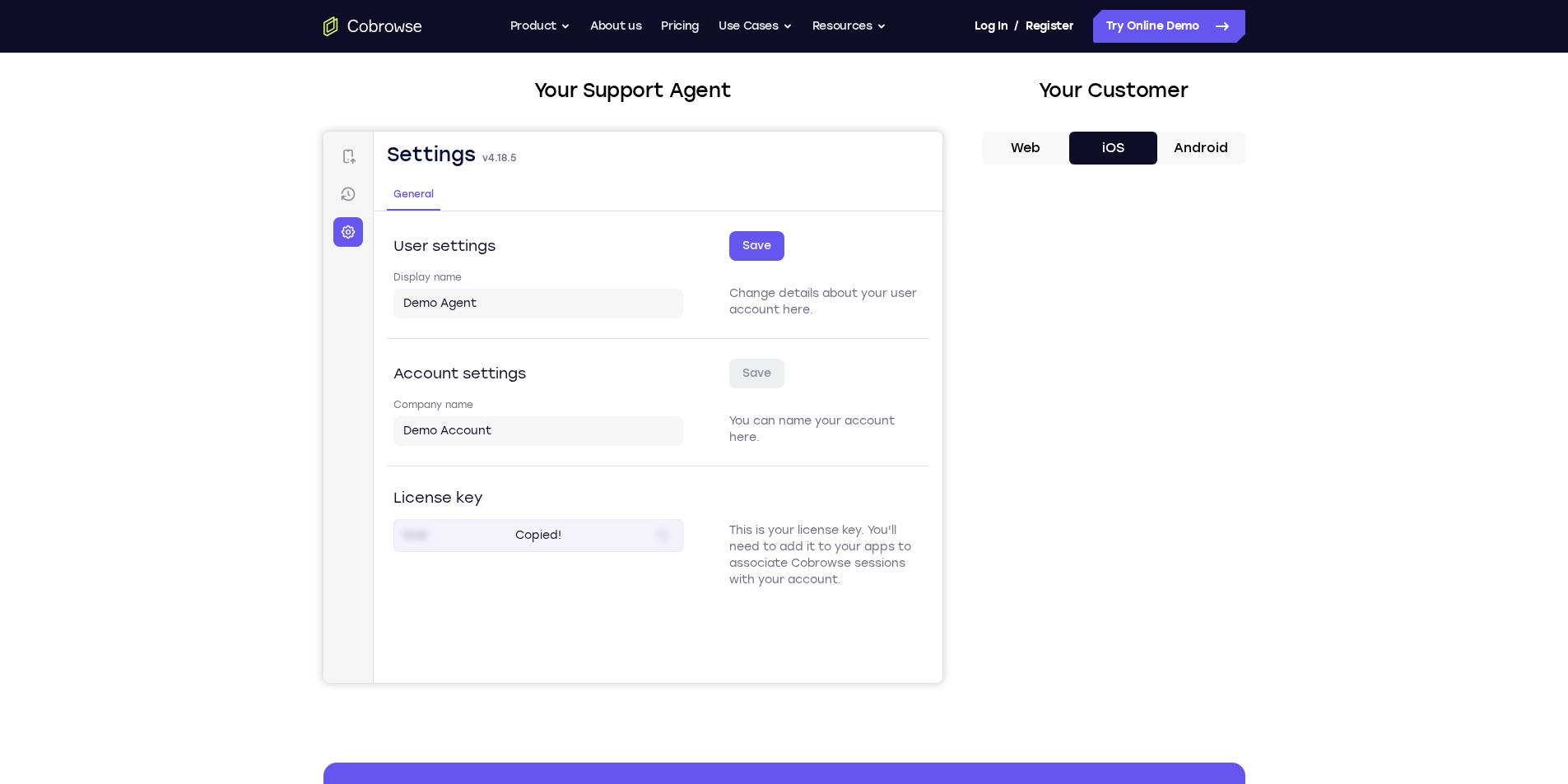
click at [561, 542] on div "Copied!" at bounding box center [538, 535] width 290 height 33
click at [551, 540] on input "trial" at bounding box center [524, 535] width 244 height 17
click at [1310, 574] on div "Your Support Agent Your Customer Web iOS Android Next Steps We’d be happy to gi…" at bounding box center [784, 513] width 1054 height 1085
click at [1137, 144] on button "iOS" at bounding box center [1113, 147] width 88 height 33
drag, startPoint x: 1137, startPoint y: 141, endPoint x: 1110, endPoint y: 149, distance: 28.2
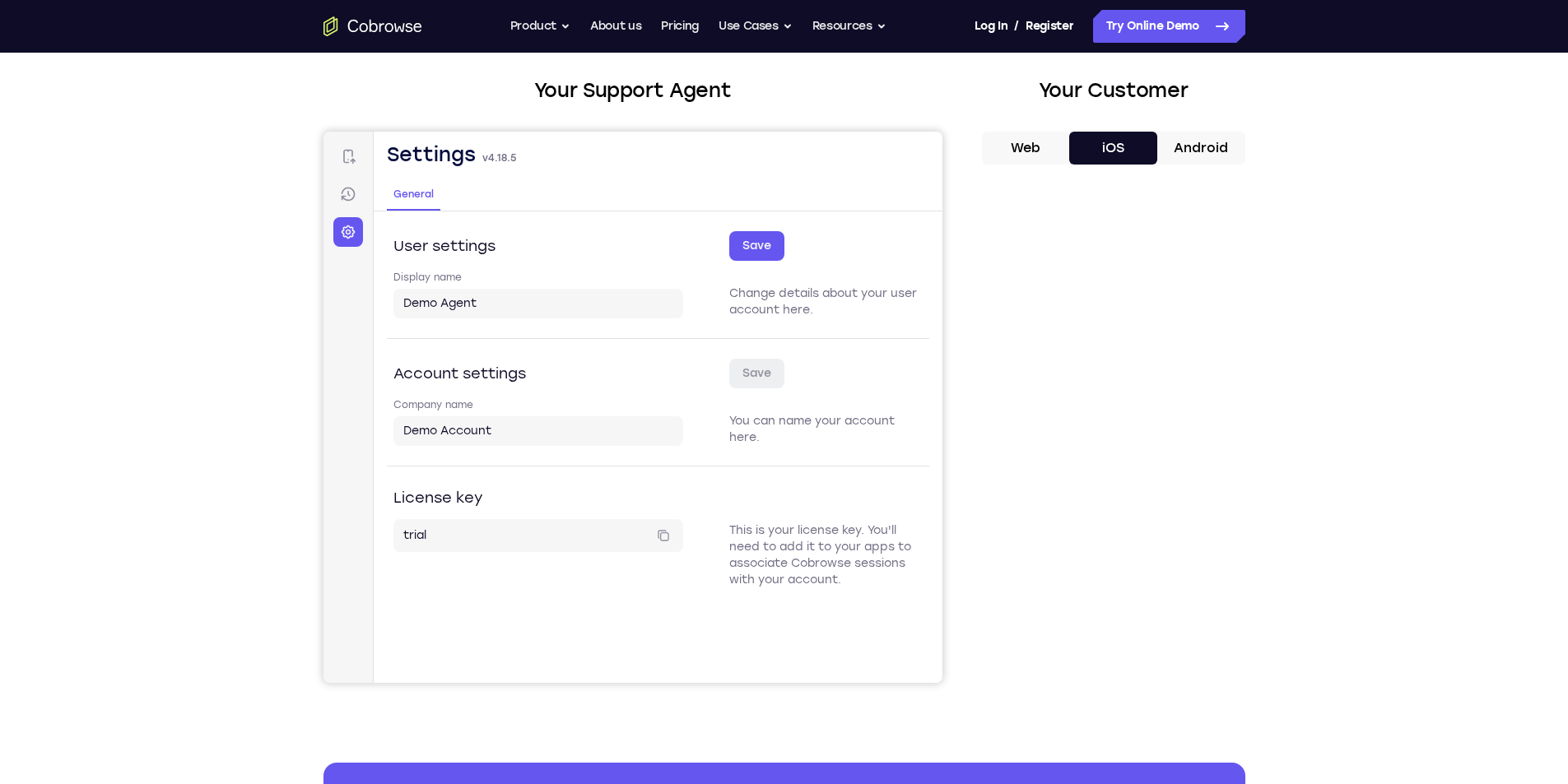
click at [1110, 149] on button "iOS" at bounding box center [1113, 147] width 88 height 33
click at [1055, 26] on link "Register" at bounding box center [1050, 26] width 47 height 33
click at [988, 37] on link "Log In" at bounding box center [991, 26] width 33 height 33
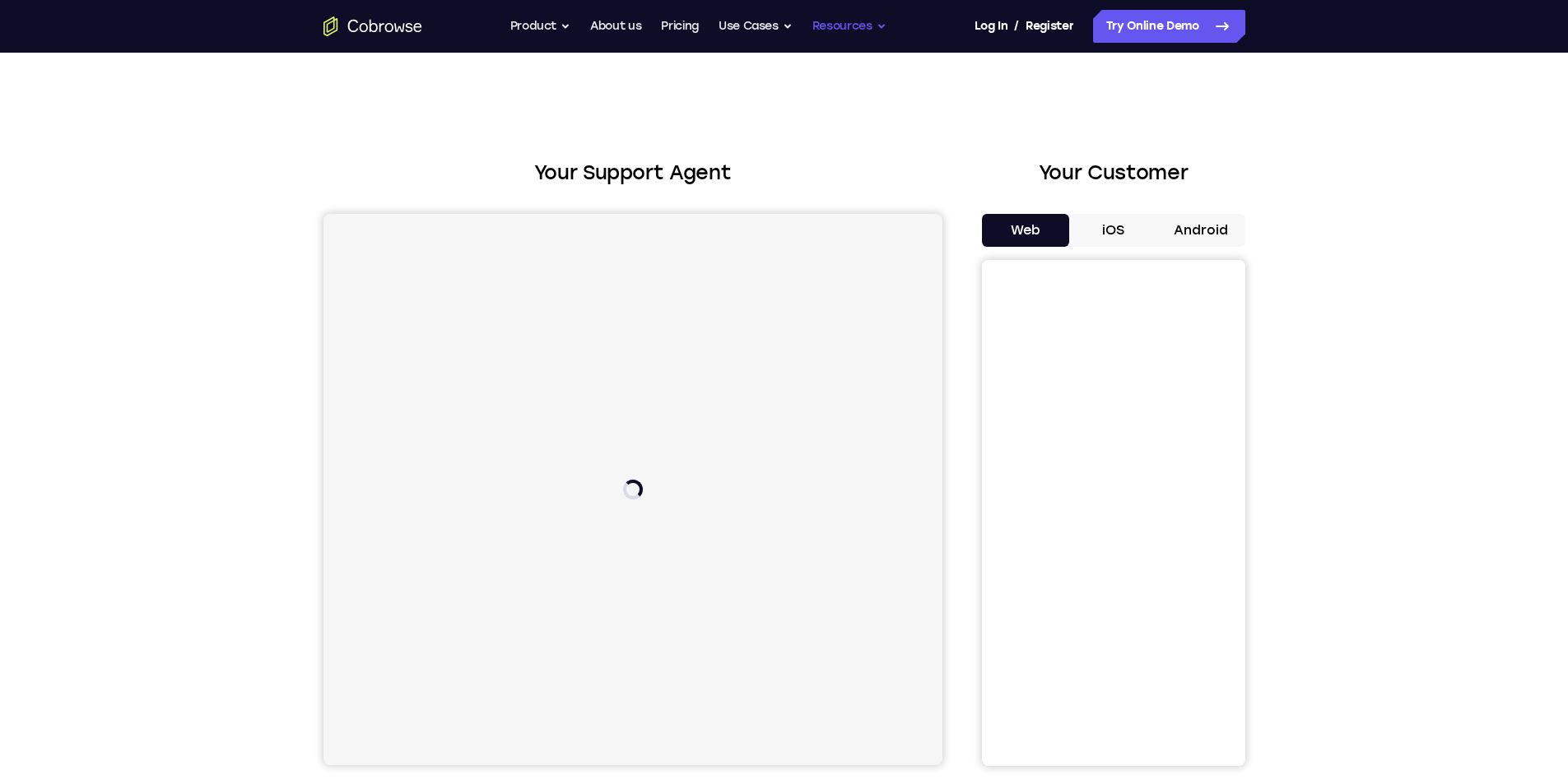
click at [855, 28] on button "Resources" at bounding box center [849, 26] width 74 height 33
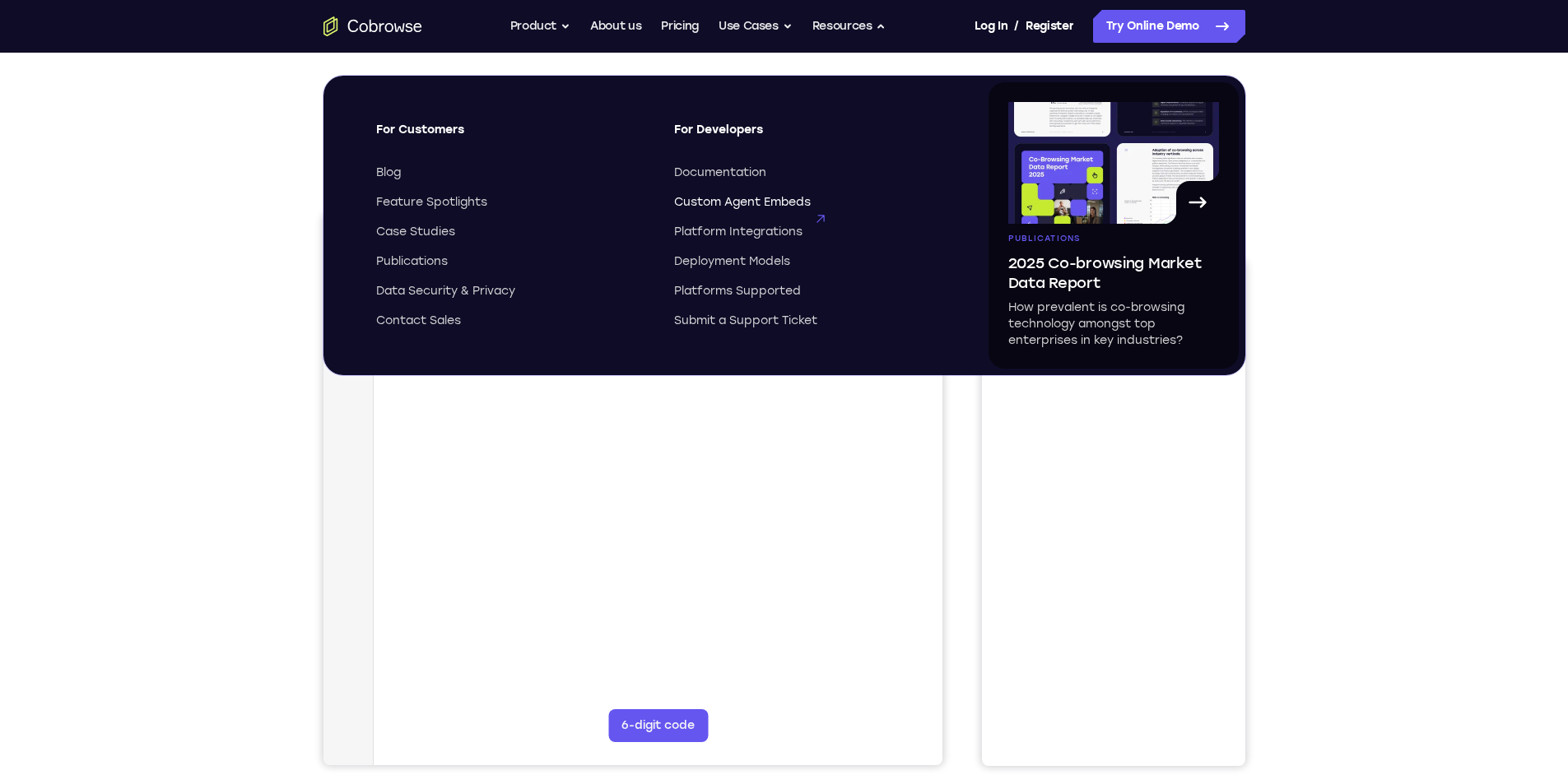
click at [761, 204] on span "Custom Agent Embeds" at bounding box center [742, 202] width 136 height 17
click at [534, 29] on button "Product" at bounding box center [541, 26] width 61 height 33
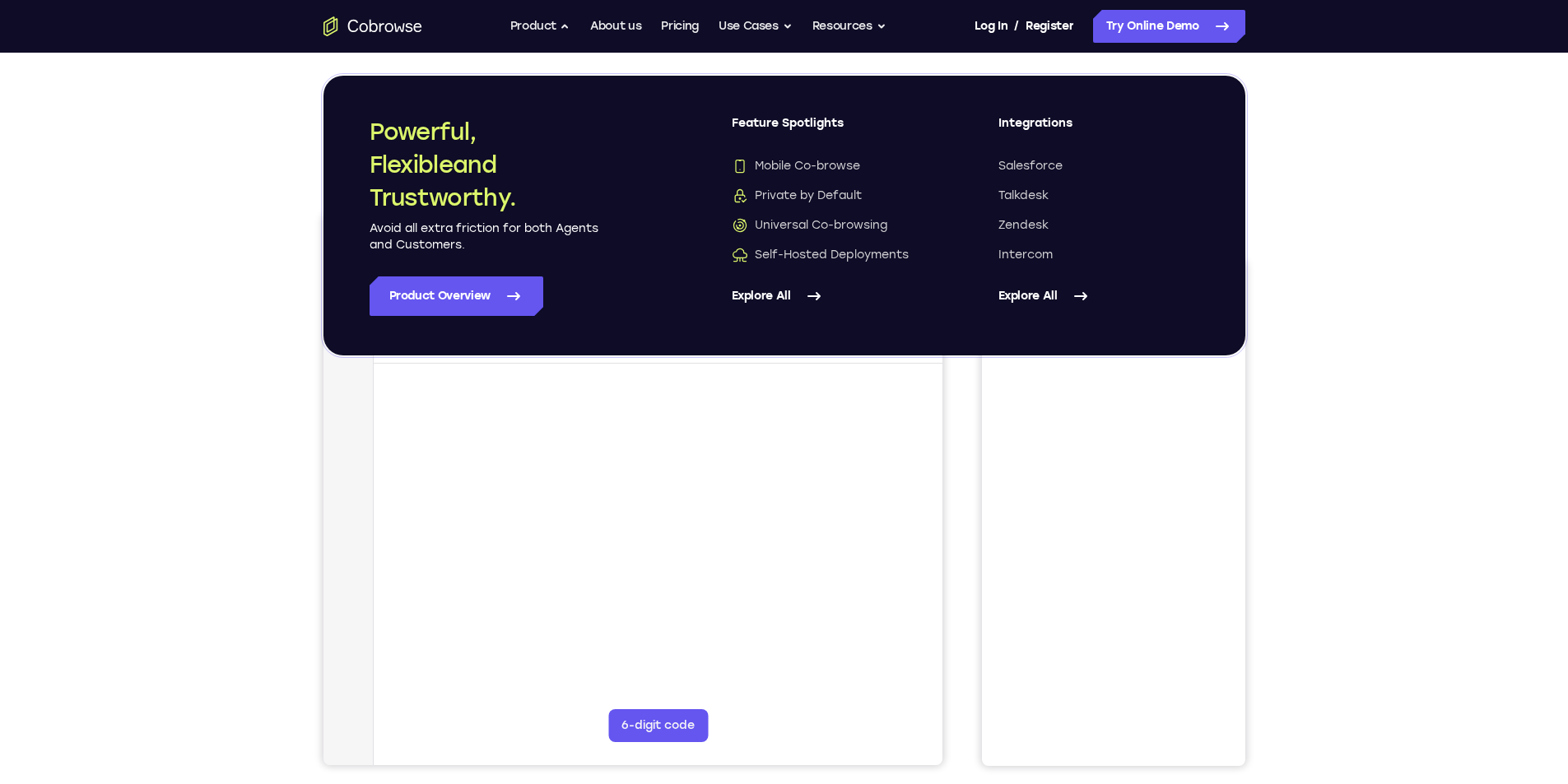
click at [385, 25] on icon "Go to the home page" at bounding box center [373, 27] width 99 height 20
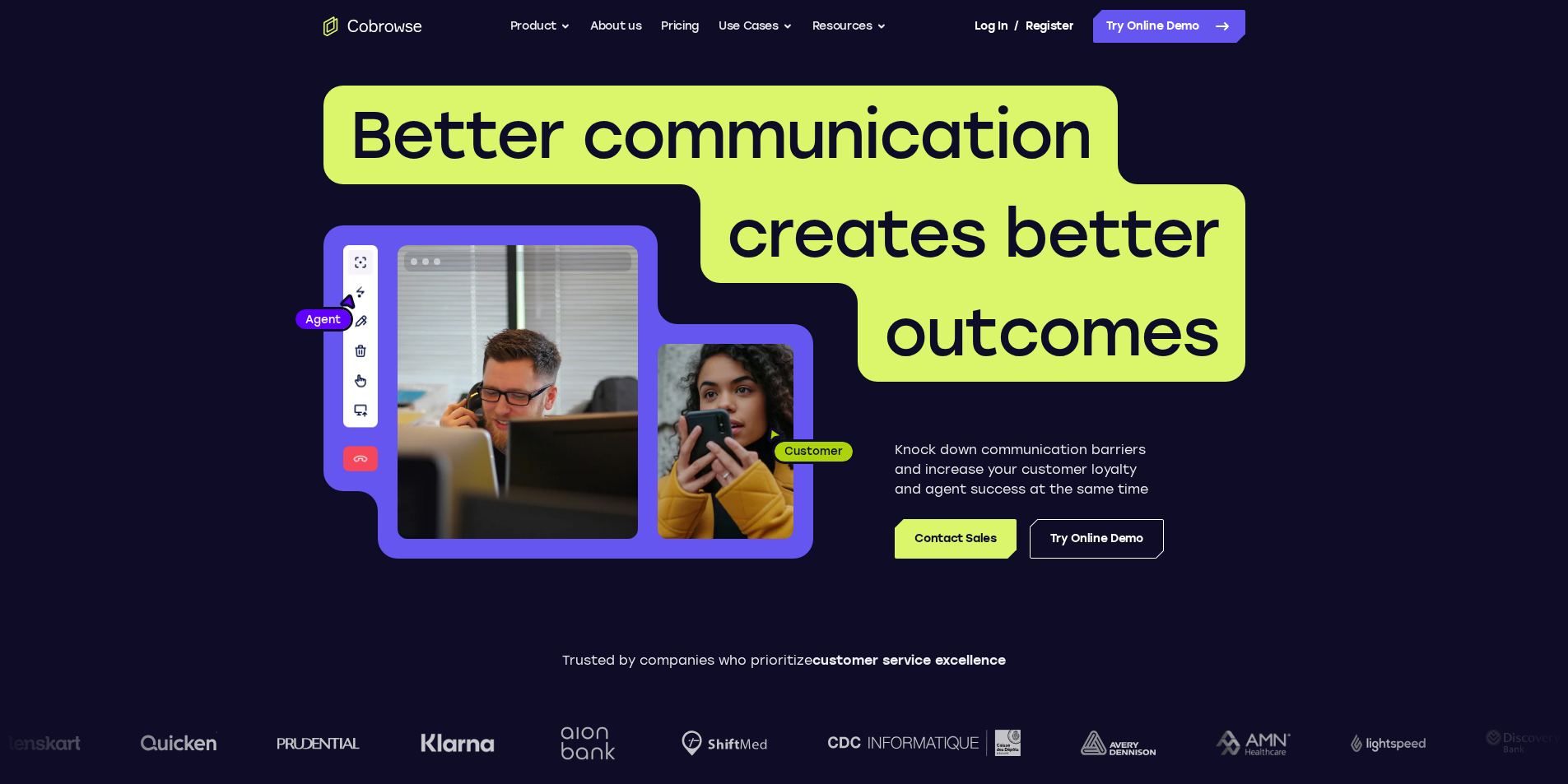
drag, startPoint x: 355, startPoint y: 343, endPoint x: 357, endPoint y: 333, distance: 10.2
click at [355, 340] on h1 "Better communication creates better outcomes" at bounding box center [784, 234] width 922 height 296
drag, startPoint x: 356, startPoint y: 305, endPoint x: 360, endPoint y: 268, distance: 37.2
click at [356, 301] on h1 "Better communication creates better outcomes" at bounding box center [784, 234] width 922 height 296
click at [363, 458] on img at bounding box center [360, 358] width 35 height 226
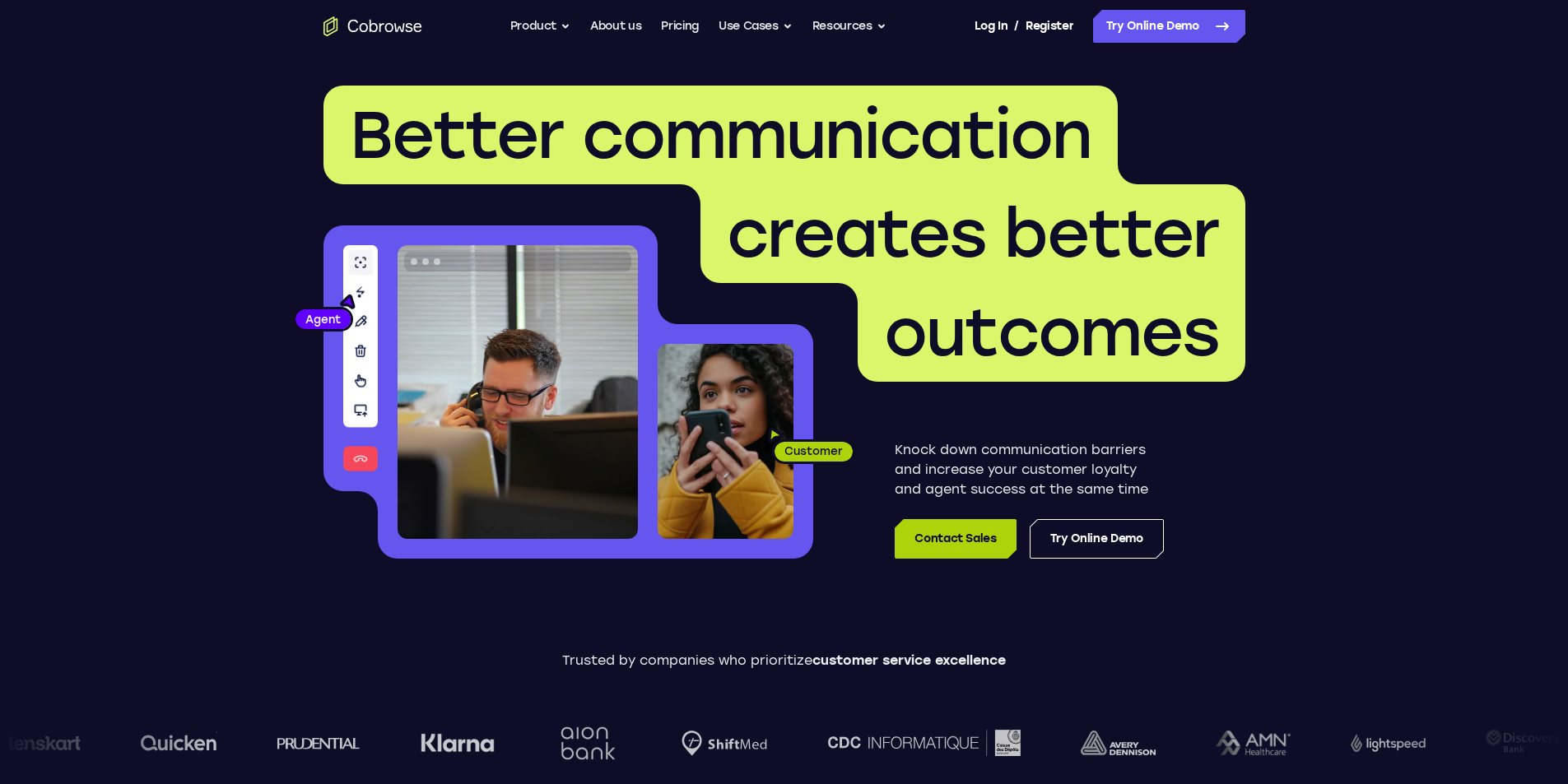
click at [952, 542] on link "Contact Sales" at bounding box center [955, 538] width 121 height 39
click at [1099, 535] on link "Try Online Demo" at bounding box center [1097, 538] width 134 height 39
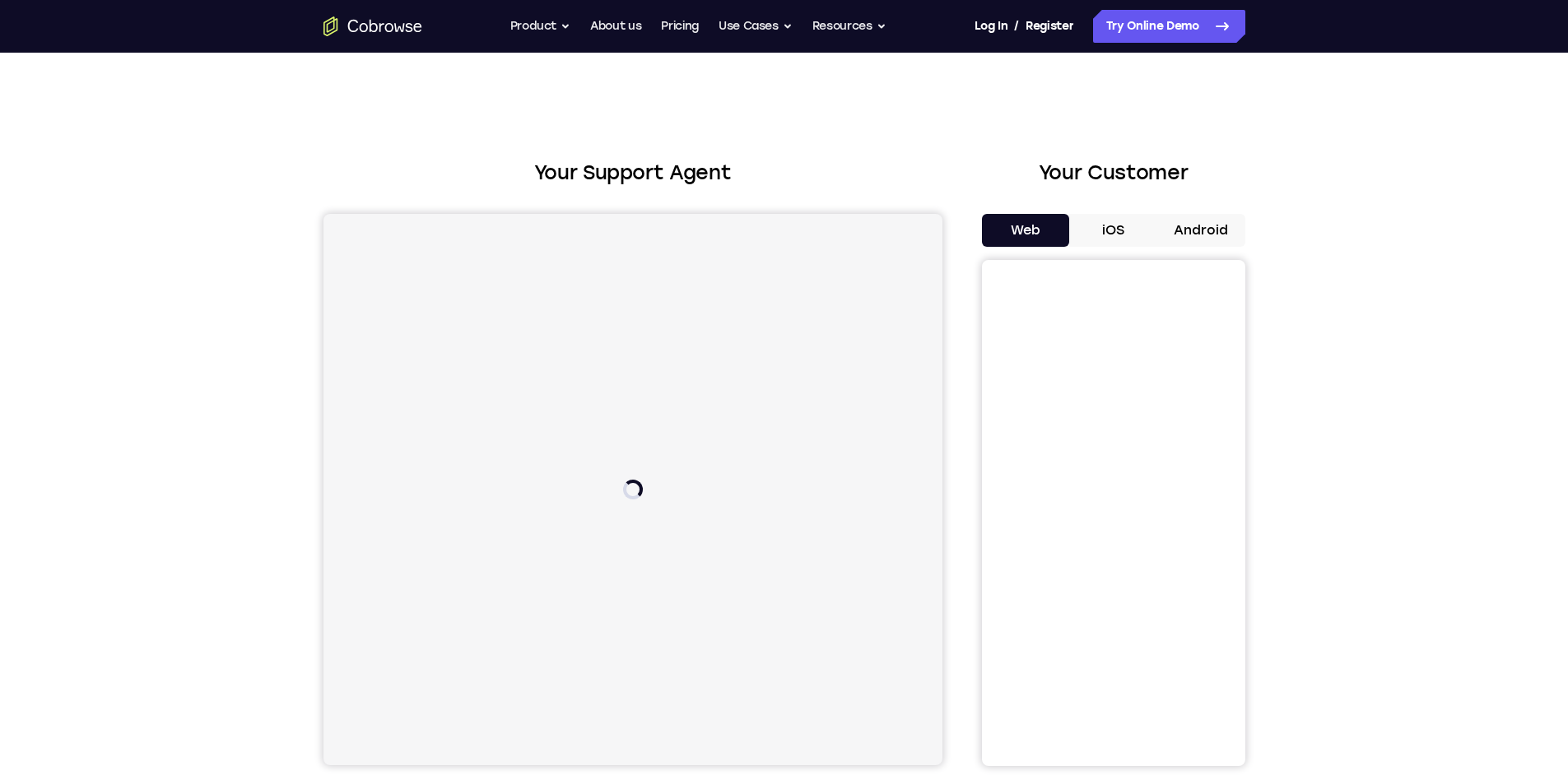
click at [1100, 231] on button "iOS" at bounding box center [1113, 230] width 88 height 33
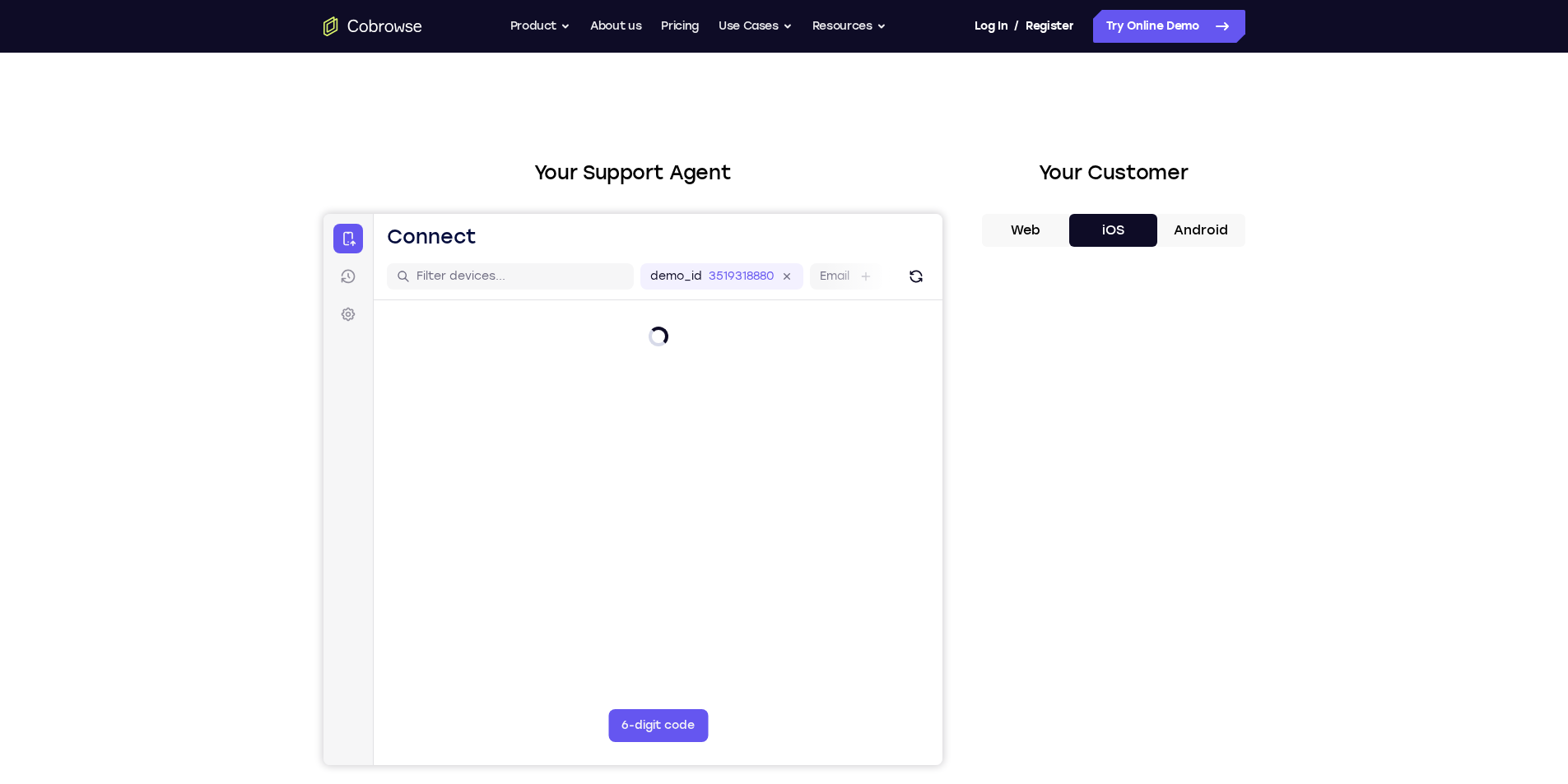
click at [1170, 235] on button "Android" at bounding box center [1201, 230] width 88 height 33
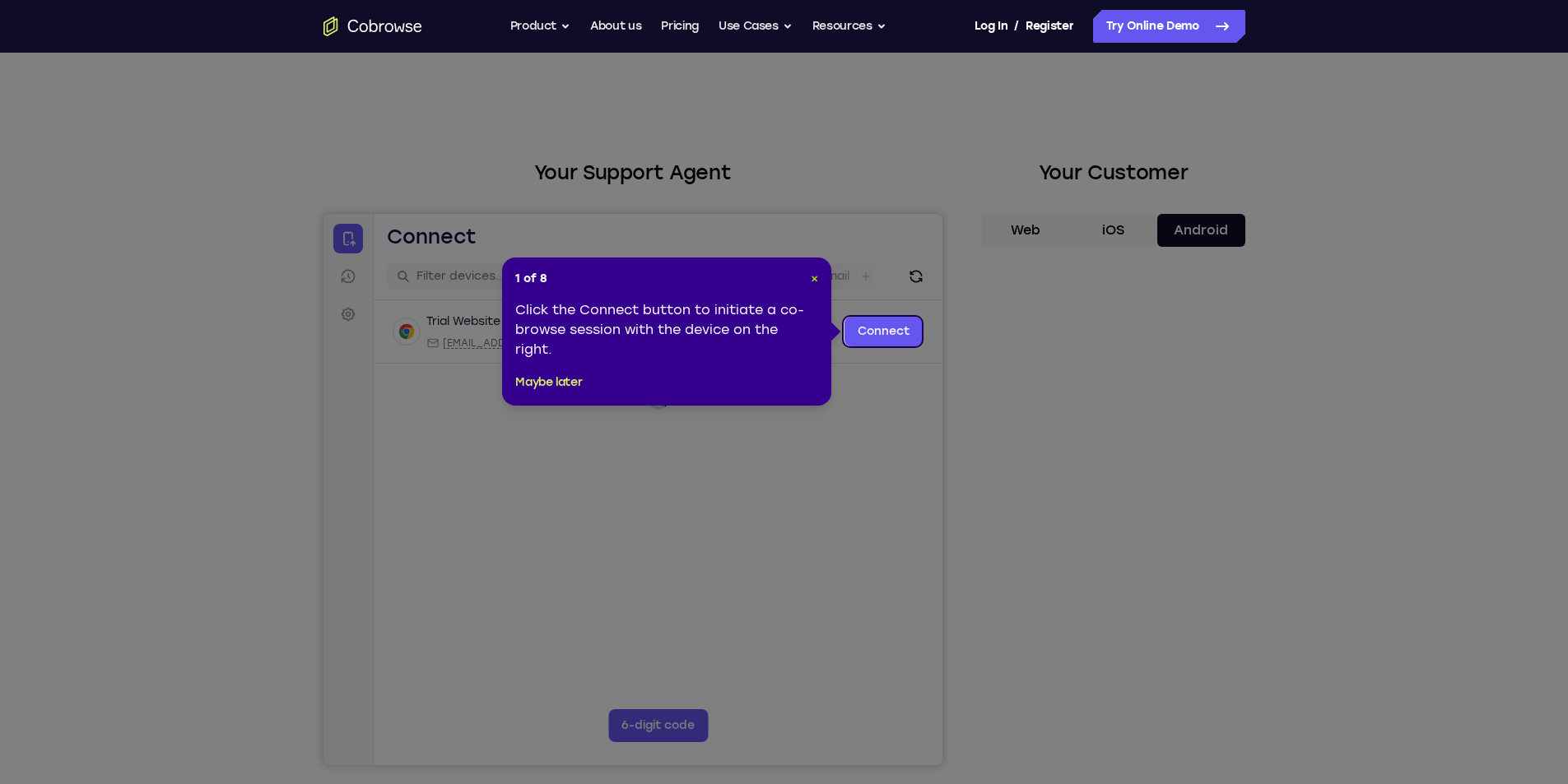
click at [817, 276] on span "×" at bounding box center [815, 278] width 8 height 14
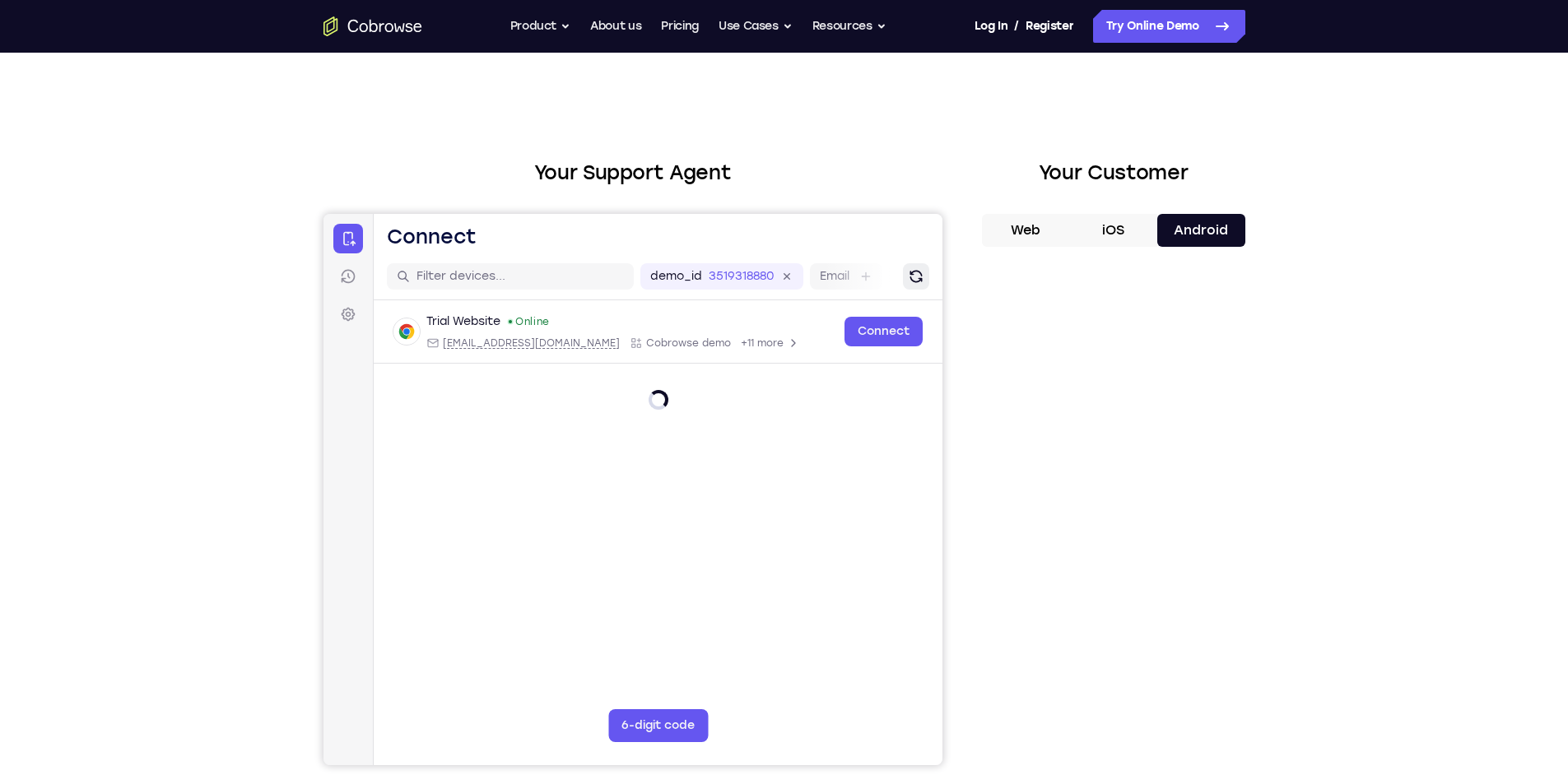
click at [909, 270] on icon "Refresh" at bounding box center [916, 276] width 18 height 18
drag, startPoint x: 847, startPoint y: 277, endPoint x: 772, endPoint y: 268, distance: 75.5
click at [773, 268] on div "demo_id 3519318880 3519318880 Email User ID Device ID Device name" at bounding box center [921, 276] width 562 height 27
drag, startPoint x: 771, startPoint y: 267, endPoint x: 760, endPoint y: 265, distance: 11.2
click at [761, 265] on div "demo_id 3519318880" at bounding box center [720, 276] width 163 height 27
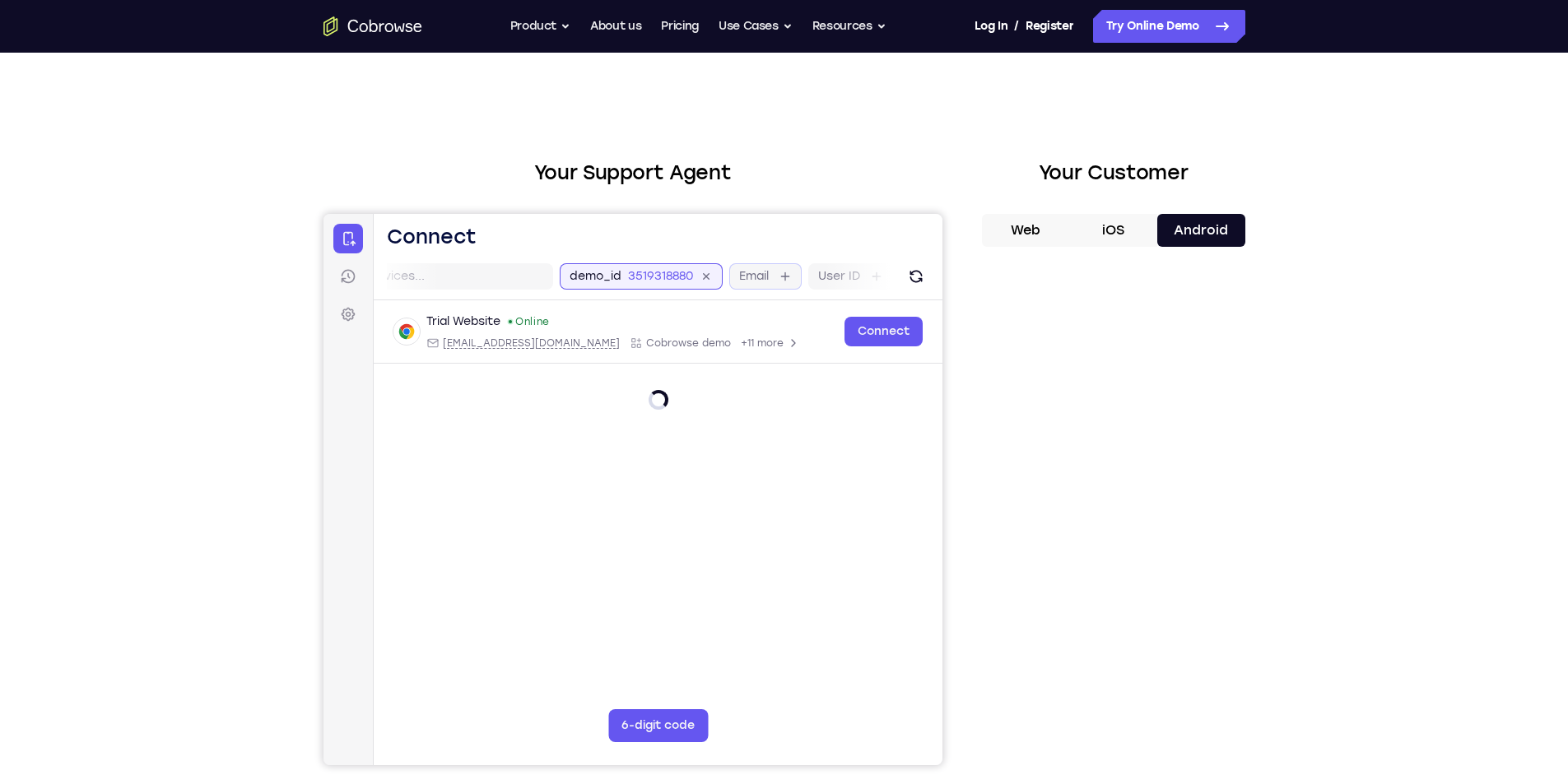
scroll to position [0, 84]
drag, startPoint x: 812, startPoint y: 273, endPoint x: 578, endPoint y: 265, distance: 234.1
click at [578, 265] on div "demo_id 3519318880 3519318880 Email User ID Device ID Device name" at bounding box center [837, 276] width 562 height 27
drag, startPoint x: 851, startPoint y: 282, endPoint x: 702, endPoint y: 265, distance: 150.0
click at [703, 265] on div "demo_id 3519318880 3519318880 Email User ID Device ID Device name" at bounding box center [837, 276] width 562 height 27
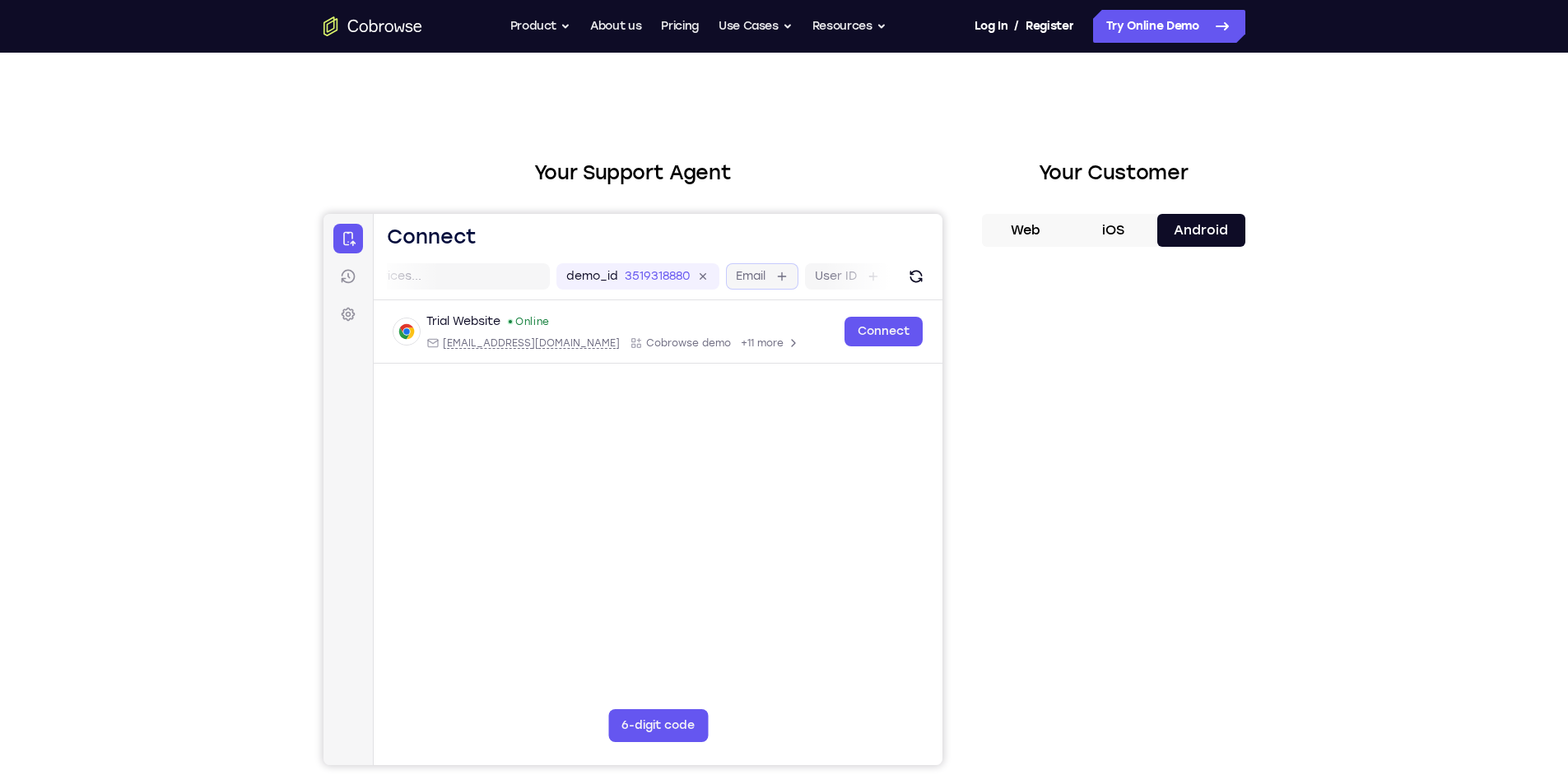
drag, startPoint x: 883, startPoint y: 275, endPoint x: 766, endPoint y: 270, distance: 117.1
click at [766, 270] on div "demo_id 3519318880 3519318880 Email User ID Device ID Device name" at bounding box center [837, 276] width 562 height 27
click at [826, 269] on label "User ID" at bounding box center [835, 276] width 42 height 17
click at [862, 269] on input "User ID" at bounding box center [863, 276] width 3 height 17
click at [835, 272] on label "Device name" at bounding box center [836, 276] width 76 height 17
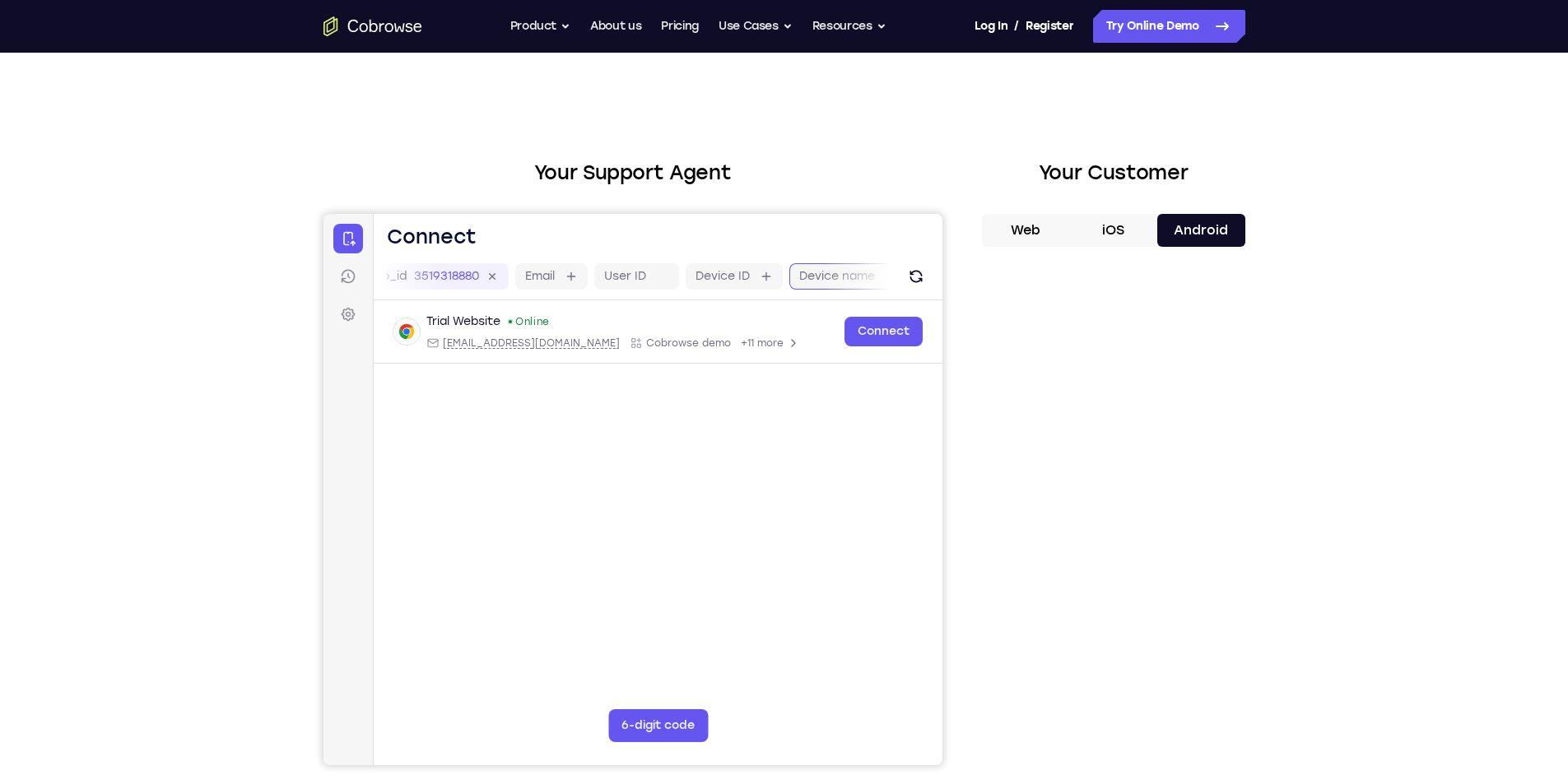
click at [881, 272] on input "Device name" at bounding box center [882, 276] width 3 height 17
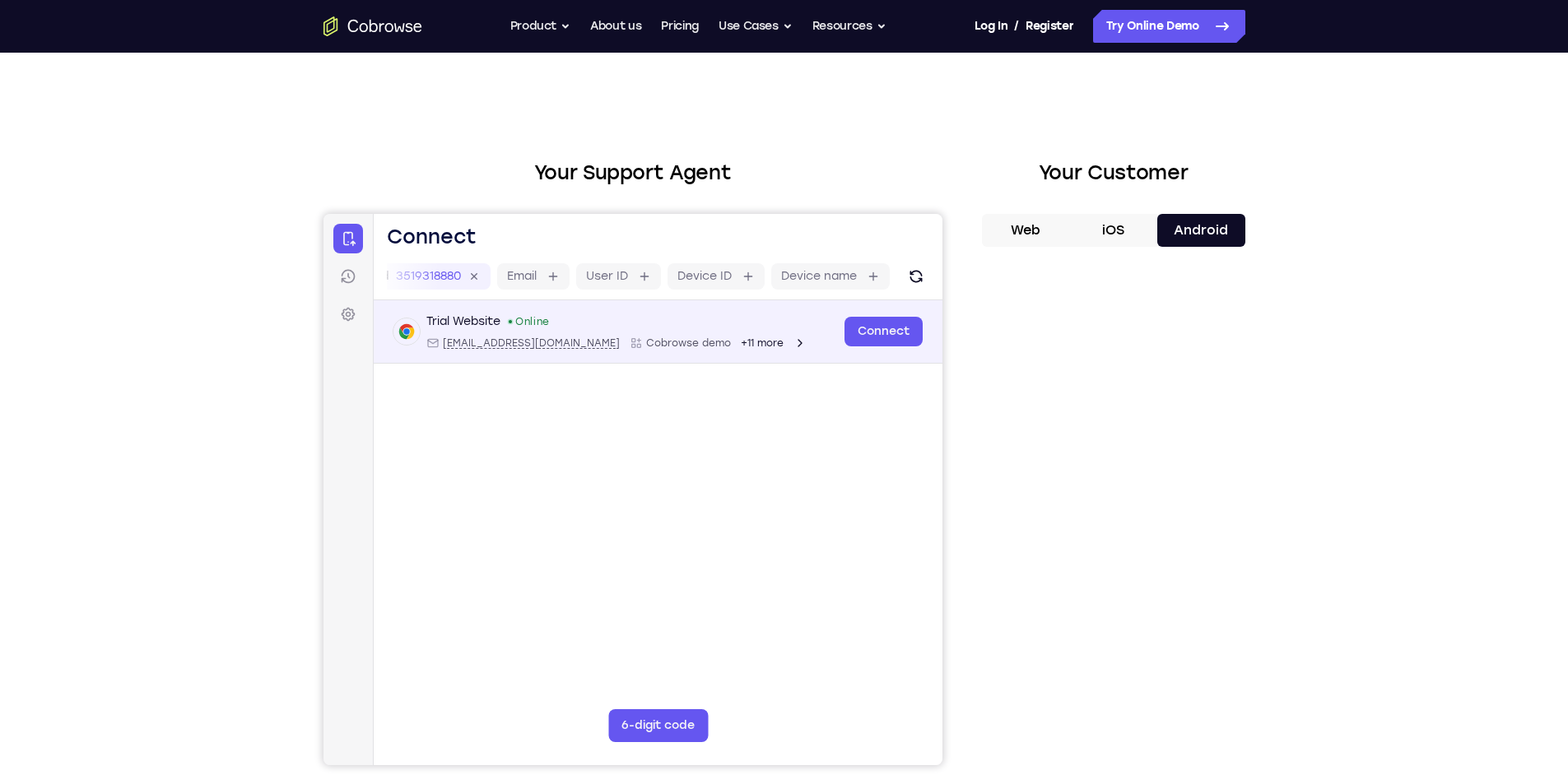
click at [792, 345] on icon "Open device details" at bounding box center [798, 342] width 13 height 13
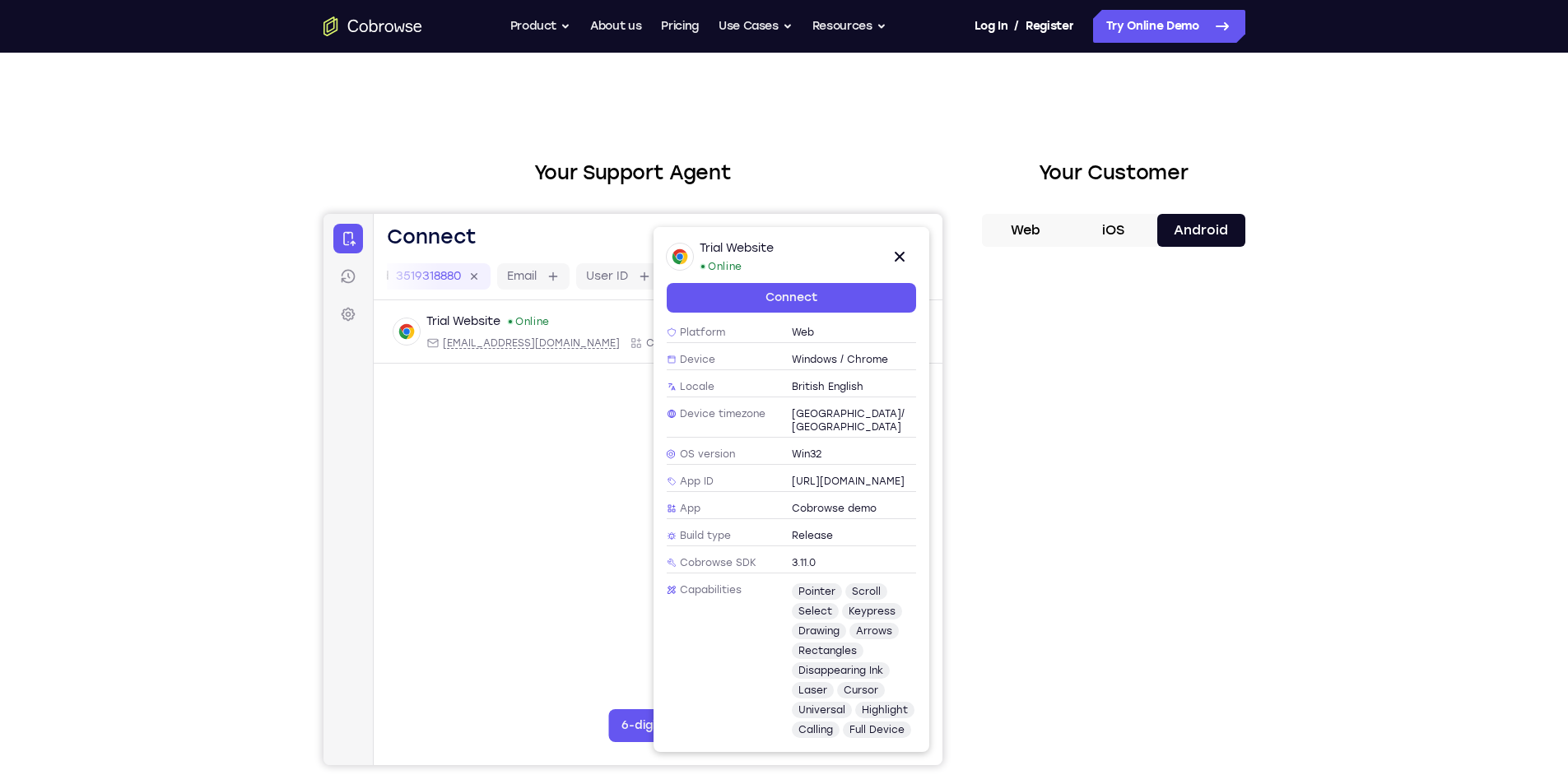
scroll to position [165, 0]
drag, startPoint x: 832, startPoint y: 377, endPoint x: 829, endPoint y: 411, distance: 34.1
click at [829, 395] on div "Platform Web Device Windows / Chrome Locale British English Device timezone [GE…" at bounding box center [790, 530] width 250 height 419
drag, startPoint x: 829, startPoint y: 437, endPoint x: 827, endPoint y: 446, distance: 9.2
click at [827, 446] on div "Platform Web Device Windows / Chrome Locale British English Device timezone [GE…" at bounding box center [790, 530] width 250 height 419
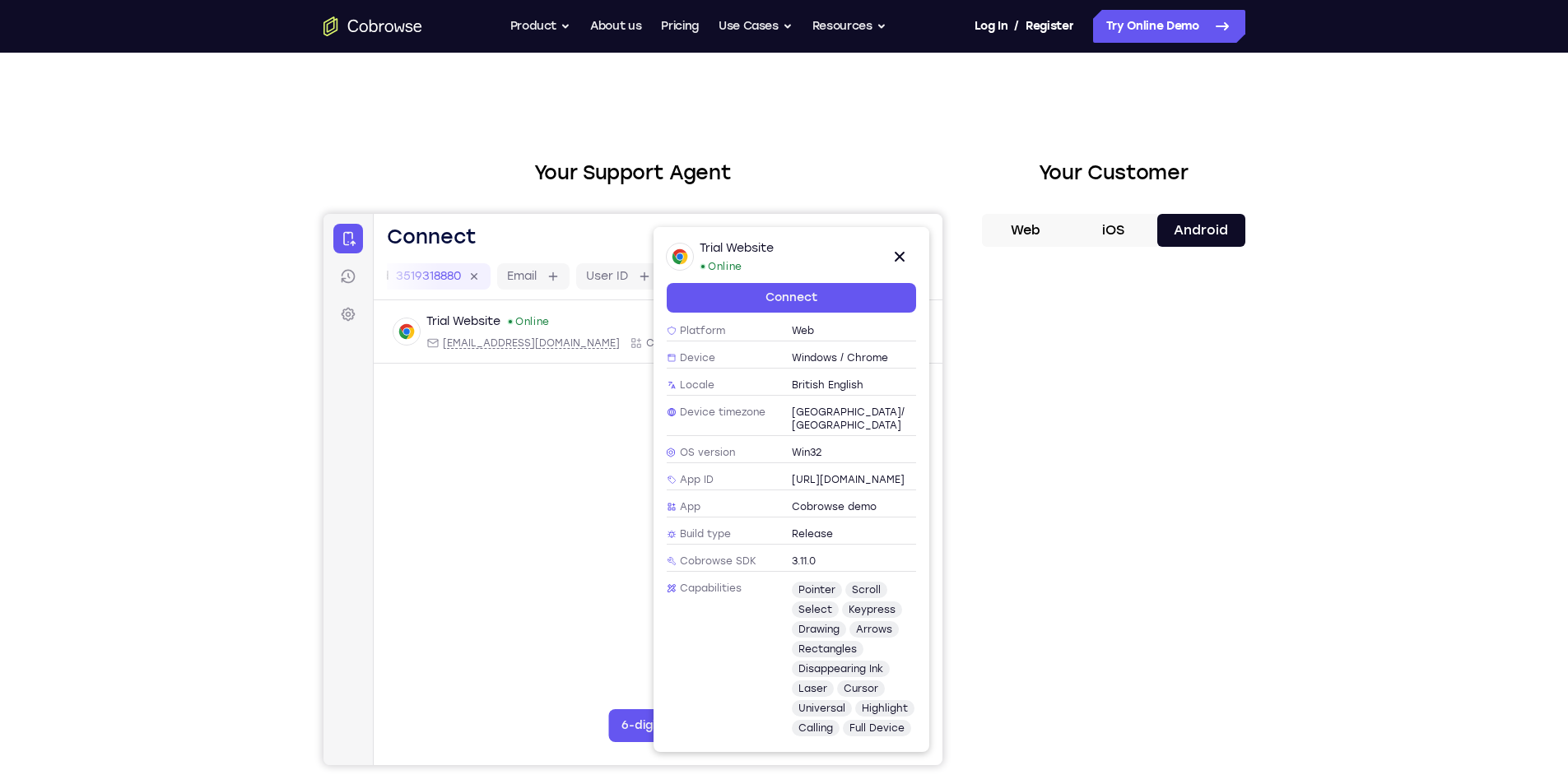
click at [830, 473] on span "[URL][DOMAIN_NAME]" at bounding box center [848, 479] width 112 height 13
click at [851, 473] on span "[URL][DOMAIN_NAME]" at bounding box center [848, 479] width 112 height 13
click at [870, 473] on span "[URL][DOMAIN_NAME]" at bounding box center [848, 479] width 112 height 13
click at [872, 601] on span "keypress" at bounding box center [871, 608] width 60 height 17
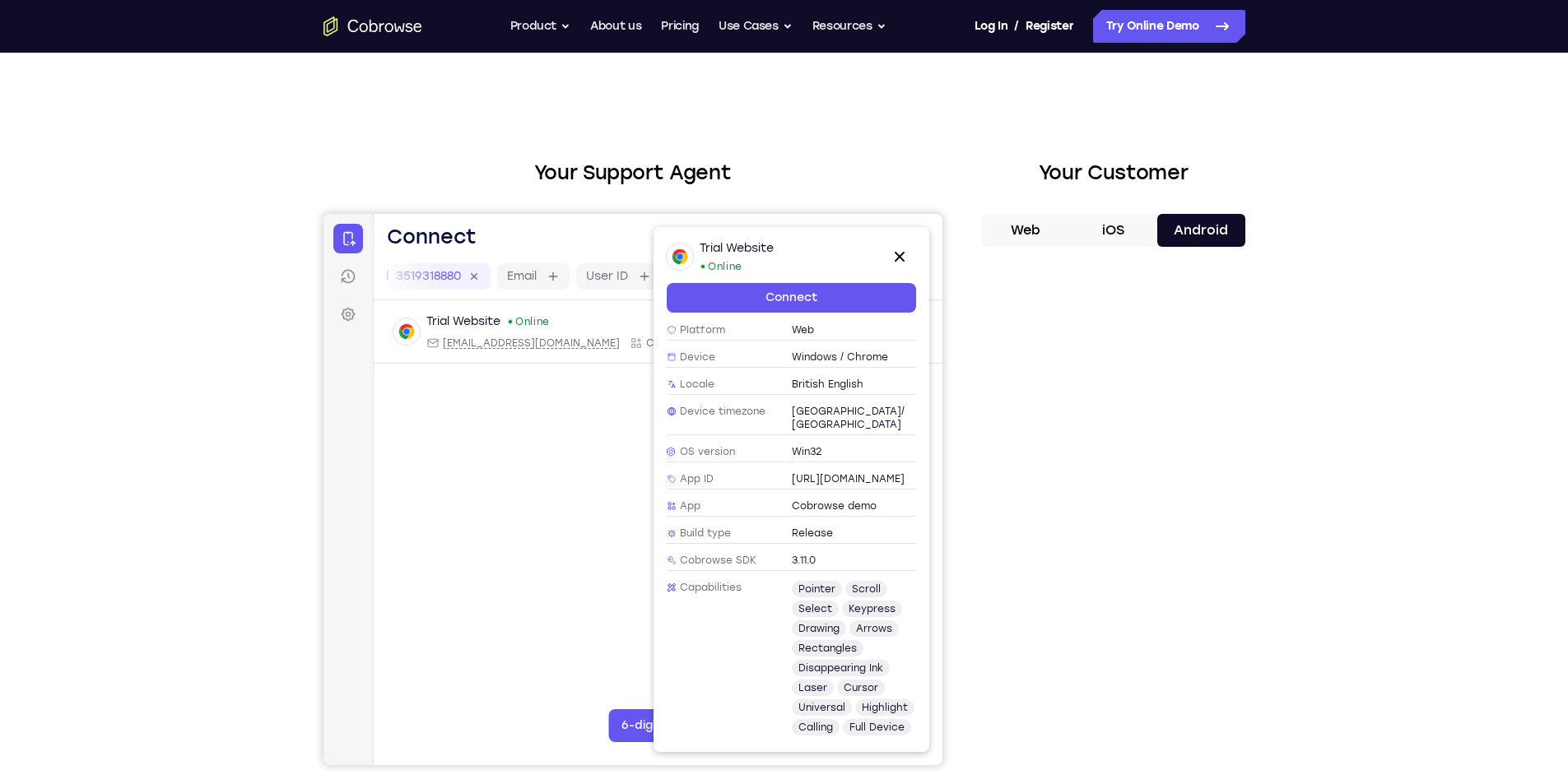
drag, startPoint x: 877, startPoint y: 704, endPoint x: 906, endPoint y: 651, distance: 60.4
click at [878, 698] on div "pointer scroll select keypress drawing arrows rectangles disappearing ink laser…" at bounding box center [854, 658] width 125 height 155
drag, startPoint x: 932, startPoint y: 532, endPoint x: 932, endPoint y: 490, distance: 42.0
click at [932, 490] on div "Trial Website Online Close Connect Custom data demo_id 3519318880 Device name T…" at bounding box center [797, 489] width 289 height 525
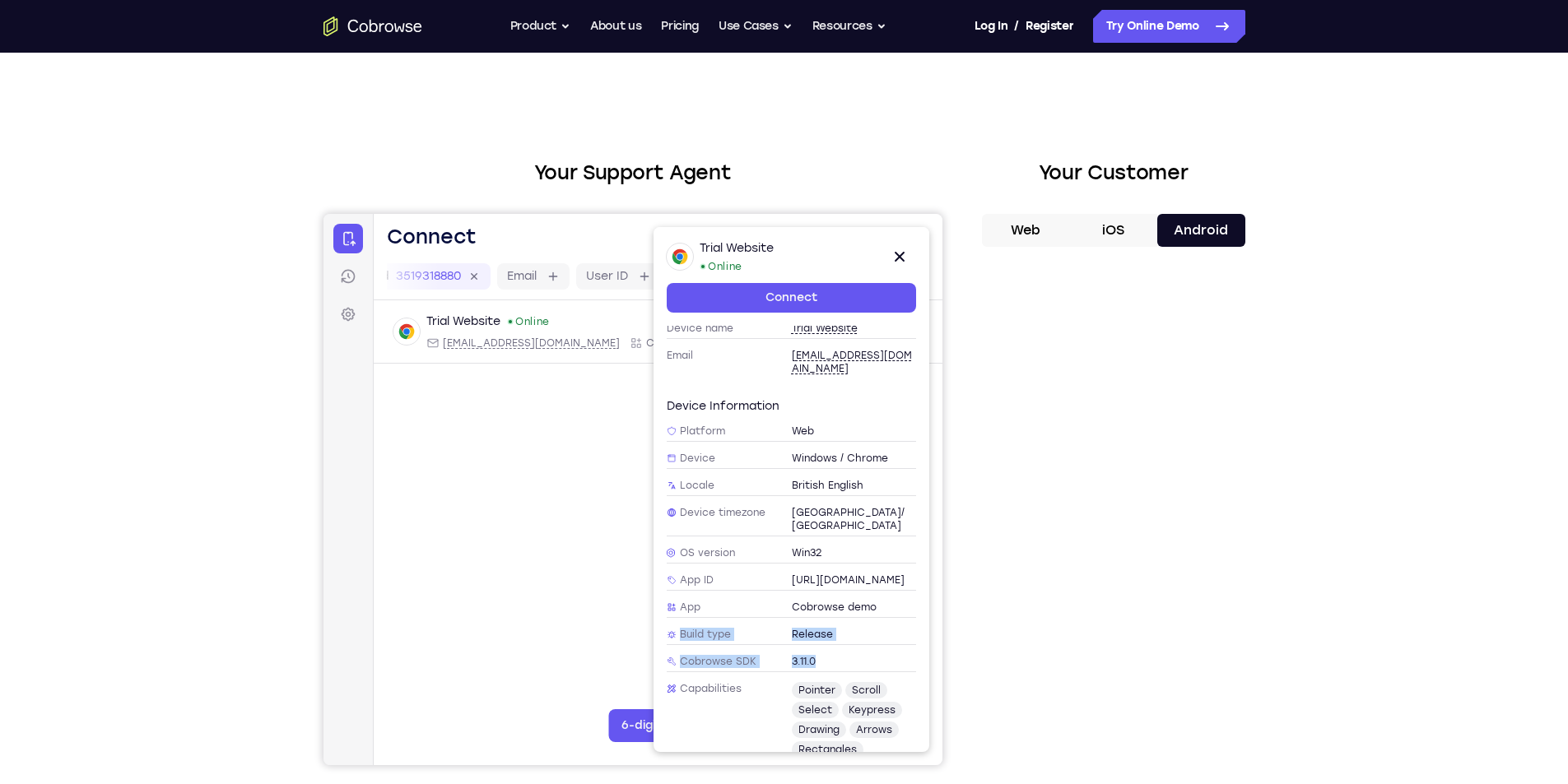
scroll to position [0, 0]
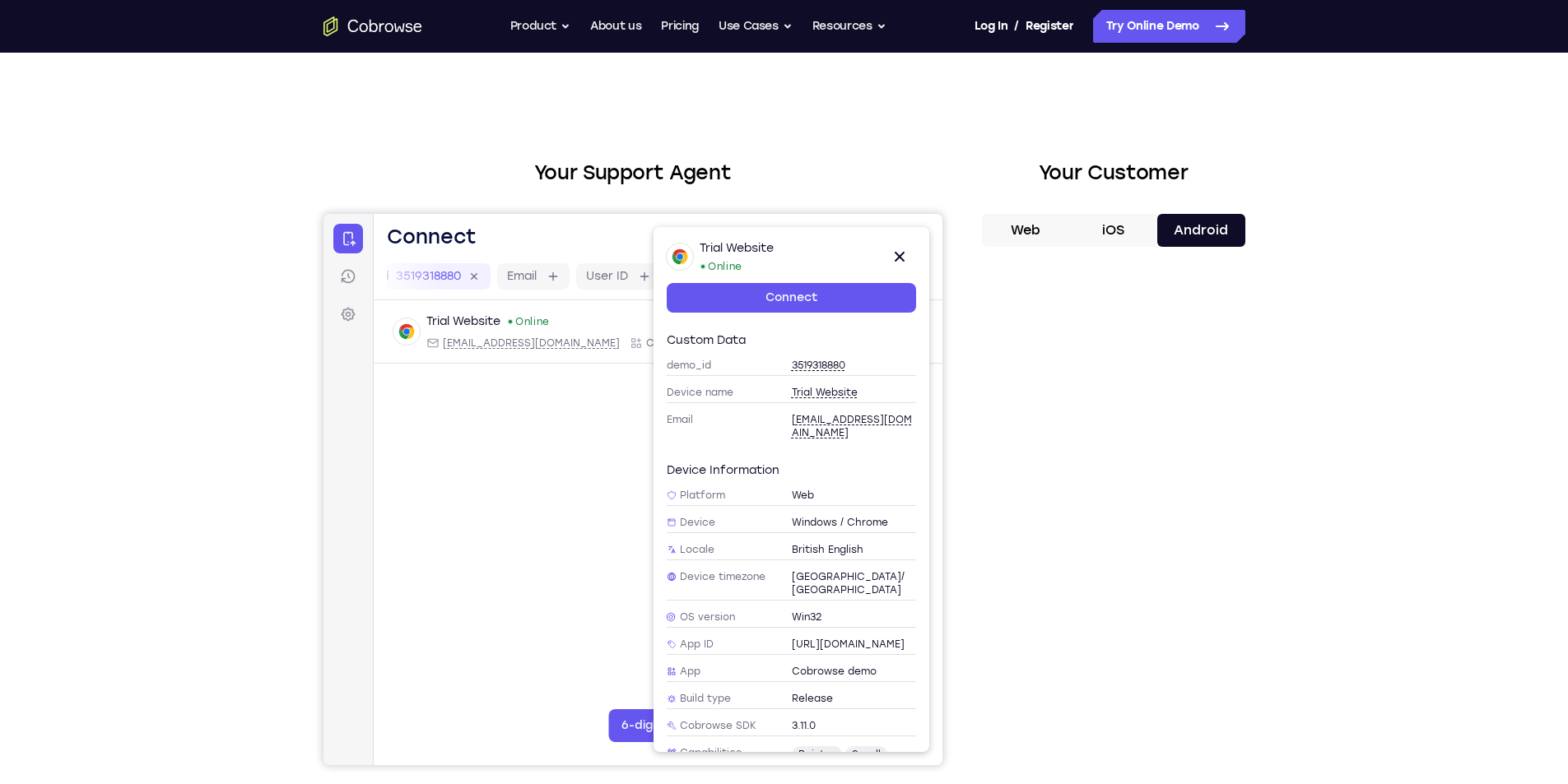
click at [817, 424] on span "[EMAIL_ADDRESS][DOMAIN_NAME]" at bounding box center [854, 426] width 125 height 27
type input "[EMAIL_ADDRESS][DOMAIN_NAME]"
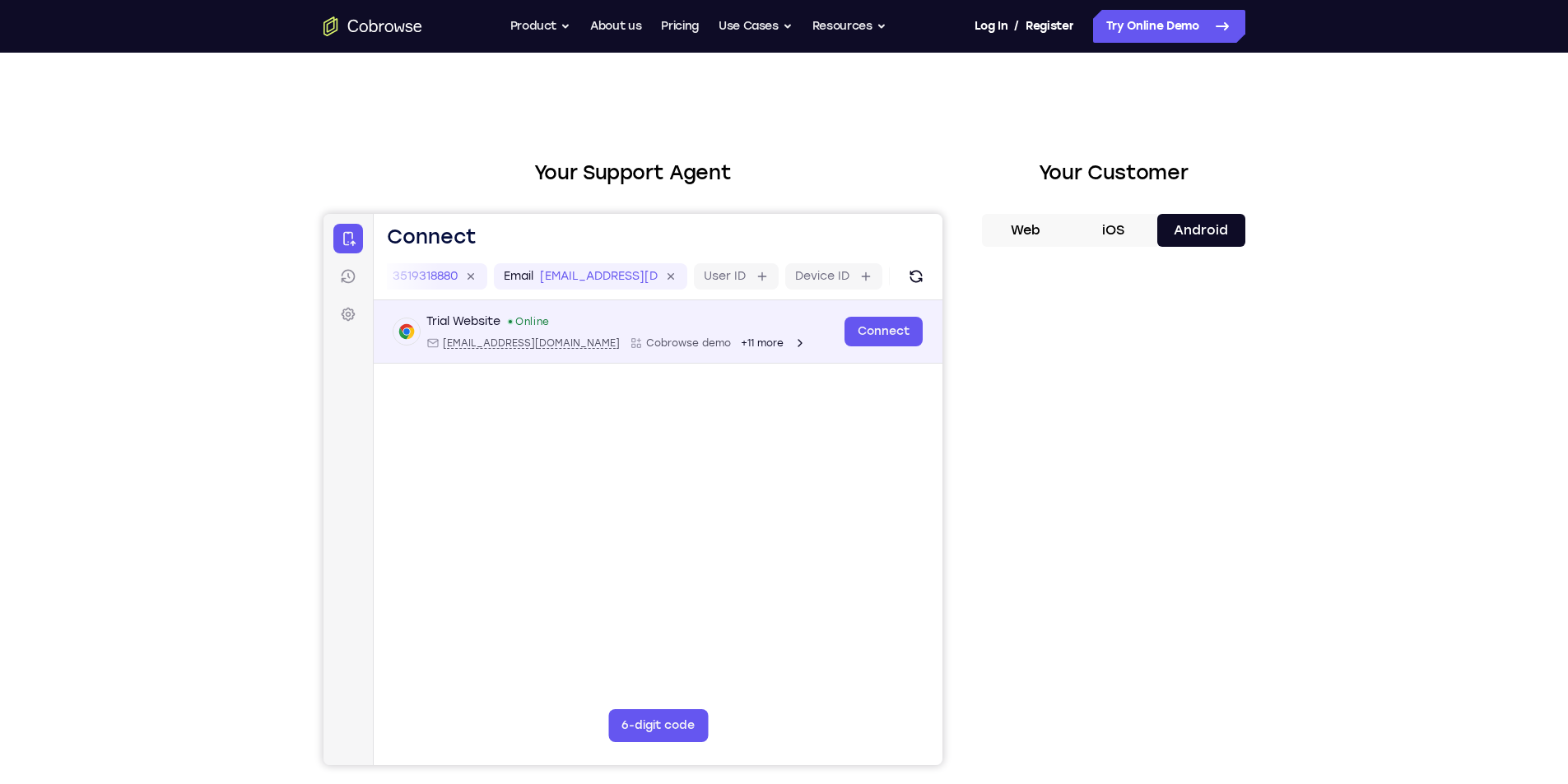
click at [701, 350] on div "Trial Website Online [EMAIL_ADDRESS][DOMAIN_NAME] Cobrowse demo +11 more [EMAIL…" at bounding box center [657, 332] width 568 height 63
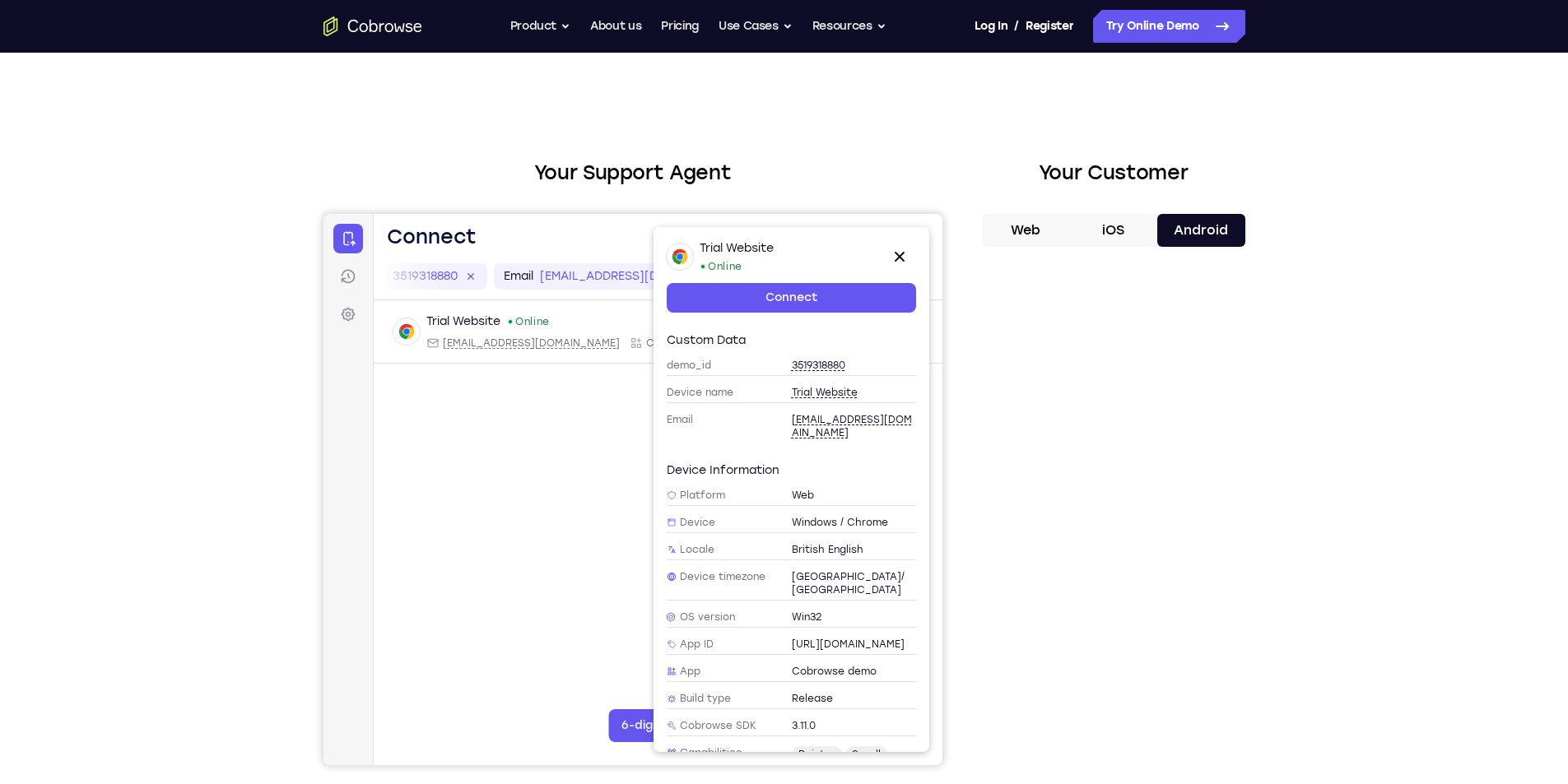
click at [812, 370] on span "3519318880" at bounding box center [818, 365] width 53 height 13
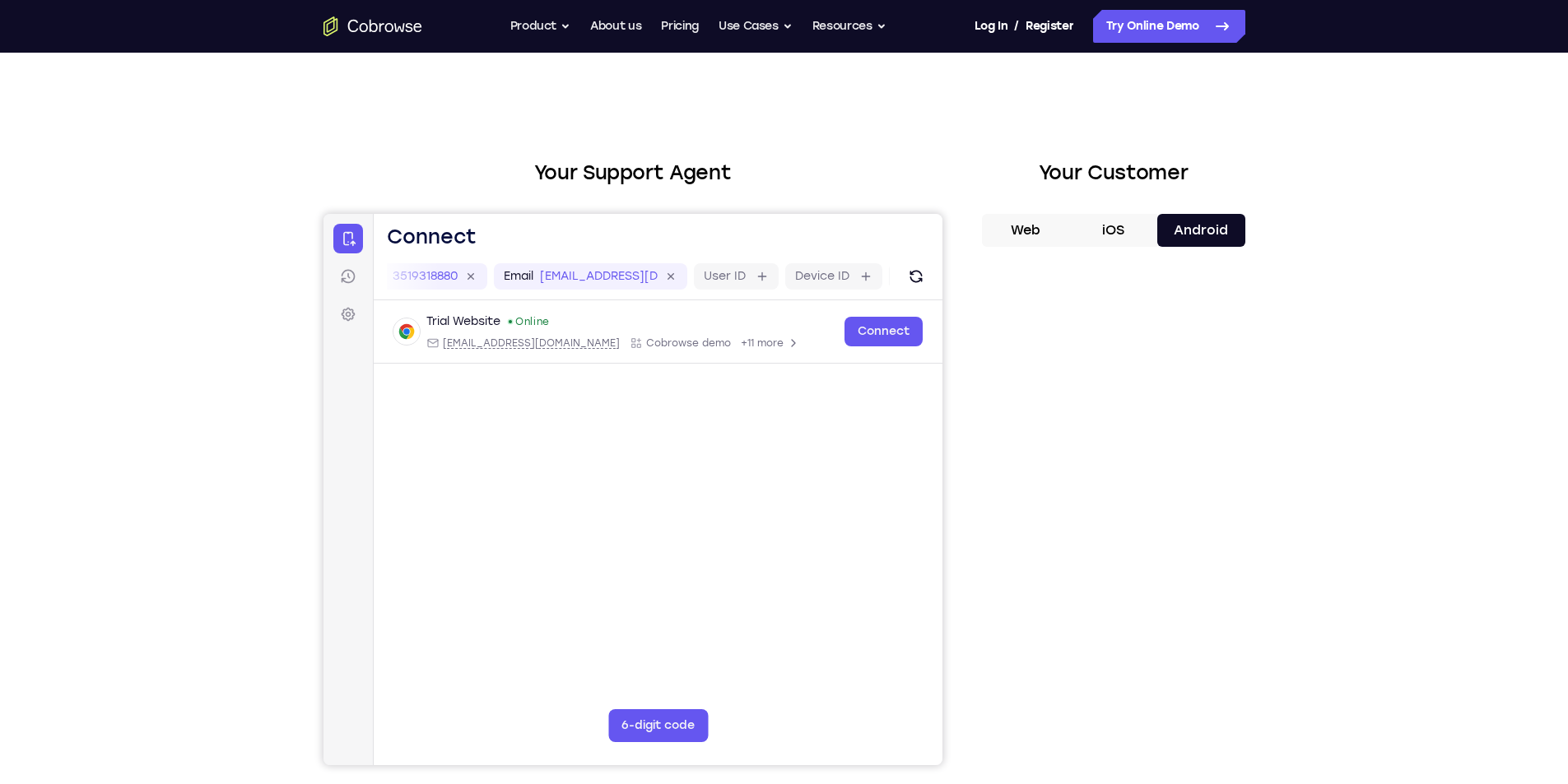
click at [676, 723] on button "6-digit code" at bounding box center [657, 725] width 100 height 33
drag, startPoint x: 557, startPoint y: 724, endPoint x: 570, endPoint y: 720, distance: 13.6
click at [562, 722] on input "Code entry digit 2" at bounding box center [562, 725] width 33 height 33
click at [744, 619] on div at bounding box center [632, 489] width 619 height 551
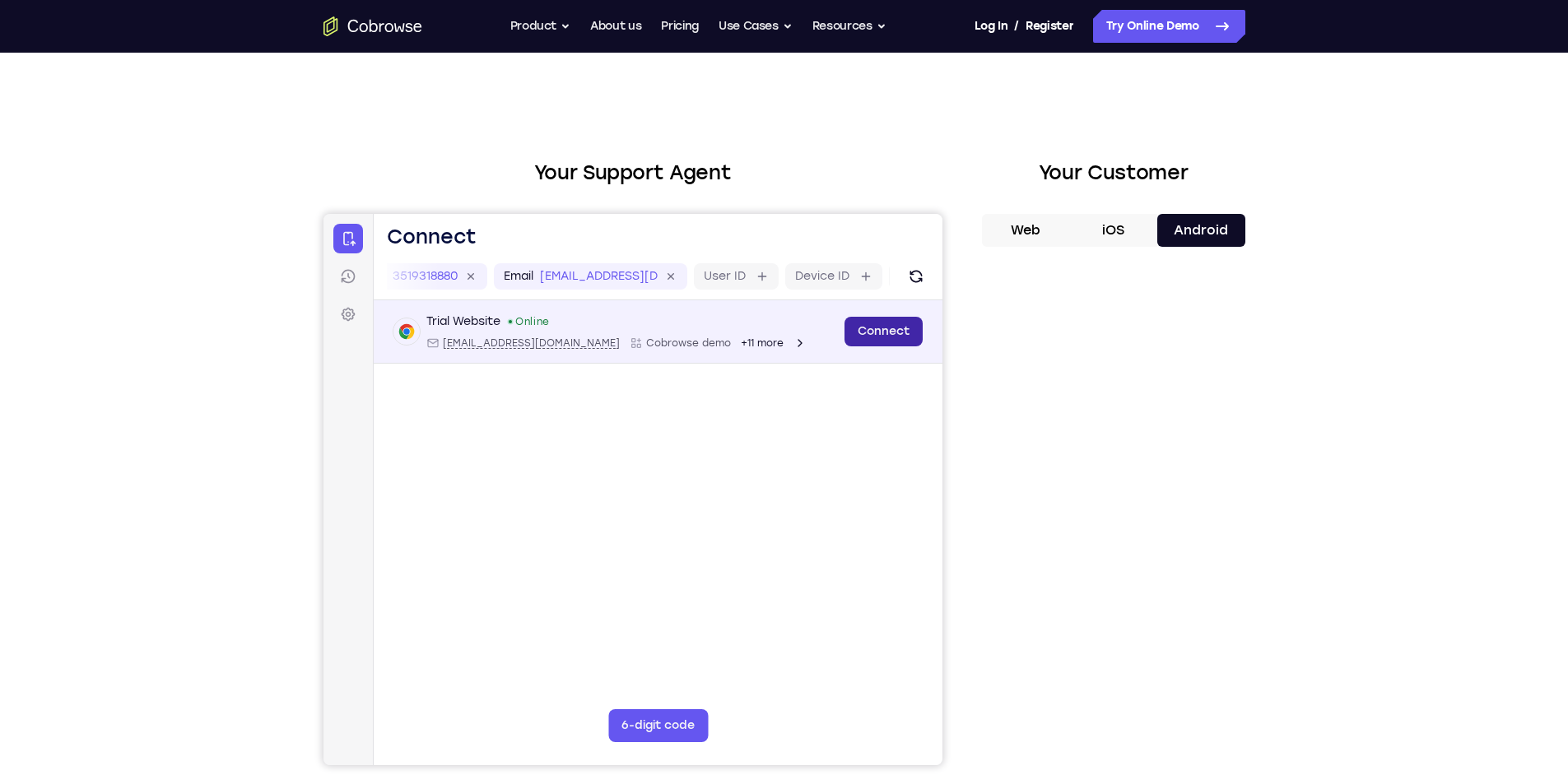
click at [871, 320] on link "Connect" at bounding box center [882, 331] width 78 height 30
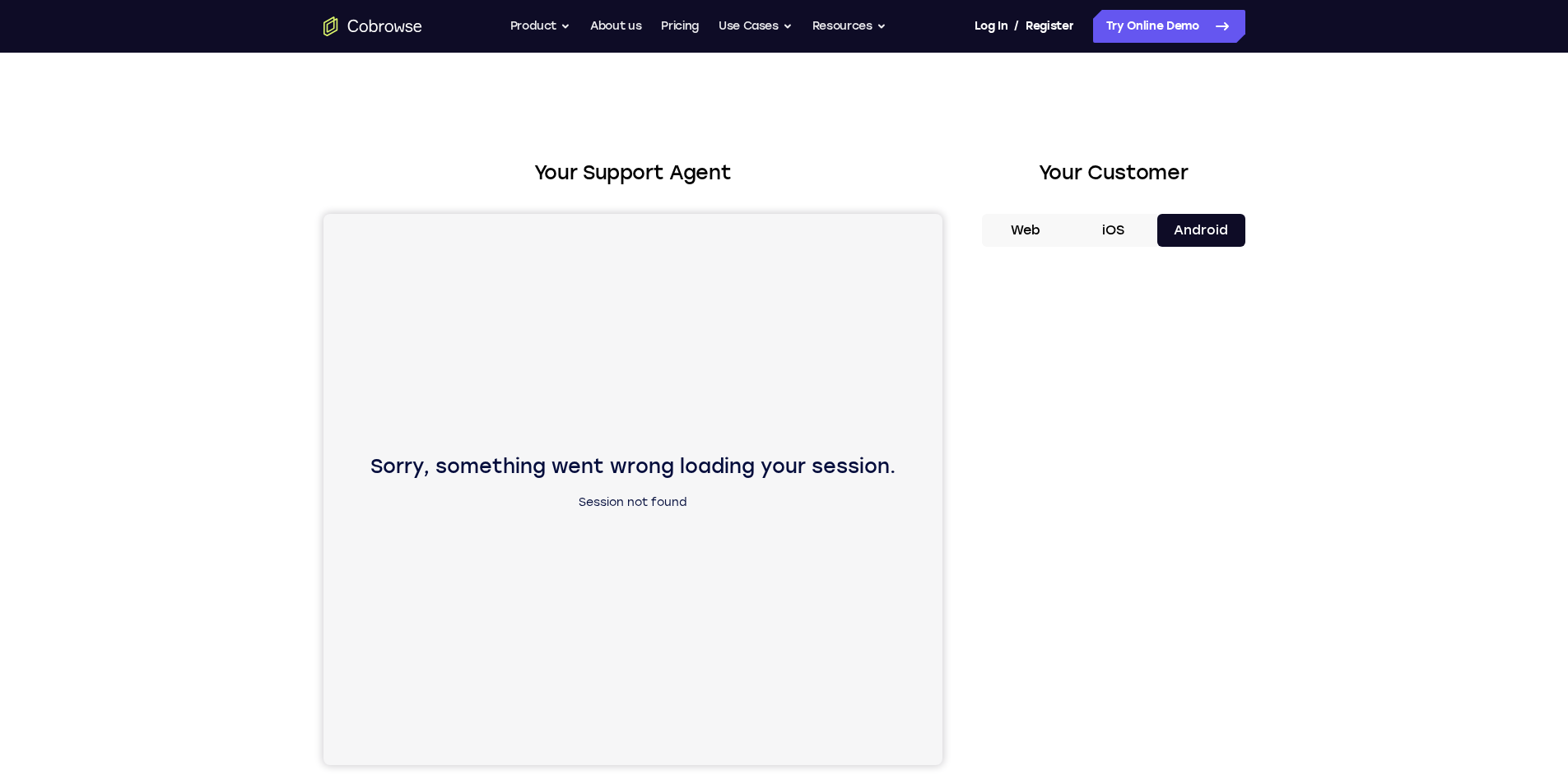
drag, startPoint x: 1369, startPoint y: 376, endPoint x: 1348, endPoint y: 380, distance: 21.4
click at [1369, 377] on div "Your Support Agent Your Customer Web iOS Android Next Steps We’d be happy to gi…" at bounding box center [784, 595] width 1568 height 1085
click at [1342, 390] on div "Your Support Agent Your Customer Web iOS Android Next Steps We’d be happy to gi…" at bounding box center [784, 595] width 1568 height 1085
click at [1237, 342] on div at bounding box center [1113, 513] width 263 height 506
click at [1295, 494] on div "Your Support Agent Your Customer Web iOS Android Next Steps We’d be happy to gi…" at bounding box center [784, 595] width 1054 height 1085
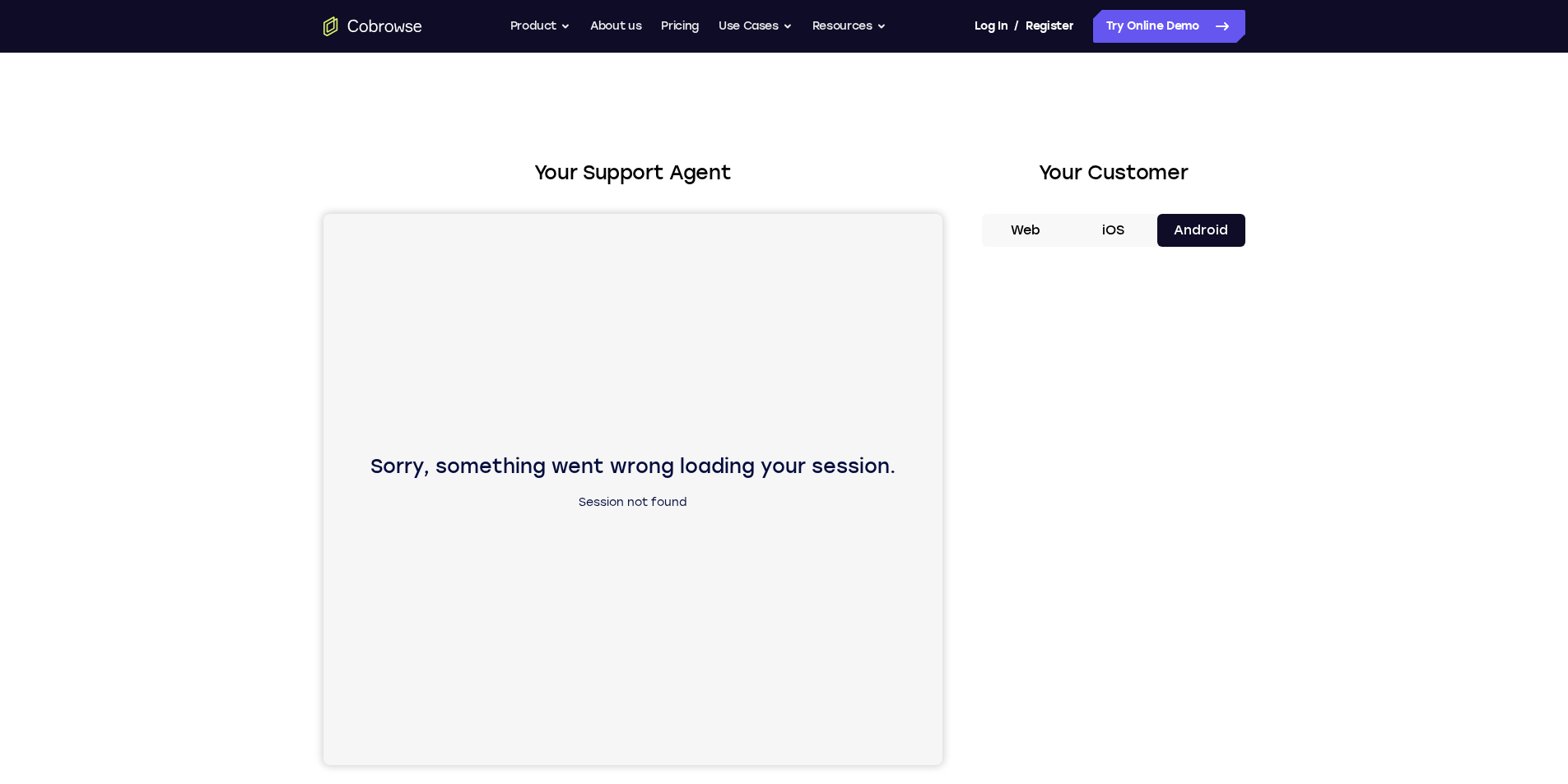
click at [1241, 450] on div at bounding box center [1113, 513] width 263 height 506
click at [1277, 460] on div "Your Support Agent Your Customer Web iOS Android Next Steps We’d be happy to gi…" at bounding box center [784, 595] width 1054 height 1085
click at [1339, 311] on div "Your Support Agent Your Customer Web iOS Android Next Steps We’d be happy to gi…" at bounding box center [784, 595] width 1568 height 1085
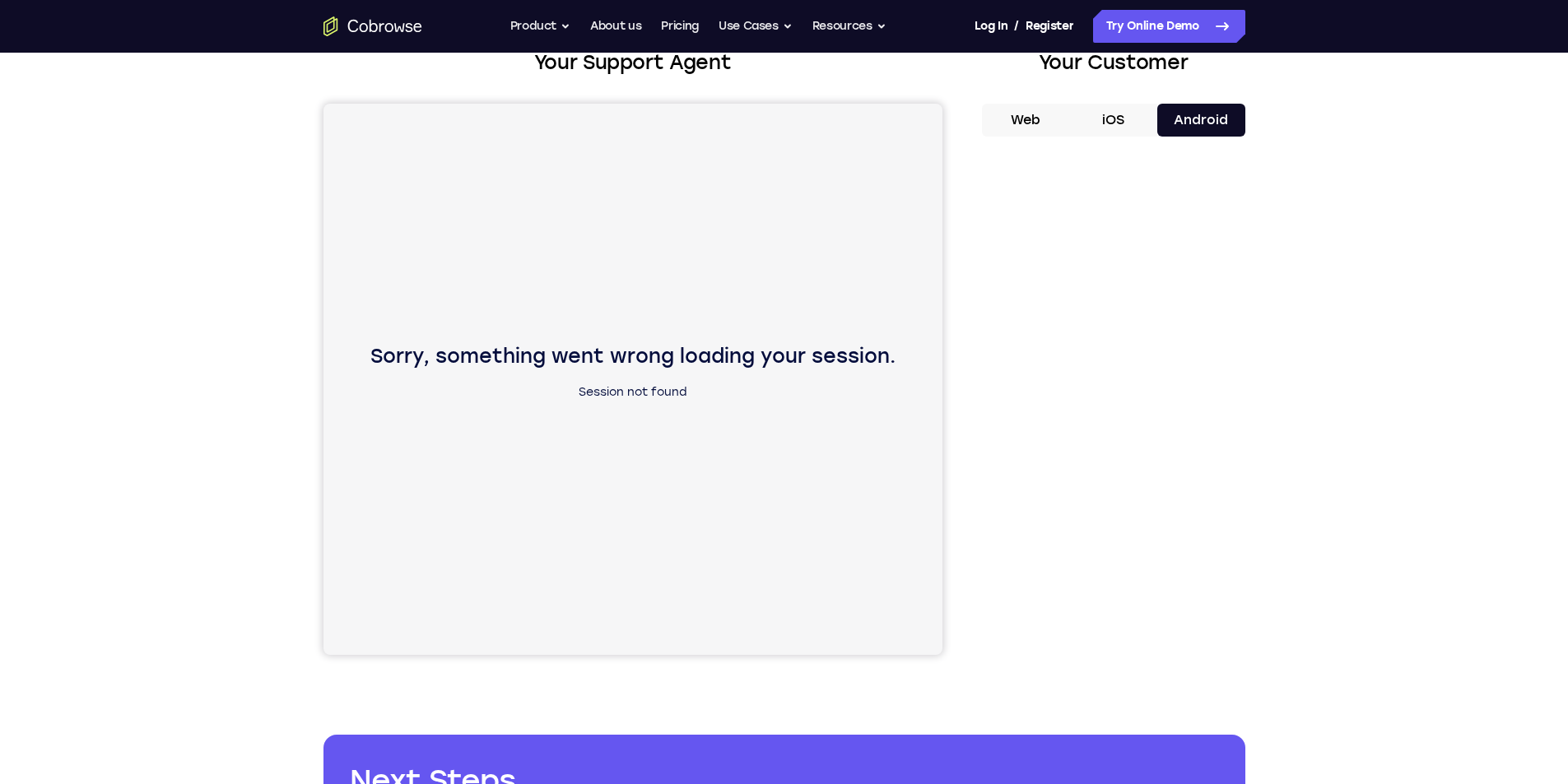
scroll to position [82, 0]
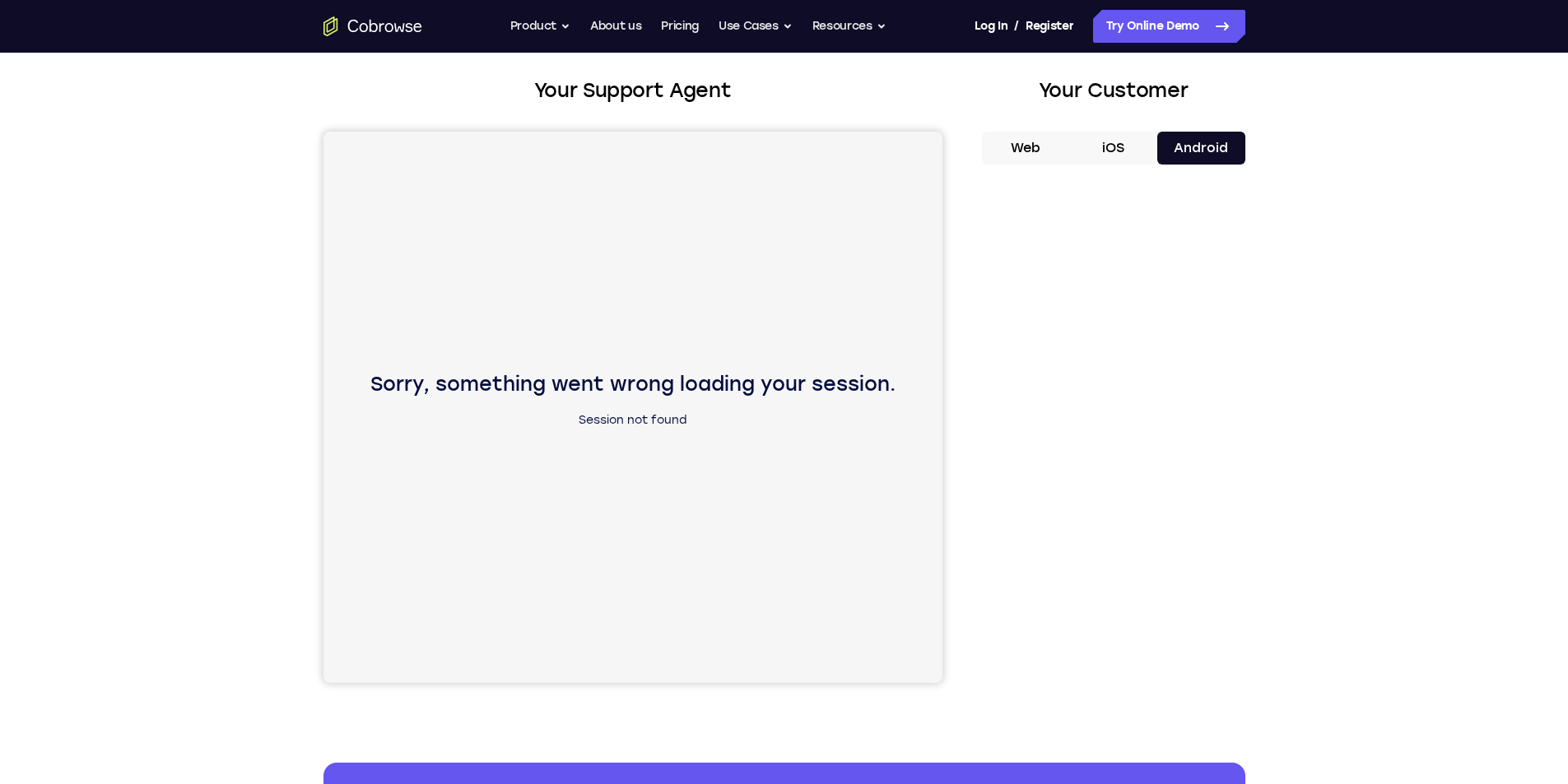
click at [644, 413] on p "Session not found" at bounding box center [633, 420] width 525 height 20
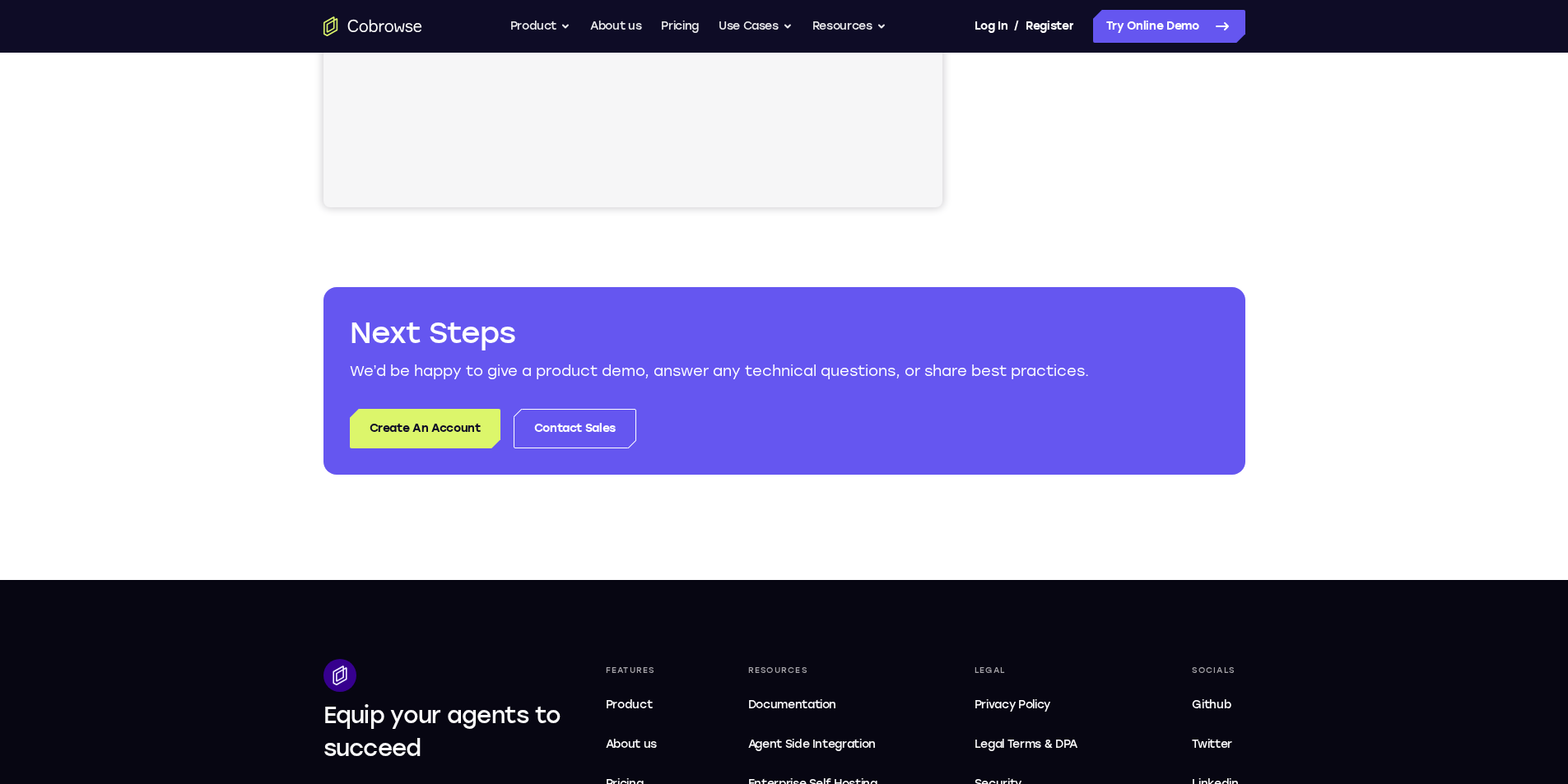
scroll to position [411, 0]
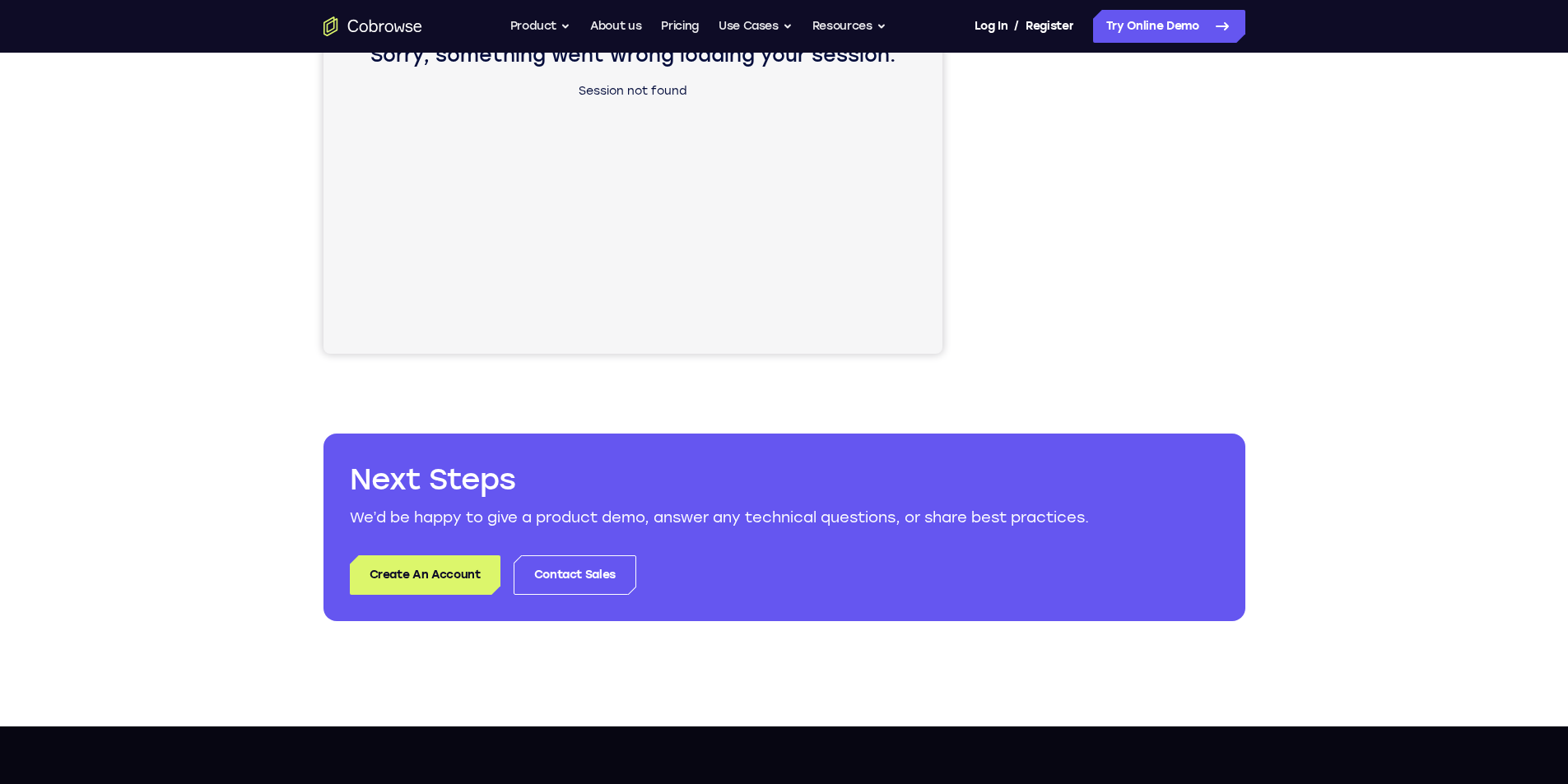
drag, startPoint x: 492, startPoint y: 11, endPoint x: 1239, endPoint y: 285, distance: 795.7
click at [1258, 287] on div "Your Support Agent Your Customer Web iOS Android Next Steps We’d be happy to gi…" at bounding box center [784, 183] width 1054 height 1085
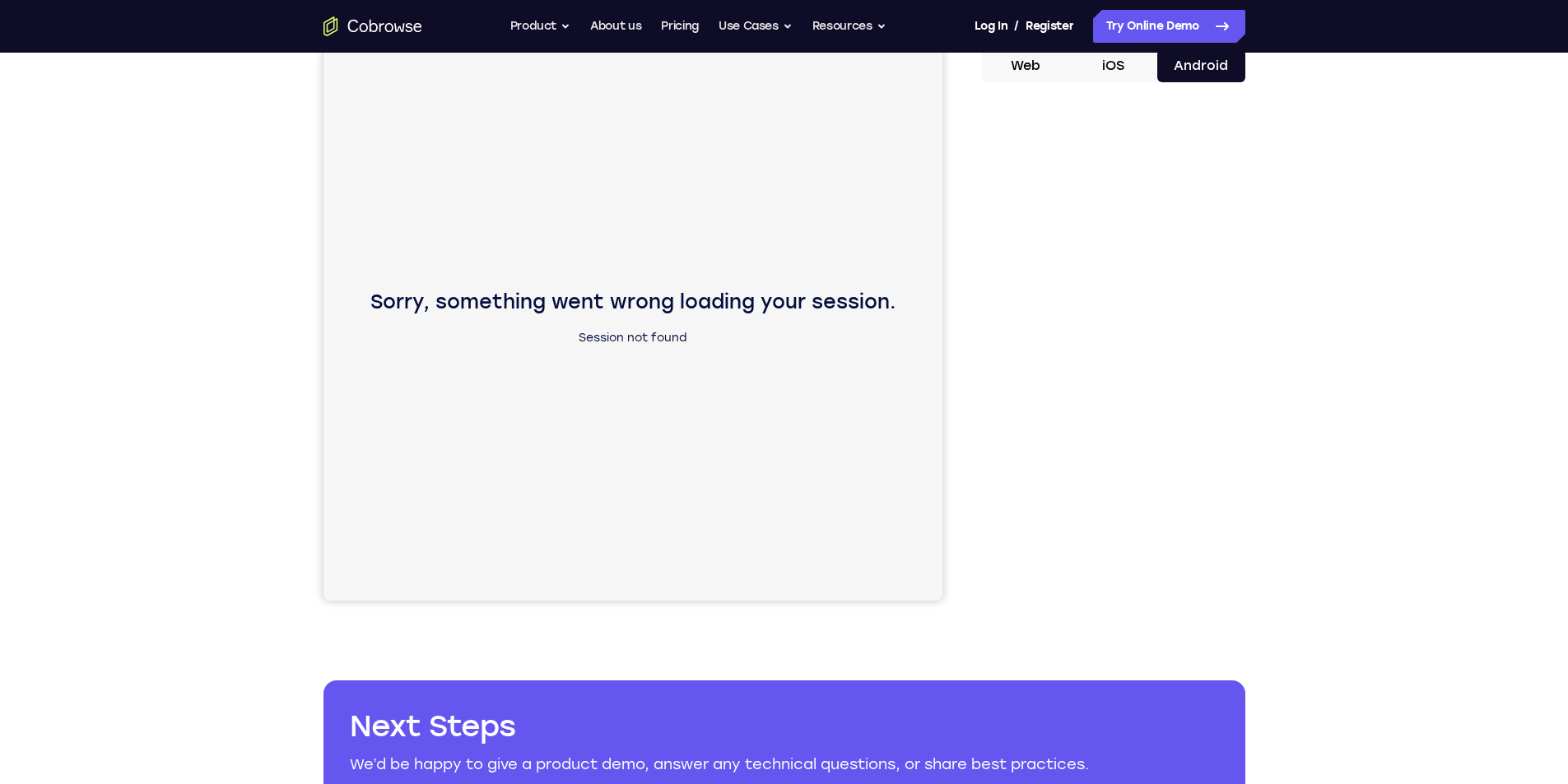
click at [1398, 201] on div "Your Support Agent Your Customer Web iOS Android Next Steps We’d be happy to gi…" at bounding box center [784, 431] width 1568 height 1085
